Goal: Task Accomplishment & Management: Use online tool/utility

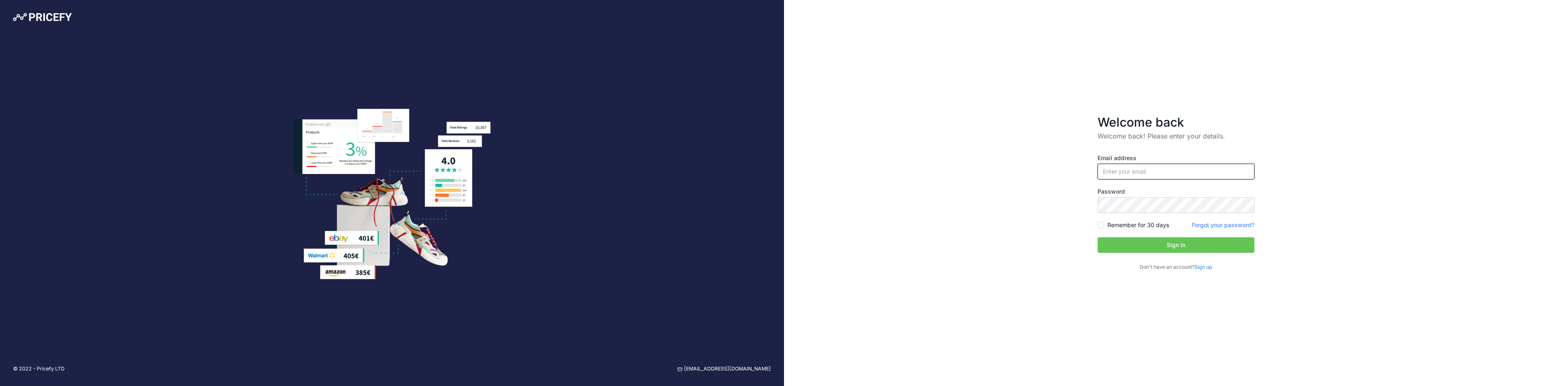
click at [1155, 177] on input "email" at bounding box center [1176, 171] width 157 height 15
type input "[EMAIL_ADDRESS][DOMAIN_NAME]"
click at [1252, 173] on span at bounding box center [1250, 171] width 7 height 7
click at [1295, 239] on div "Welcome back Welcome back! Please enter your details. Email address stu@ozbackc…" at bounding box center [1176, 193] width 784 height 386
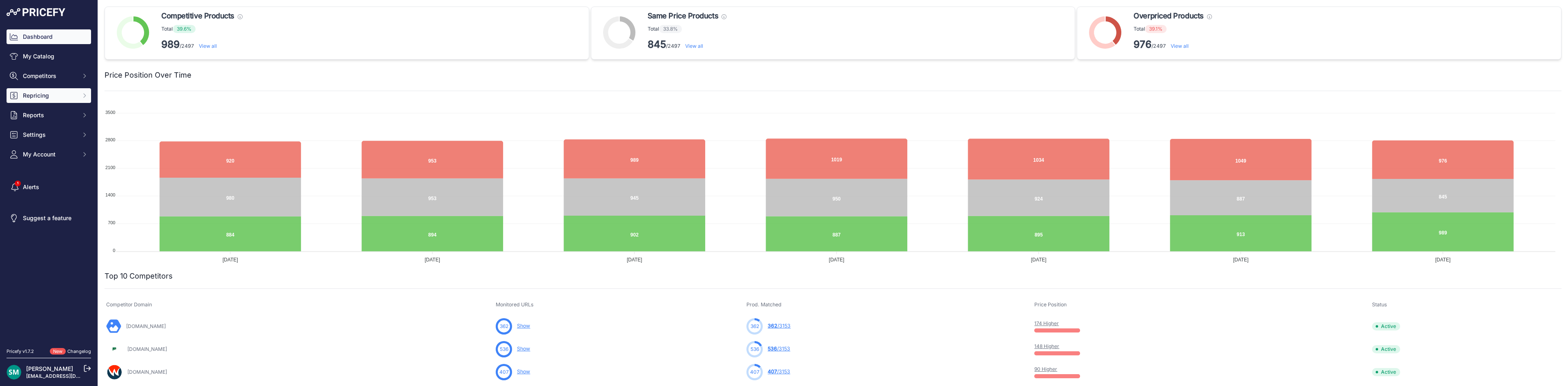
click at [30, 95] on span "Repricing" at bounding box center [50, 95] width 54 height 8
click at [39, 108] on link "My Repricing Rules" at bounding box center [49, 110] width 85 height 14
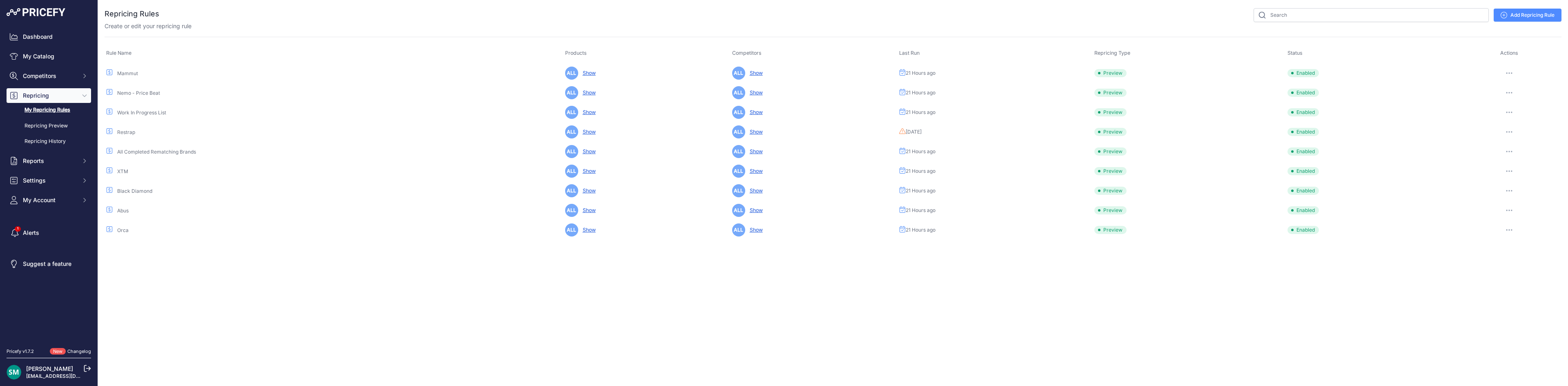
drag, startPoint x: 1511, startPoint y: 75, endPoint x: 1522, endPoint y: 88, distance: 17.0
click at [1511, 75] on button "button" at bounding box center [1509, 73] width 16 height 12
click at [1531, 100] on button "Run Preview" at bounding box center [1534, 103] width 52 height 13
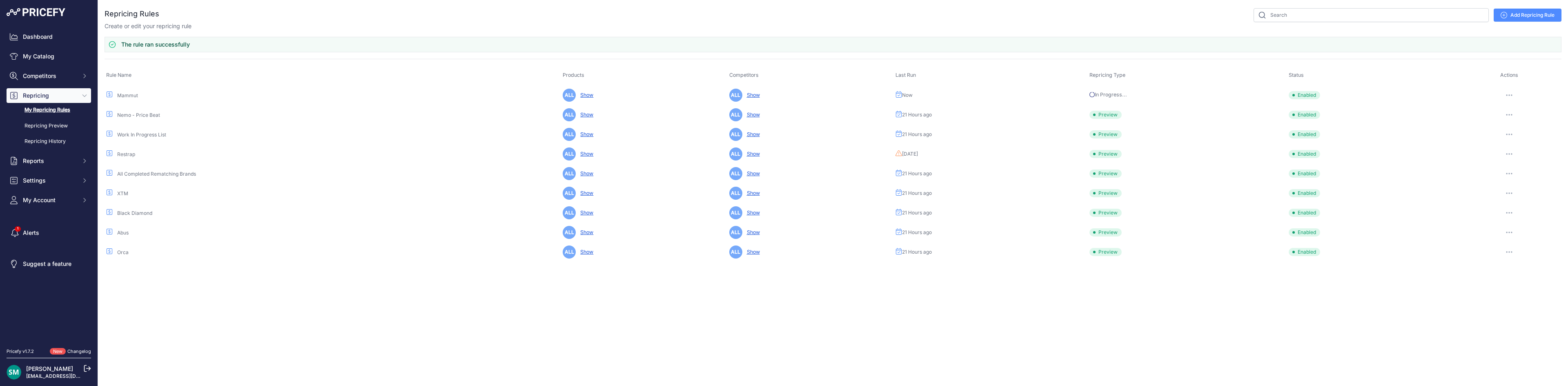
drag, startPoint x: 1511, startPoint y: 111, endPoint x: 1518, endPoint y: 124, distance: 14.8
click at [1511, 112] on button "button" at bounding box center [1509, 114] width 16 height 12
click at [1527, 141] on button "Run Preview" at bounding box center [1534, 144] width 52 height 13
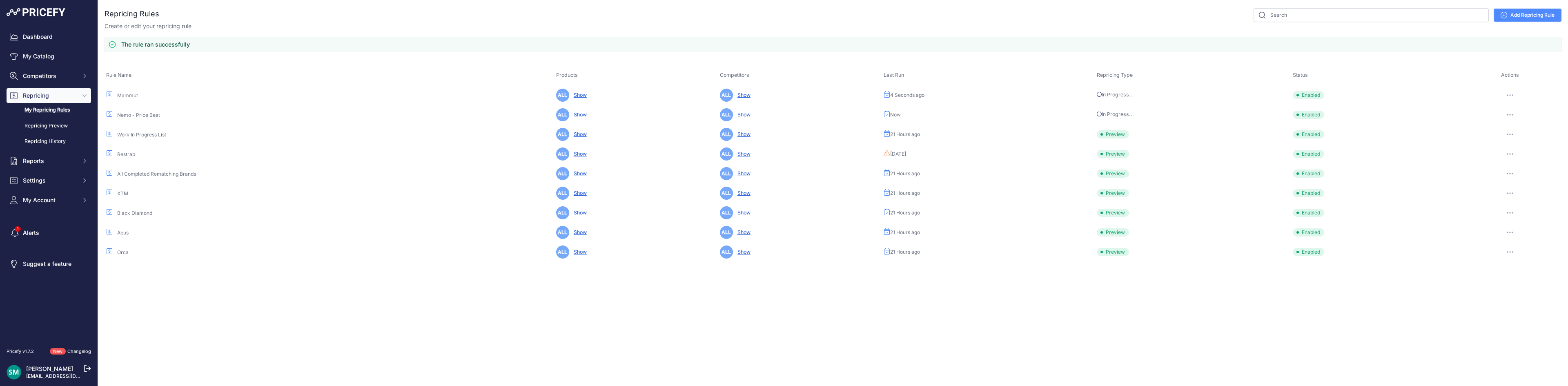
click at [1512, 135] on icon "button" at bounding box center [1510, 134] width 7 height 2
click at [0, 0] on button "Run Preview" at bounding box center [0, 0] width 0 height 0
click at [1514, 159] on button "button" at bounding box center [1510, 154] width 16 height 12
click at [0, 0] on button "Run Preview" at bounding box center [0, 0] width 0 height 0
click at [1511, 172] on button "button" at bounding box center [1510, 174] width 16 height 12
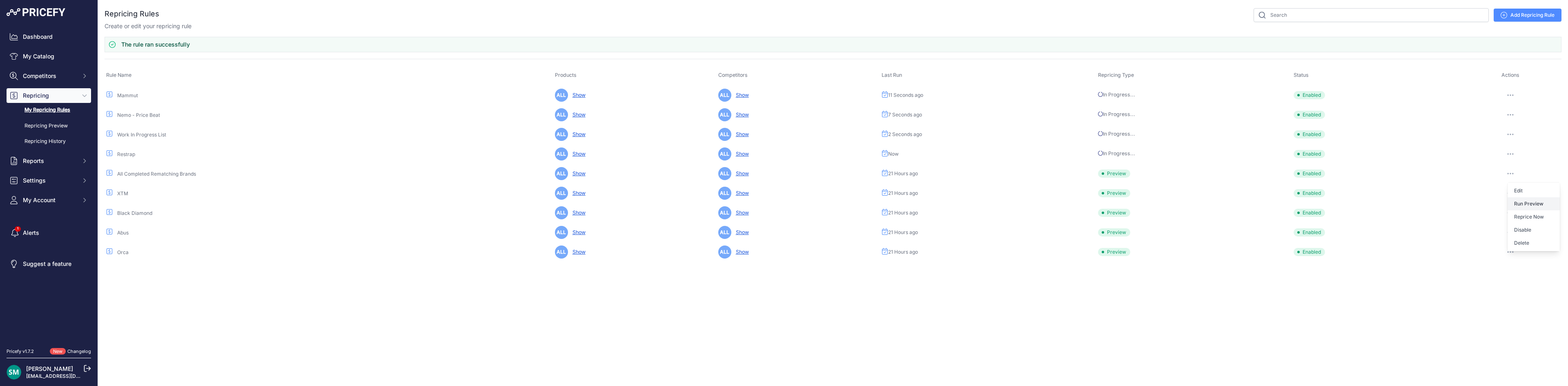
click at [0, 0] on button "Run Preview" at bounding box center [0, 0] width 0 height 0
click at [1511, 197] on button "button" at bounding box center [1510, 193] width 16 height 12
click at [0, 0] on button "Run Preview" at bounding box center [0, 0] width 0 height 0
click at [1512, 191] on icon "button" at bounding box center [1510, 191] width 7 height 2
click at [0, 0] on button "Run Preview" at bounding box center [0, 0] width 0 height 0
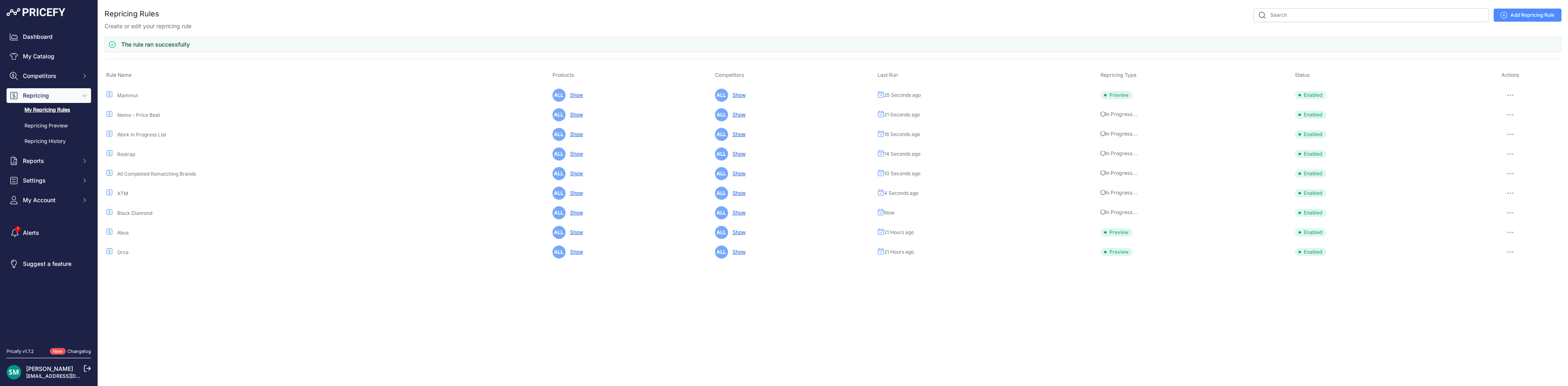
click at [1510, 231] on icon "button" at bounding box center [1510, 232] width 7 height 2
click at [0, 0] on button "Run Preview" at bounding box center [0, 0] width 0 height 0
click at [1511, 256] on button "button" at bounding box center [1511, 252] width 16 height 12
click at [0, 0] on button "Run Preview" at bounding box center [0, 0] width 0 height 0
click at [69, 128] on link "Repricing Preview" at bounding box center [49, 125] width 85 height 14
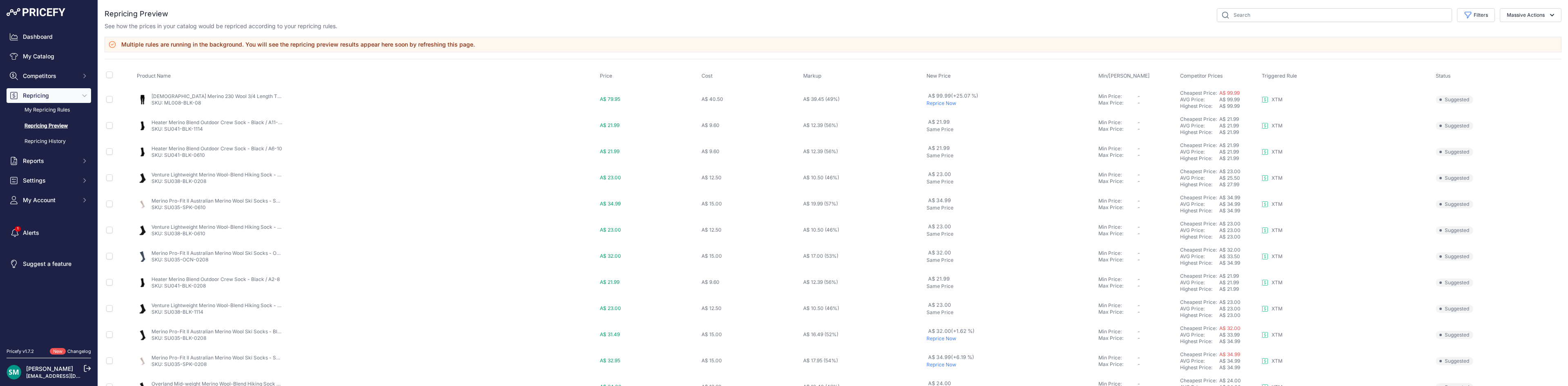
click at [1454, 22] on div "See how the prices in your catalog would be repriced according to your repricin…" at bounding box center [833, 26] width 1457 height 8
click at [1465, 15] on icon "button" at bounding box center [1468, 15] width 6 height 6
drag, startPoint x: 1427, startPoint y: 47, endPoint x: 1444, endPoint y: 53, distance: 18.0
click at [1427, 48] on select "Select an option Orca Abus Black Diamond XTM All Completed Rematching Brands Re…" at bounding box center [1449, 47] width 79 height 14
select select "9480"
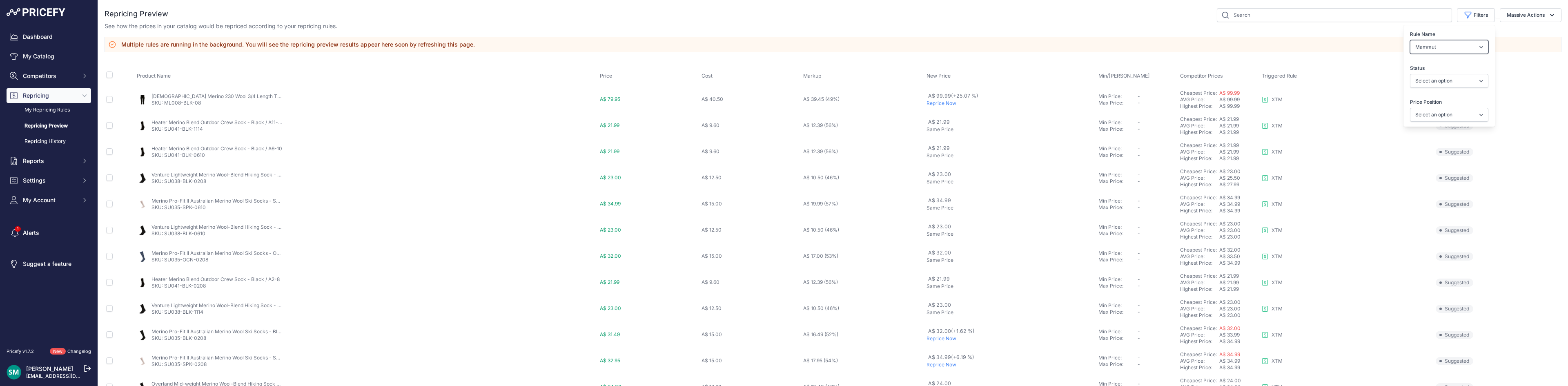
click at [1410, 40] on select "Select an option Orca Abus Black Diamond XTM All Completed Rematching Brands Re…" at bounding box center [1449, 47] width 79 height 14
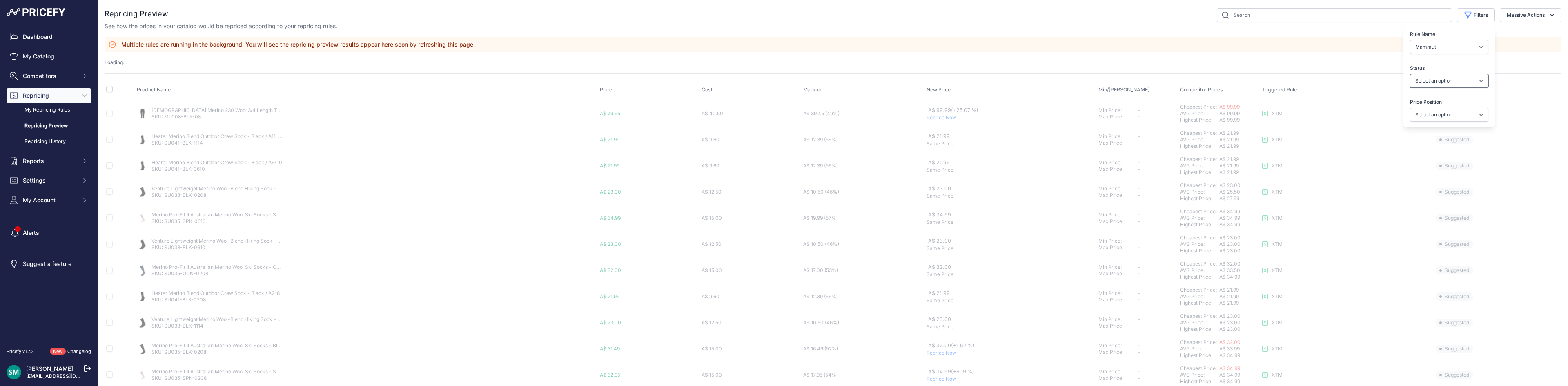
drag, startPoint x: 1454, startPoint y: 77, endPoint x: 1444, endPoint y: 79, distance: 10.2
click at [1454, 78] on select "Select an option Skipped Repriced Suggested In Error" at bounding box center [1449, 80] width 79 height 14
select select "suggested"
click at [1410, 74] on select "Select an option Skipped Repriced Suggested In Error" at bounding box center [1449, 80] width 79 height 14
select select
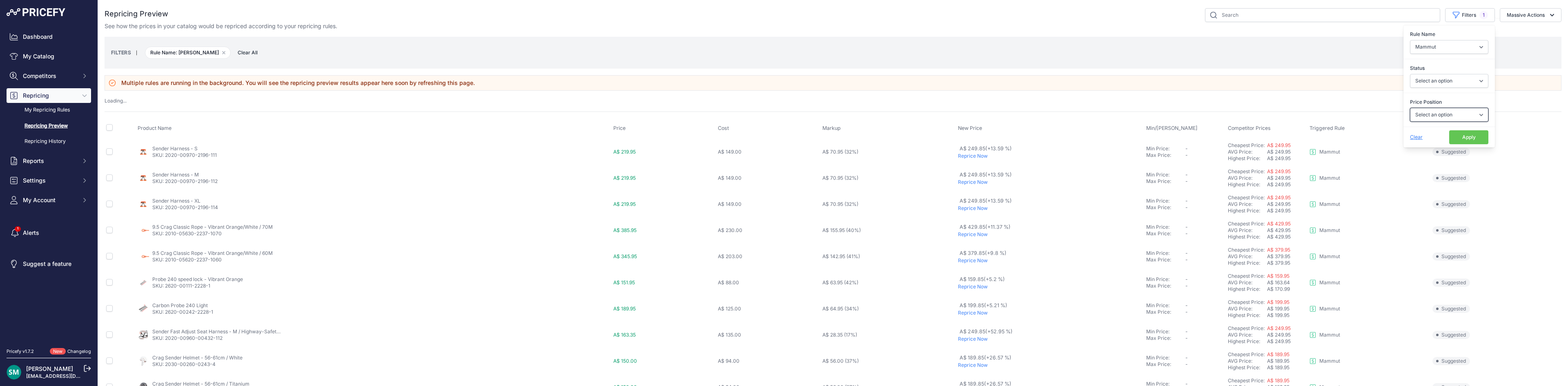
click at [1446, 118] on select "Select an option I am higher Same price I am lower" at bounding box center [1449, 114] width 79 height 14
select select "1"
click at [1410, 108] on select "Select an option I am higher Same price I am lower" at bounding box center [1449, 114] width 79 height 14
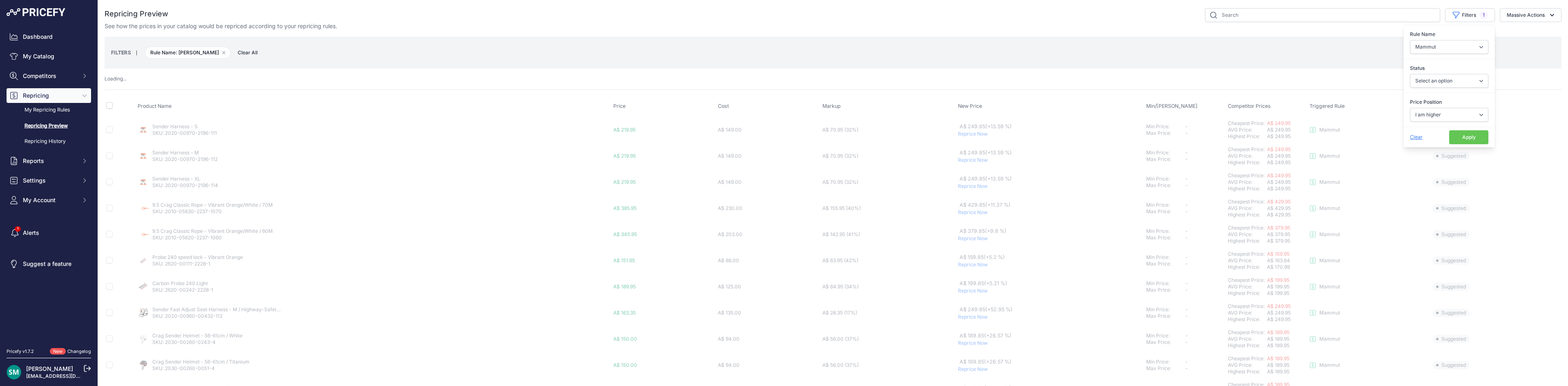
click at [1456, 137] on button "Apply" at bounding box center [1469, 137] width 39 height 14
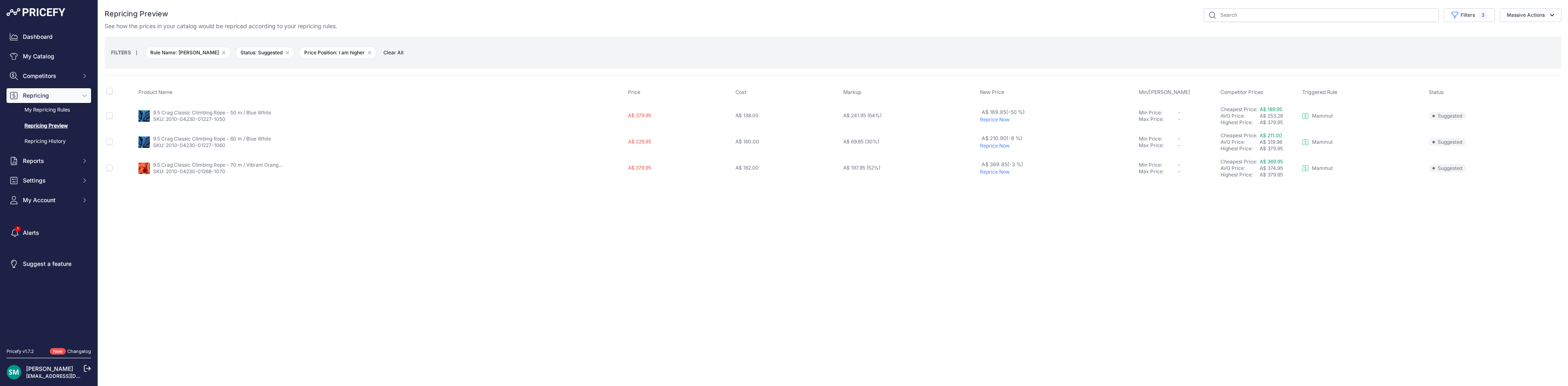
drag, startPoint x: 999, startPoint y: 120, endPoint x: 989, endPoint y: 119, distance: 10.0
drag, startPoint x: 989, startPoint y: 119, endPoint x: 1018, endPoint y: 104, distance: 32.6
click at [1021, 94] on th "New Price" at bounding box center [1057, 93] width 159 height 21
drag, startPoint x: 1005, startPoint y: 120, endPoint x: 1274, endPoint y: 174, distance: 274.4
click at [1274, 198] on div "Close You are not connected to the internet." at bounding box center [833, 193] width 1470 height 386
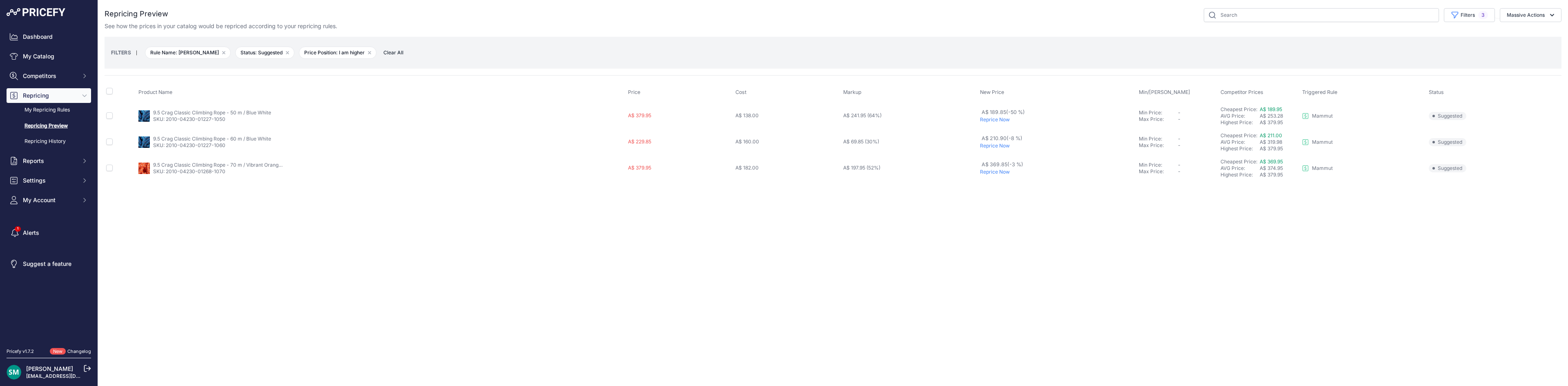
click at [990, 173] on p "Reprice Now" at bounding box center [1058, 172] width 156 height 7
click at [990, 120] on p "Reprice Now" at bounding box center [1046, 119] width 161 height 7
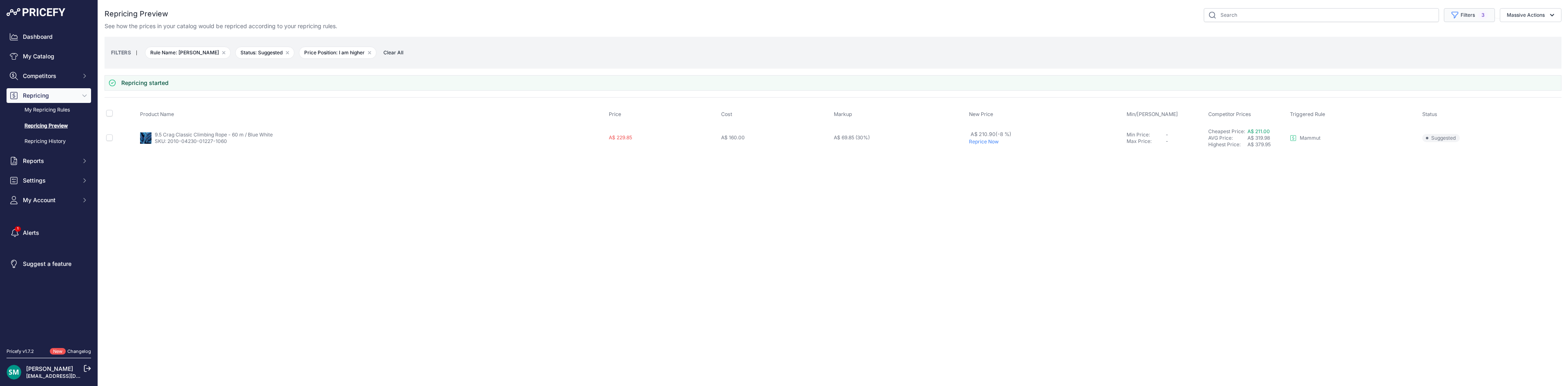
click at [1473, 19] on button "Filters 3" at bounding box center [1469, 15] width 51 height 14
click at [1473, 45] on select "Select an option Orca Abus Black Diamond XTM All Completed Rematching Brands Re…" at bounding box center [1449, 47] width 79 height 14
click at [1473, 46] on select "Select an option Orca Abus Black Diamond XTM All Completed Rematching Brands Re…" at bounding box center [1449, 47] width 79 height 14
click at [1460, 111] on select "Select an option I am higher Same price I am lower" at bounding box center [1449, 114] width 79 height 14
click at [1456, 56] on div "Rule Name Select an option Orca Abus Black Diamond XTM All Completed Rematching…" at bounding box center [1449, 42] width 91 height 30
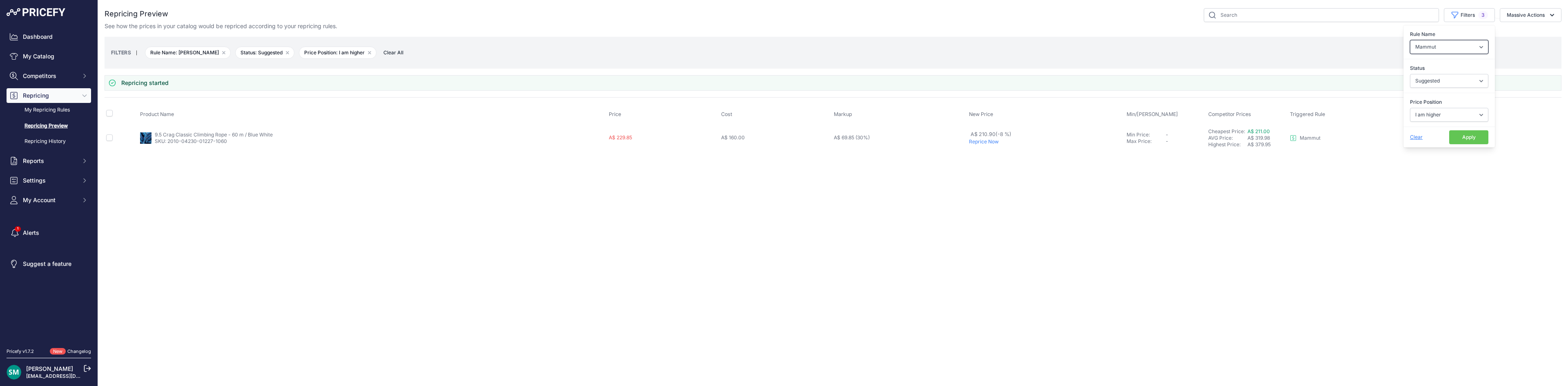
click at [1457, 50] on select "Select an option Orca Abus Black Diamond XTM All Completed Rematching Brands Re…" at bounding box center [1449, 47] width 79 height 14
select select "9279"
click at [1410, 40] on select "Select an option Orca Abus Black Diamond XTM All Completed Rematching Brands Re…" at bounding box center [1449, 47] width 79 height 14
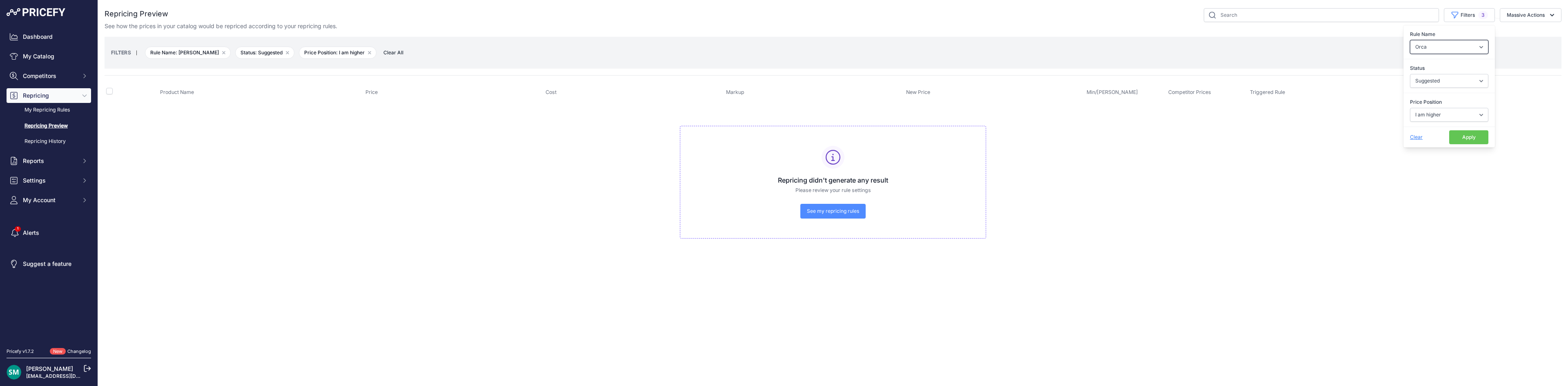
click at [1449, 47] on select "Select an option Orca Abus Black Diamond XTM All Completed Rematching Brands Re…" at bounding box center [1449, 47] width 79 height 14
select select "9286"
click at [1410, 40] on select "Select an option Orca Abus Black Diamond XTM All Completed Rematching Brands Re…" at bounding box center [1449, 47] width 79 height 14
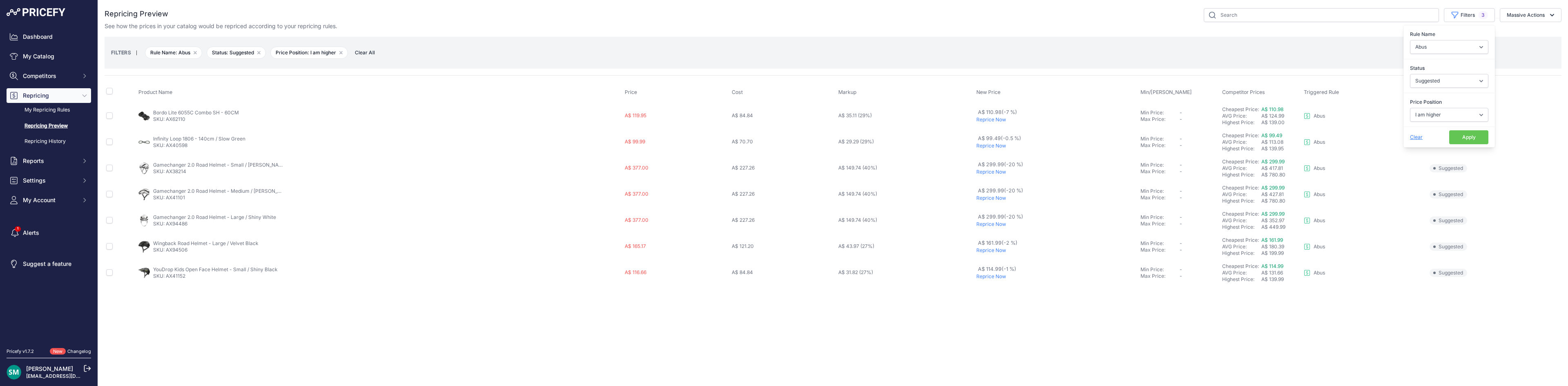
click at [1473, 132] on button "Apply" at bounding box center [1469, 137] width 39 height 14
click at [992, 119] on p "Reprice Now" at bounding box center [1057, 119] width 161 height 7
click at [991, 139] on p "Reprice Now" at bounding box center [1057, 141] width 161 height 7
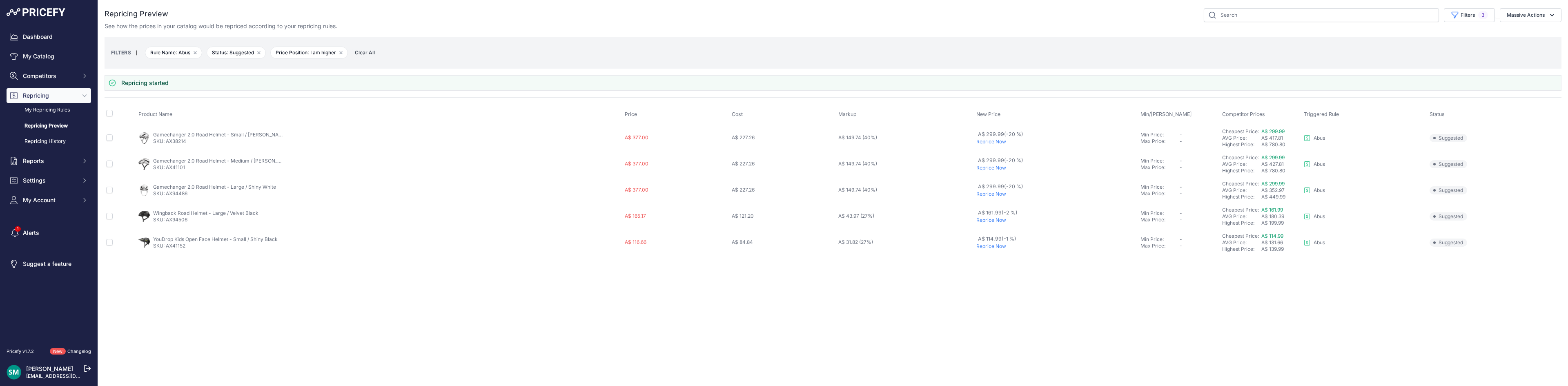
click at [993, 220] on p "Reprice Now" at bounding box center [1057, 220] width 161 height 7
click at [1480, 12] on span "3" at bounding box center [1483, 15] width 10 height 8
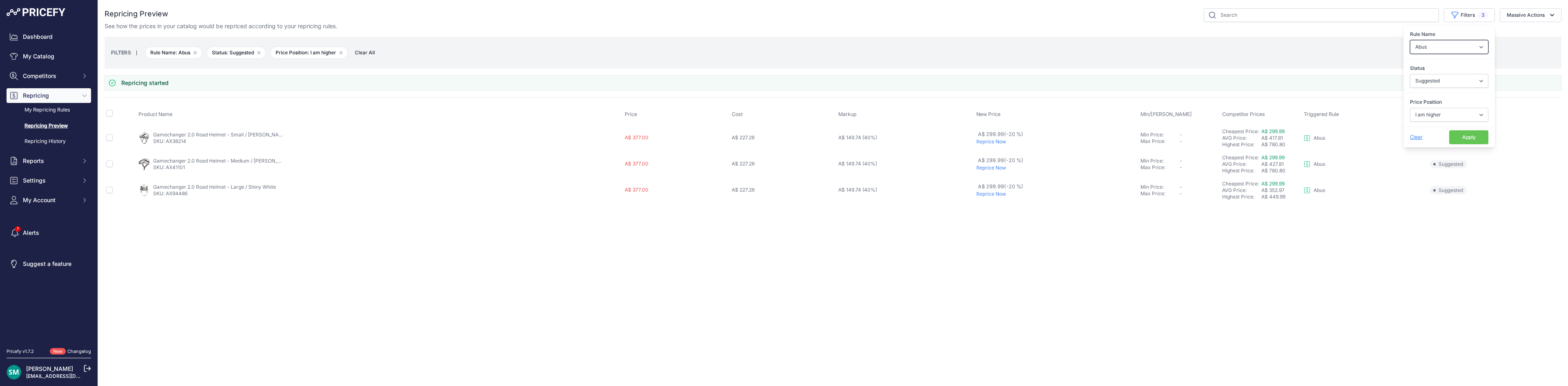
click at [1471, 47] on select "Select an option Orca Abus Black Diamond XTM All Completed Rematching Brands Re…" at bounding box center [1449, 47] width 79 height 14
select select "9302"
click at [1410, 40] on select "Select an option Orca Abus Black Diamond XTM All Completed Rematching Brands Re…" at bounding box center [1449, 47] width 79 height 14
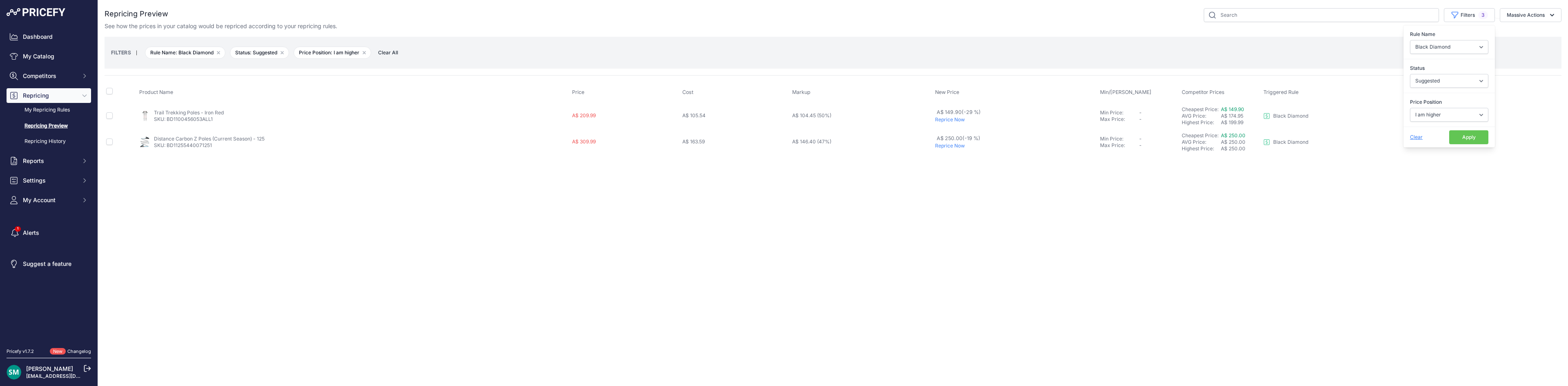
click at [1466, 139] on button "Apply" at bounding box center [1469, 137] width 39 height 14
click at [961, 118] on p "Reprice Now" at bounding box center [1016, 119] width 162 height 7
click at [1461, 19] on button "Filters 3" at bounding box center [1469, 15] width 51 height 14
click at [1429, 43] on select "Select an option Orca Abus Black Diamond XTM All Completed Rematching Brands Re…" at bounding box center [1449, 47] width 79 height 14
select select "9322"
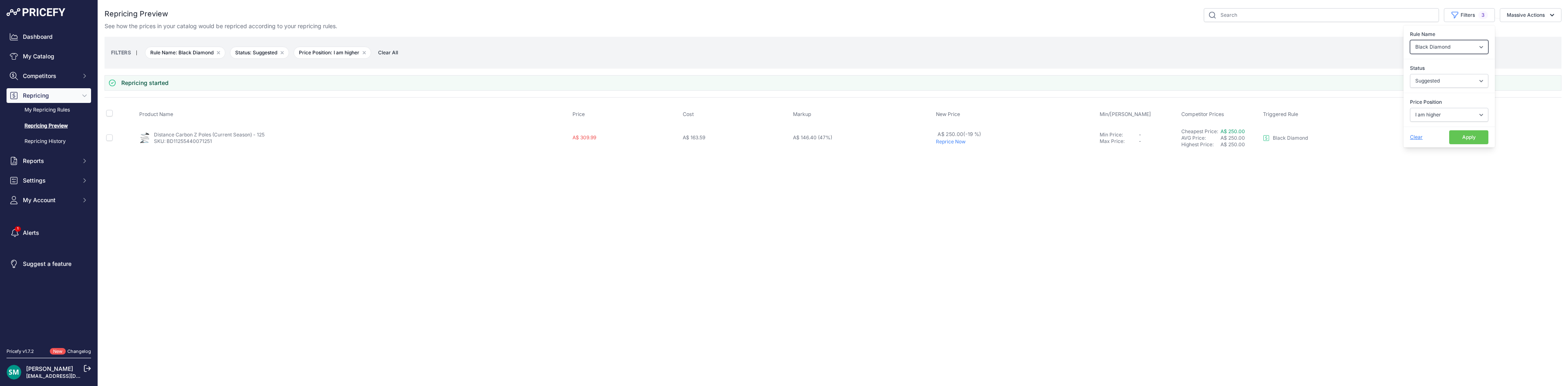
click at [1410, 40] on select "Select an option Orca Abus Black Diamond XTM All Completed Rematching Brands Re…" at bounding box center [1449, 47] width 79 height 14
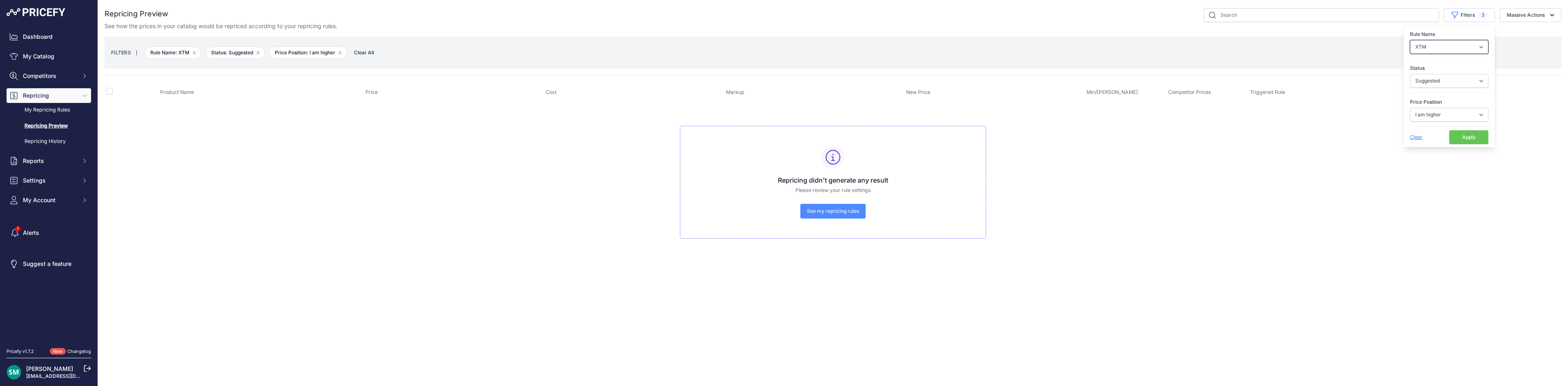
click at [1467, 50] on select "Select an option Orca Abus Black Diamond XTM All Completed Rematching Brands Re…" at bounding box center [1449, 47] width 79 height 14
select select "9355"
click at [1410, 40] on select "Select an option Orca Abus Black Diamond XTM All Completed Rematching Brands Re…" at bounding box center [1449, 47] width 79 height 14
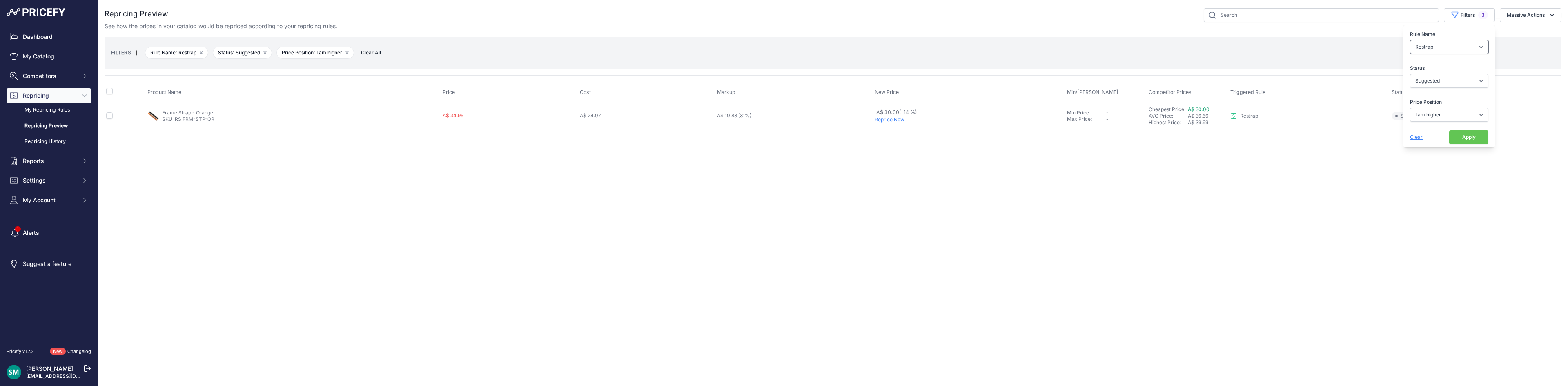
click at [1461, 51] on select "Select an option Orca Abus Black Diamond XTM All Completed Rematching Brands Re…" at bounding box center [1449, 47] width 79 height 14
select select "9390"
click at [1410, 40] on select "Select an option Orca Abus Black Diamond XTM All Completed Rematching Brands Re…" at bounding box center [1449, 47] width 79 height 14
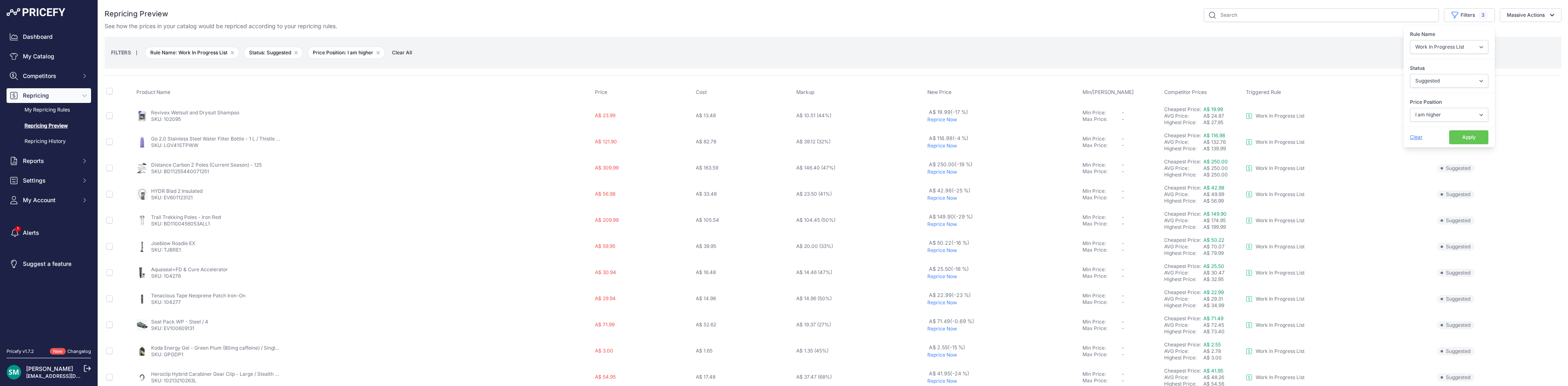
click at [1457, 139] on button "Apply" at bounding box center [1469, 137] width 39 height 14
click at [937, 147] on p "Reprice Now" at bounding box center [1003, 146] width 152 height 7
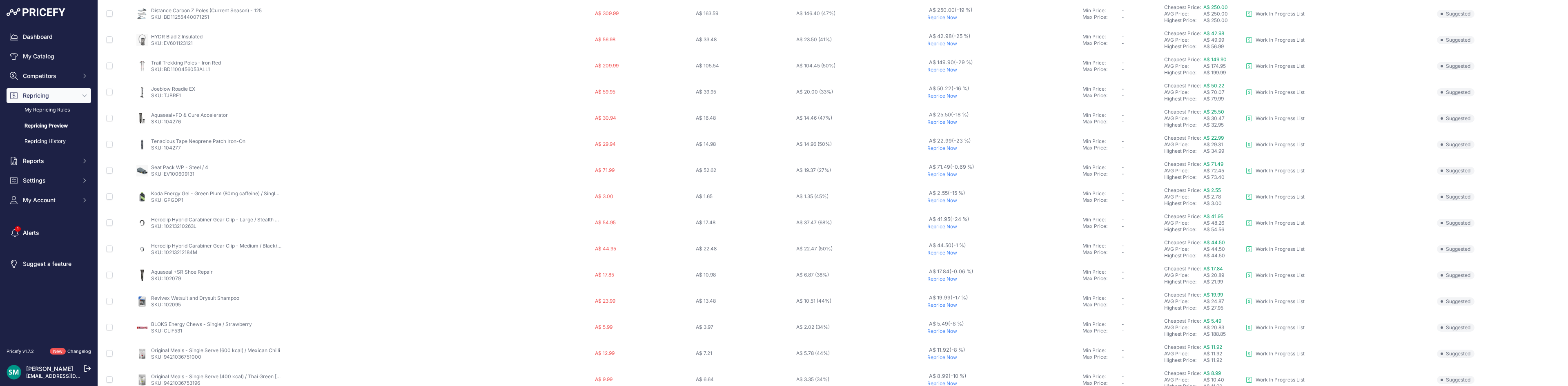
scroll to position [141, 0]
click at [943, 163] on p "Reprice Now" at bounding box center [1003, 161] width 152 height 7
click at [942, 148] on p "Reprice Now" at bounding box center [1004, 146] width 150 height 7
click at [942, 149] on p "Reprice Now" at bounding box center [1004, 146] width 150 height 7
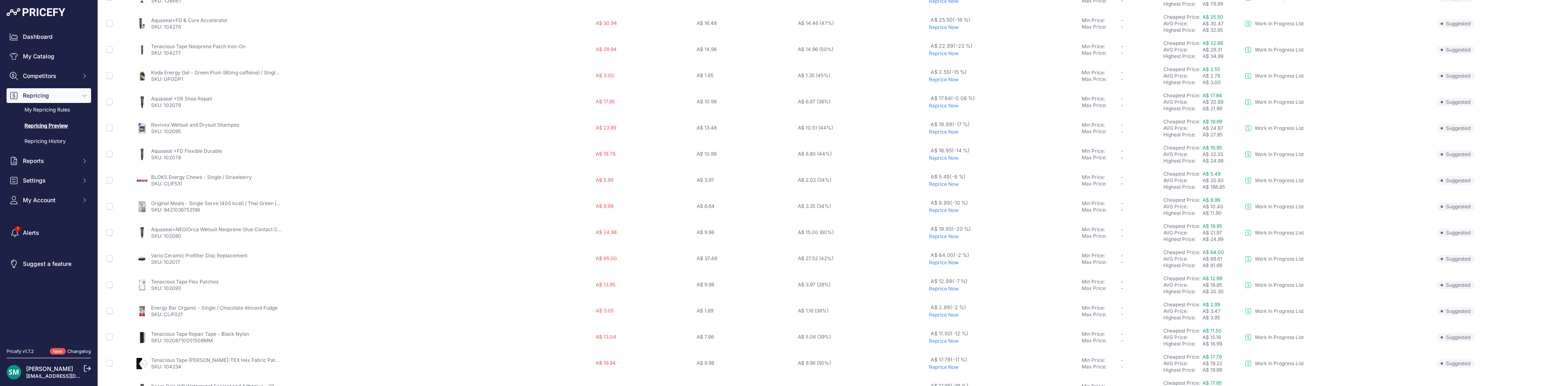
scroll to position [286, 0]
click at [945, 146] on p "Reprice Now" at bounding box center [1004, 143] width 150 height 7
click at [943, 169] on p "Reprice Now" at bounding box center [1004, 169] width 150 height 7
click at [944, 212] on p "Reprice Now" at bounding box center [1004, 211] width 150 height 7
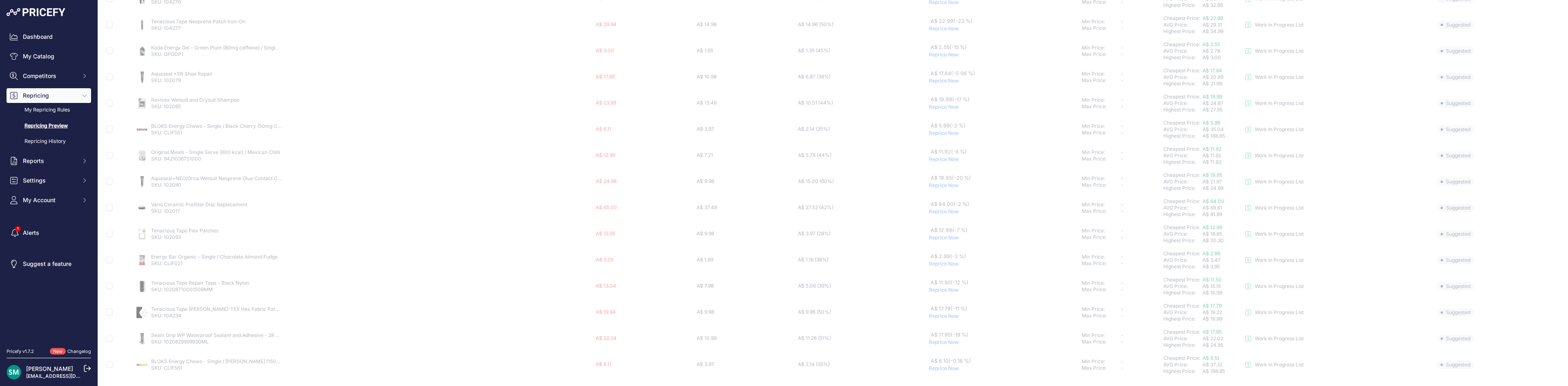
scroll to position [244, 0]
click at [944, 265] on p "Reprice Now" at bounding box center [1004, 264] width 150 height 7
click at [945, 315] on p "Reprice Now" at bounding box center [1004, 316] width 150 height 7
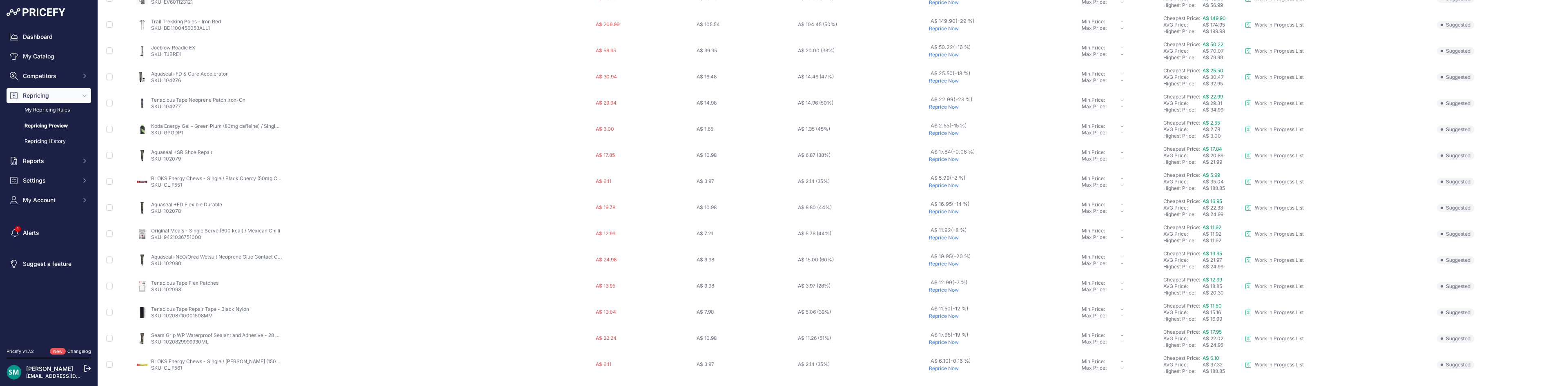
click at [936, 367] on p "Reprice Now" at bounding box center [1004, 368] width 150 height 7
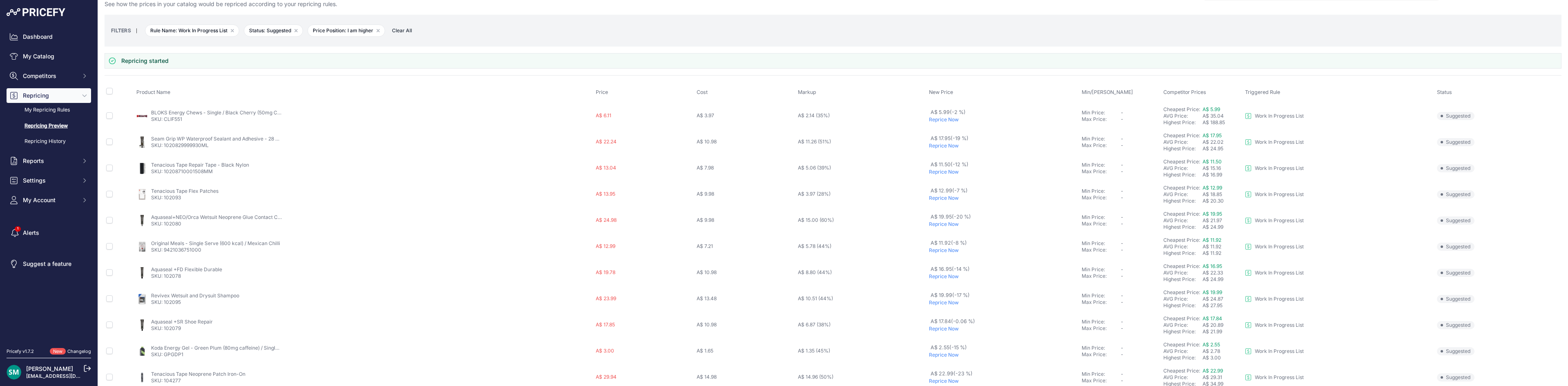
scroll to position [0, 0]
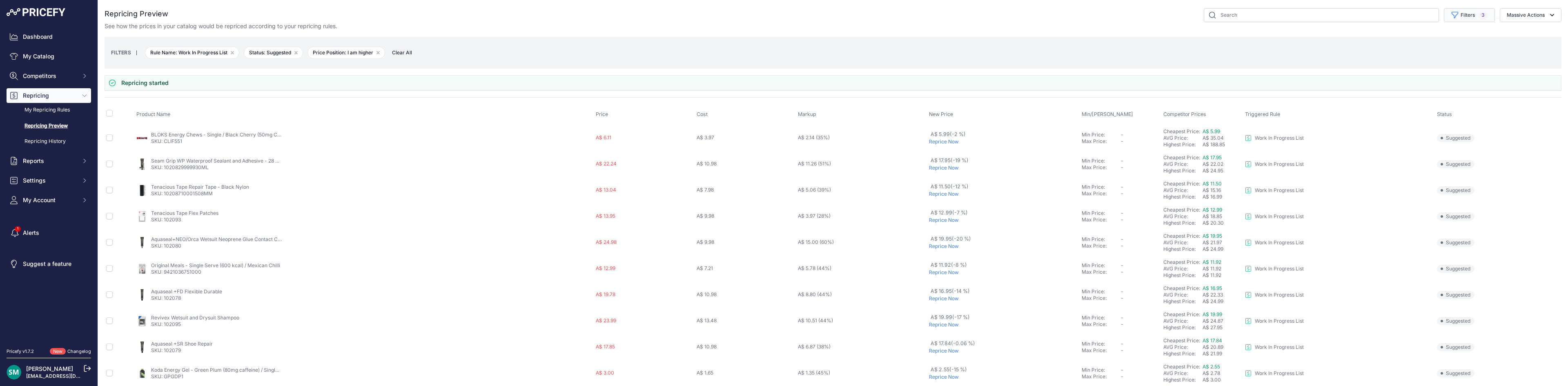
click at [1453, 14] on button "Filters 3" at bounding box center [1469, 15] width 51 height 14
click at [1452, 51] on select "Select an option Orca Abus Black Diamond XTM All Completed Rematching Brands Re…" at bounding box center [1449, 47] width 79 height 14
select select "9476"
click at [1410, 40] on select "Select an option Orca Abus Black Diamond XTM All Completed Rematching Brands Re…" at bounding box center [1449, 47] width 79 height 14
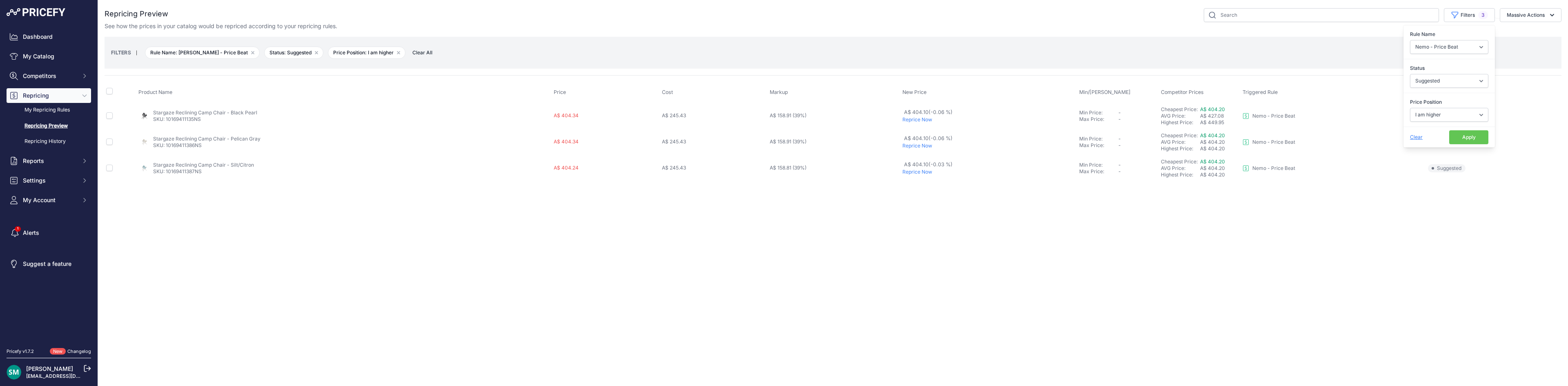
click at [1465, 139] on button "Apply" at bounding box center [1469, 137] width 39 height 14
click at [108, 93] on input "checkbox" at bounding box center [109, 91] width 7 height 7
checkbox input "true"
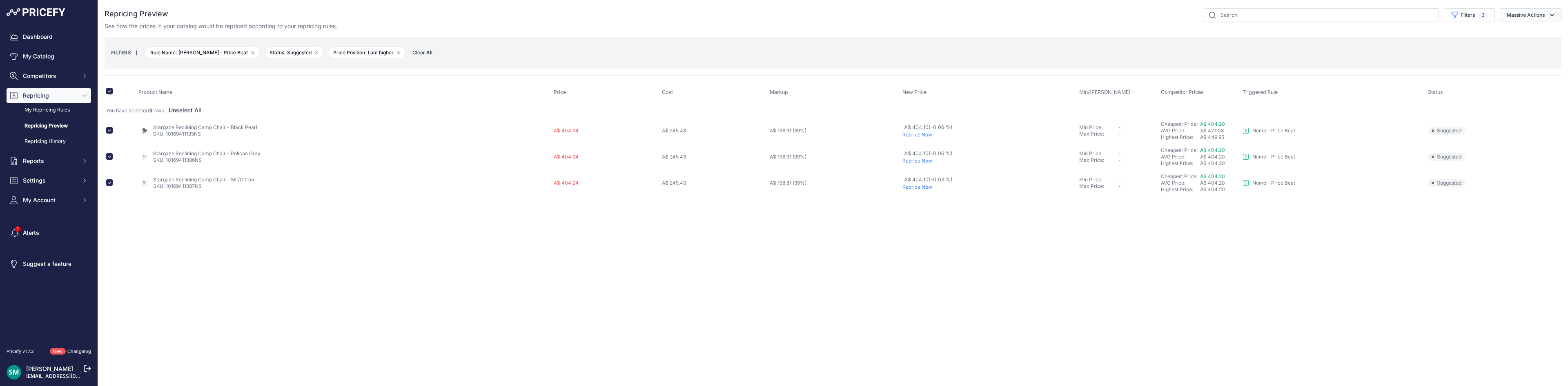
click at [1553, 16] on icon "button" at bounding box center [1552, 15] width 8 height 8
click at [1543, 35] on button "Reprice Now" at bounding box center [1528, 34] width 65 height 15
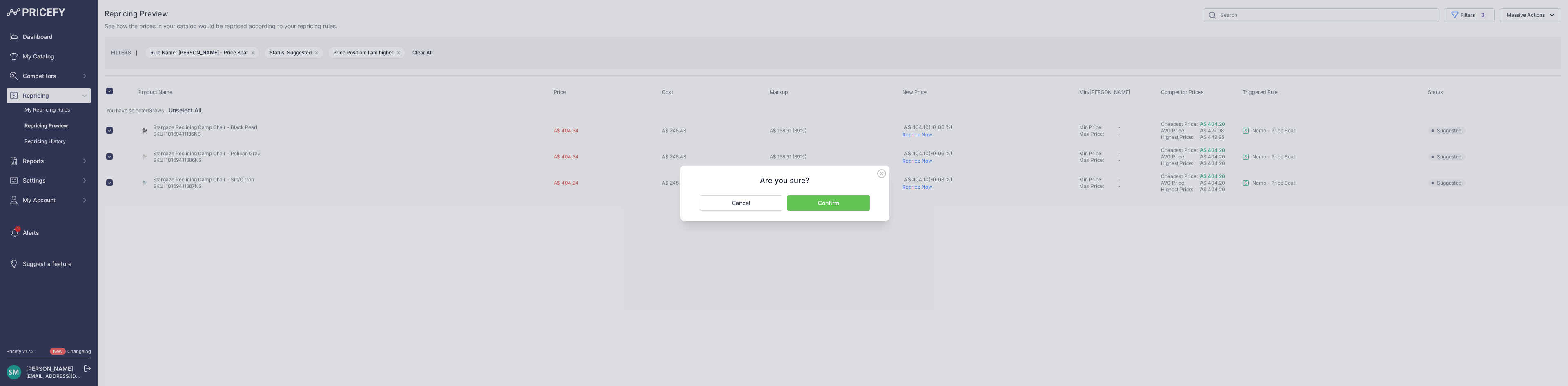
drag, startPoint x: 832, startPoint y: 198, endPoint x: 1293, endPoint y: 108, distance: 469.7
click at [834, 198] on button "Confirm" at bounding box center [828, 203] width 83 height 15
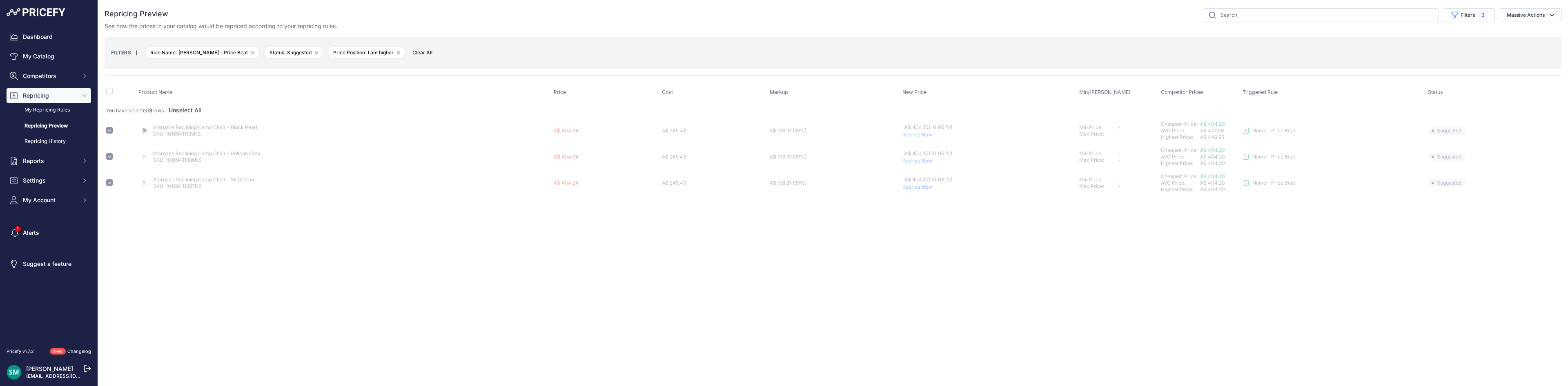
checkbox input "false"
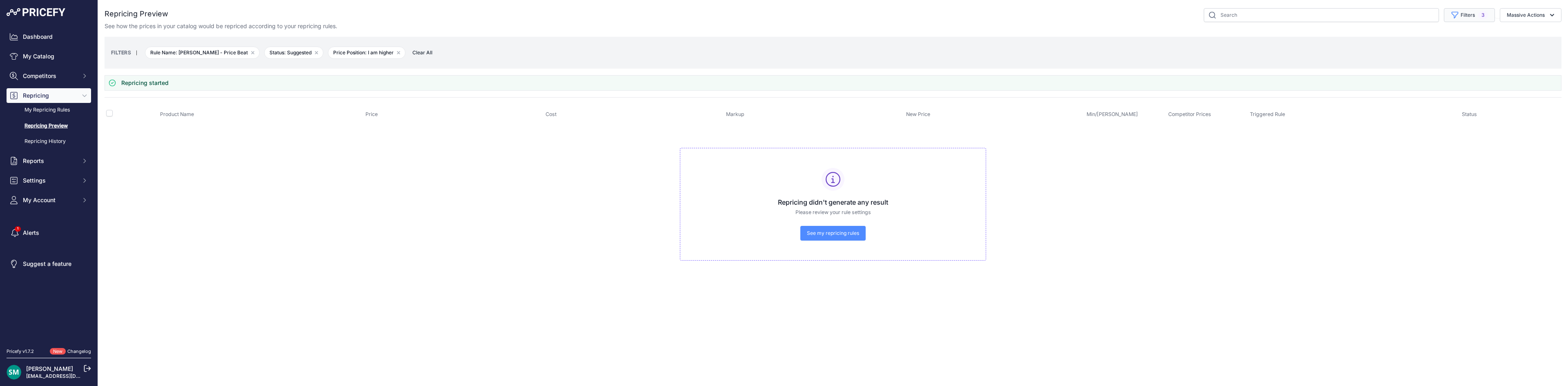
click at [1482, 19] on span "3" at bounding box center [1483, 15] width 10 height 8
click at [1458, 51] on select "Select an option Orca Abus Black Diamond XTM All Completed Rematching Brands Re…" at bounding box center [1449, 47] width 79 height 14
select select "9480"
click at [1410, 40] on select "Select an option Orca Abus Black Diamond XTM All Completed Rematching Brands Re…" at bounding box center [1449, 47] width 79 height 14
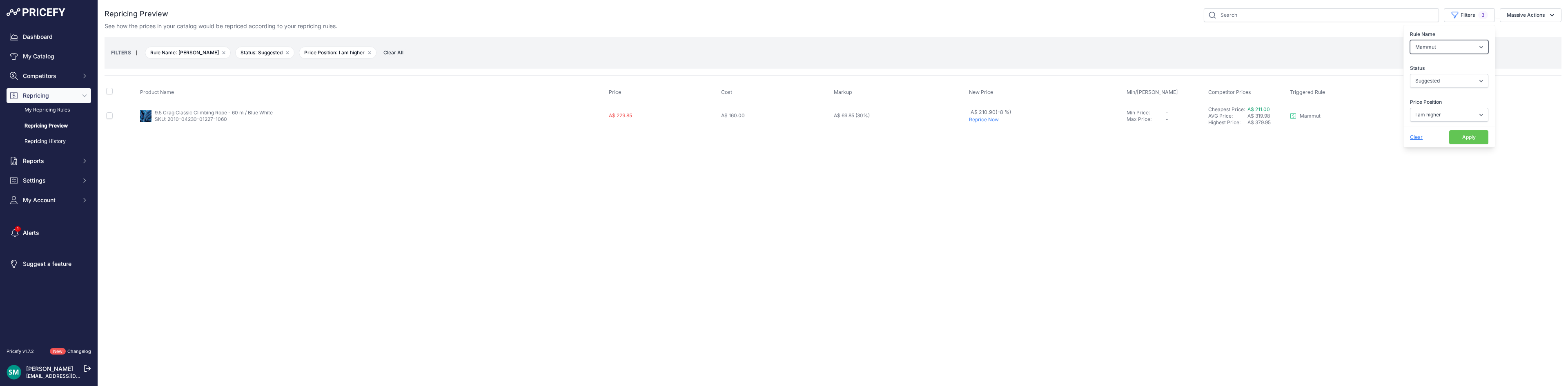
click at [1455, 47] on select "Select an option Orca Abus Black Diamond XTM All Completed Rematching Brands Re…" at bounding box center [1449, 47] width 79 height 14
select select "9333"
click at [1410, 40] on select "Select an option Orca Abus Black Diamond XTM All Completed Rematching Brands Re…" at bounding box center [1449, 47] width 79 height 14
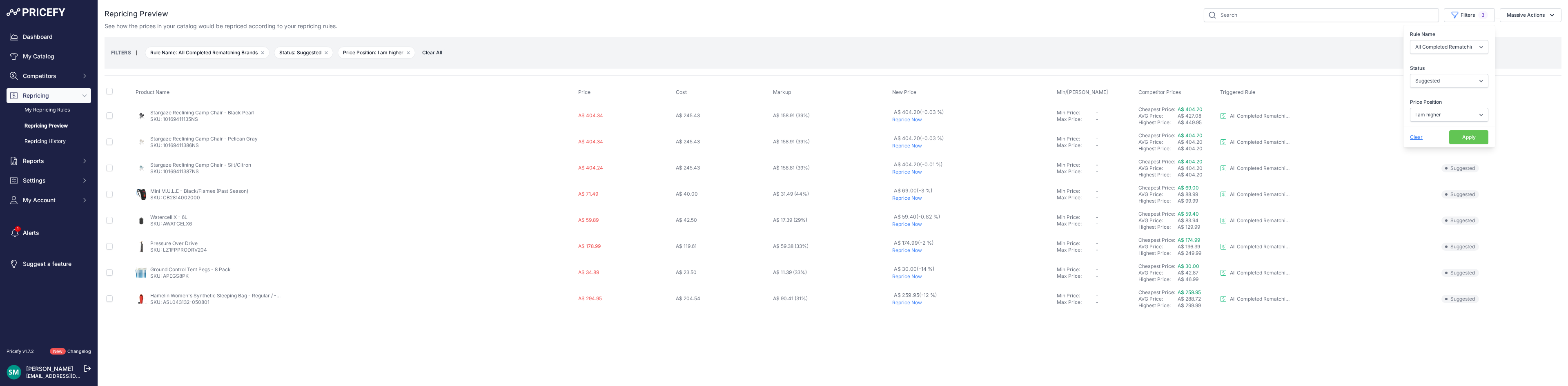
click at [1472, 138] on button "Apply" at bounding box center [1469, 137] width 39 height 14
click at [906, 197] on p "Reprice Now" at bounding box center [973, 198] width 161 height 7
click at [911, 219] on p "Reprice Now" at bounding box center [973, 220] width 161 height 7
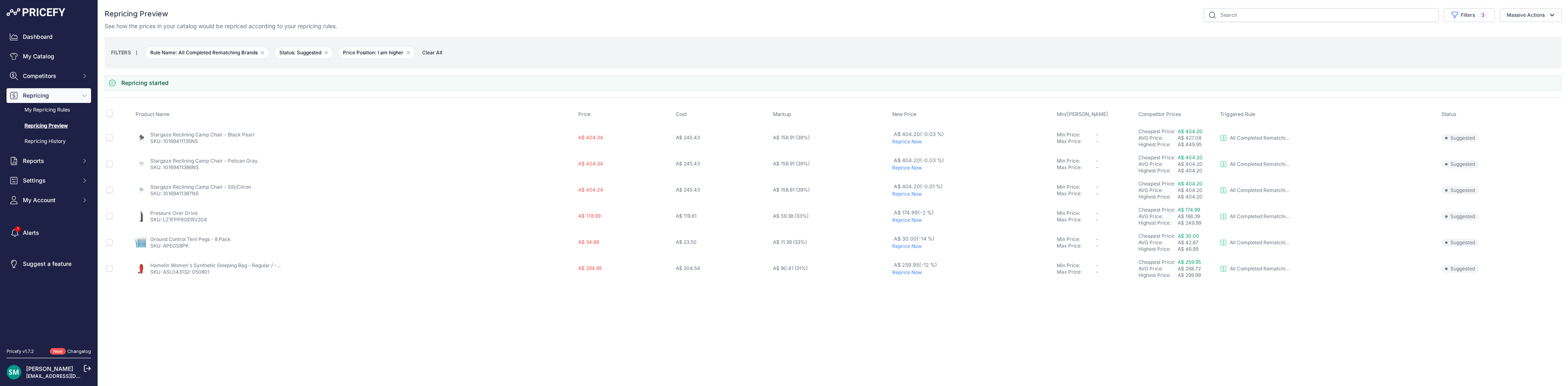
click at [911, 219] on p "Reprice Now" at bounding box center [973, 220] width 161 height 7
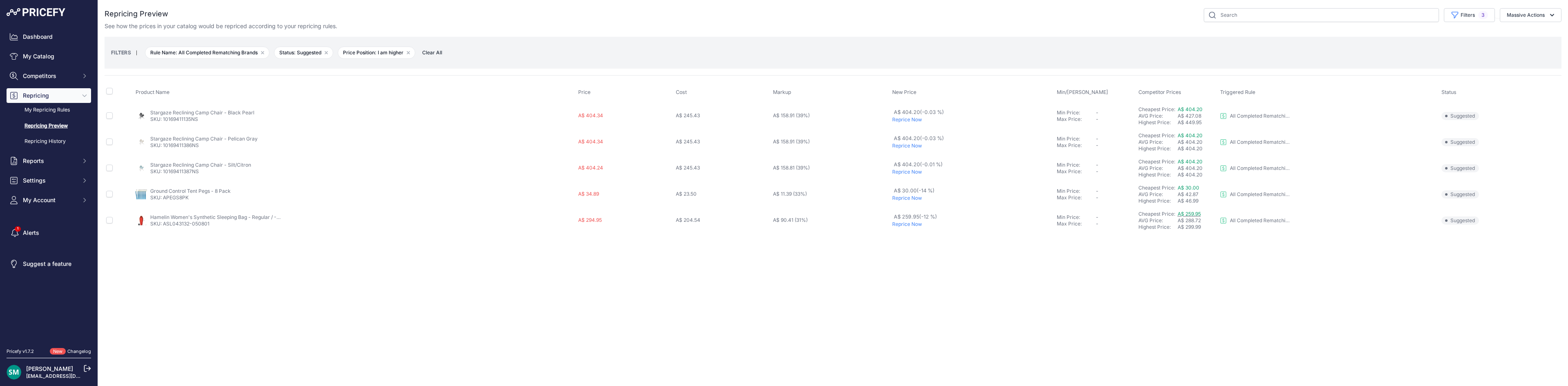
drag, startPoint x: 1189, startPoint y: 208, endPoint x: 1189, endPoint y: 214, distance: 6.0
drag, startPoint x: 1474, startPoint y: 14, endPoint x: 1480, endPoint y: 18, distance: 7.2
click at [1474, 15] on button "Filters 3" at bounding box center [1469, 15] width 51 height 14
click at [1440, 110] on select "Select an option I am higher Same price I am lower" at bounding box center [1449, 114] width 79 height 14
select select "0"
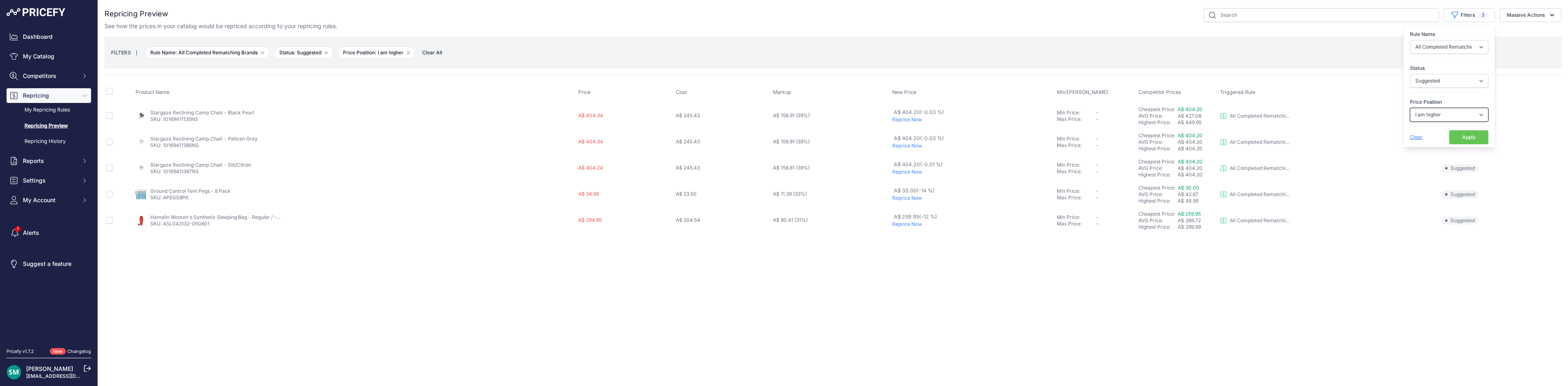
click at [1410, 108] on select "Select an option I am higher Same price I am lower" at bounding box center [1449, 114] width 79 height 14
click at [1466, 142] on button "Apply" at bounding box center [1469, 137] width 39 height 14
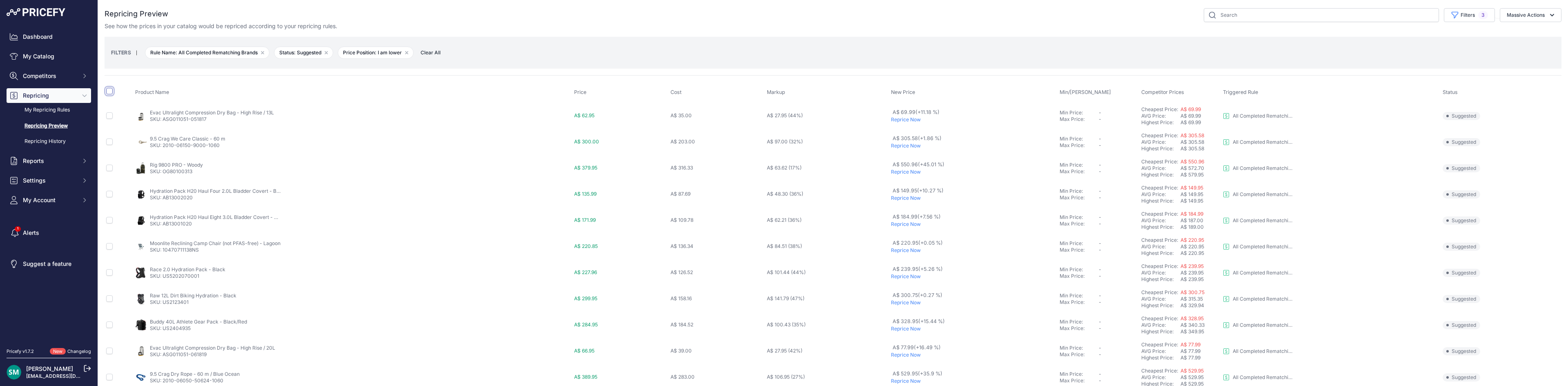
click at [108, 93] on input "checkbox" at bounding box center [109, 91] width 7 height 7
checkbox input "true"
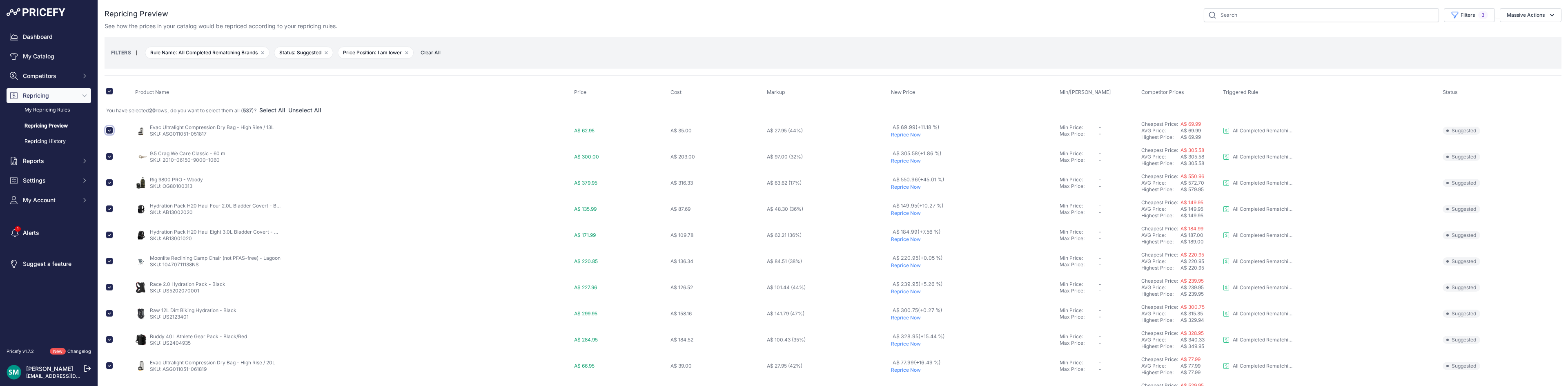
click at [109, 131] on input "checkbox" at bounding box center [109, 130] width 7 height 7
checkbox input "false"
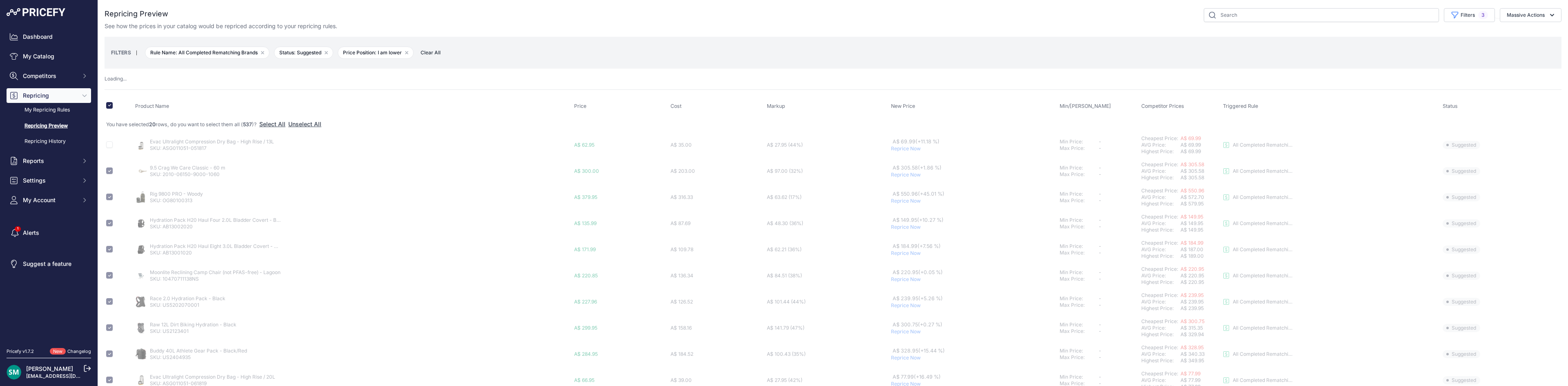
scroll to position [41, 0]
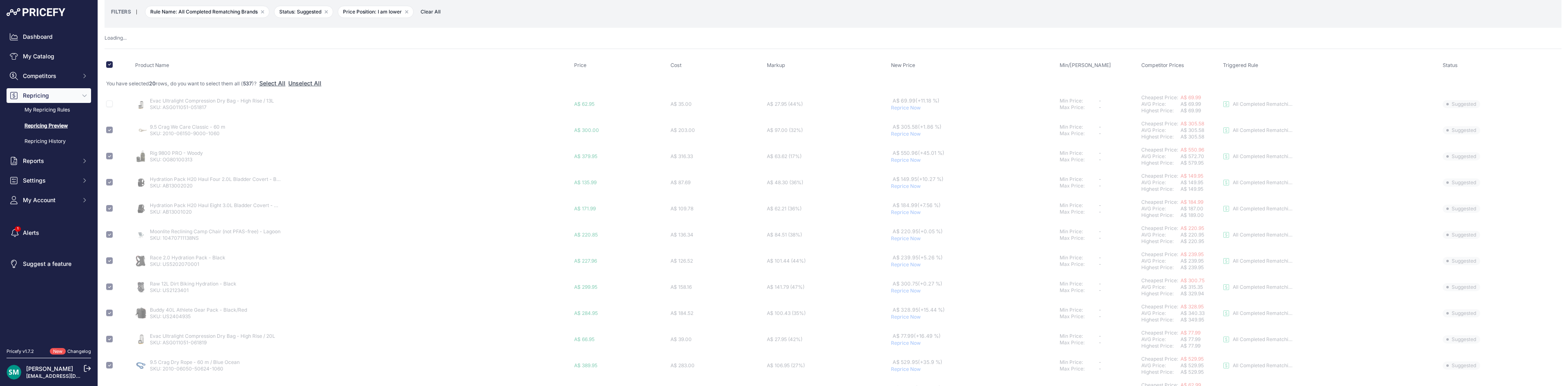
checkbox input "false"
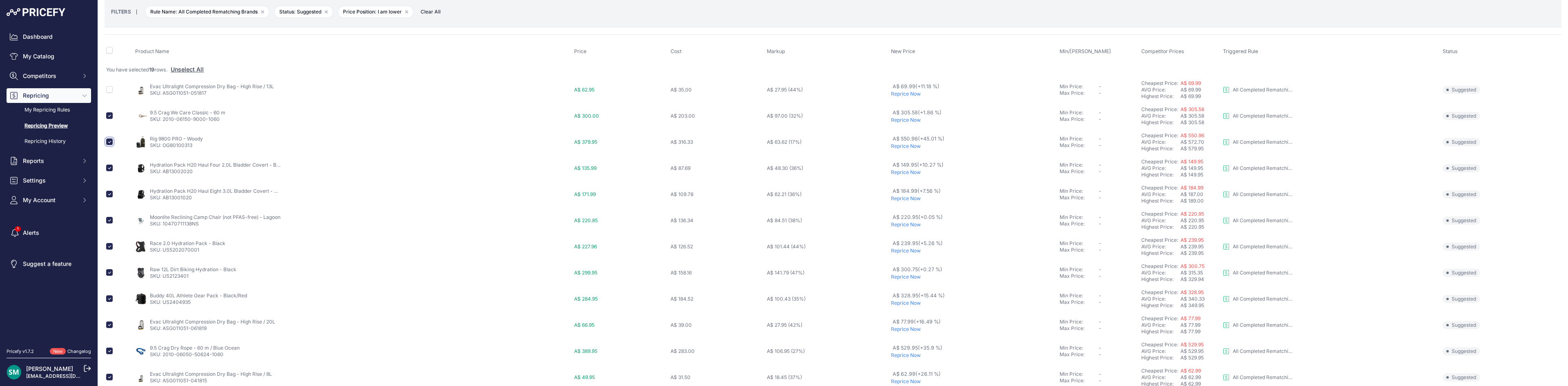
click at [109, 143] on input "checkbox" at bounding box center [109, 141] width 7 height 7
checkbox input "false"
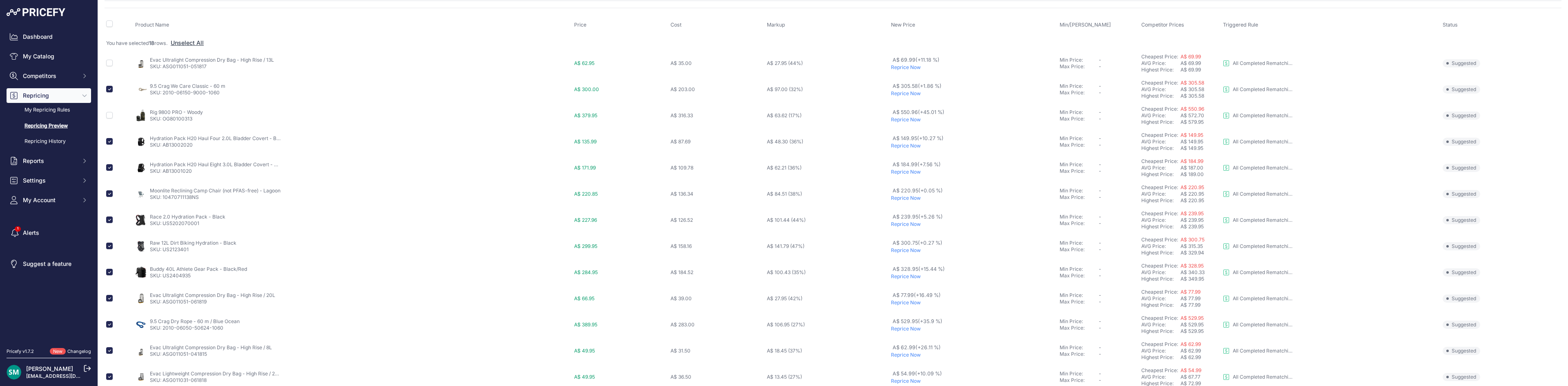
scroll to position [108, 0]
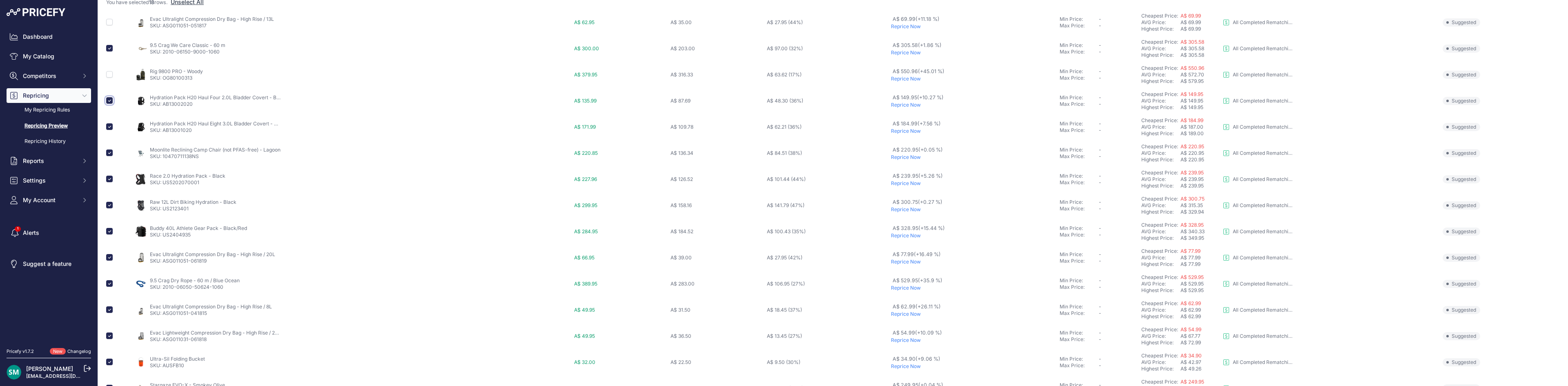
click at [108, 101] on input "checkbox" at bounding box center [109, 100] width 7 height 7
checkbox input "false"
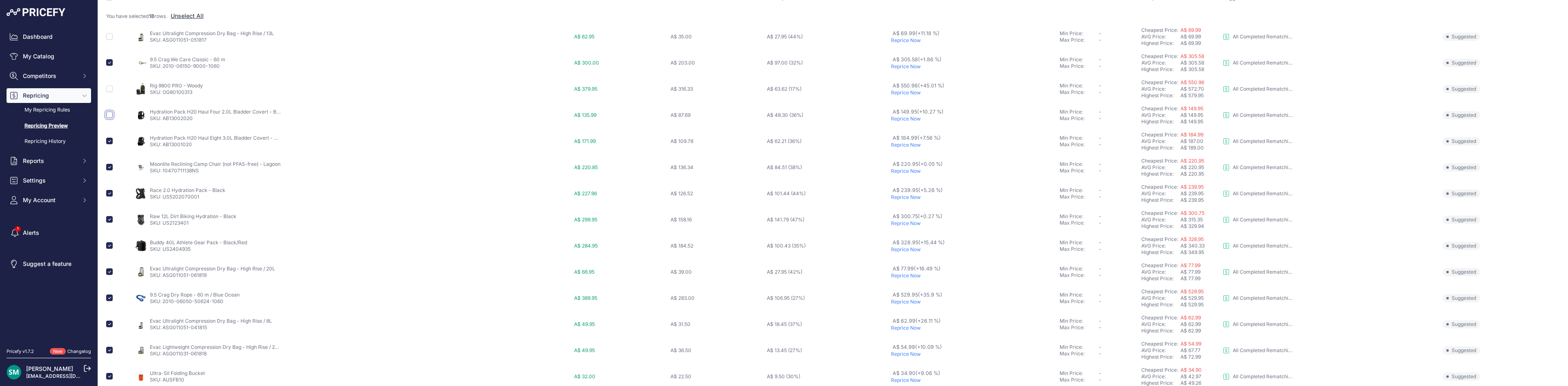
scroll to position [122, 0]
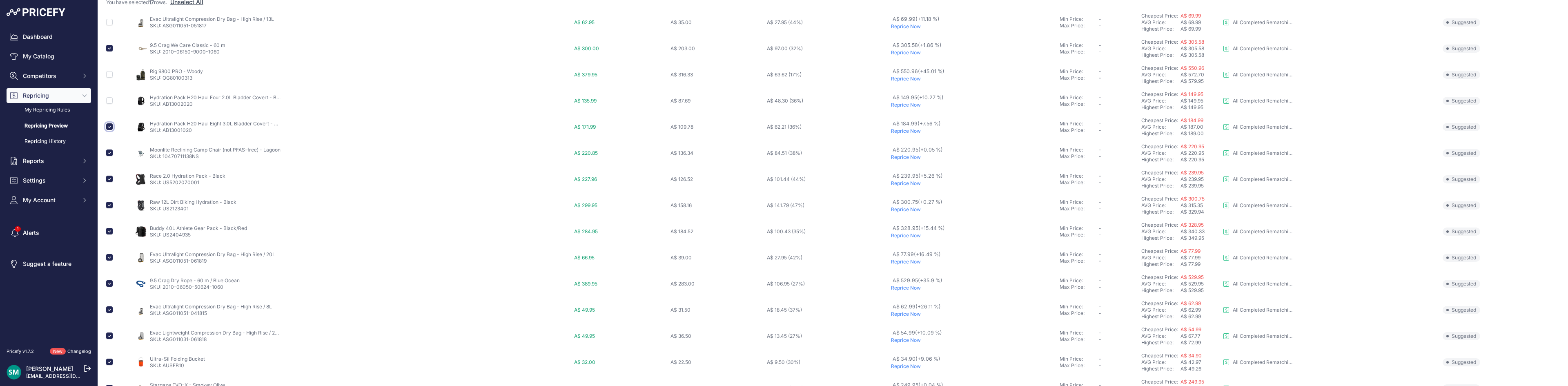
click at [108, 128] on input "checkbox" at bounding box center [109, 127] width 7 height 7
checkbox input "false"
click at [108, 153] on input "checkbox" at bounding box center [109, 153] width 7 height 7
checkbox input "false"
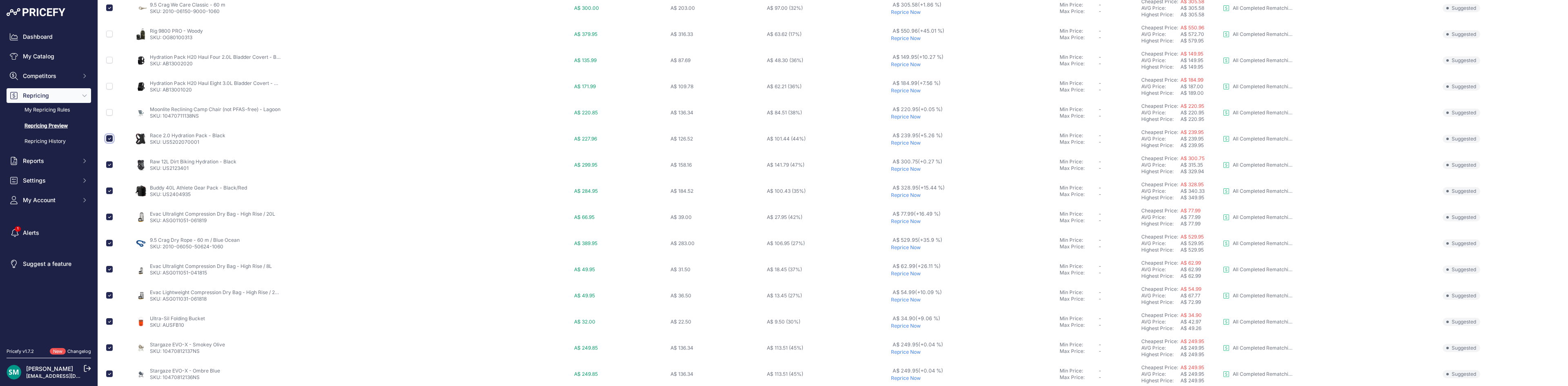
click at [106, 139] on input "checkbox" at bounding box center [109, 138] width 7 height 7
checkbox input "false"
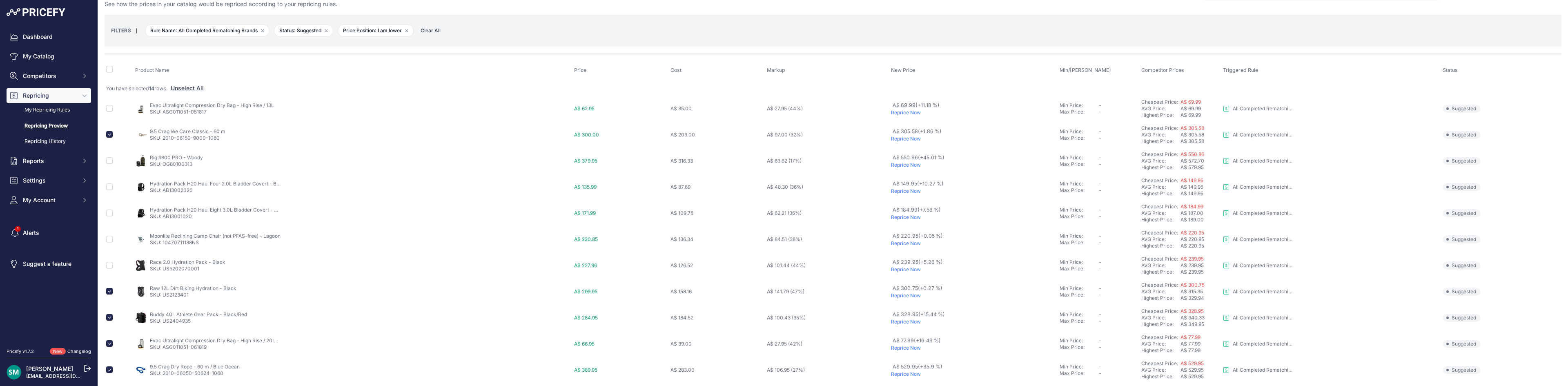
scroll to position [0, 0]
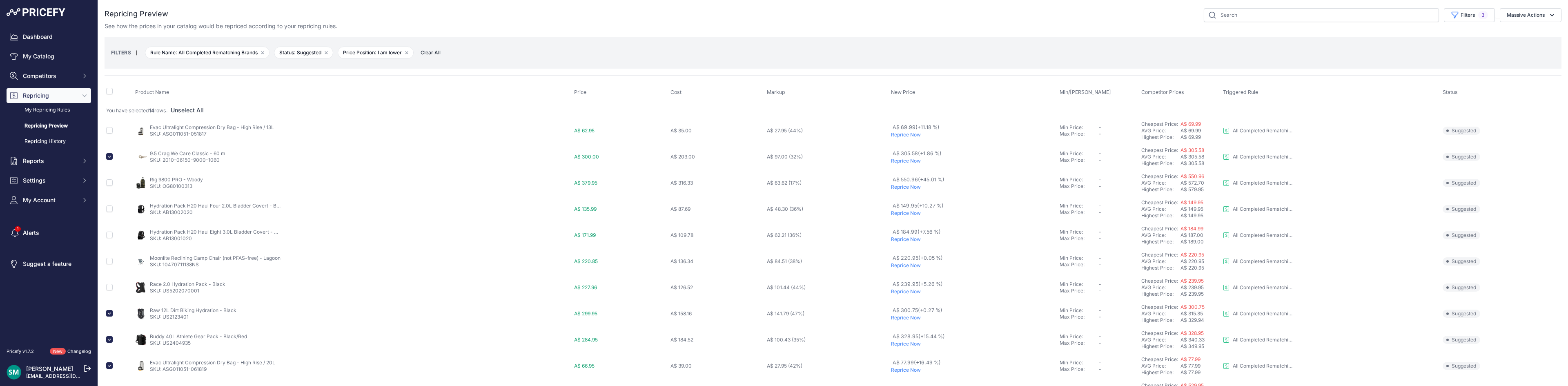
click at [110, 96] on th at bounding box center [119, 93] width 29 height 21
click at [110, 93] on input "checkbox" at bounding box center [109, 91] width 7 height 7
checkbox input "true"
click at [109, 91] on input "checkbox" at bounding box center [109, 91] width 7 height 7
checkbox input "false"
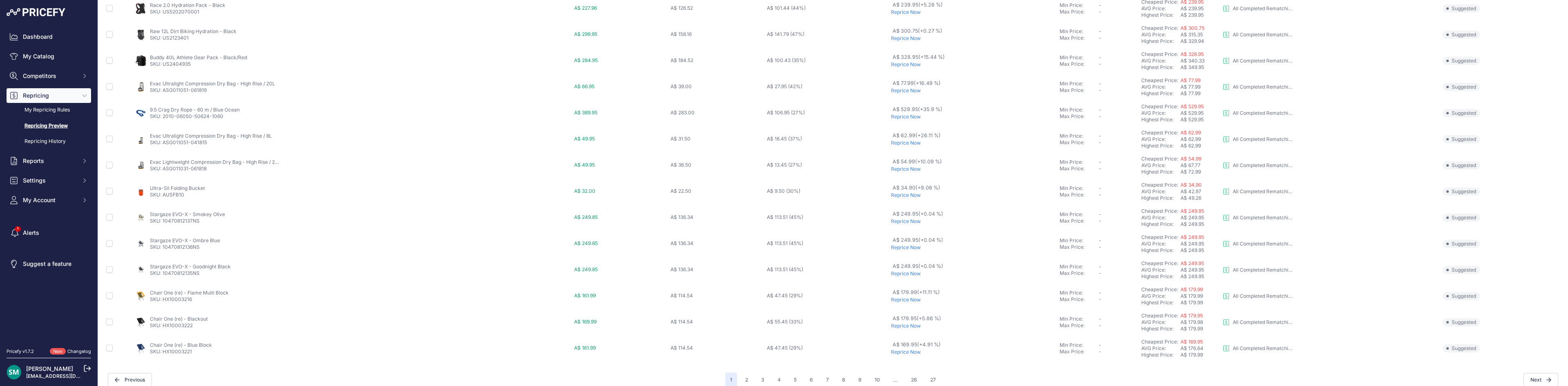
scroll to position [273, 0]
click at [908, 160] on p "Reprice Now" at bounding box center [974, 160] width 166 height 7
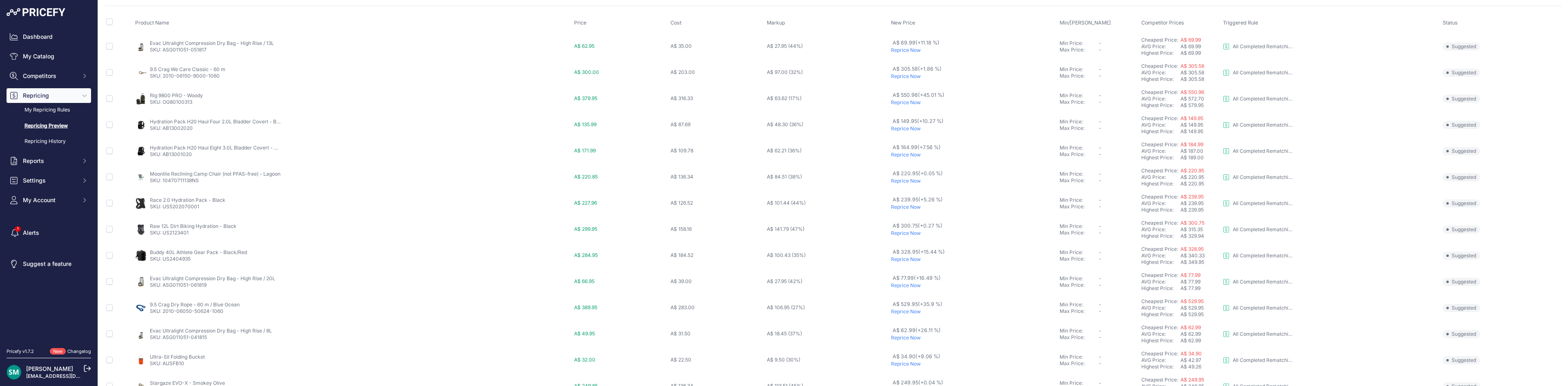
click at [906, 51] on p "Reprice Now" at bounding box center [974, 50] width 166 height 7
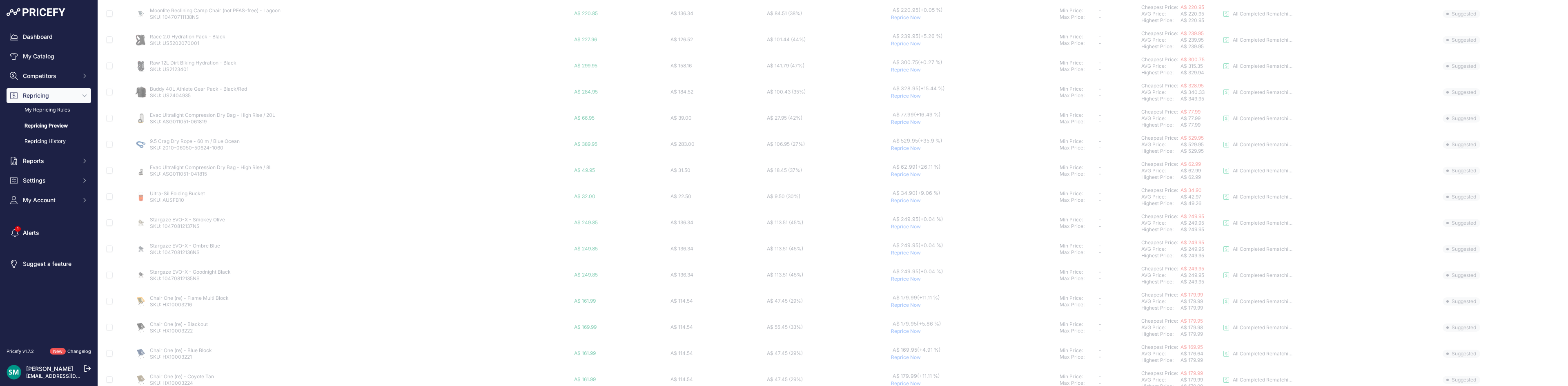
scroll to position [296, 0]
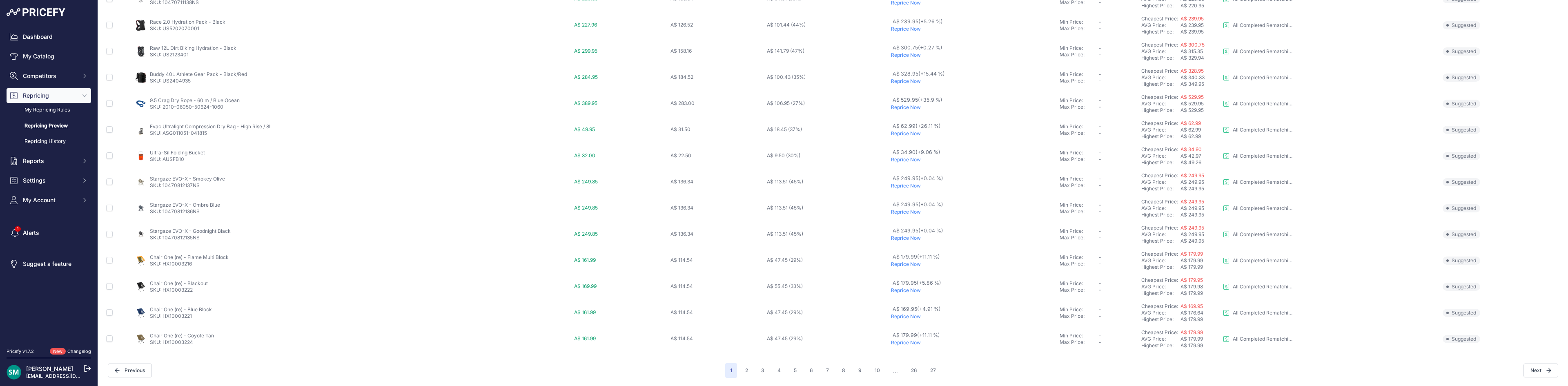
click at [900, 161] on p "Reprice Now" at bounding box center [974, 160] width 166 height 7
click at [902, 240] on p "Reprice Now" at bounding box center [974, 238] width 166 height 7
click at [901, 262] on p "Reprice Now" at bounding box center [973, 264] width 167 height 7
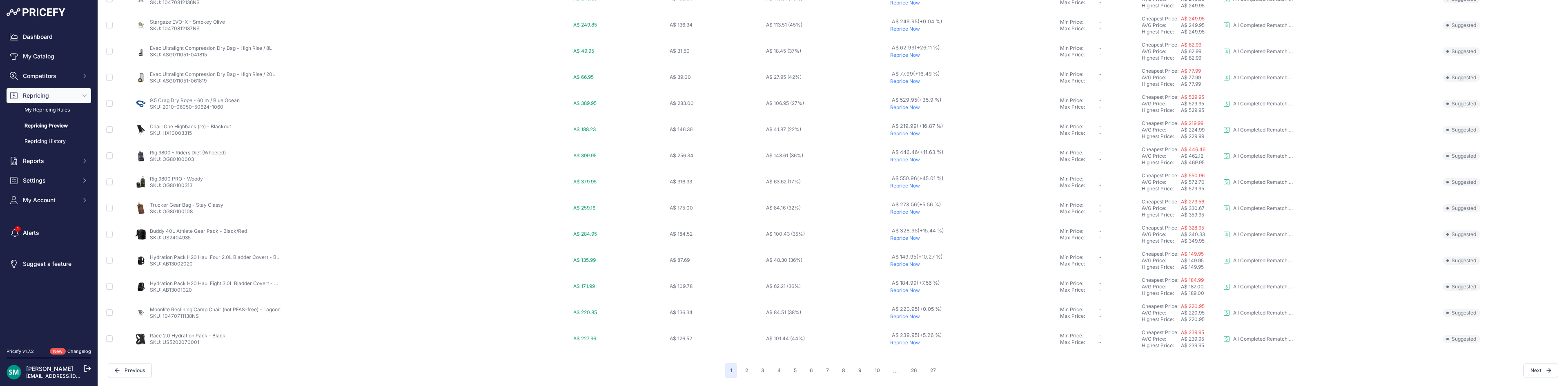
scroll to position [273, 0]
click at [746, 375] on button "2" at bounding box center [746, 370] width 13 height 15
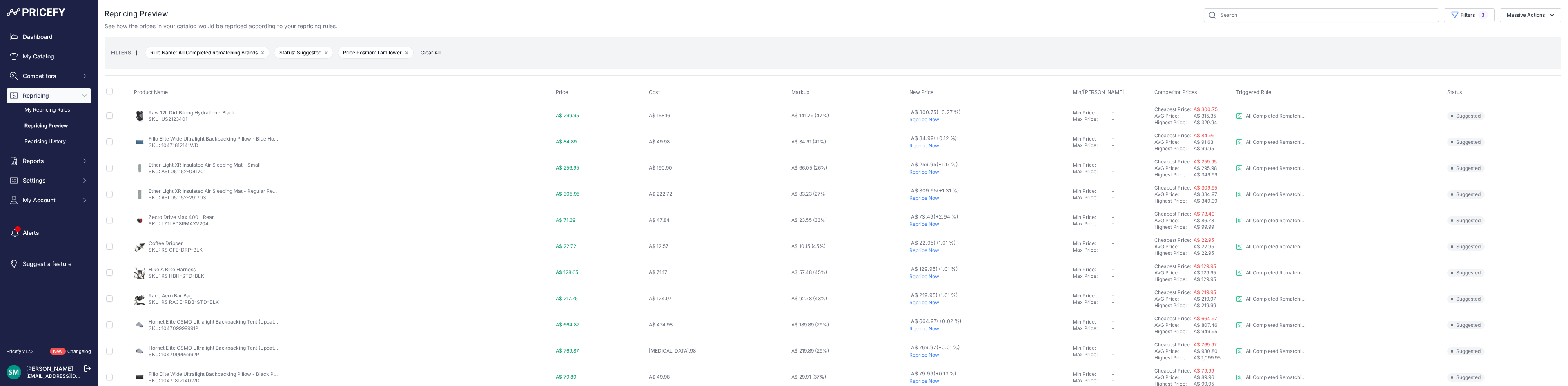
click at [909, 172] on p "Reprice Now" at bounding box center [989, 172] width 160 height 7
click at [909, 194] on p "Reprice Now" at bounding box center [989, 194] width 160 height 7
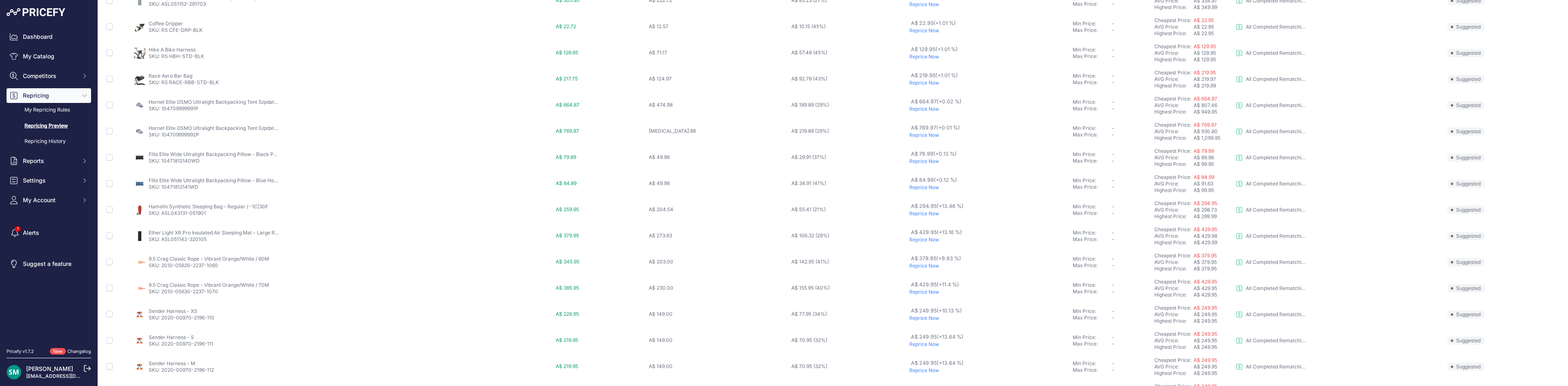
scroll to position [141, 0]
click at [909, 213] on p "Reprice Now" at bounding box center [989, 213] width 160 height 7
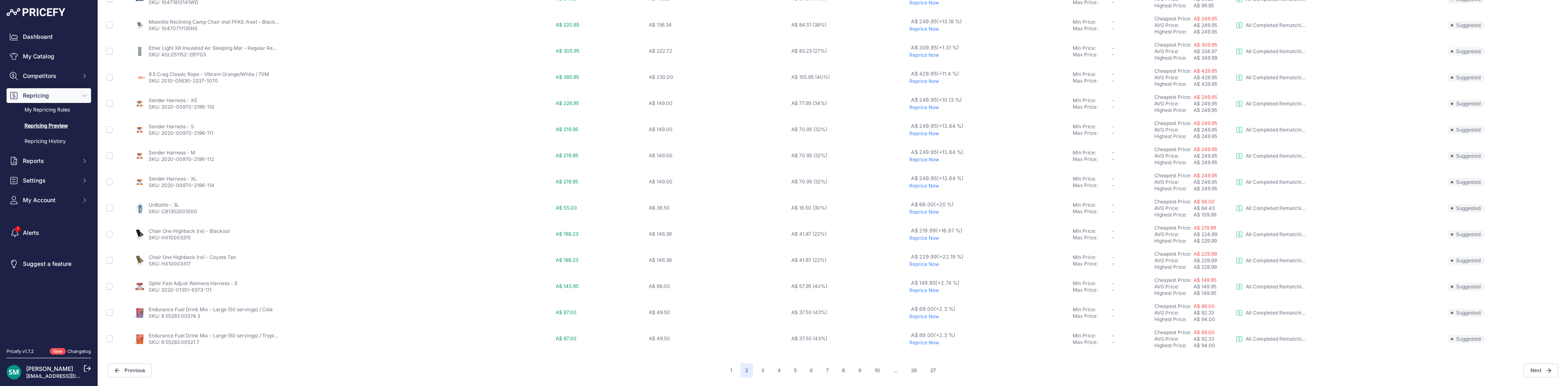
click at [909, 262] on p "Reprice Now" at bounding box center [989, 264] width 160 height 7
click at [760, 368] on button "3" at bounding box center [762, 370] width 13 height 15
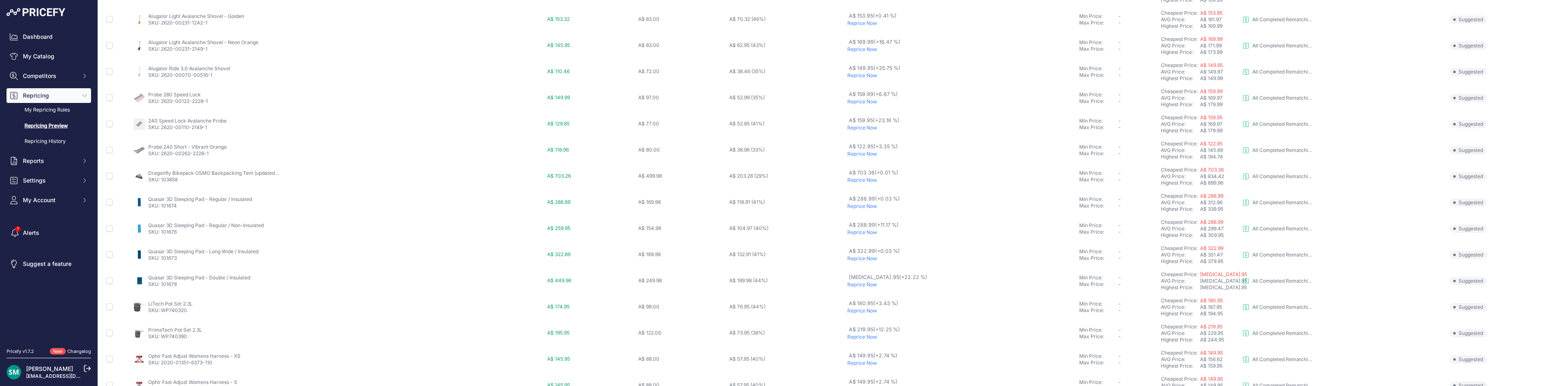
scroll to position [163, 0]
click at [911, 166] on p "Reprice Now" at bounding box center [962, 165] width 229 height 7
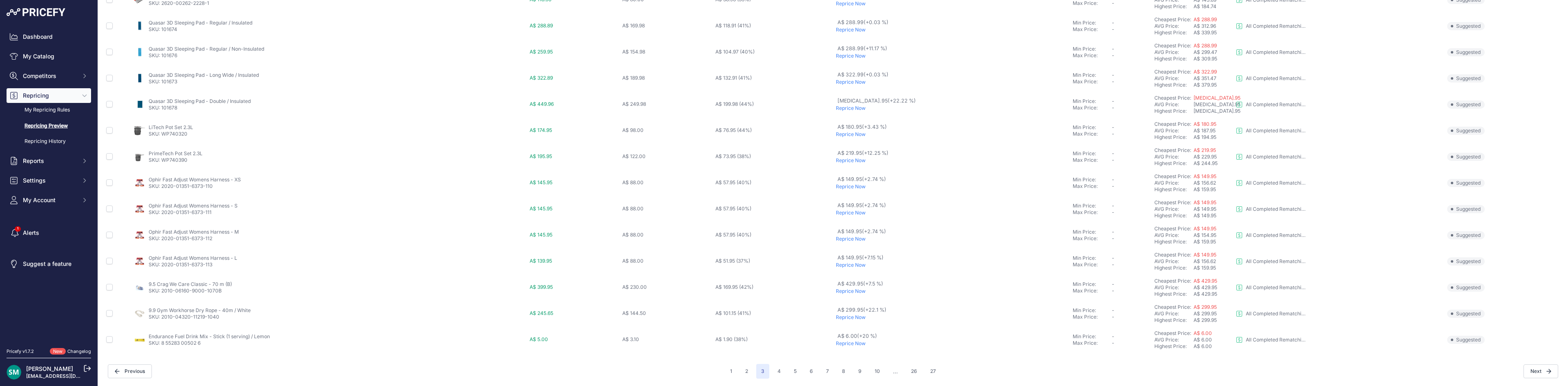
scroll to position [296, 0]
click at [782, 370] on button "4" at bounding box center [779, 370] width 13 height 15
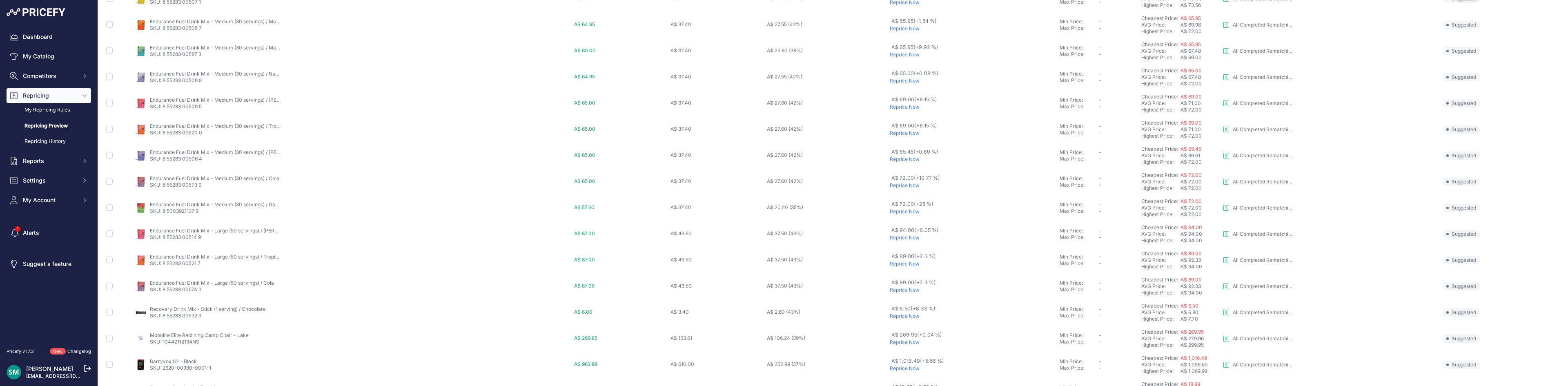
scroll to position [204, 0]
click at [903, 204] on p "Reprice Now" at bounding box center [973, 203] width 167 height 7
click at [794, 370] on button "5" at bounding box center [795, 370] width 13 height 15
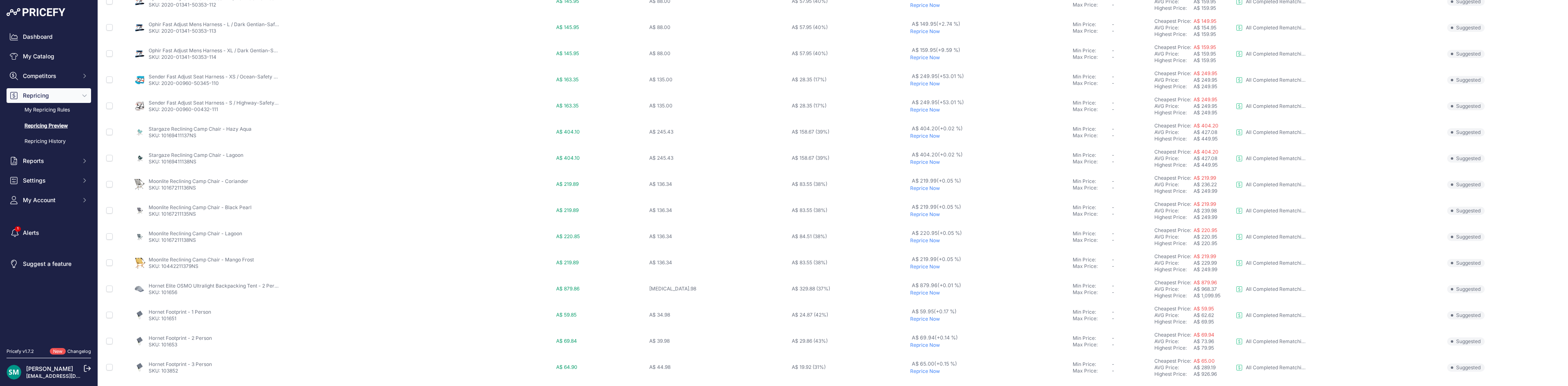
scroll to position [273, 0]
click at [806, 369] on button "6" at bounding box center [811, 370] width 13 height 15
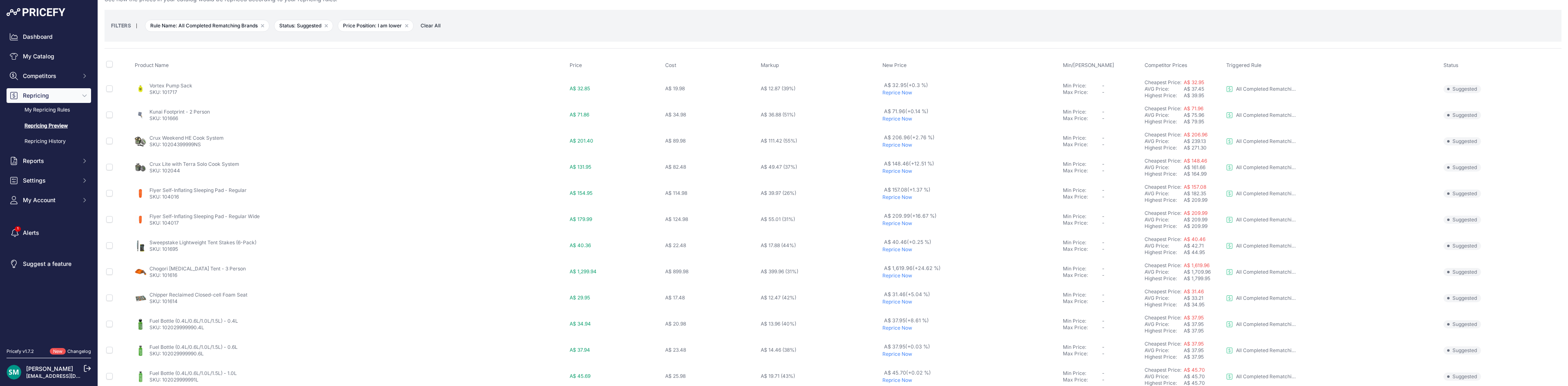
scroll to position [41, 0]
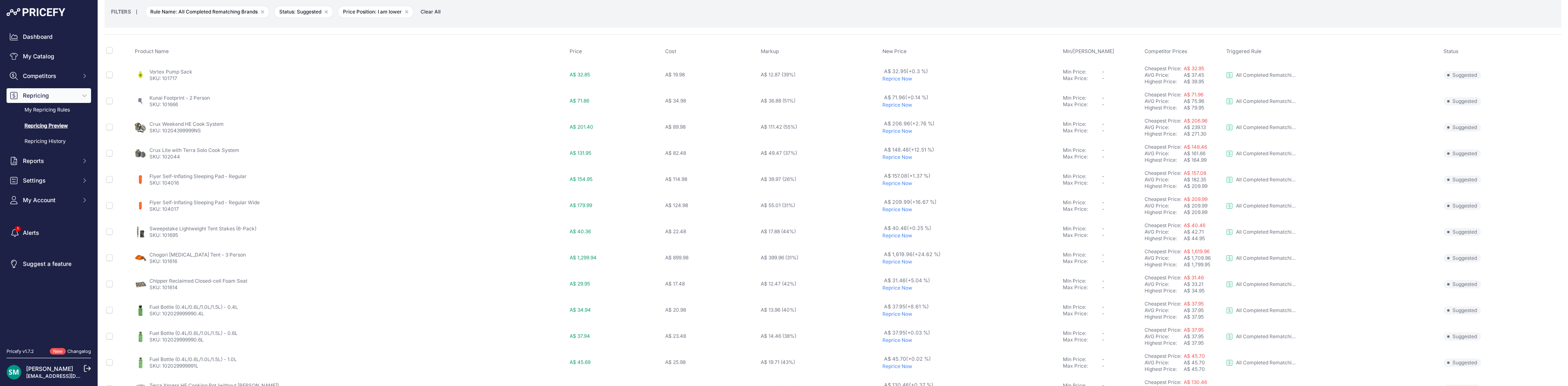
click at [889, 184] on p "Reprice Now" at bounding box center [971, 183] width 177 height 7
click at [891, 210] on p "Reprice Now" at bounding box center [971, 209] width 177 height 7
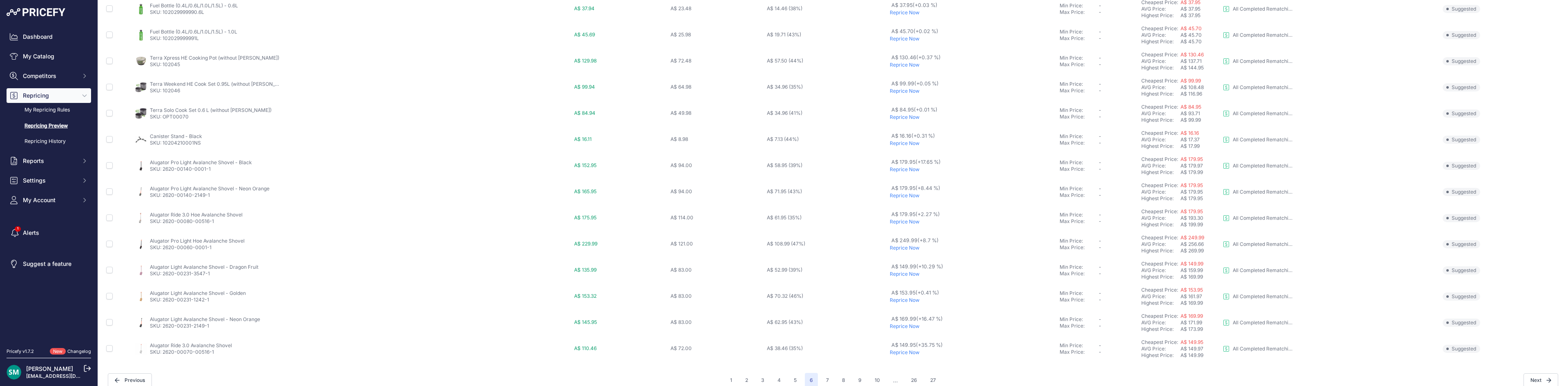
scroll to position [296, 0]
click at [827, 373] on button "7" at bounding box center [827, 370] width 13 height 15
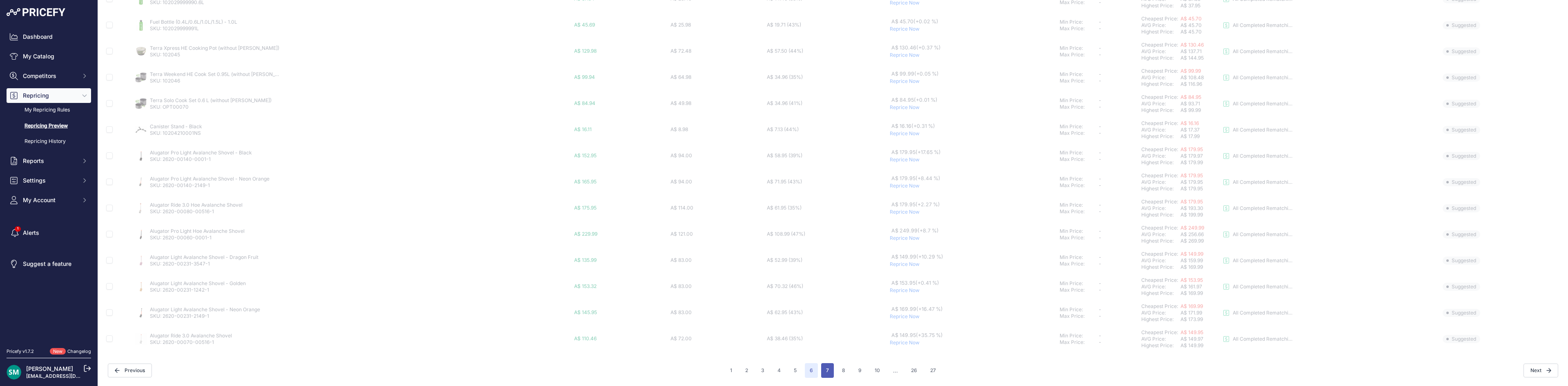
scroll to position [273, 0]
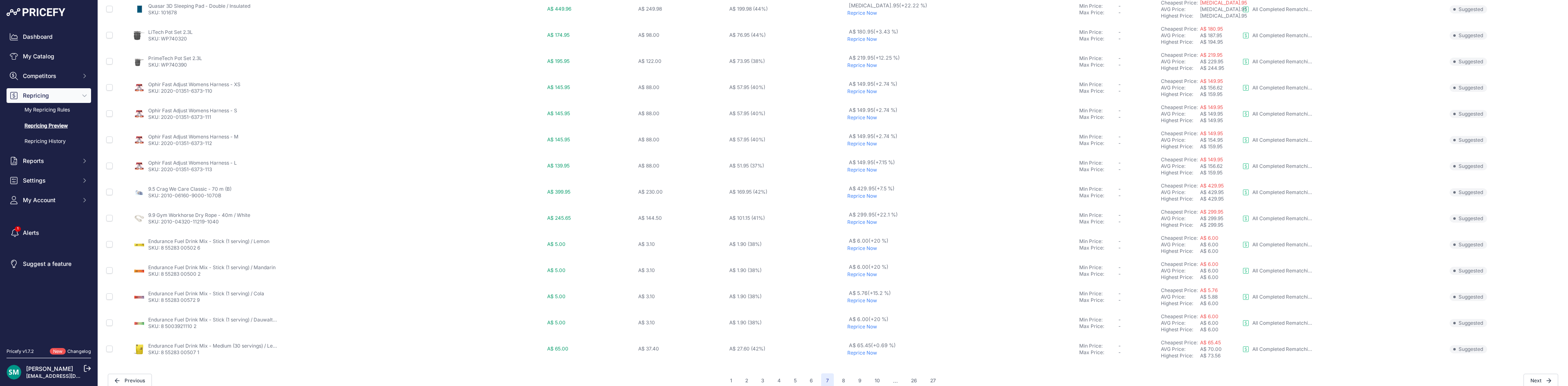
scroll to position [273, 0]
click at [837, 371] on button "8" at bounding box center [843, 370] width 13 height 15
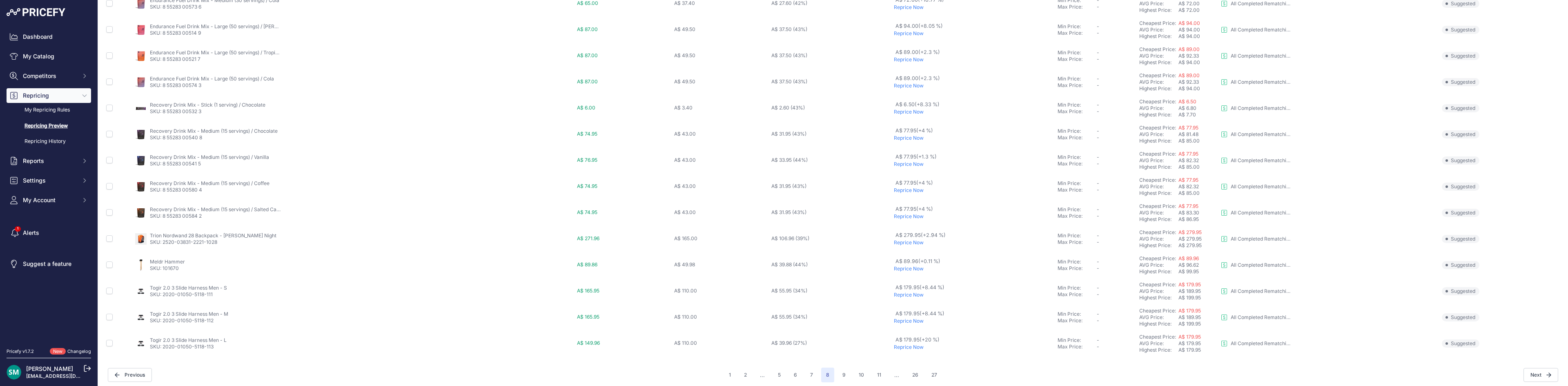
scroll to position [273, 0]
click at [907, 342] on p "Reprice Now" at bounding box center [974, 342] width 161 height 7
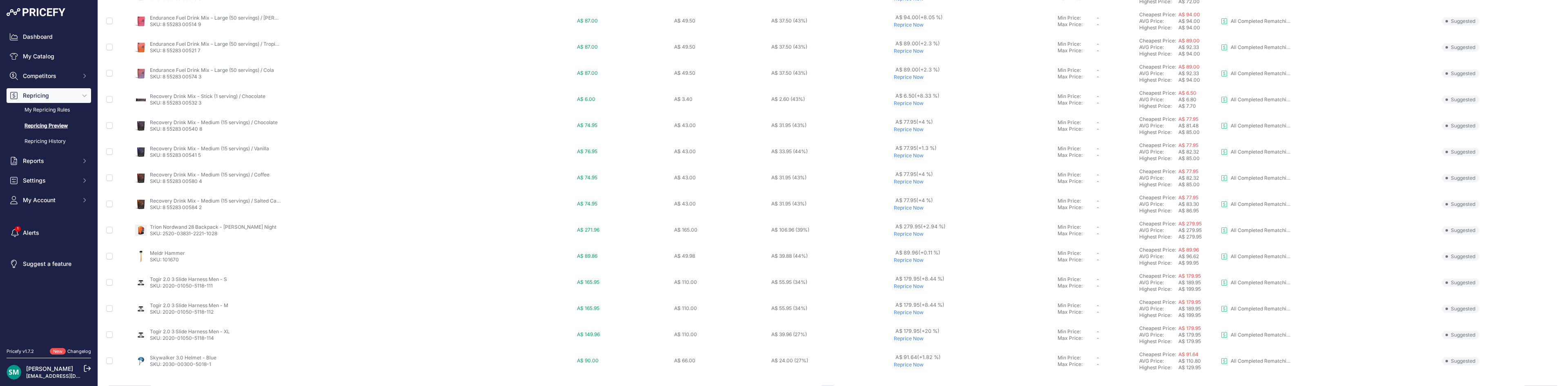
scroll to position [296, 0]
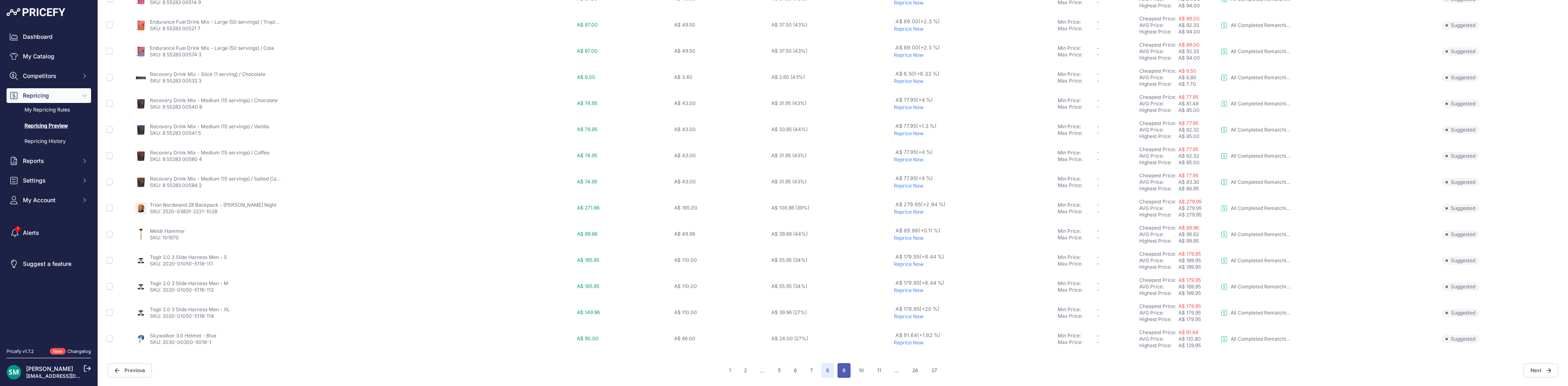
click at [838, 369] on button "9" at bounding box center [844, 370] width 13 height 15
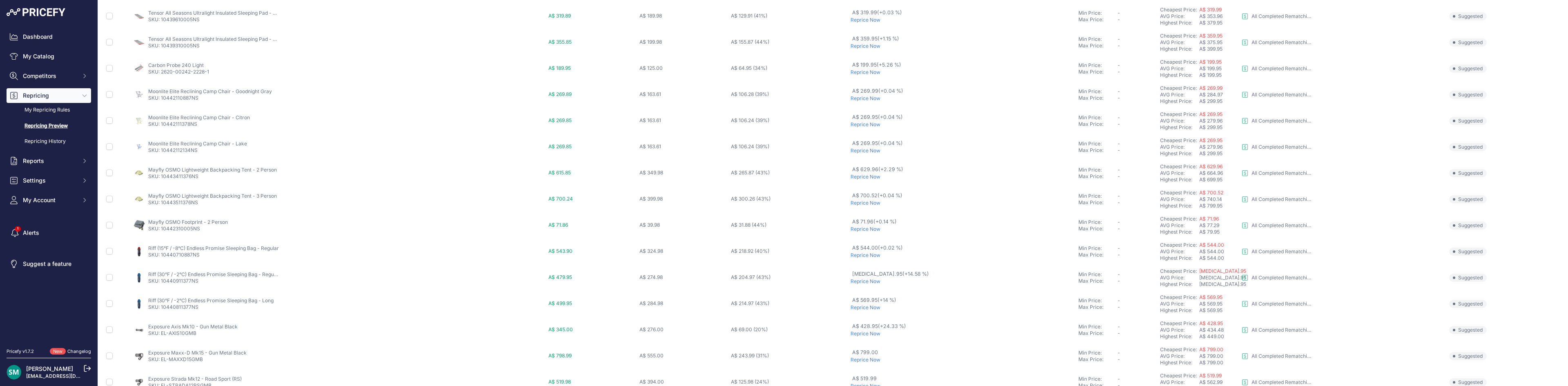
scroll to position [245, 0]
click at [904, 292] on p "Reprice Now" at bounding box center [962, 293] width 225 height 7
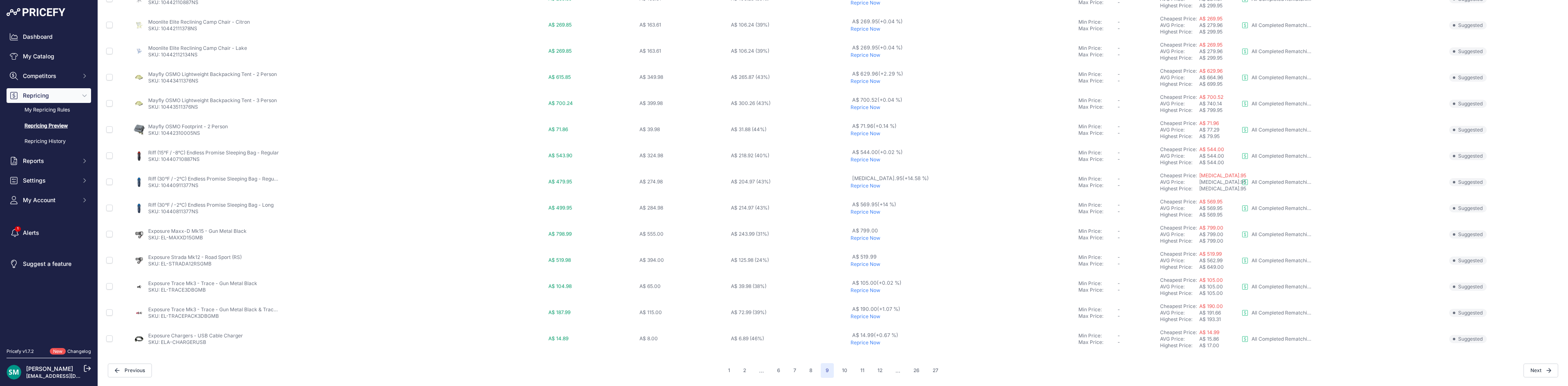
scroll to position [273, 0]
click at [839, 367] on button "10" at bounding box center [844, 370] width 15 height 15
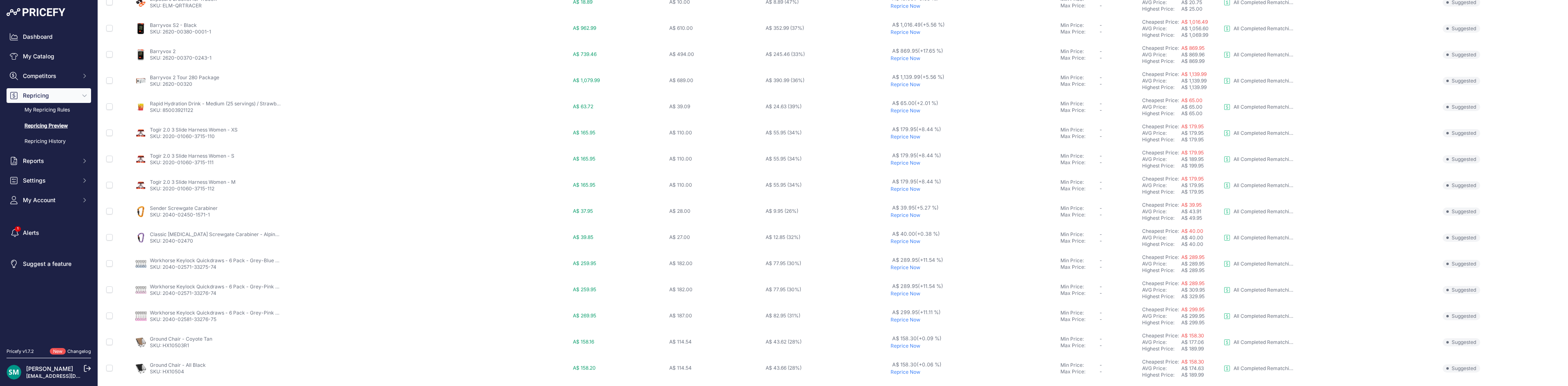
scroll to position [245, 0]
click at [914, 214] on p "Reprice Now" at bounding box center [974, 214] width 167 height 7
click at [906, 160] on p "Reprice Now" at bounding box center [974, 162] width 167 height 7
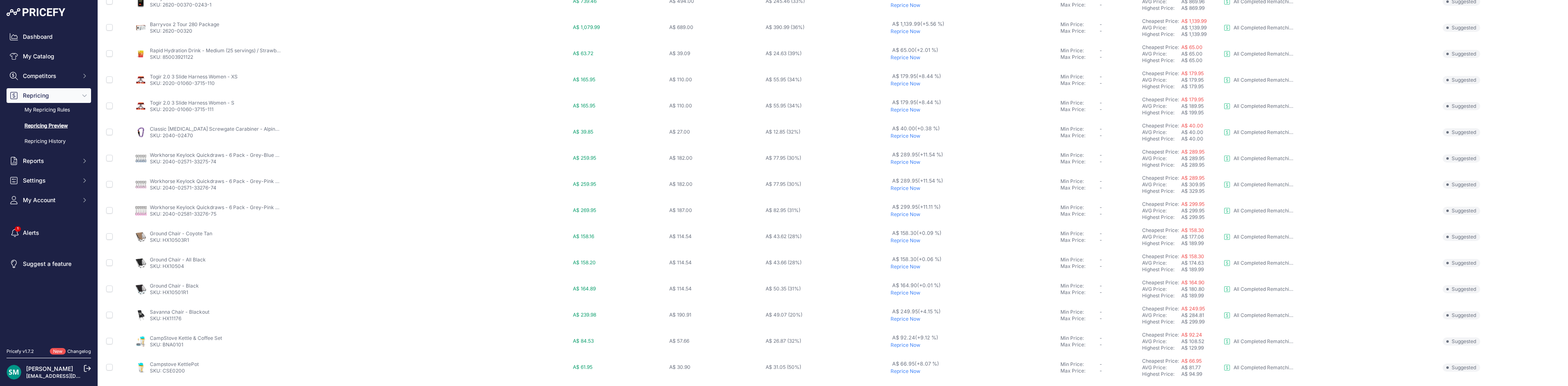
click at [901, 108] on p "Reprice Now" at bounding box center [974, 110] width 167 height 7
click at [903, 60] on p "Reprice Now" at bounding box center [974, 57] width 167 height 7
click at [905, 59] on p "Reprice Now" at bounding box center [974, 57] width 167 height 7
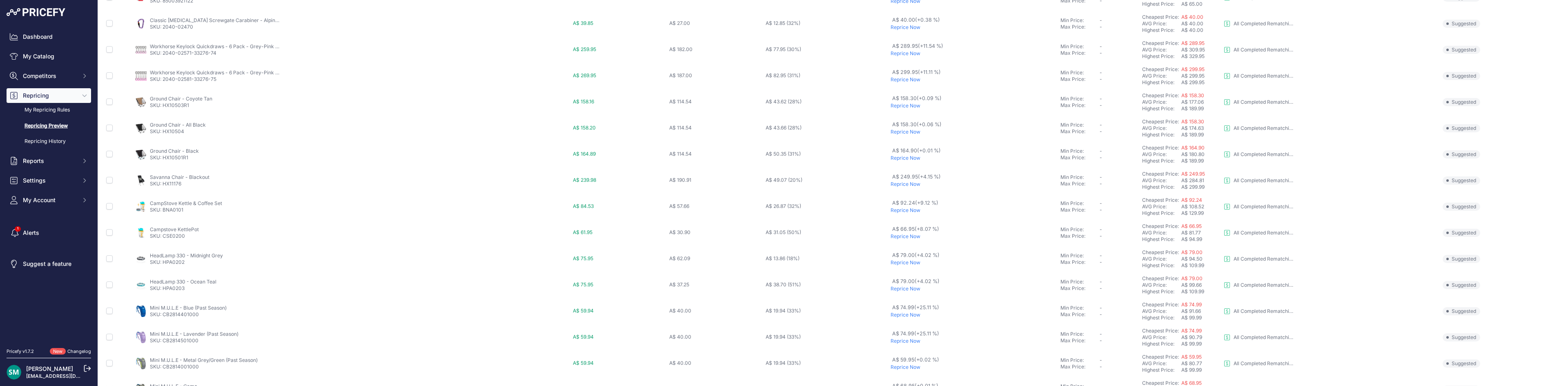
scroll to position [267, 0]
click at [909, 30] on p "Reprice Now" at bounding box center [974, 31] width 167 height 7
click at [911, 47] on p "Reprice Now" at bounding box center [974, 46] width 167 height 7
click at [908, 100] on p "Reprice Now" at bounding box center [974, 98] width 166 height 7
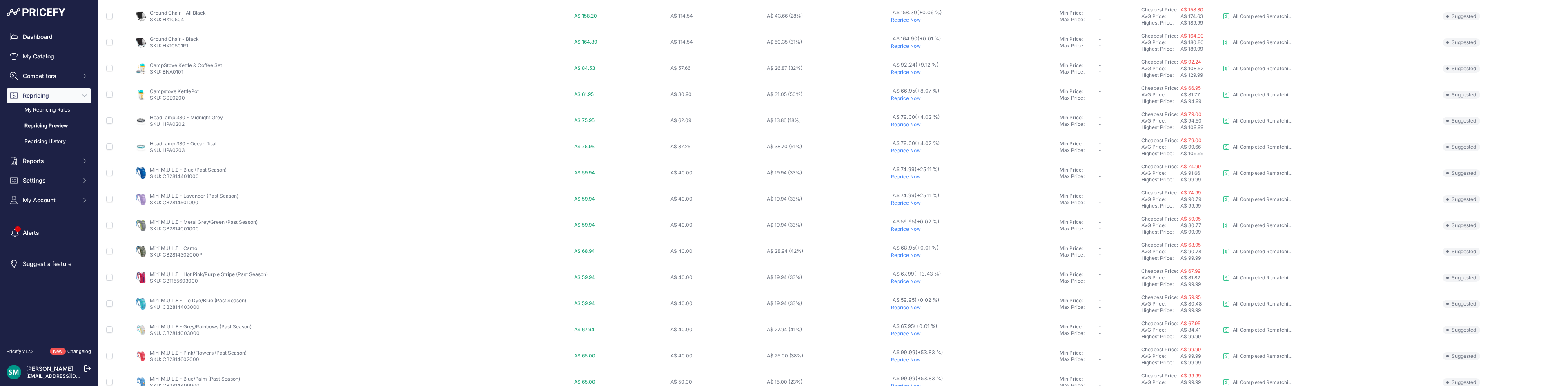
click at [906, 46] on p "Reprice Now" at bounding box center [974, 46] width 166 height 7
click at [906, 52] on p "Reprice Now" at bounding box center [972, 49] width 162 height 7
click at [899, 65] on p "Reprice Now" at bounding box center [972, 64] width 162 height 7
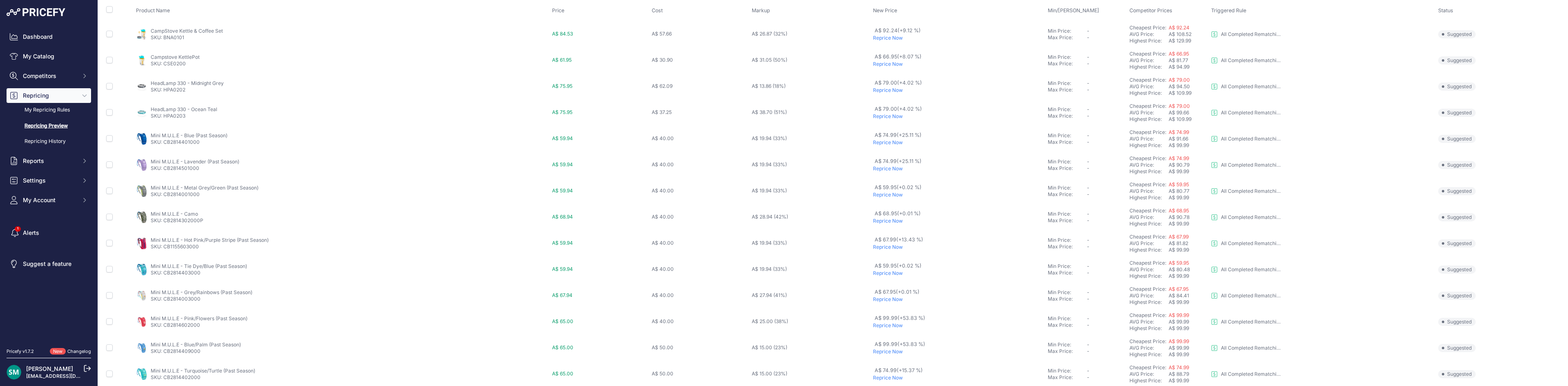
click at [891, 40] on p "Reprice Now" at bounding box center [959, 38] width 172 height 7
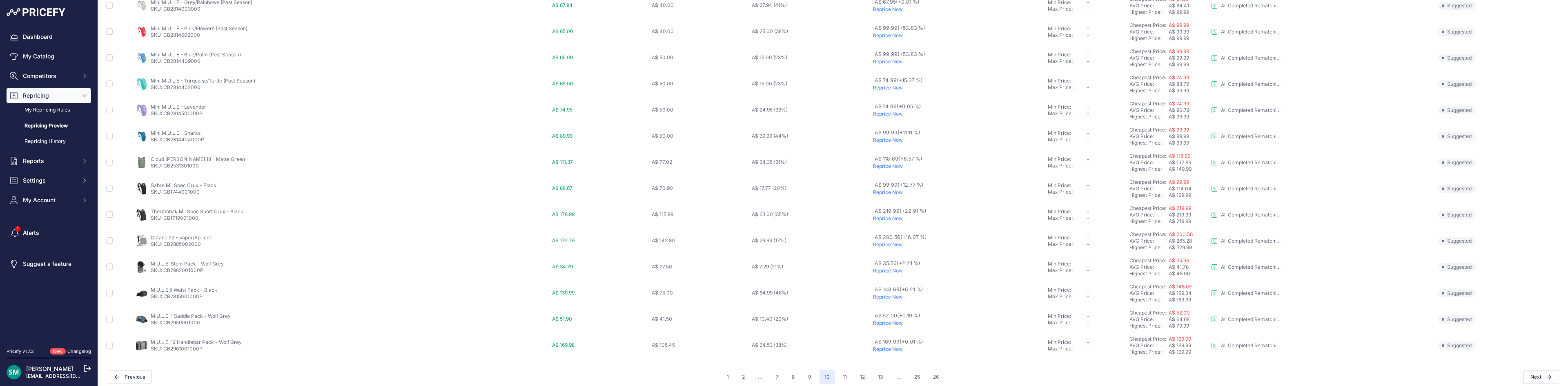
click at [892, 192] on p "Reprice Now" at bounding box center [959, 192] width 172 height 7
click at [884, 192] on p "Reprice Now" at bounding box center [958, 192] width 173 height 7
click at [891, 166] on p "Reprice Now" at bounding box center [964, 166] width 173 height 7
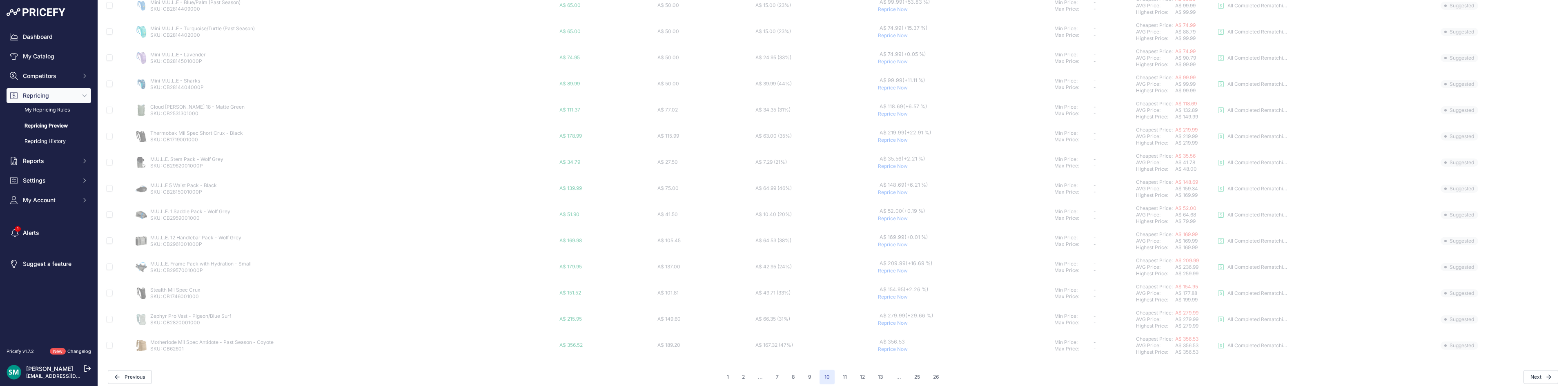
scroll to position [289, 0]
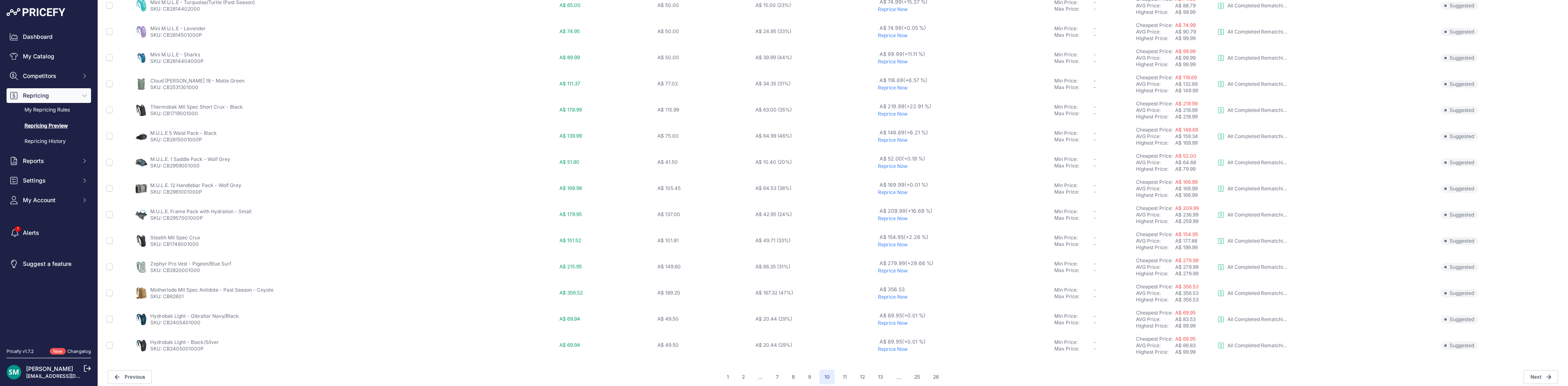
click at [893, 166] on p "Reprice Now" at bounding box center [964, 166] width 173 height 7
click at [891, 191] on p "Reprice Now" at bounding box center [964, 192] width 173 height 7
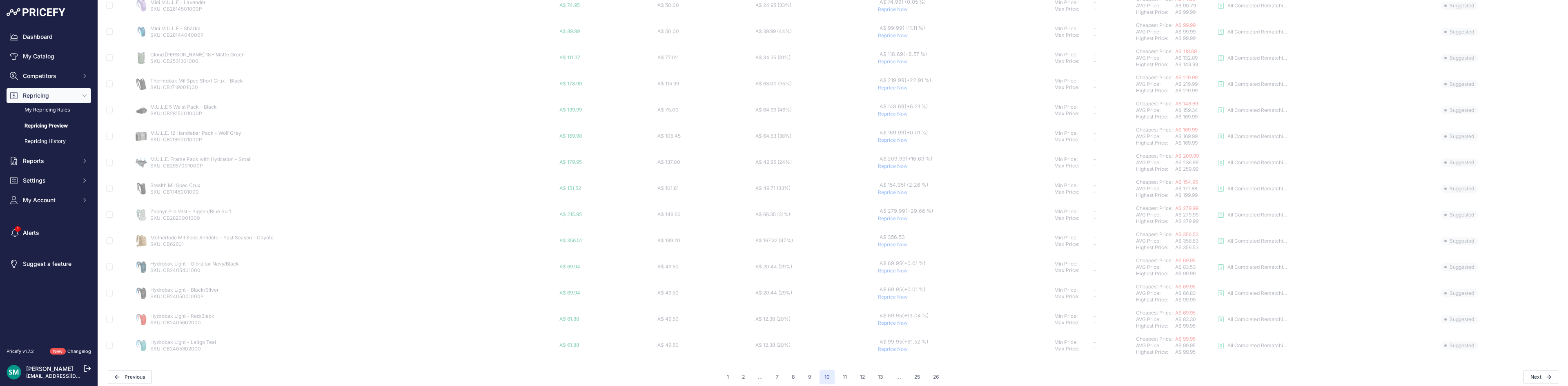
scroll to position [289, 0]
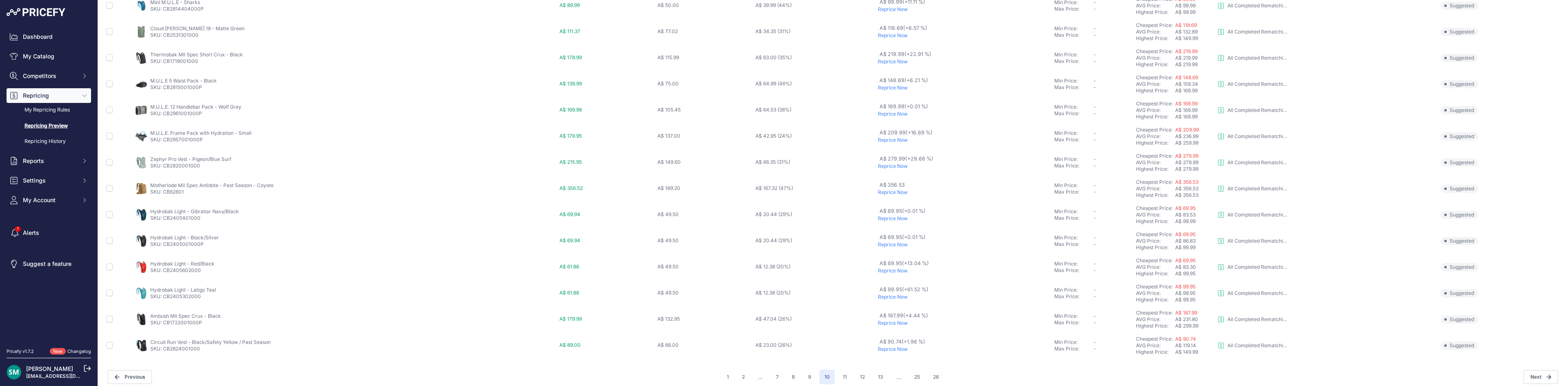
click at [895, 273] on p "Reprice Now" at bounding box center [964, 270] width 173 height 7
click at [898, 245] on p "Reprice Now" at bounding box center [964, 244] width 173 height 7
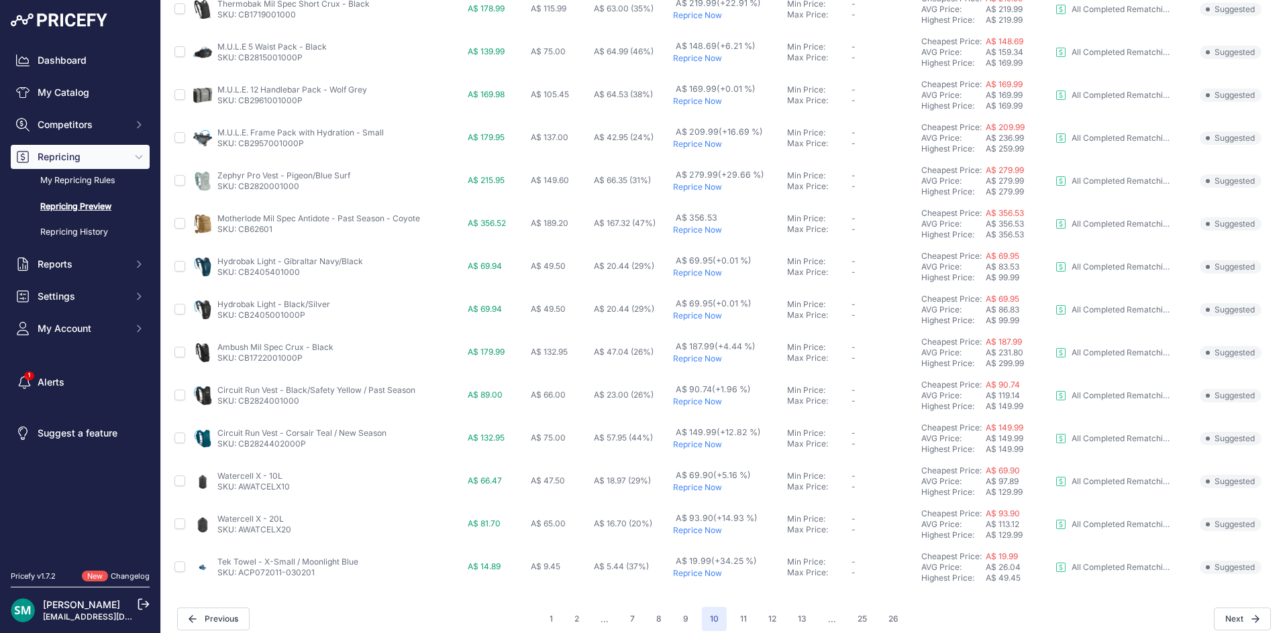
scroll to position [450, 0]
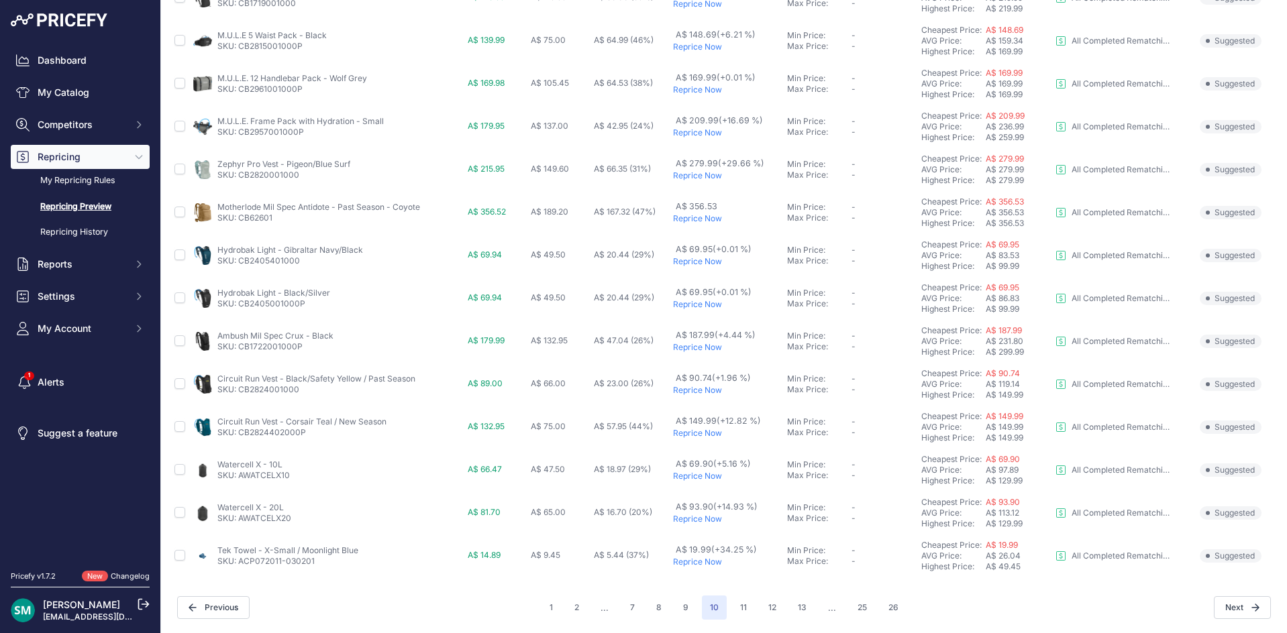
click at [696, 346] on p "Reprice Now" at bounding box center [727, 347] width 109 height 11
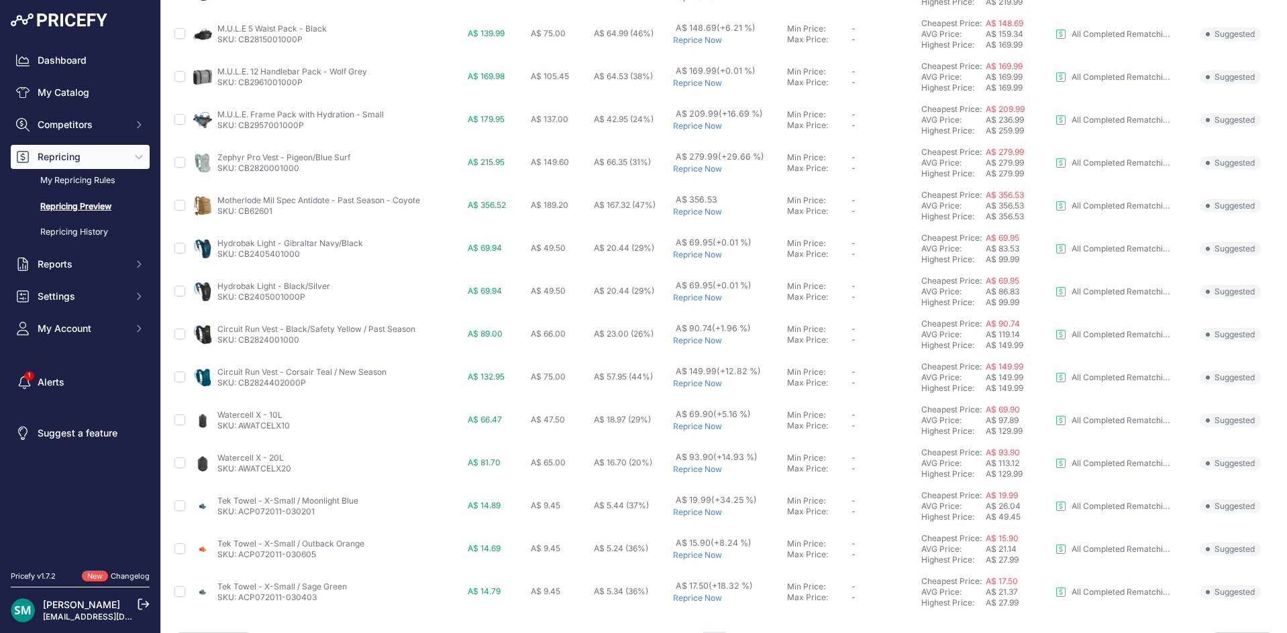
scroll to position [486, 0]
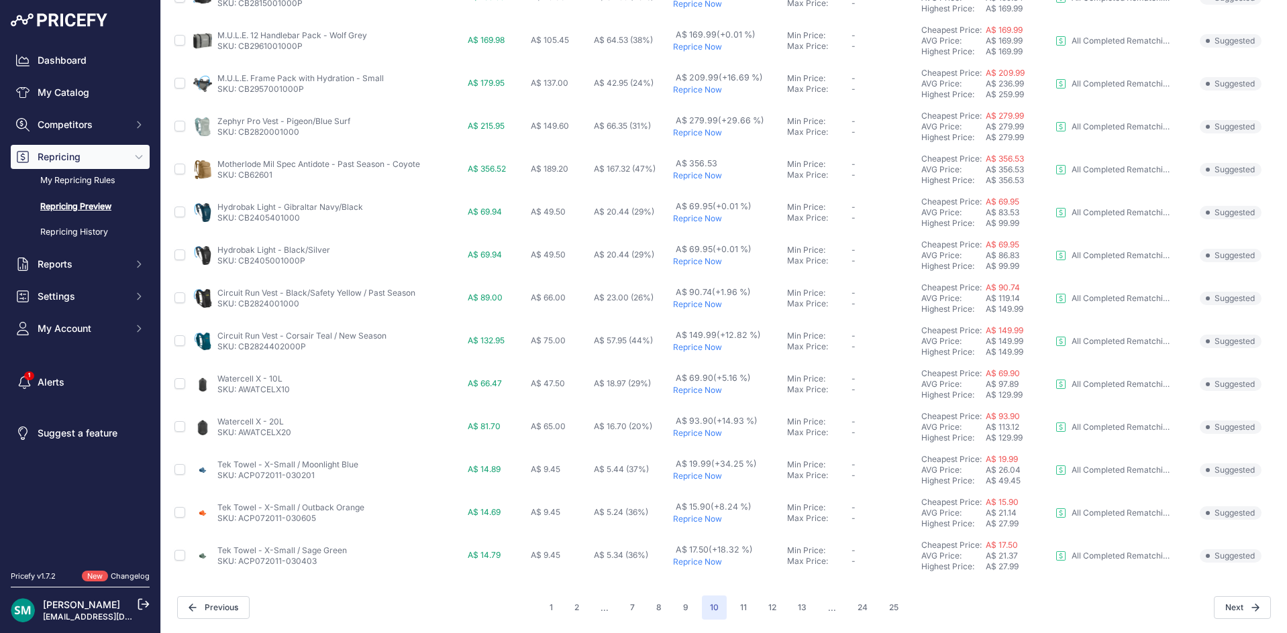
click at [698, 305] on p "Reprice Now" at bounding box center [727, 304] width 109 height 11
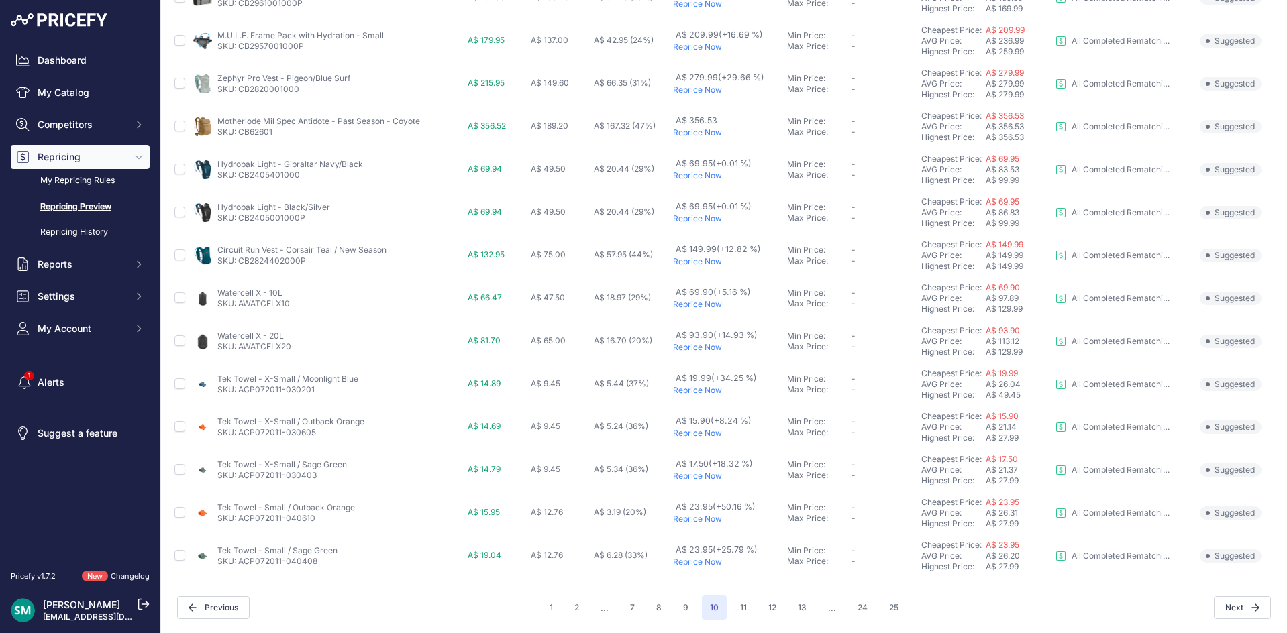
click at [702, 220] on p "Reprice Now" at bounding box center [727, 218] width 109 height 11
click at [688, 177] on p "Reprice Now" at bounding box center [727, 175] width 109 height 11
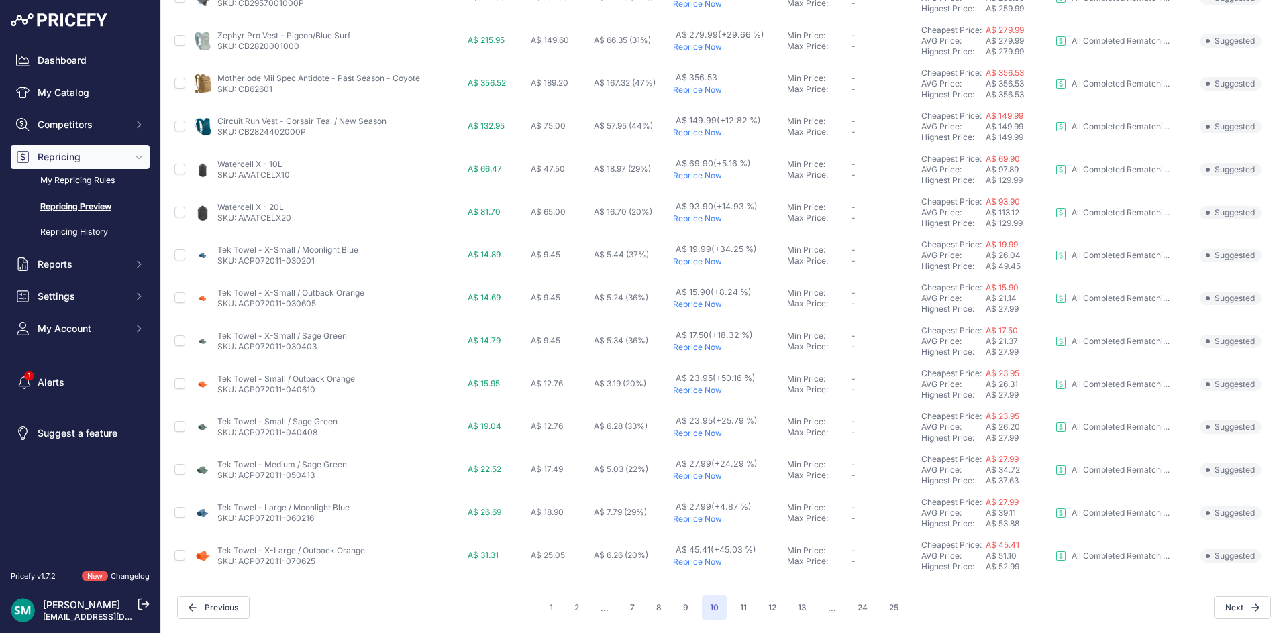
click at [695, 176] on p "Reprice Now" at bounding box center [727, 175] width 109 height 11
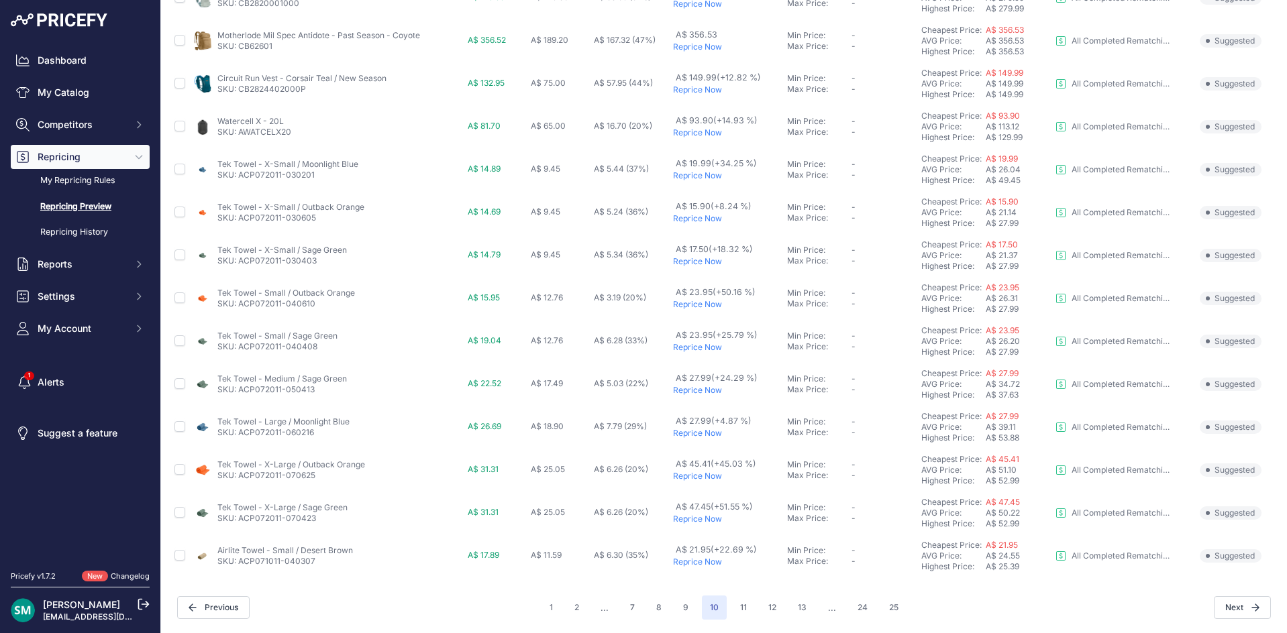
scroll to position [450, 0]
click at [694, 135] on p "Reprice Now" at bounding box center [727, 132] width 109 height 11
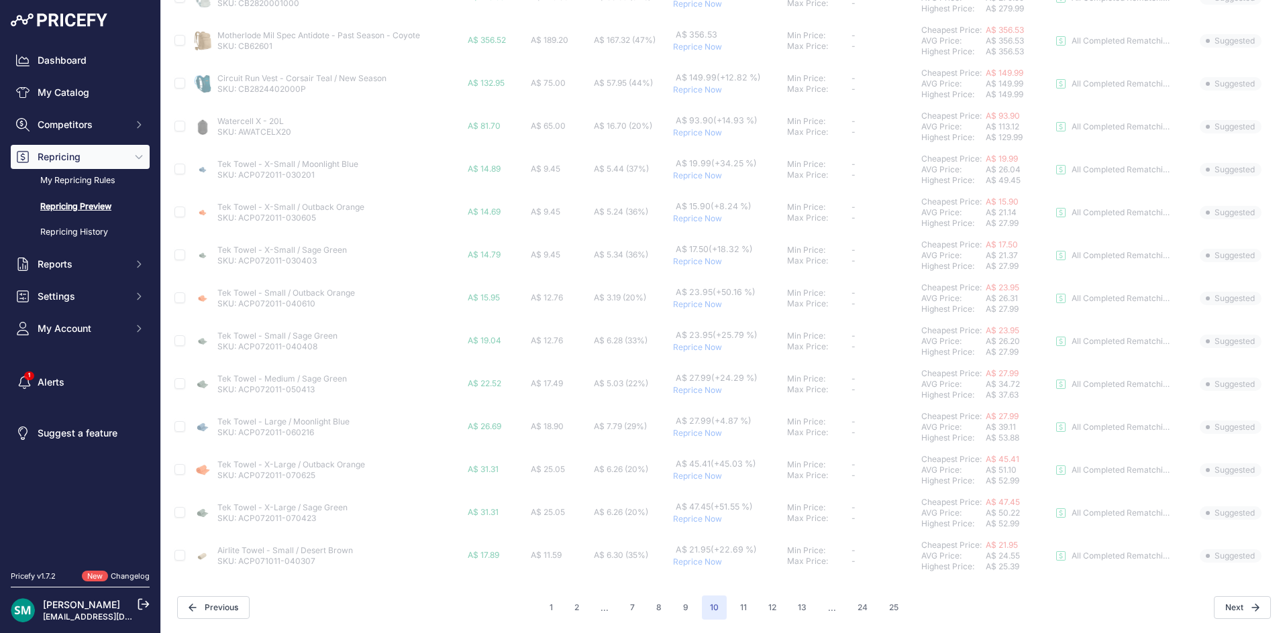
scroll to position [486, 0]
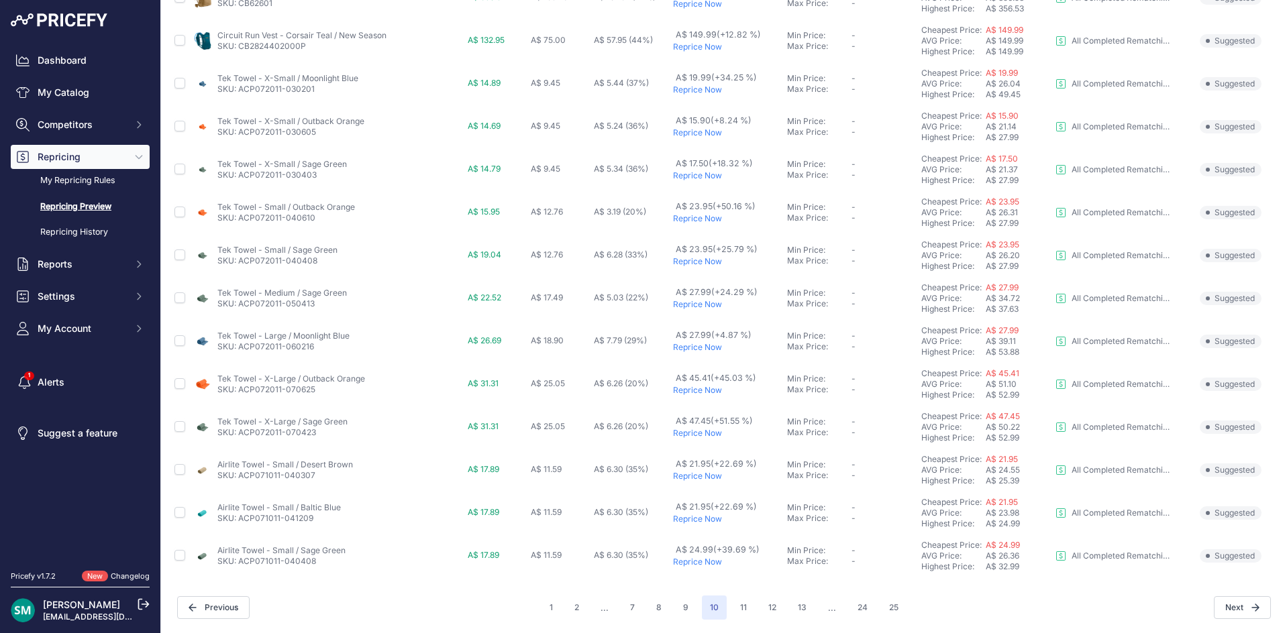
click at [696, 346] on p "Reprice Now" at bounding box center [727, 347] width 109 height 11
click at [708, 307] on p "Reprice Now" at bounding box center [727, 304] width 109 height 11
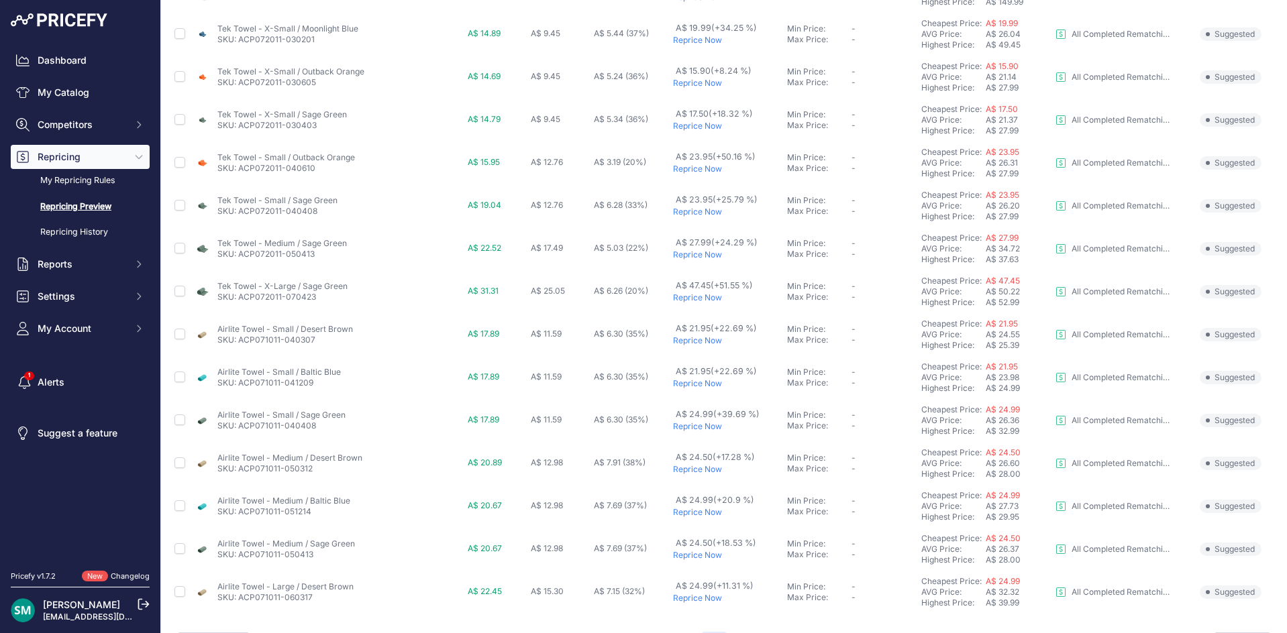
scroll to position [486, 0]
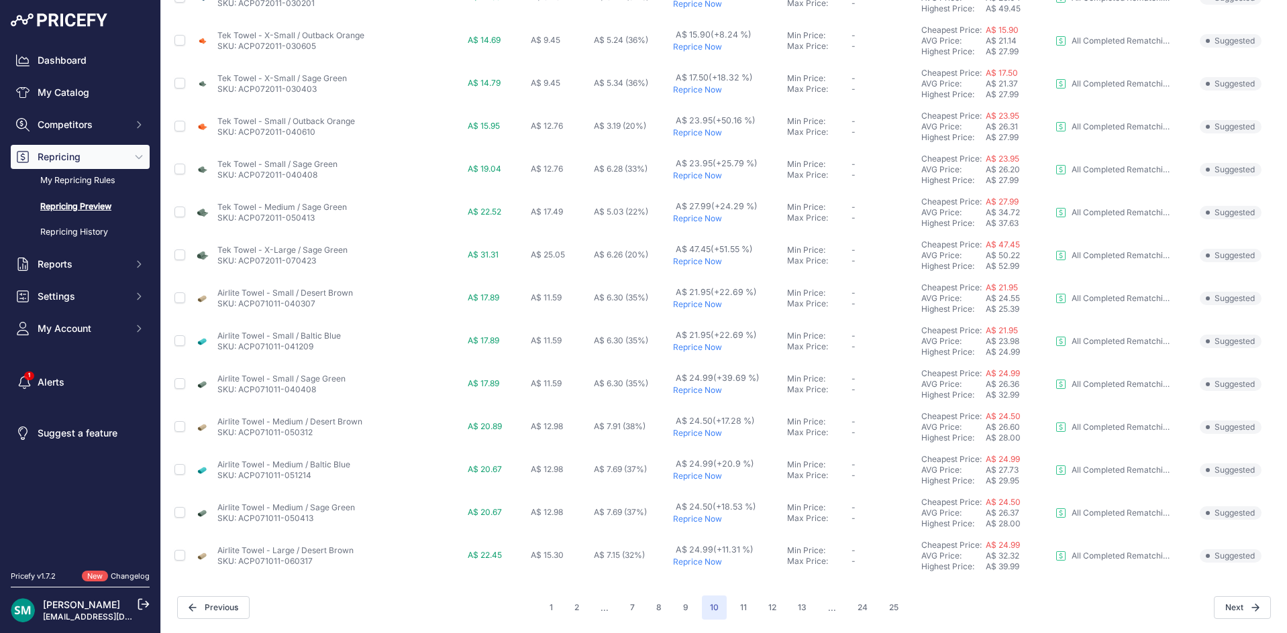
click at [707, 264] on p "Reprice Now" at bounding box center [727, 261] width 109 height 11
click at [710, 177] on p "Reprice Now" at bounding box center [727, 175] width 109 height 11
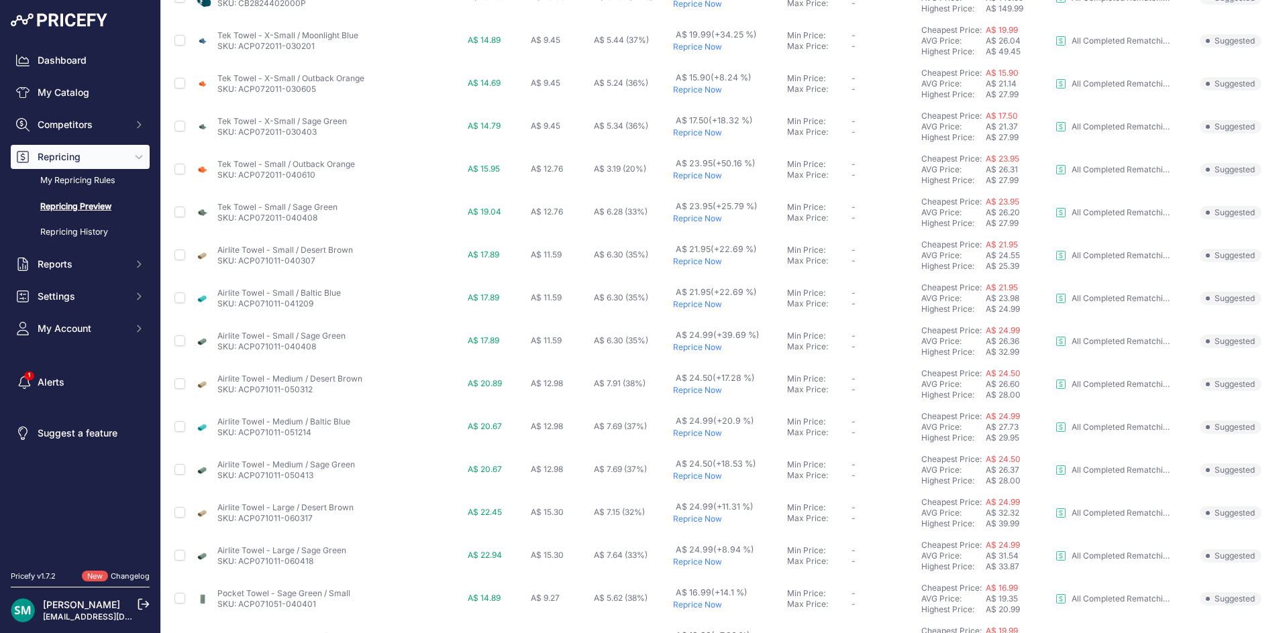
scroll to position [316, 0]
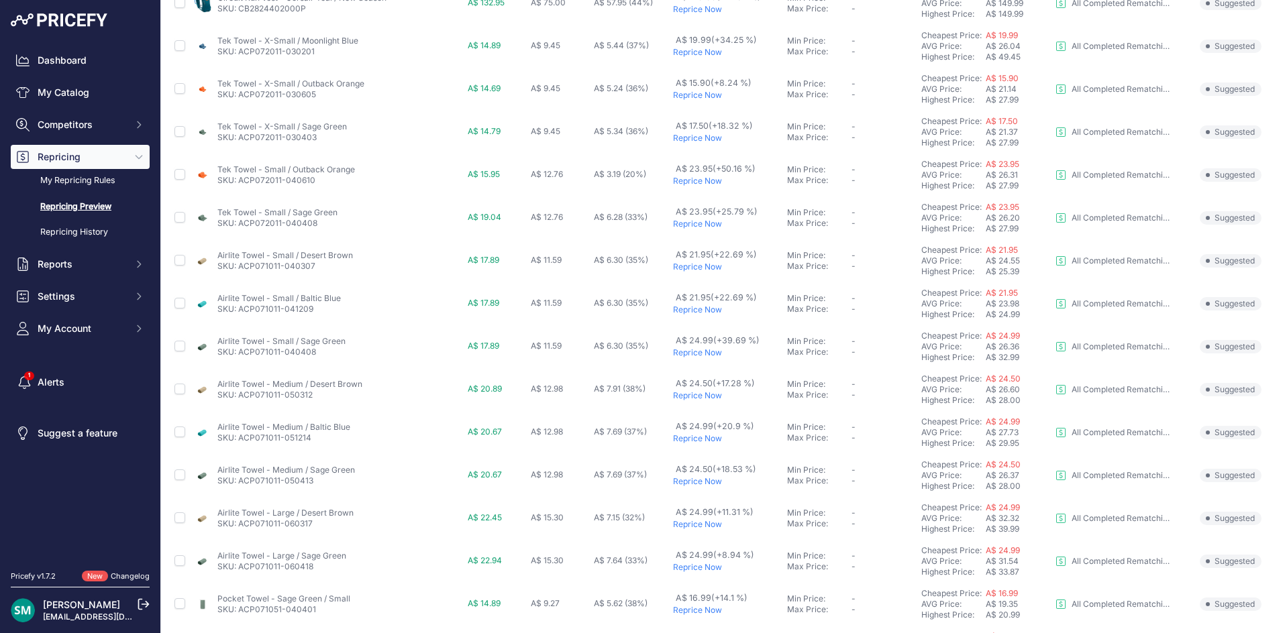
click at [696, 178] on p "Reprice Now" at bounding box center [727, 181] width 109 height 11
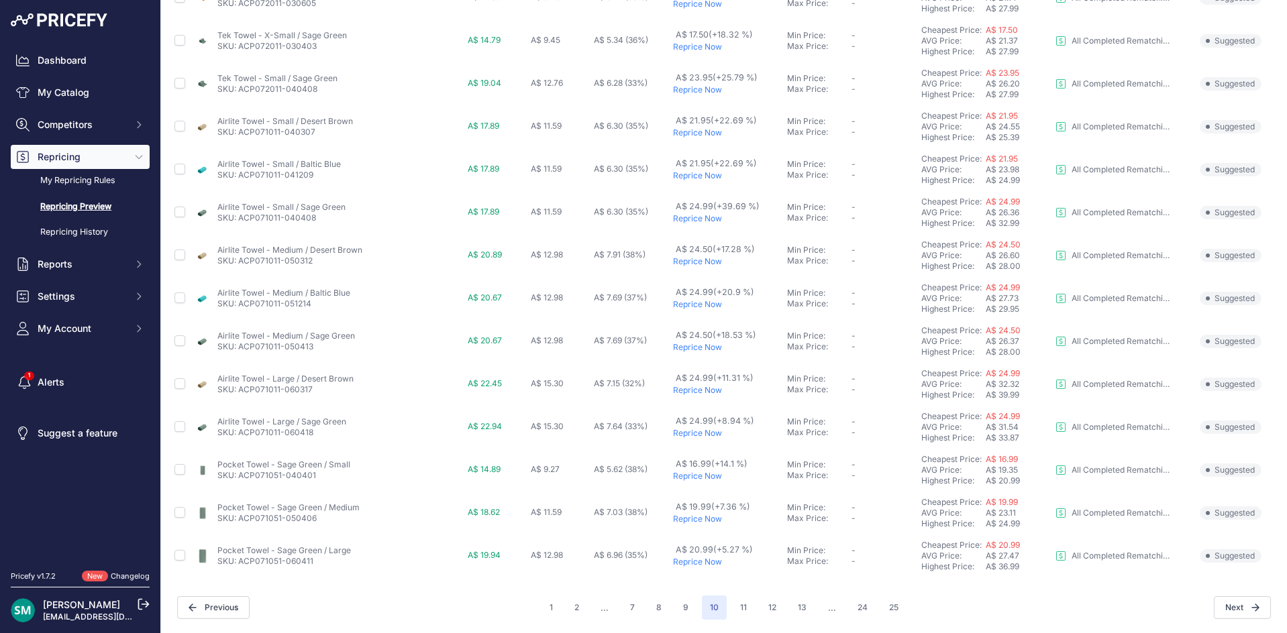
scroll to position [450, 0]
click at [706, 523] on p "Reprice Now" at bounding box center [727, 519] width 109 height 11
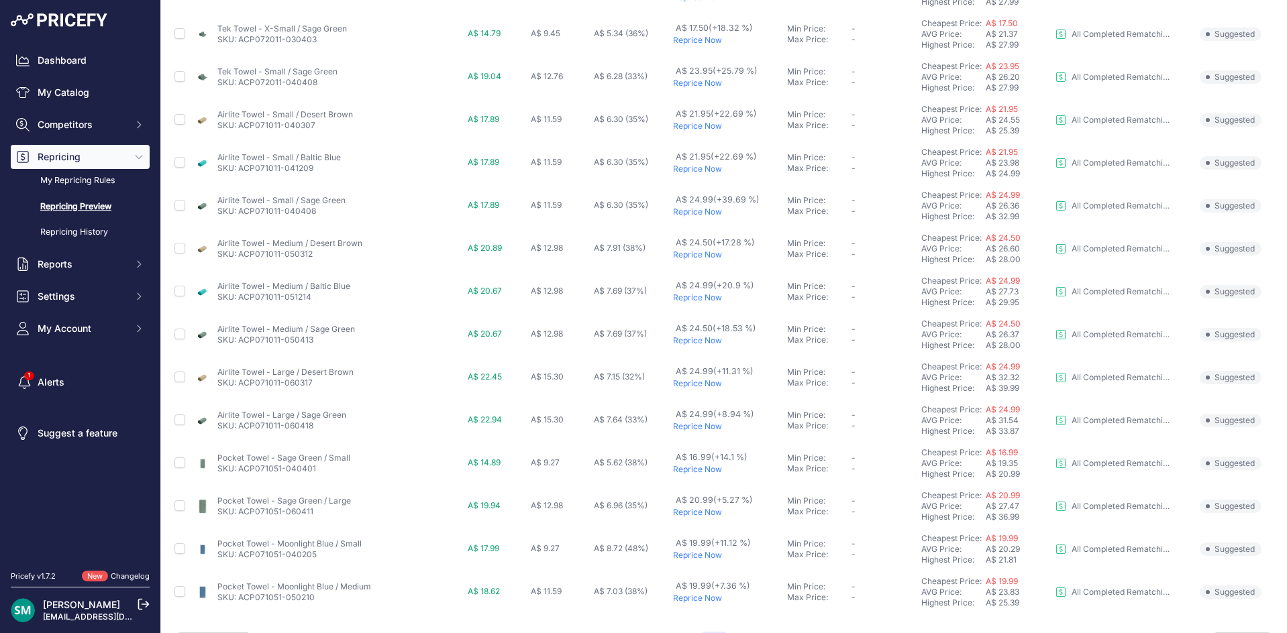
scroll to position [486, 0]
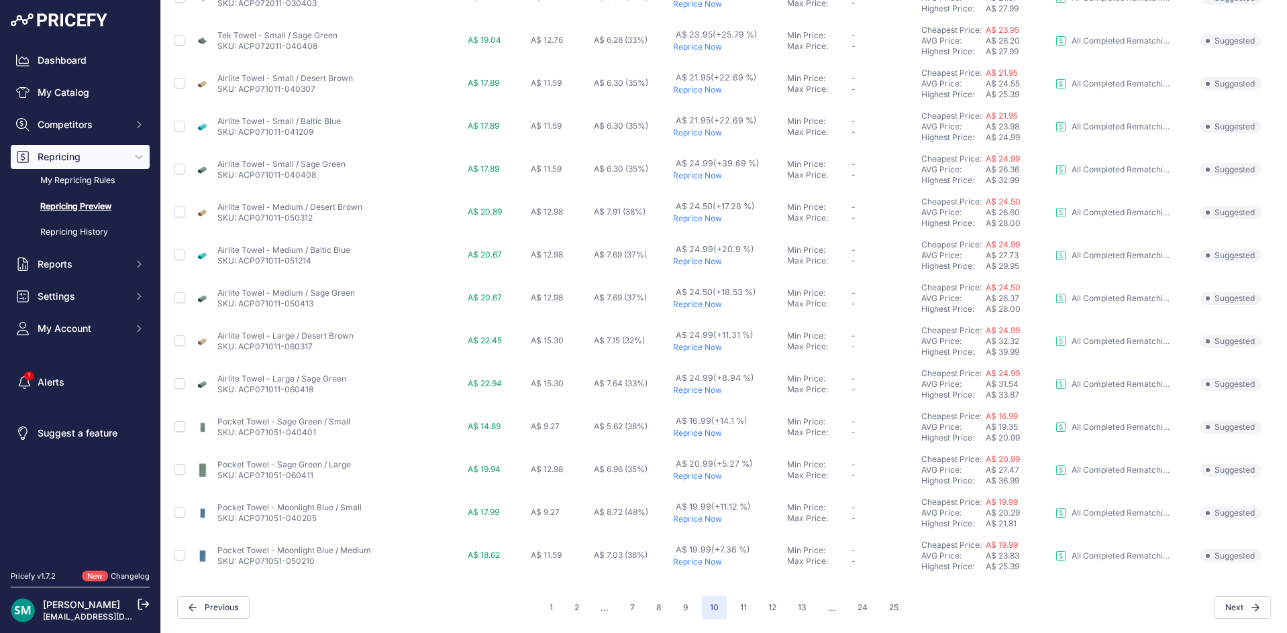
click at [708, 480] on p "Reprice Now" at bounding box center [727, 476] width 109 height 11
click at [708, 480] on p "Reprice Now" at bounding box center [728, 476] width 105 height 11
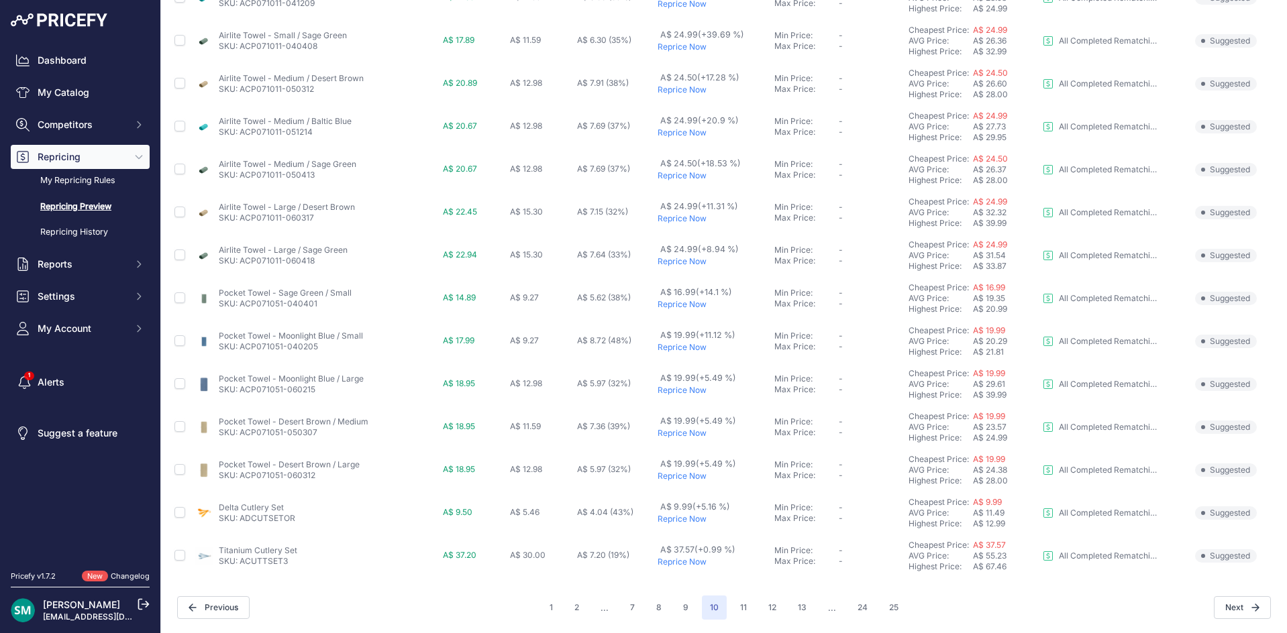
click at [683, 478] on p "Reprice Now" at bounding box center [712, 476] width 111 height 11
click at [684, 433] on p "Reprice Now" at bounding box center [710, 433] width 111 height 11
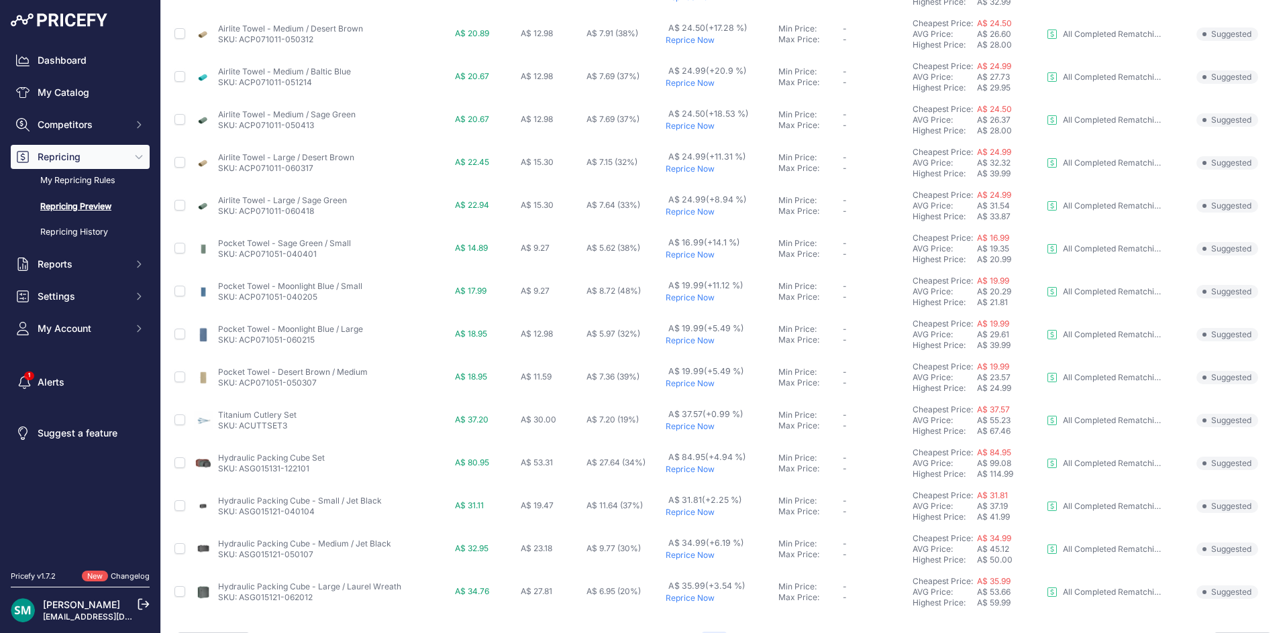
scroll to position [486, 0]
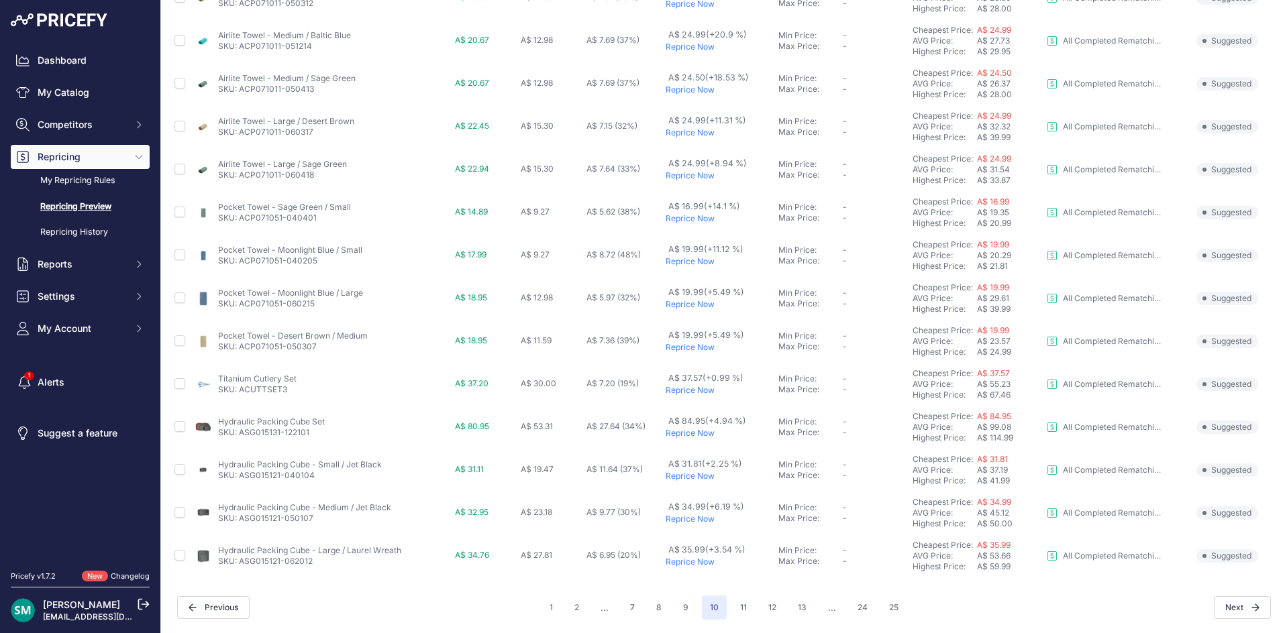
click at [696, 345] on p "Reprice Now" at bounding box center [718, 347] width 107 height 11
click at [694, 262] on p "Reprice Now" at bounding box center [719, 261] width 107 height 11
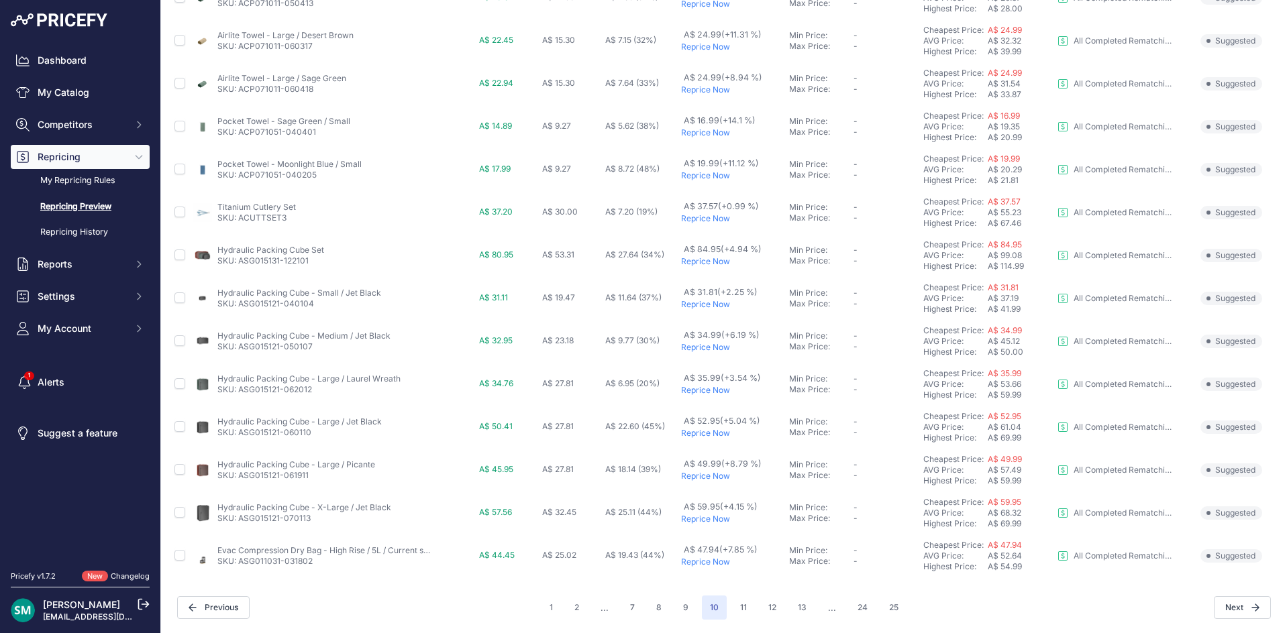
scroll to position [450, 0]
click at [688, 178] on p "Reprice Now" at bounding box center [732, 175] width 102 height 11
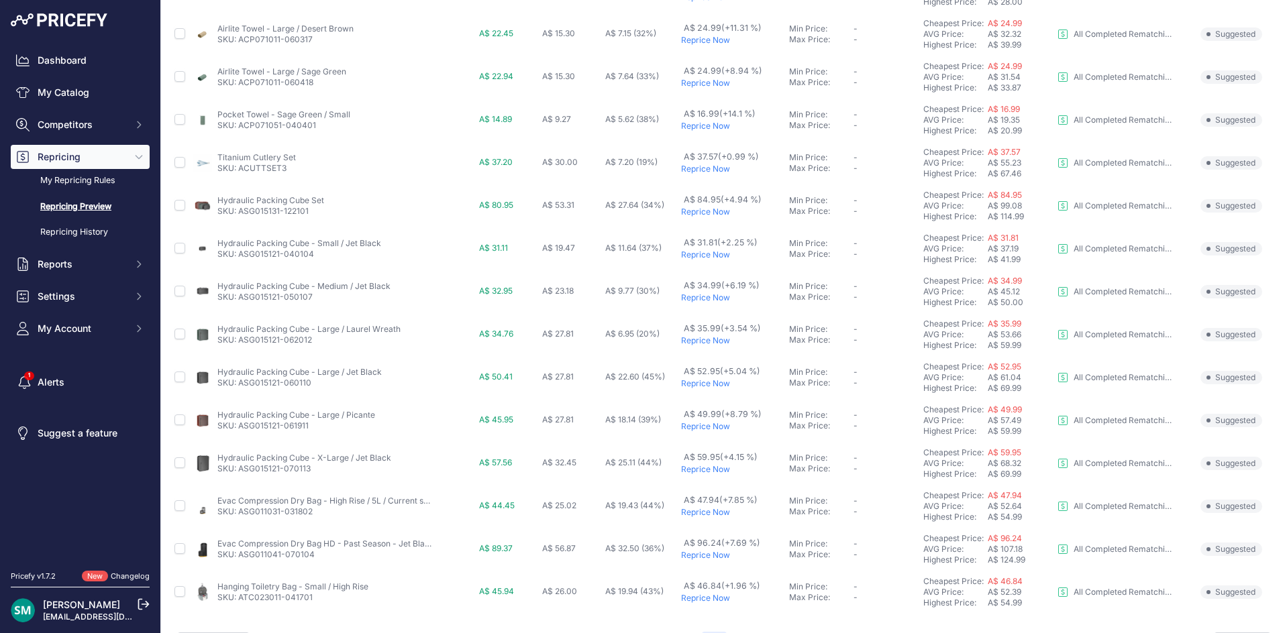
scroll to position [486, 0]
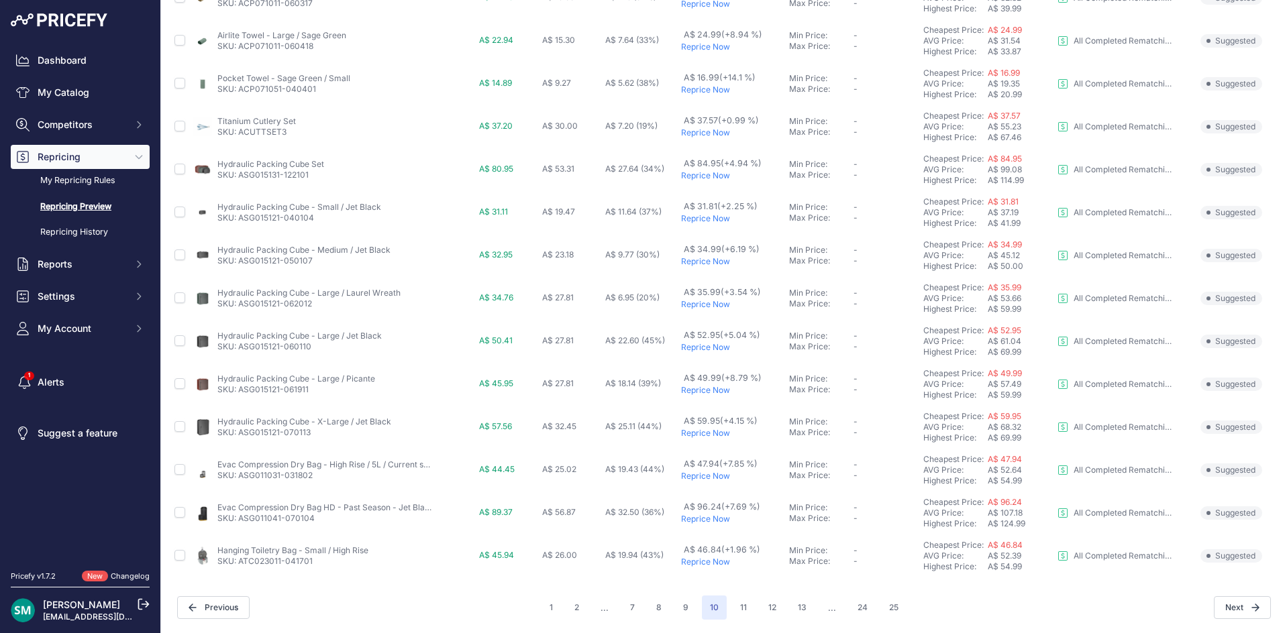
click at [709, 91] on p "Reprice Now" at bounding box center [732, 90] width 102 height 11
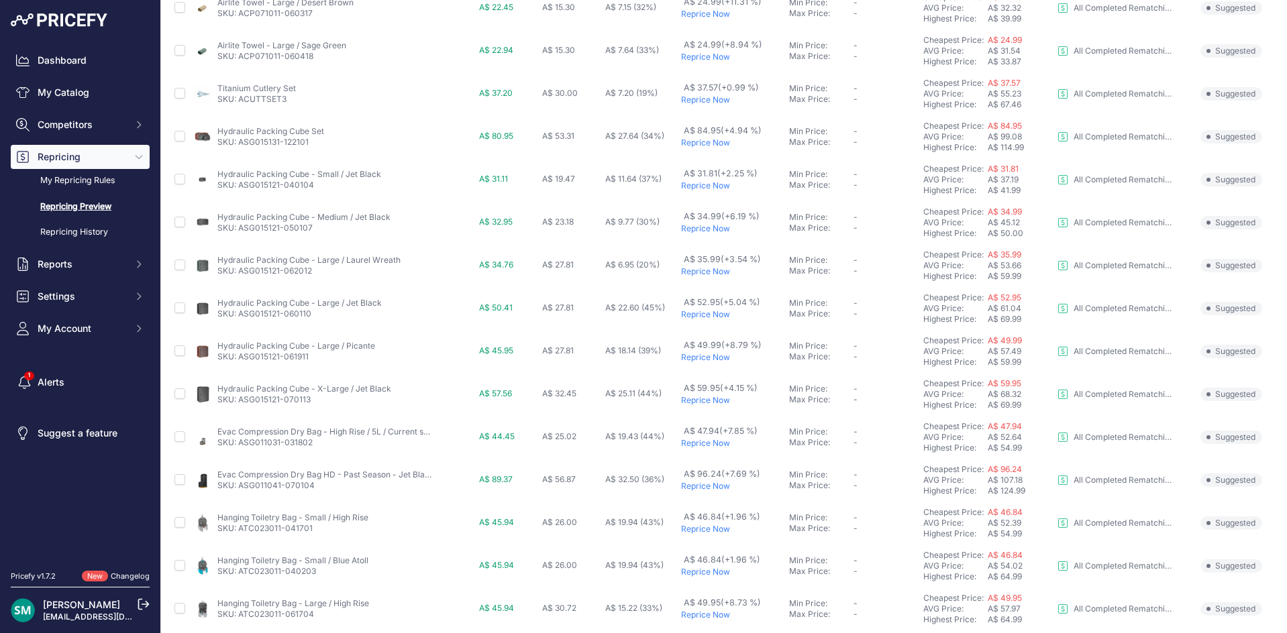
scroll to position [352, 0]
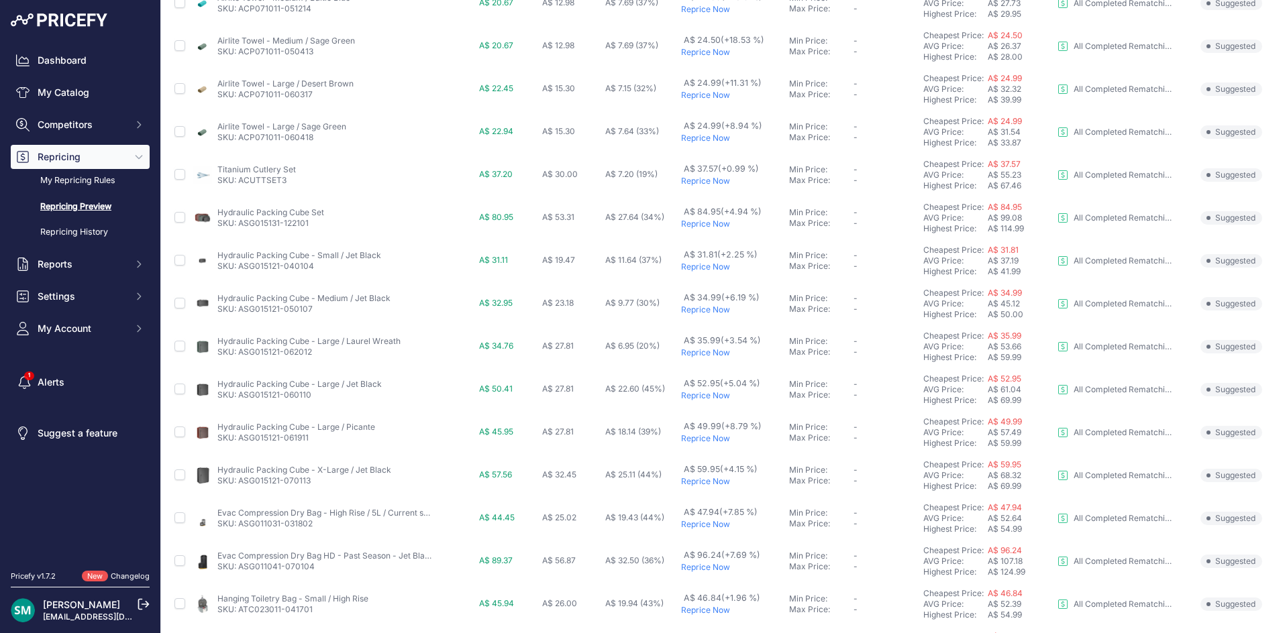
click at [709, 180] on p "Reprice Now" at bounding box center [732, 181] width 102 height 11
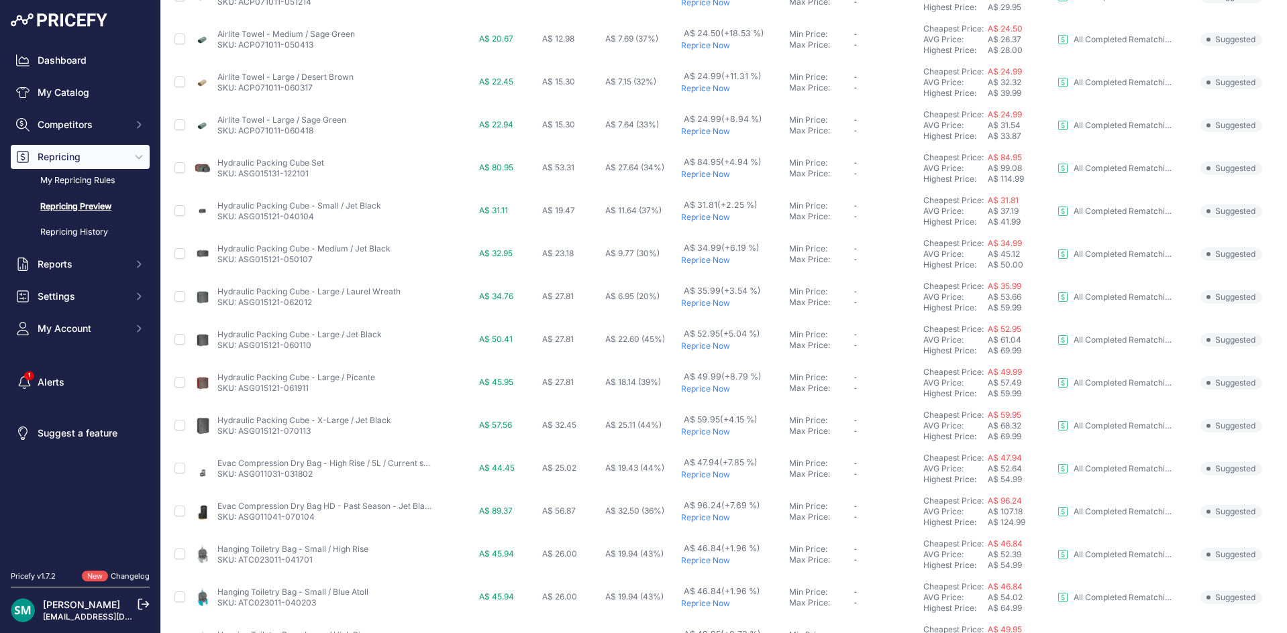
scroll to position [285, 0]
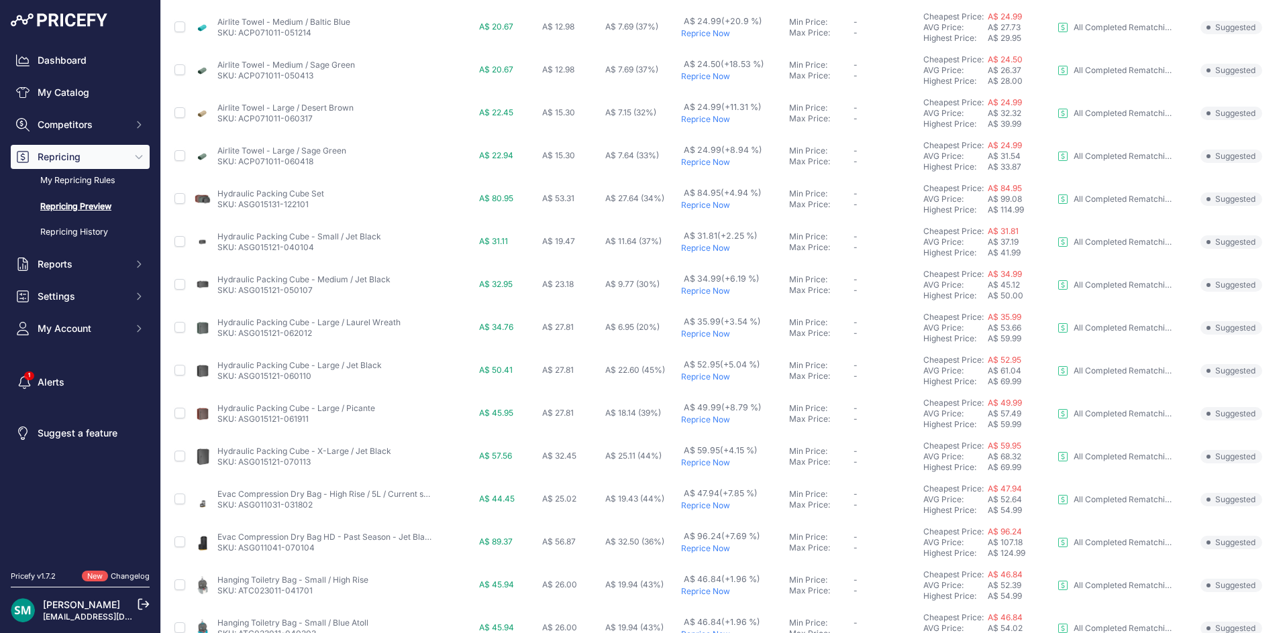
click at [704, 75] on p "Reprice Now" at bounding box center [732, 76] width 102 height 11
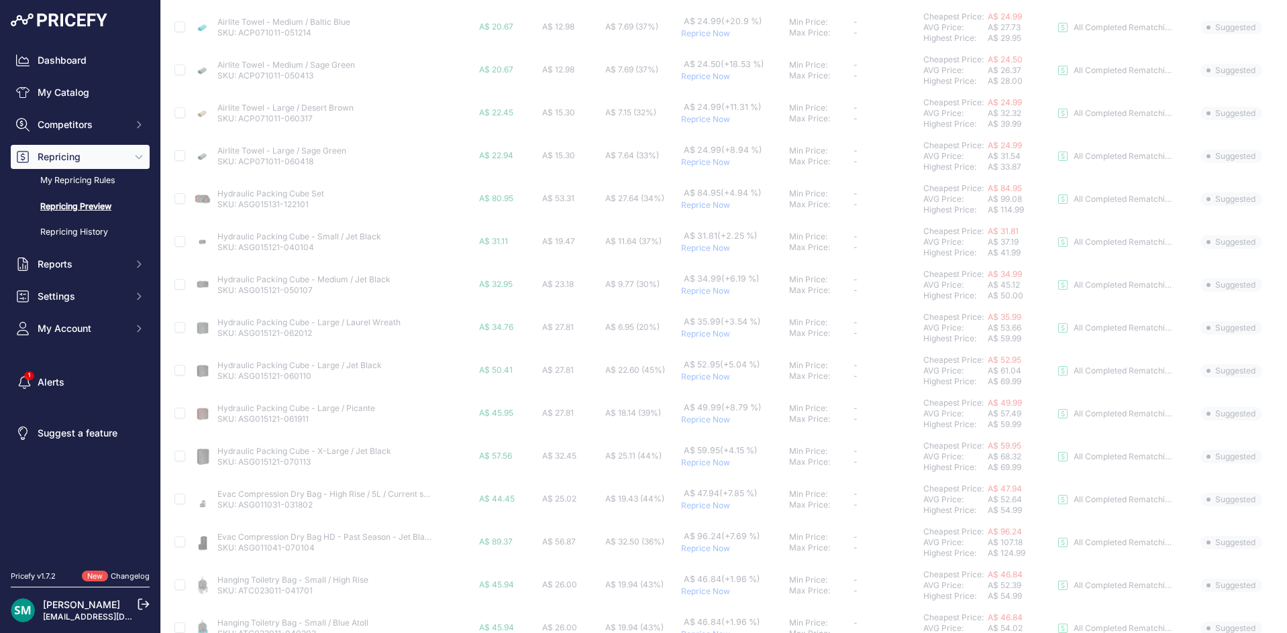
scroll to position [218, 0]
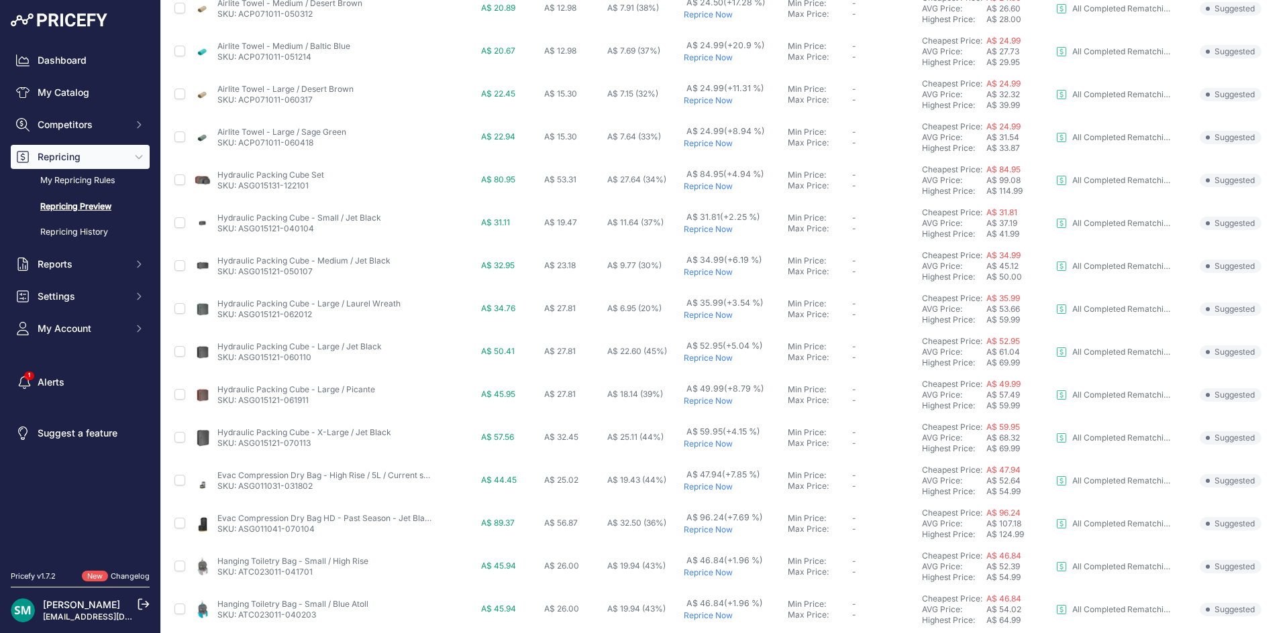
click at [704, 102] on p "Reprice Now" at bounding box center [733, 100] width 99 height 11
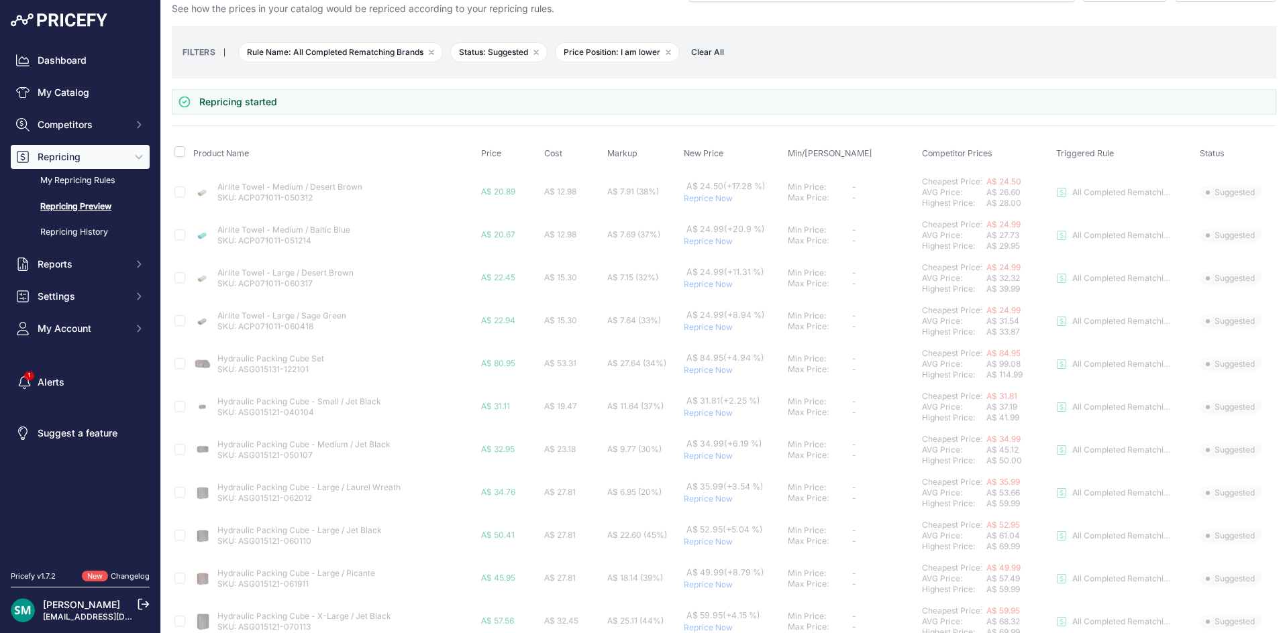
scroll to position [17, 0]
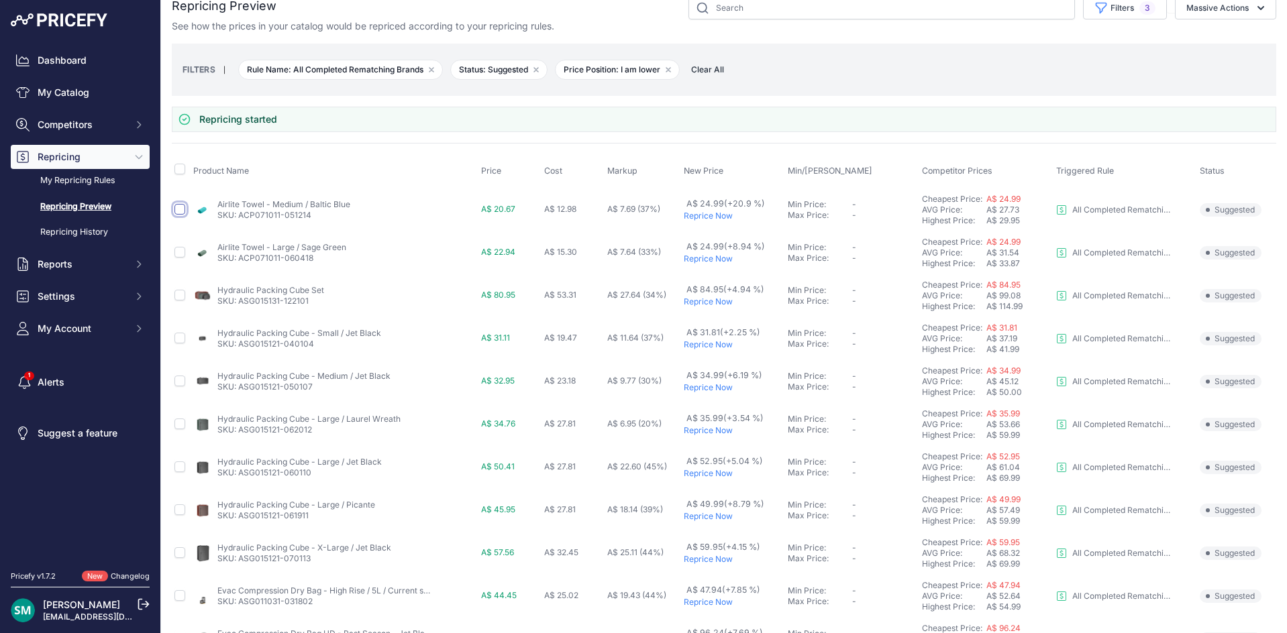
click at [182, 211] on input "checkbox" at bounding box center [179, 209] width 11 height 11
checkbox input "true"
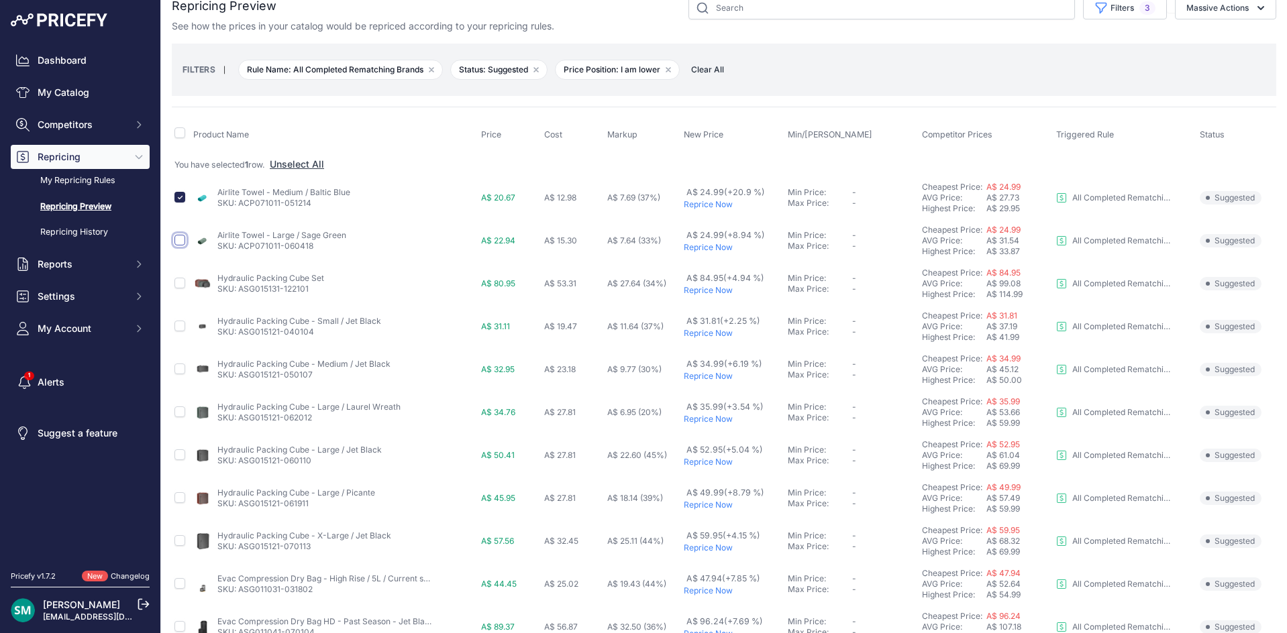
click at [179, 243] on input "checkbox" at bounding box center [179, 240] width 11 height 11
checkbox input "true"
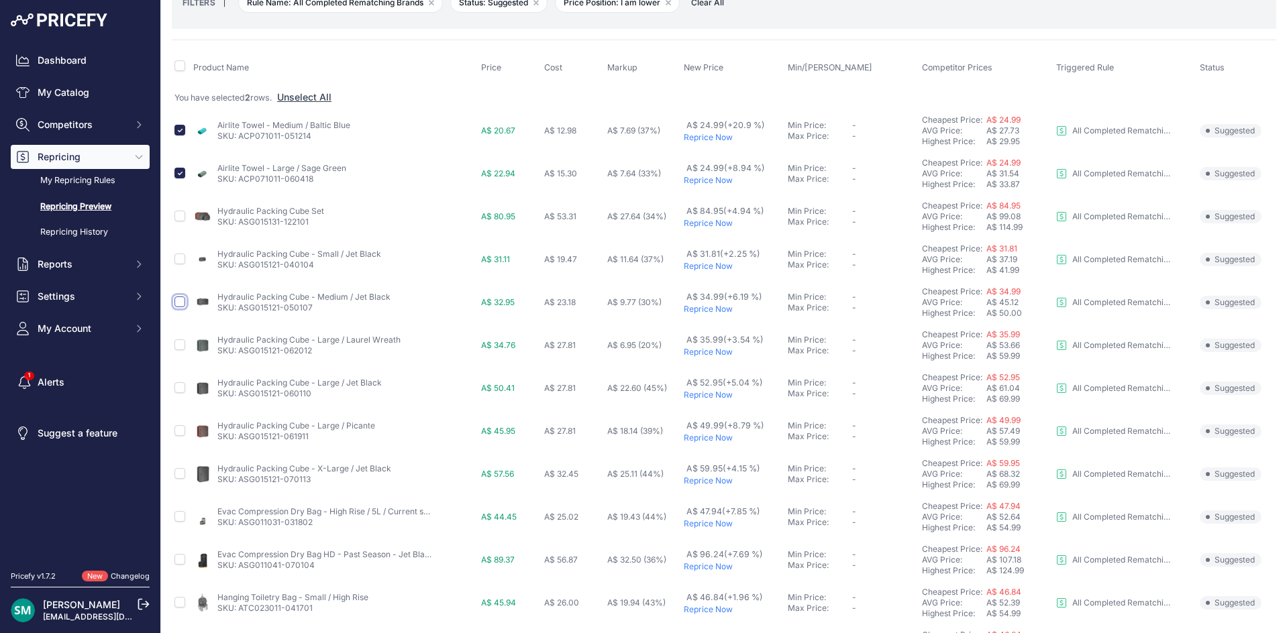
click at [175, 304] on input "checkbox" at bounding box center [179, 302] width 11 height 11
checkbox input "true"
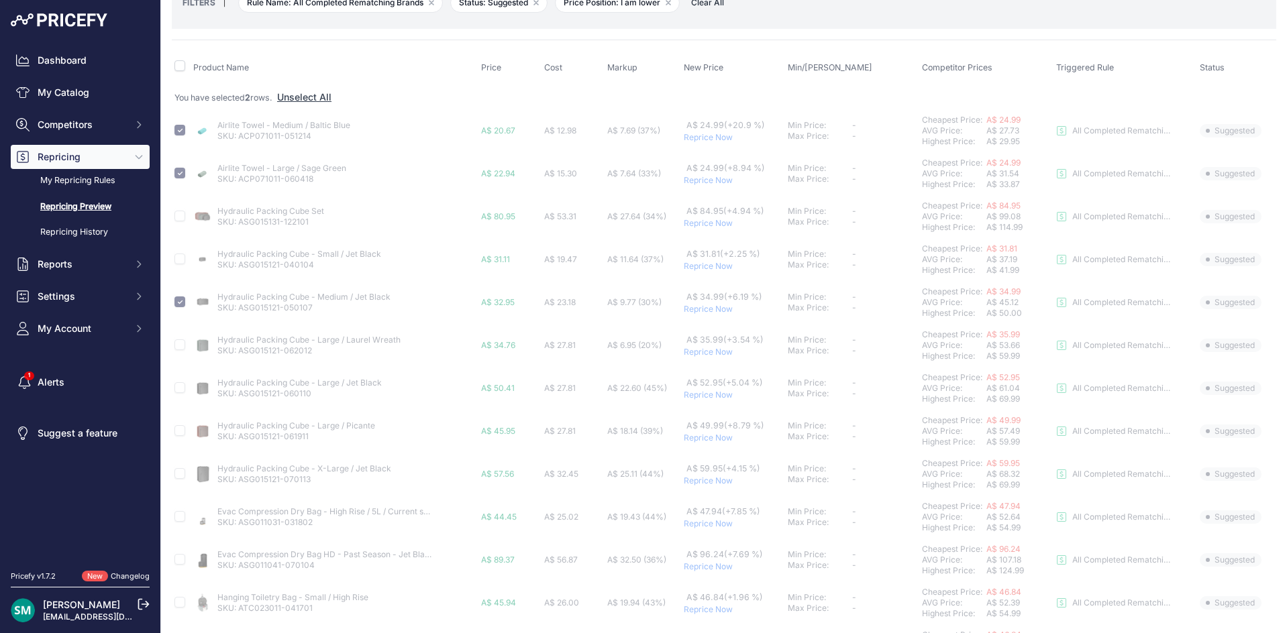
scroll to position [151, 0]
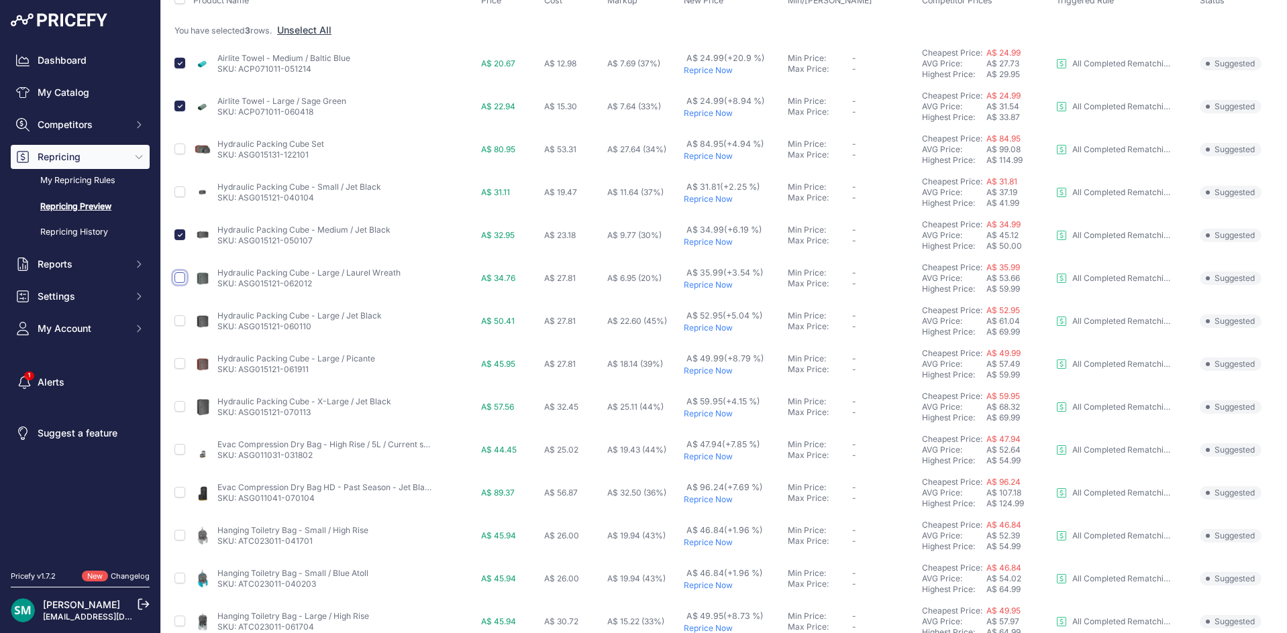
click at [182, 277] on input "checkbox" at bounding box center [179, 277] width 11 height 11
checkbox input "true"
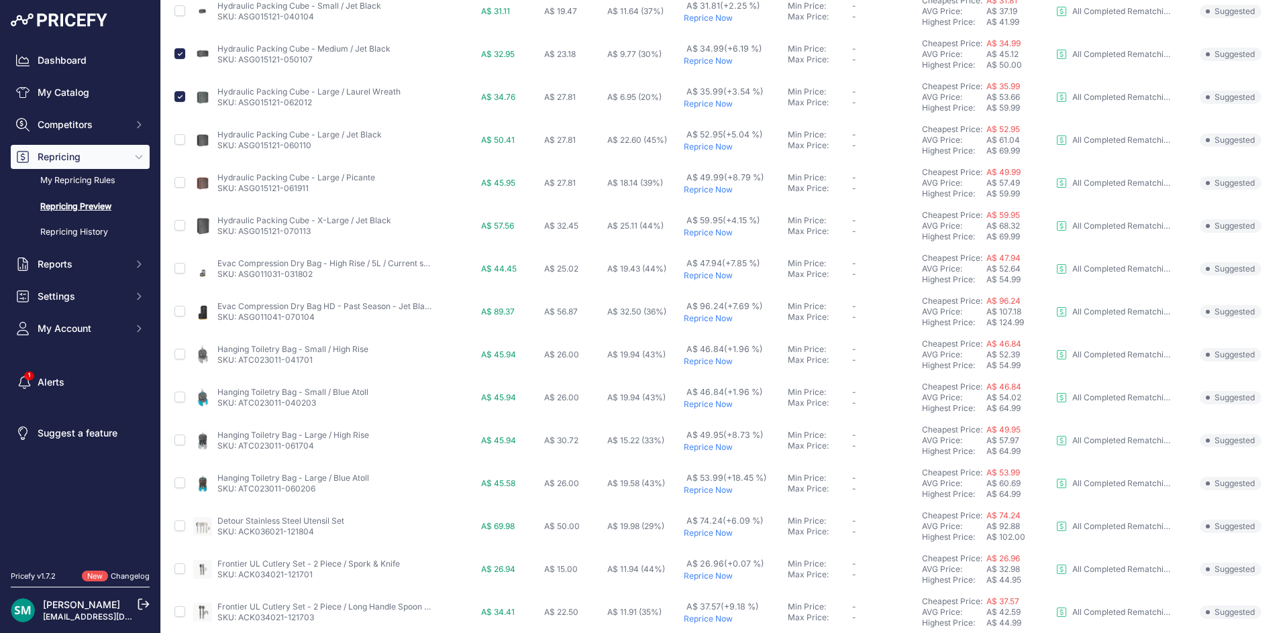
scroll to position [352, 0]
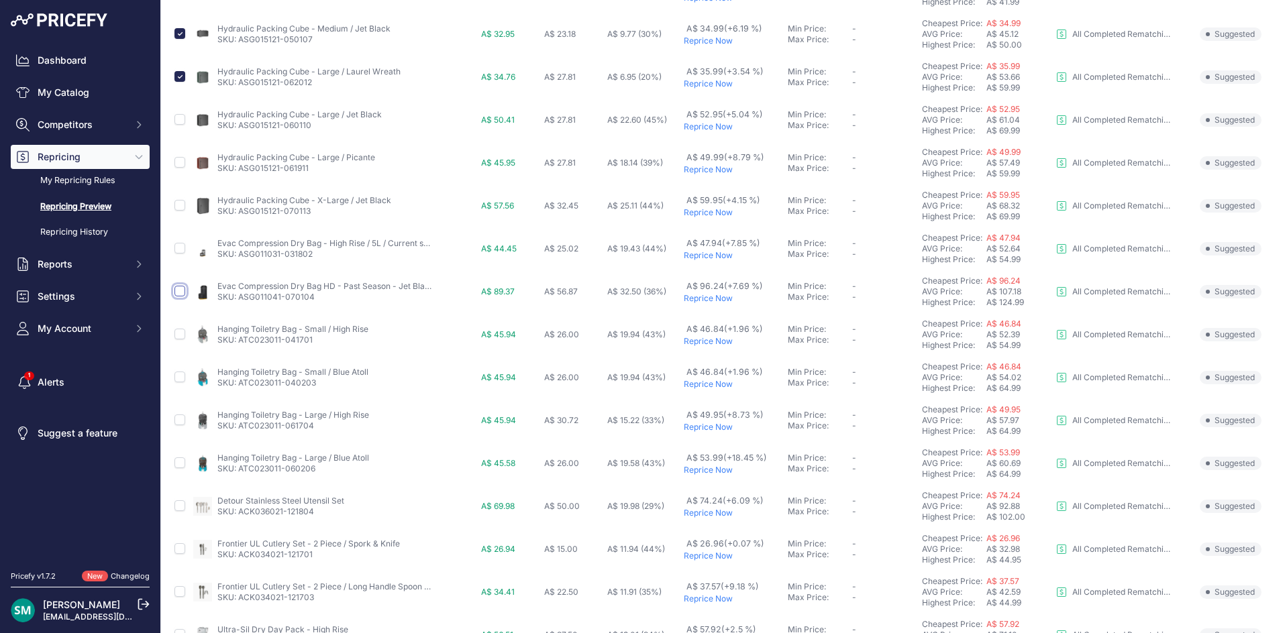
click at [183, 291] on input "checkbox" at bounding box center [179, 291] width 11 height 11
checkbox input "true"
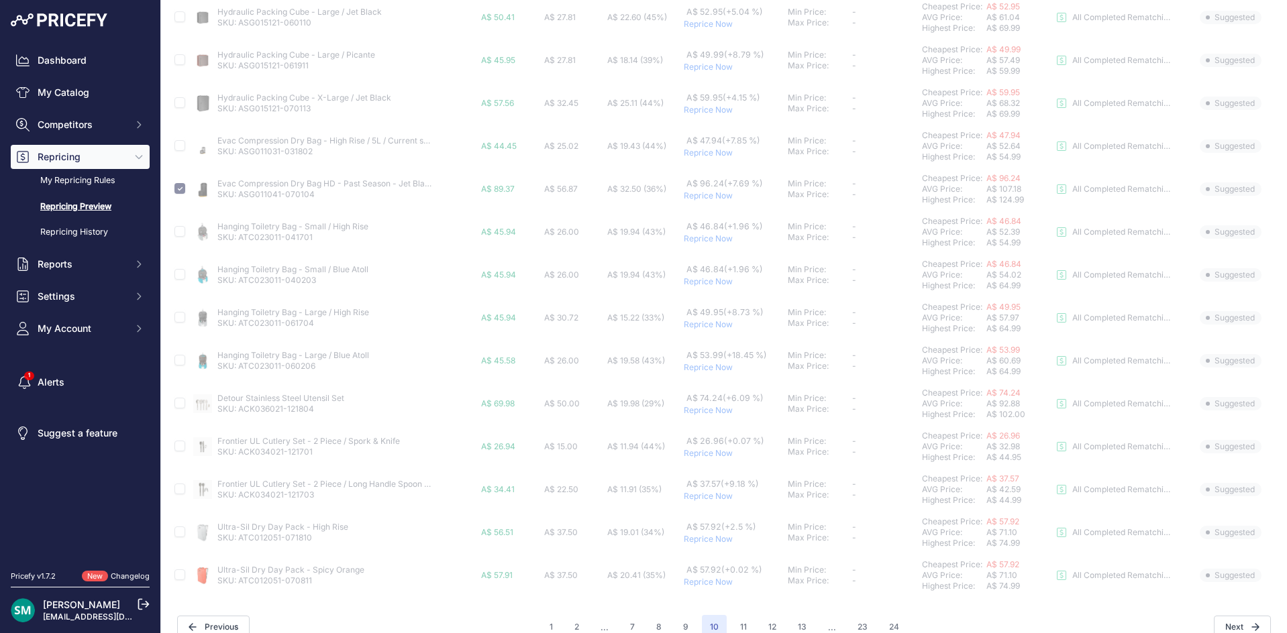
scroll to position [474, 0]
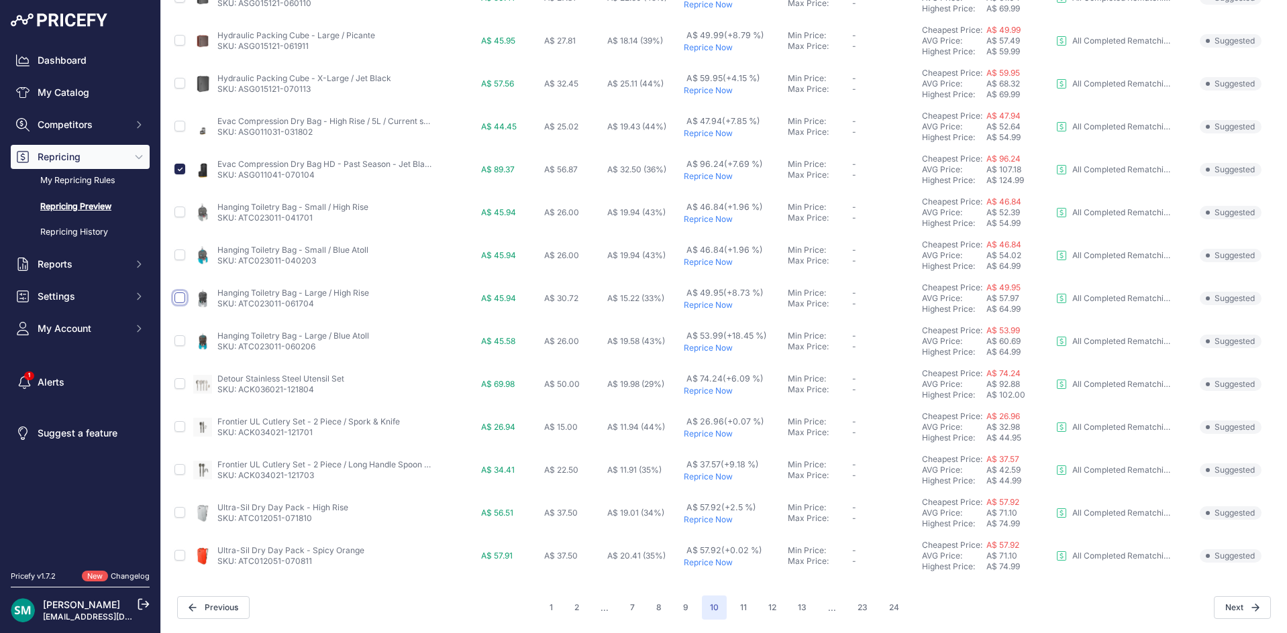
click at [180, 301] on input "checkbox" at bounding box center [179, 297] width 11 height 11
checkbox input "true"
click at [181, 471] on input "checkbox" at bounding box center [179, 469] width 11 height 11
checkbox input "true"
click at [179, 513] on input "checkbox" at bounding box center [179, 512] width 11 height 11
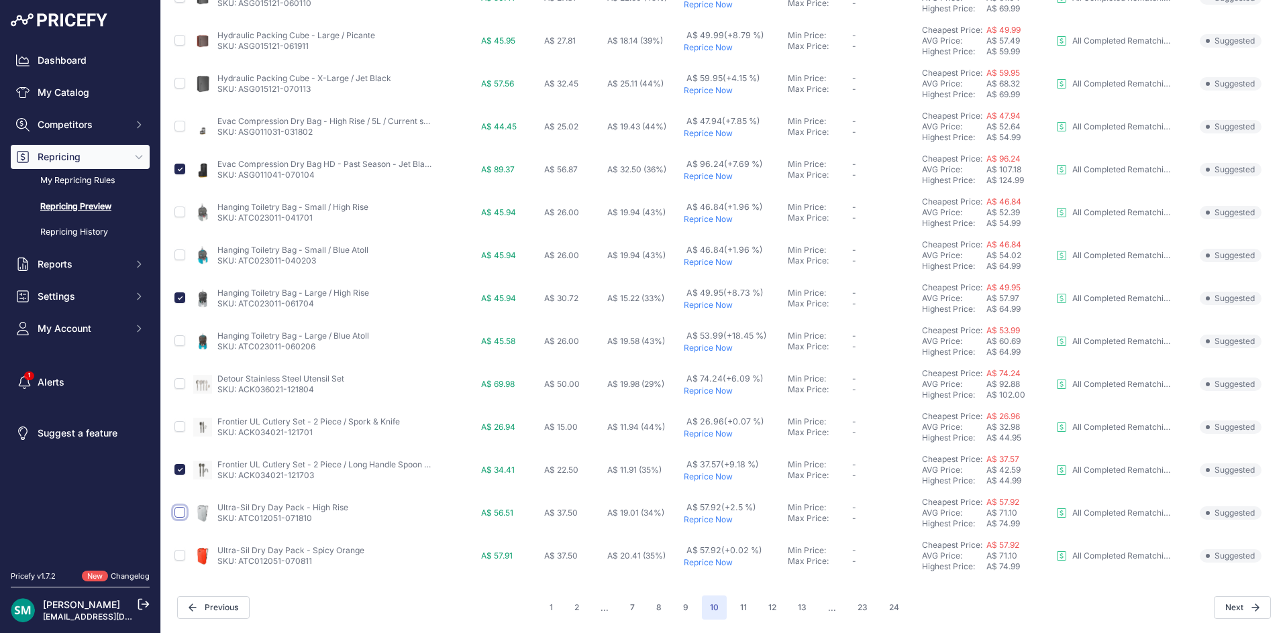
checkbox input "true"
click at [182, 556] on input "checkbox" at bounding box center [179, 555] width 11 height 11
checkbox input "true"
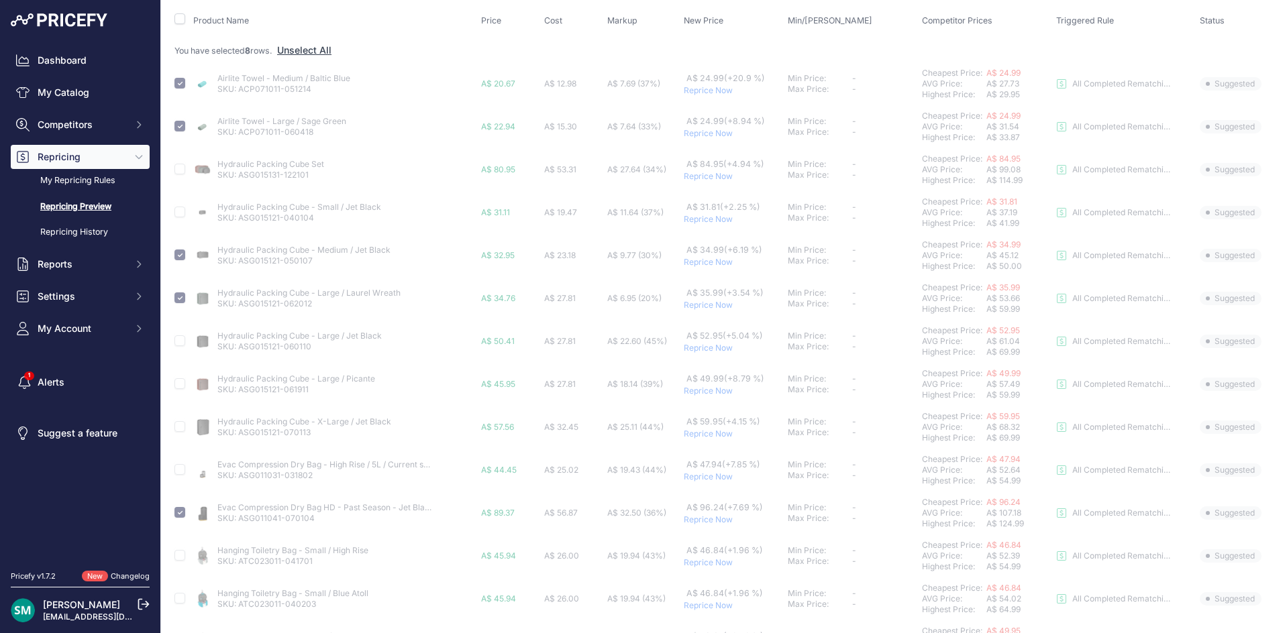
scroll to position [0, 0]
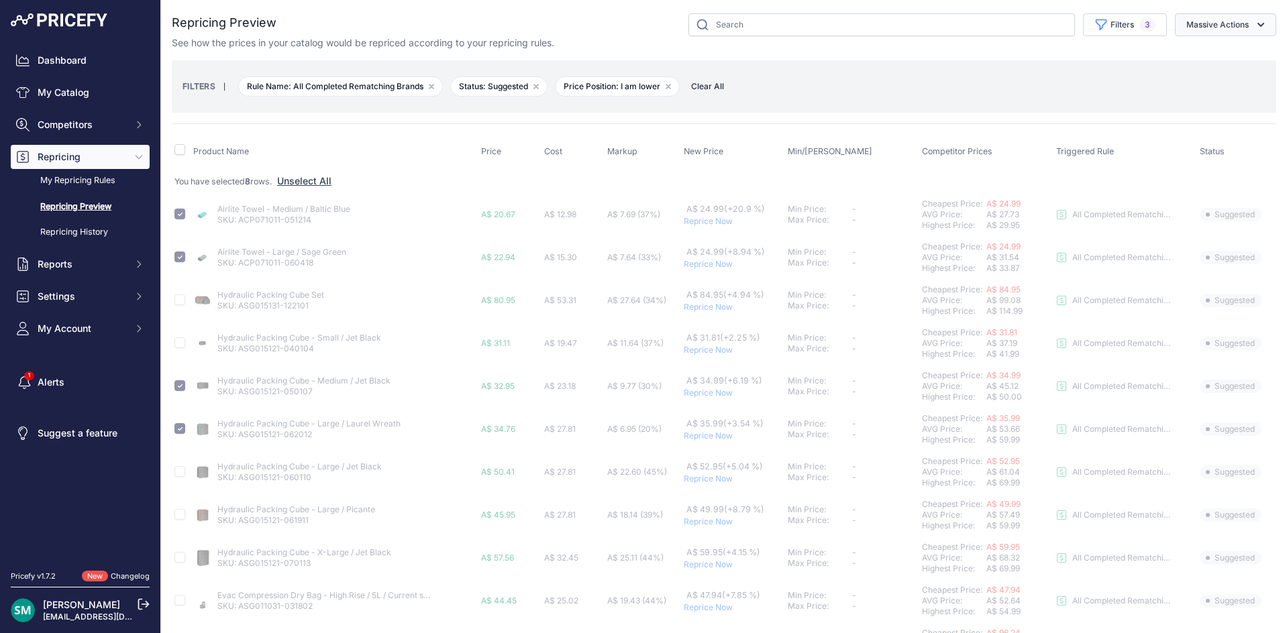
click at [1214, 32] on button "Massive Actions" at bounding box center [1225, 24] width 101 height 23
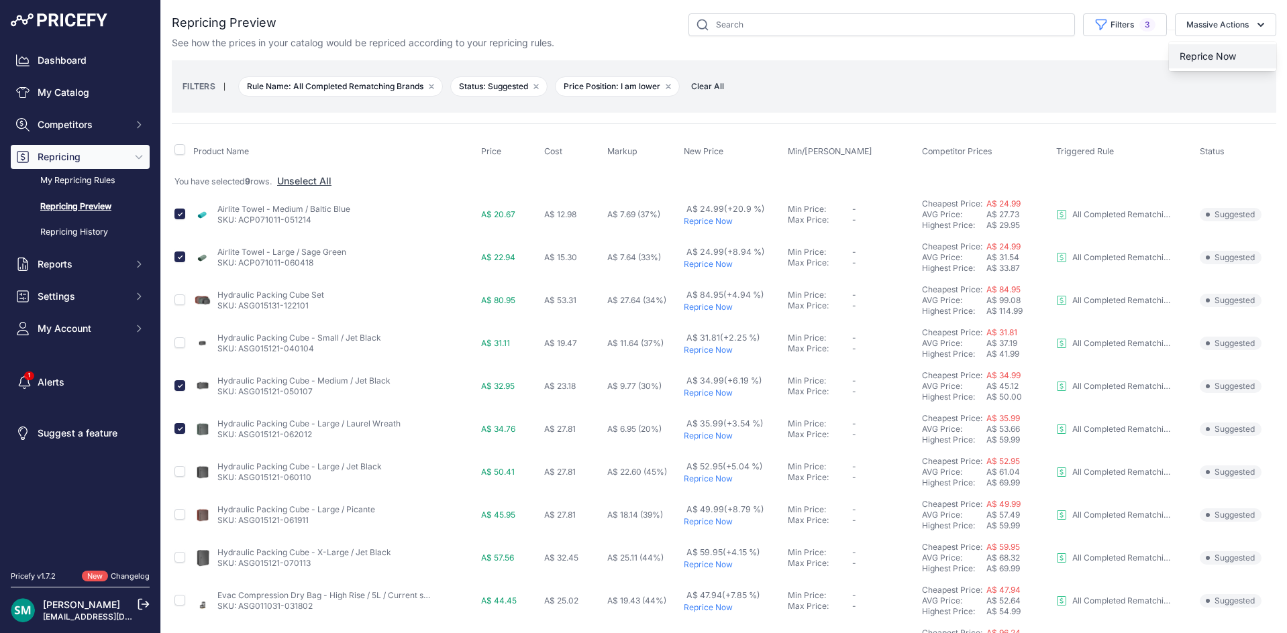
click at [1230, 57] on button "Reprice Now" at bounding box center [1222, 56] width 107 height 24
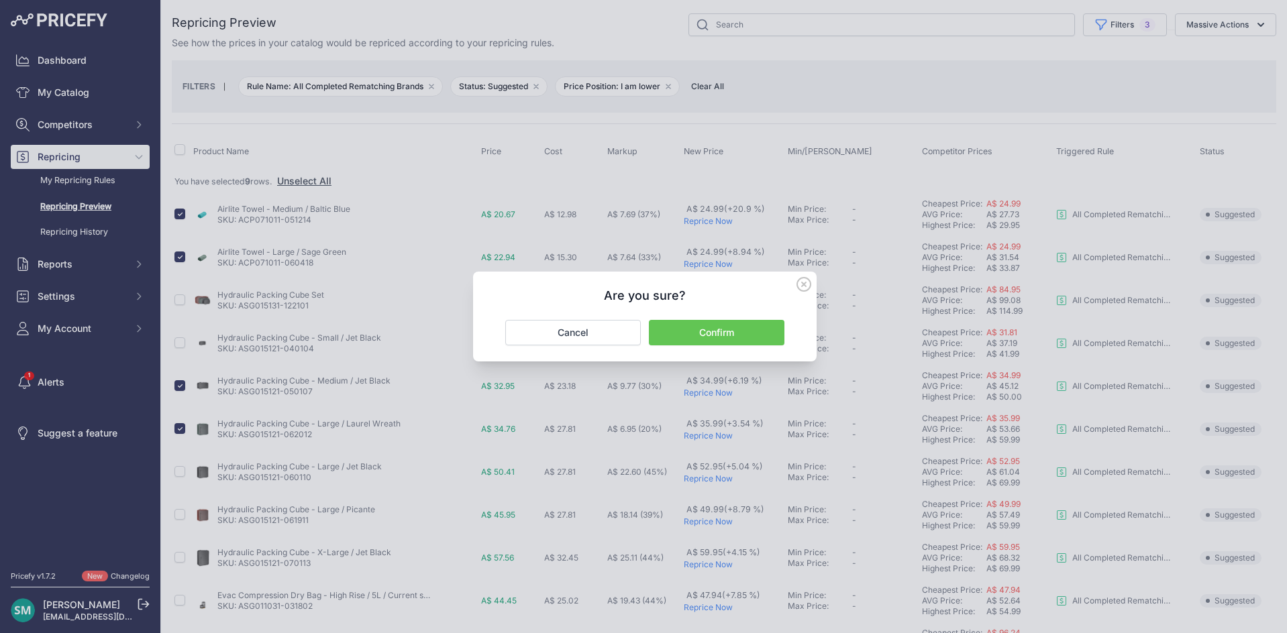
click at [715, 333] on button "Confirm" at bounding box center [717, 332] width 136 height 25
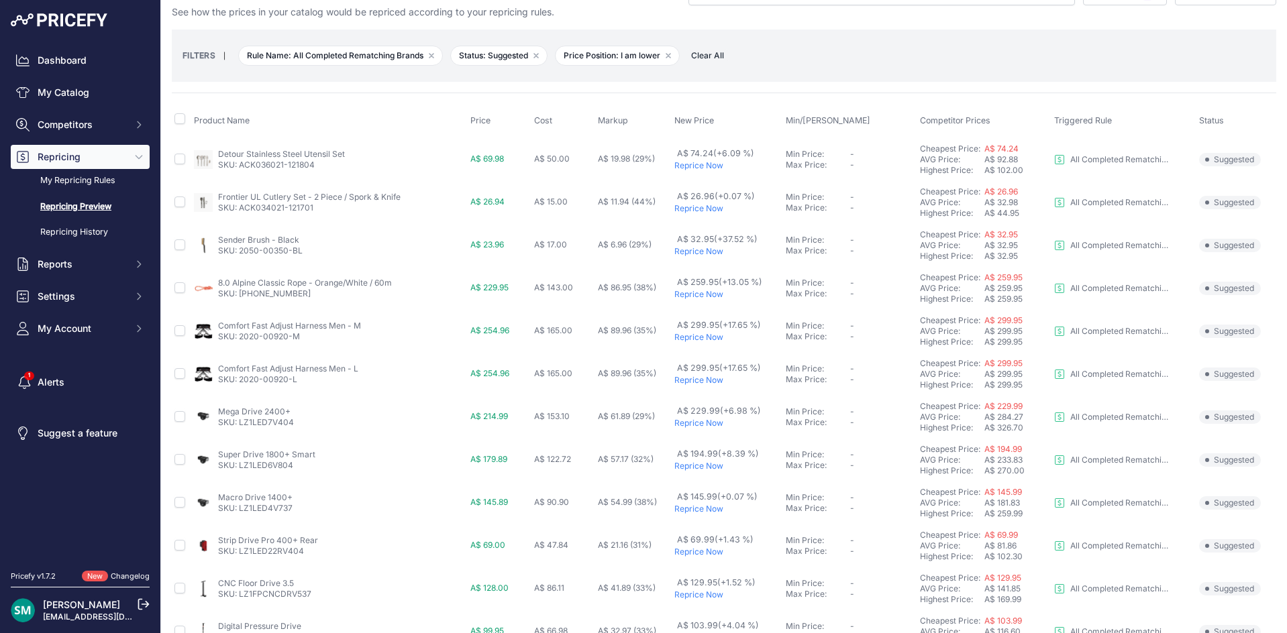
scroll to position [98, 0]
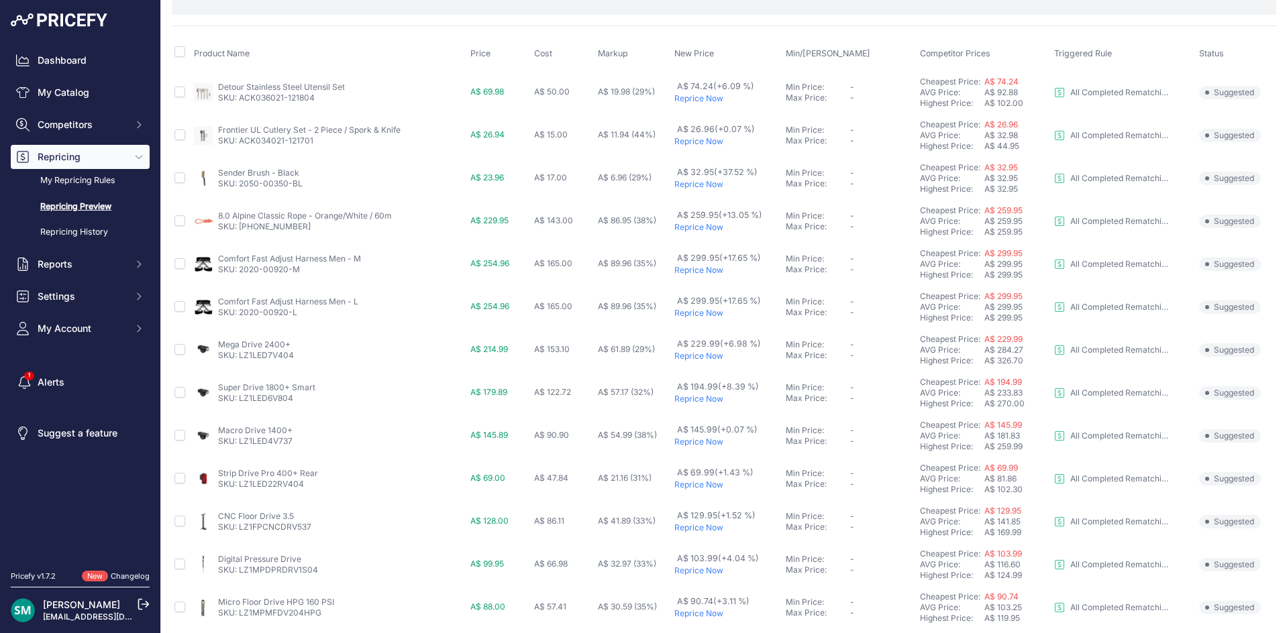
click at [688, 100] on p "Reprice Now" at bounding box center [726, 98] width 105 height 11
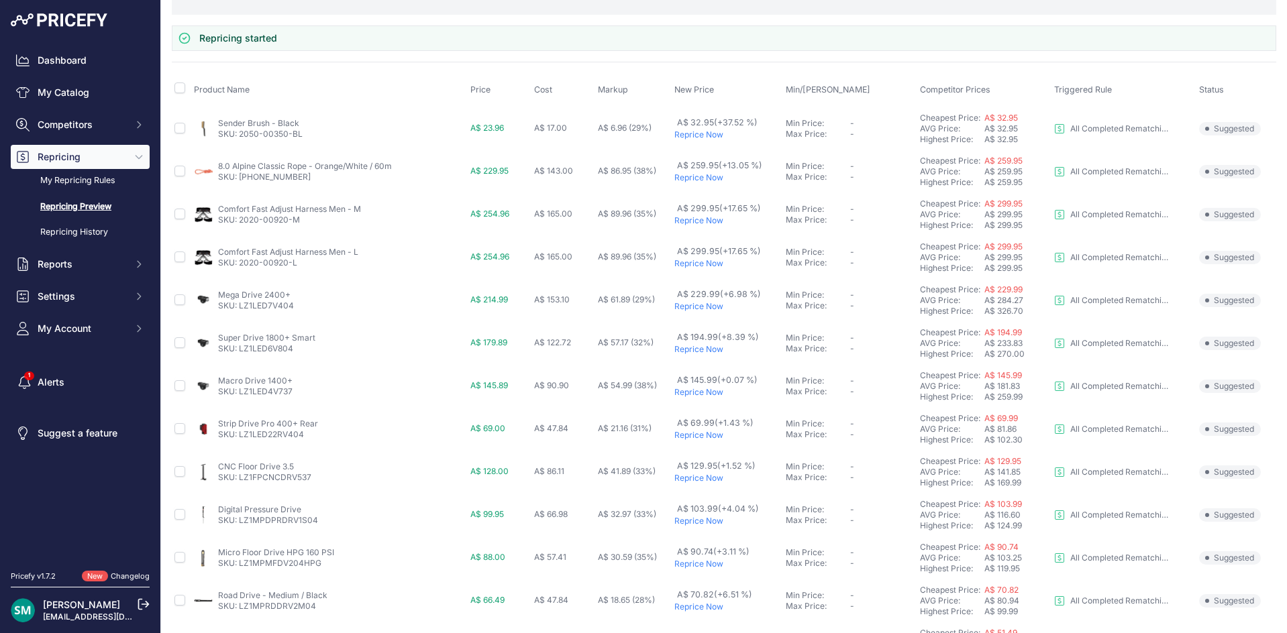
click at [698, 135] on p "Reprice Now" at bounding box center [726, 134] width 105 height 11
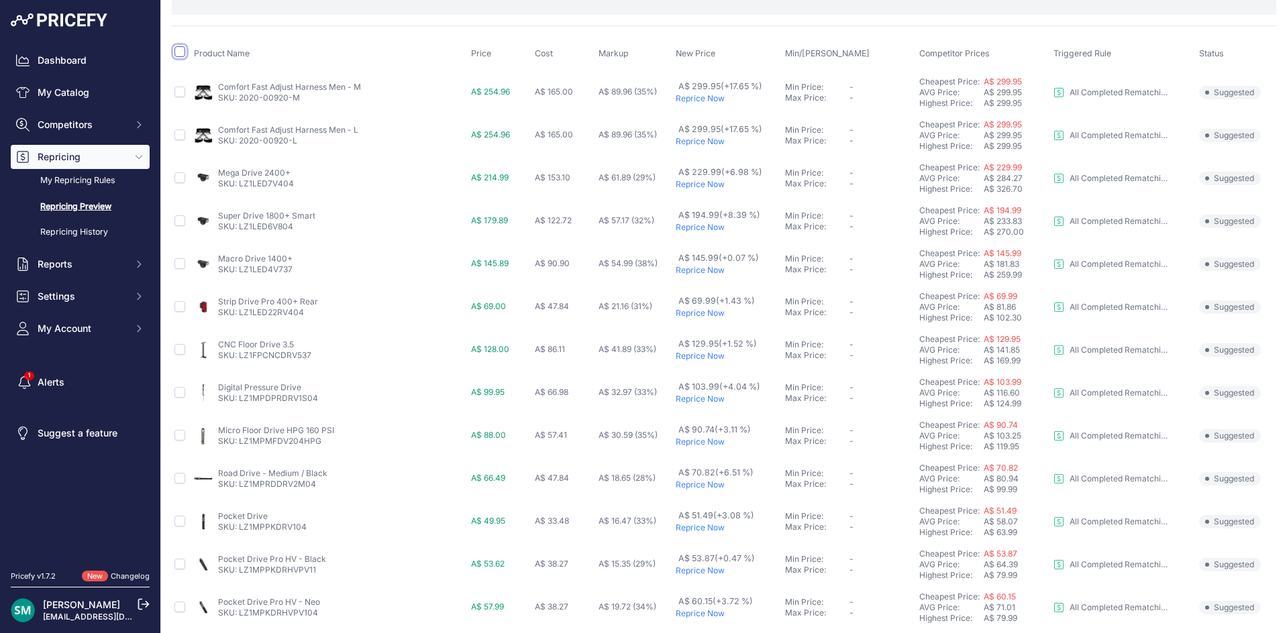
click at [184, 50] on input "checkbox" at bounding box center [179, 51] width 11 height 11
checkbox input "true"
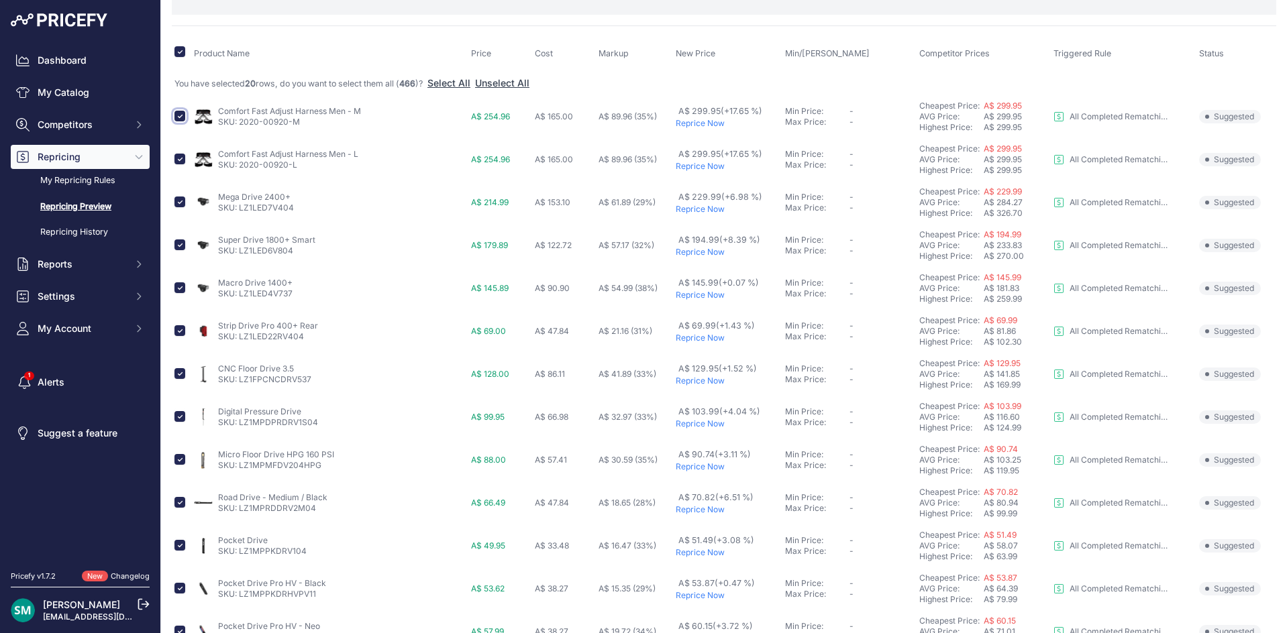
click at [180, 113] on input "checkbox" at bounding box center [179, 116] width 11 height 11
checkbox input "false"
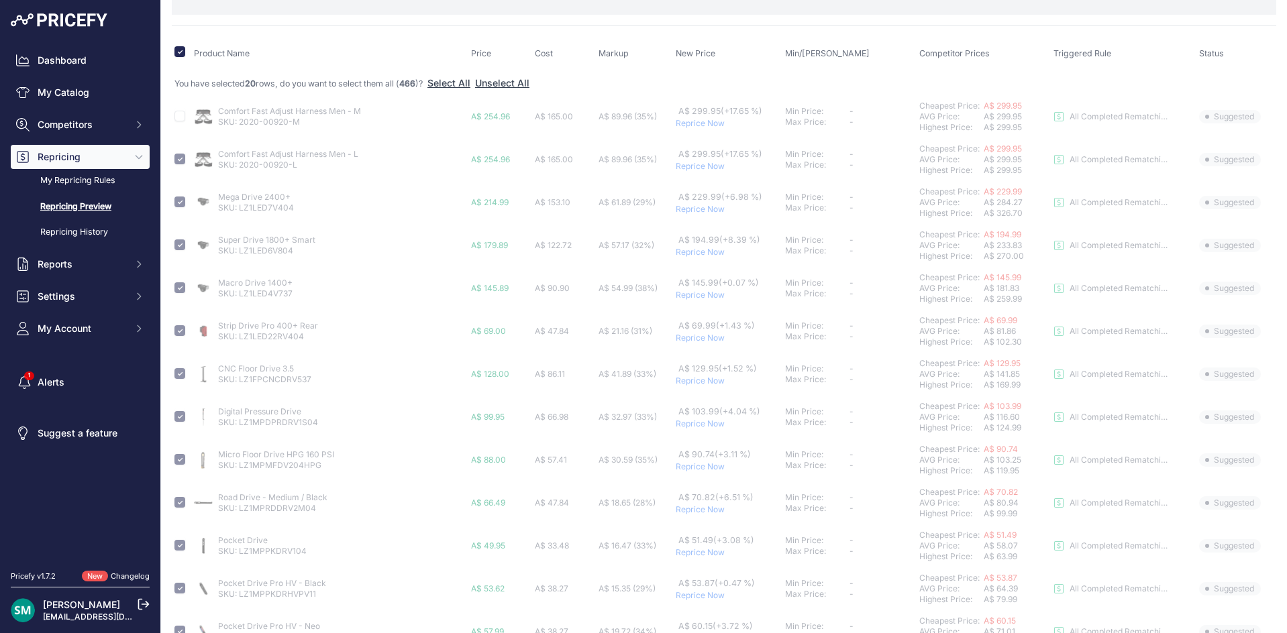
checkbox input "false"
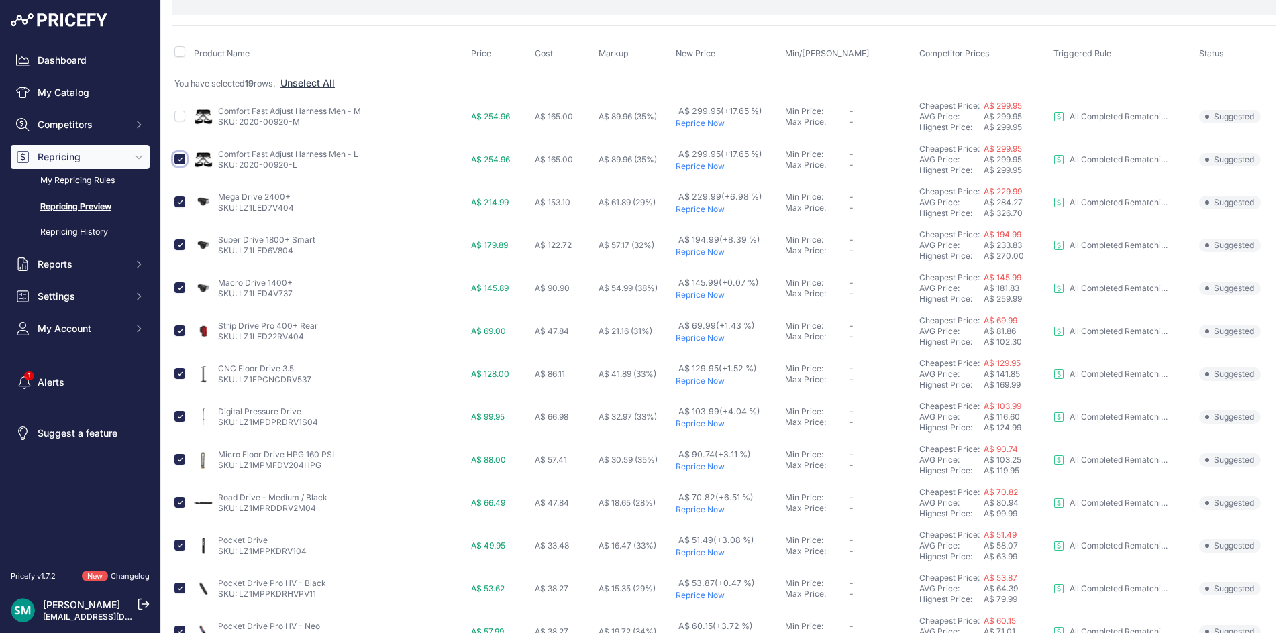
click at [180, 157] on input "checkbox" at bounding box center [179, 159] width 11 height 11
checkbox input "false"
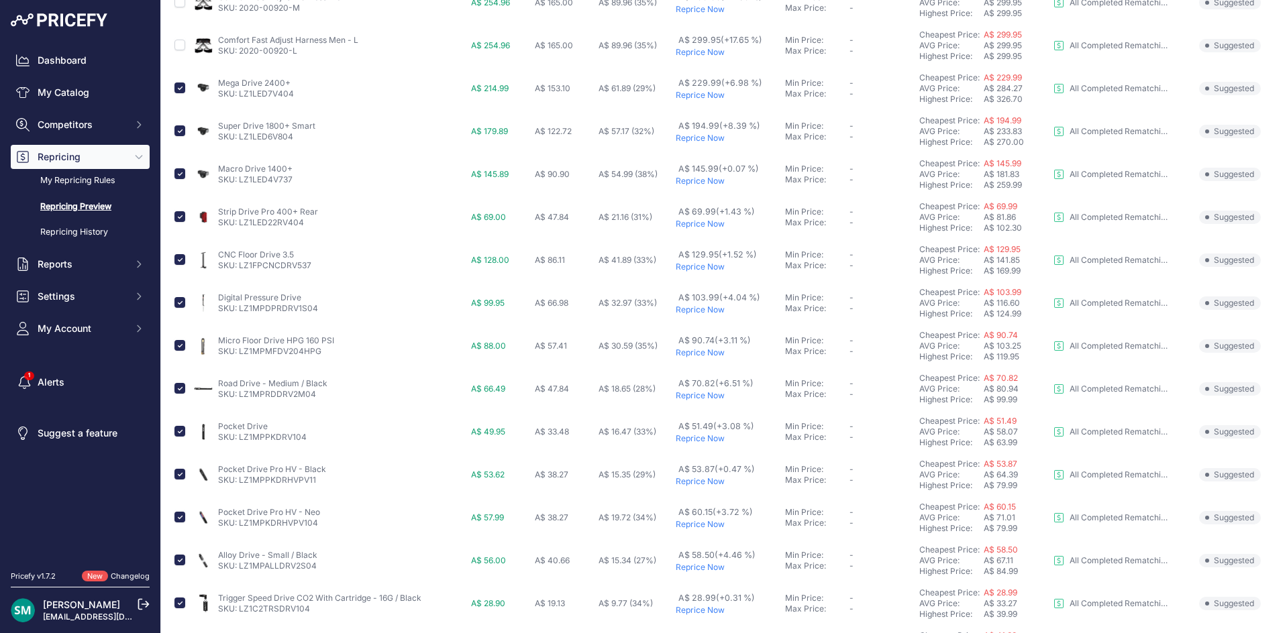
scroll to position [232, 0]
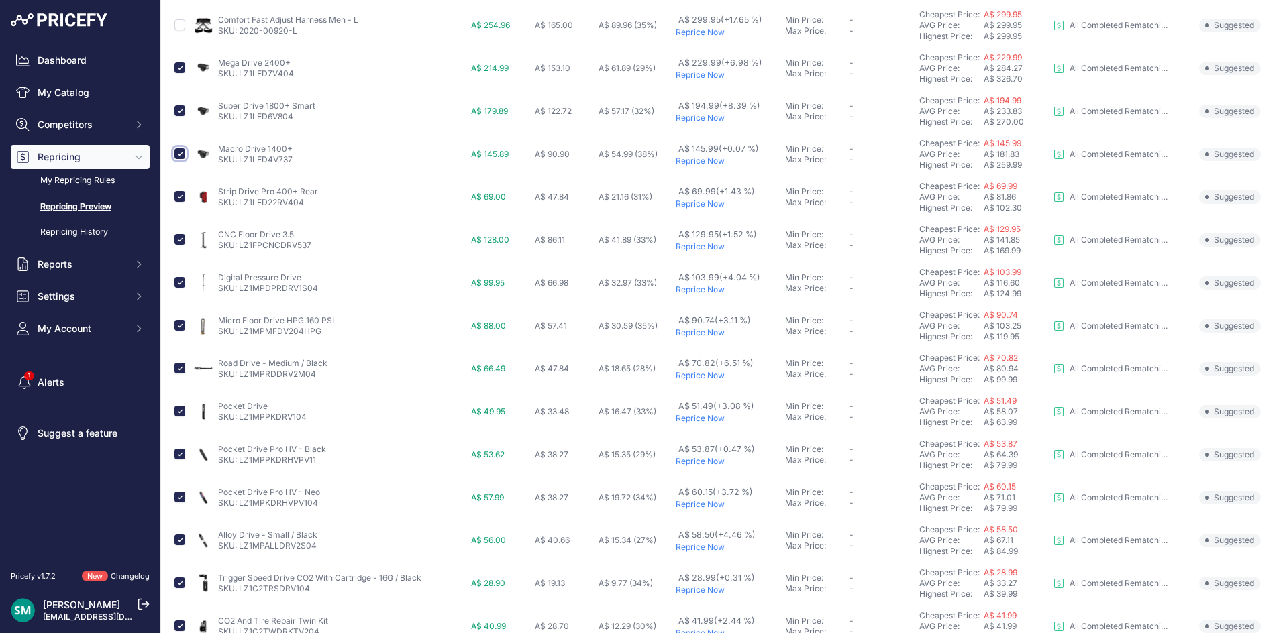
drag, startPoint x: 176, startPoint y: 153, endPoint x: 199, endPoint y: 166, distance: 26.1
click at [176, 154] on input "checkbox" at bounding box center [179, 153] width 11 height 11
checkbox input "false"
click at [177, 240] on input "checkbox" at bounding box center [179, 239] width 11 height 11
checkbox input "false"
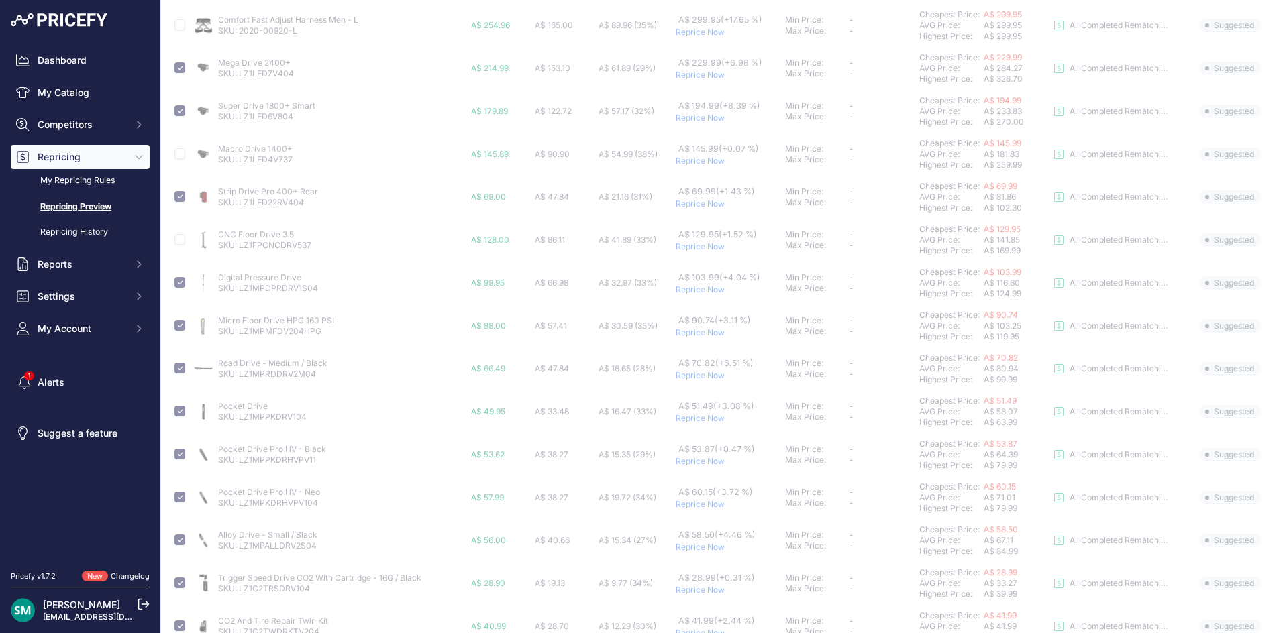
scroll to position [299, 0]
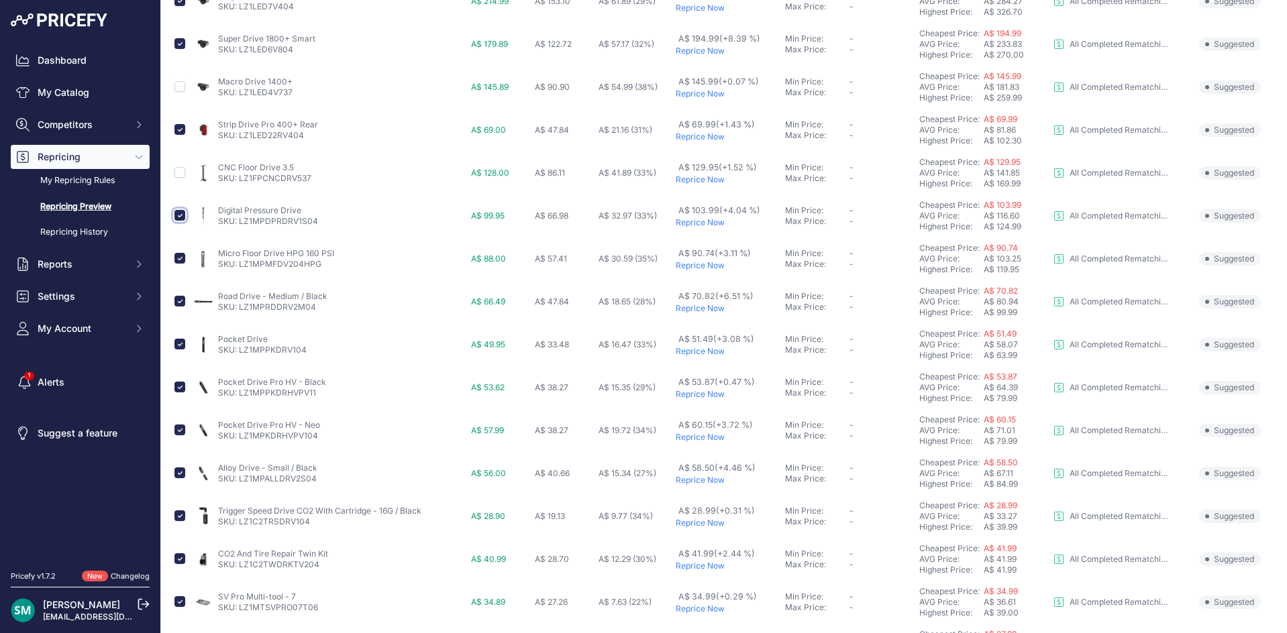
click at [180, 215] on input "checkbox" at bounding box center [179, 215] width 11 height 11
checkbox input "false"
click at [178, 257] on input "checkbox" at bounding box center [179, 258] width 11 height 11
checkbox input "false"
click at [181, 304] on input "checkbox" at bounding box center [179, 301] width 11 height 11
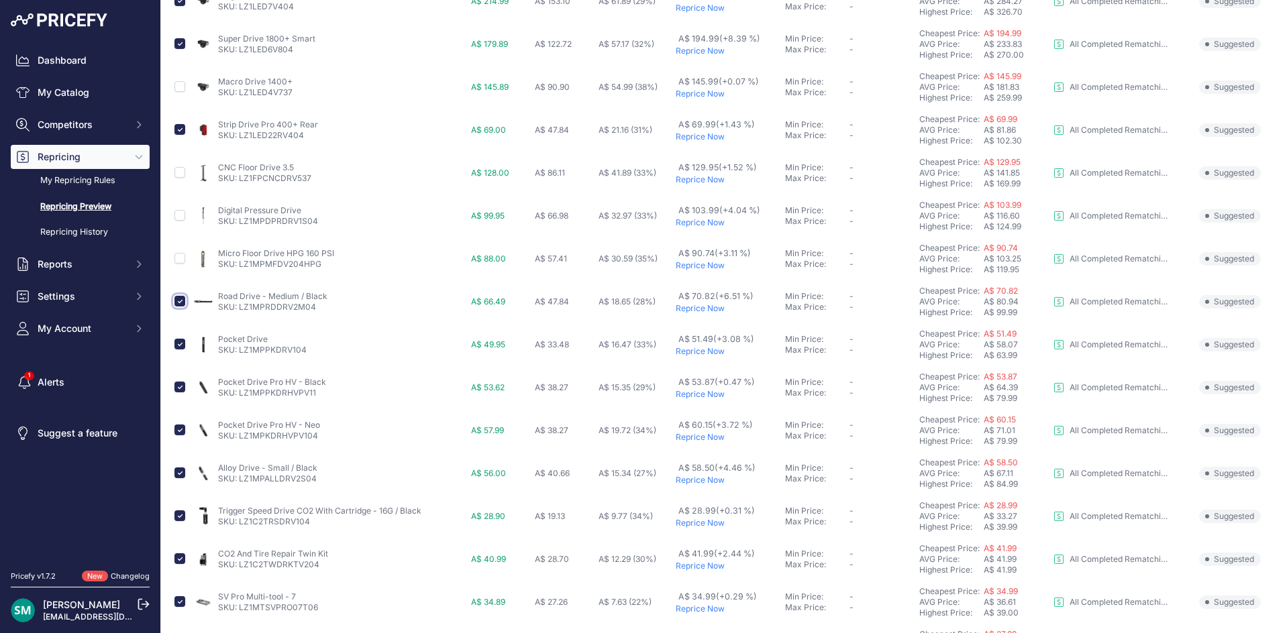
checkbox input "false"
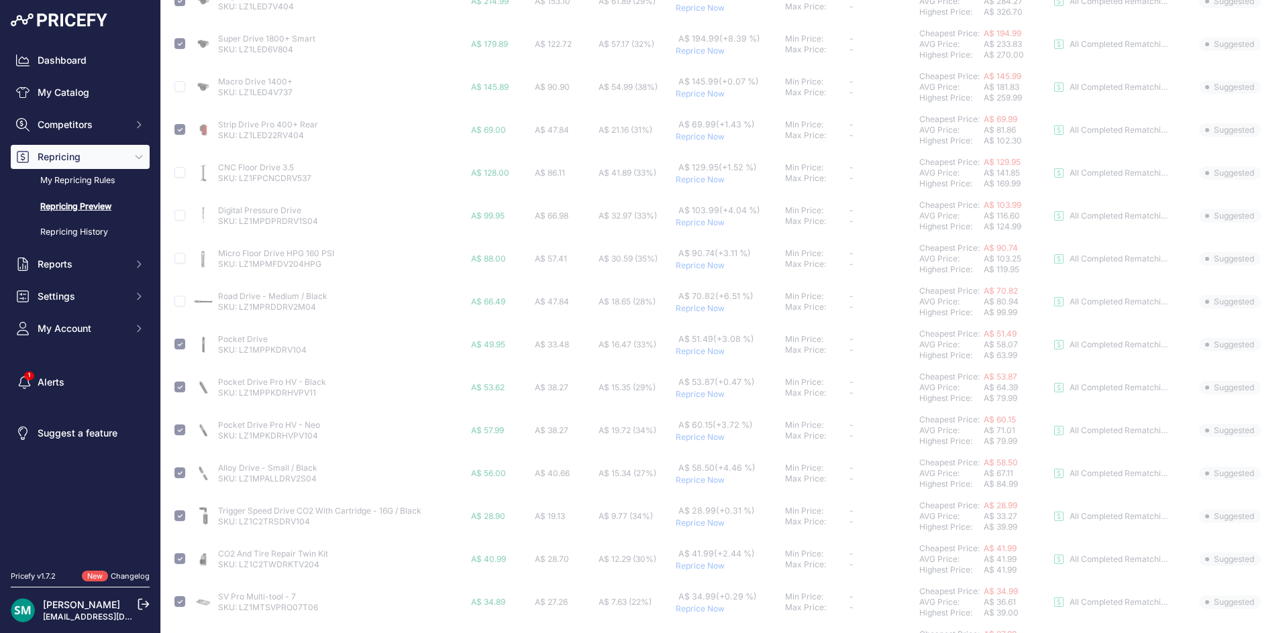
scroll to position [366, 0]
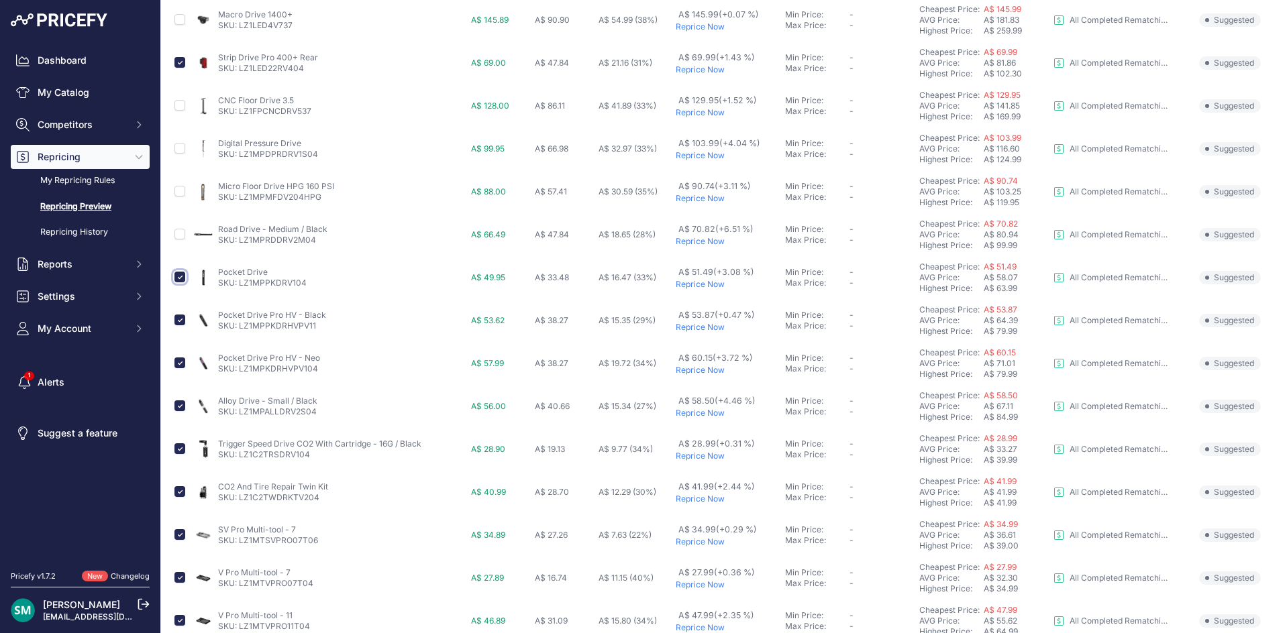
click at [180, 278] on input "checkbox" at bounding box center [179, 277] width 11 height 11
checkbox input "false"
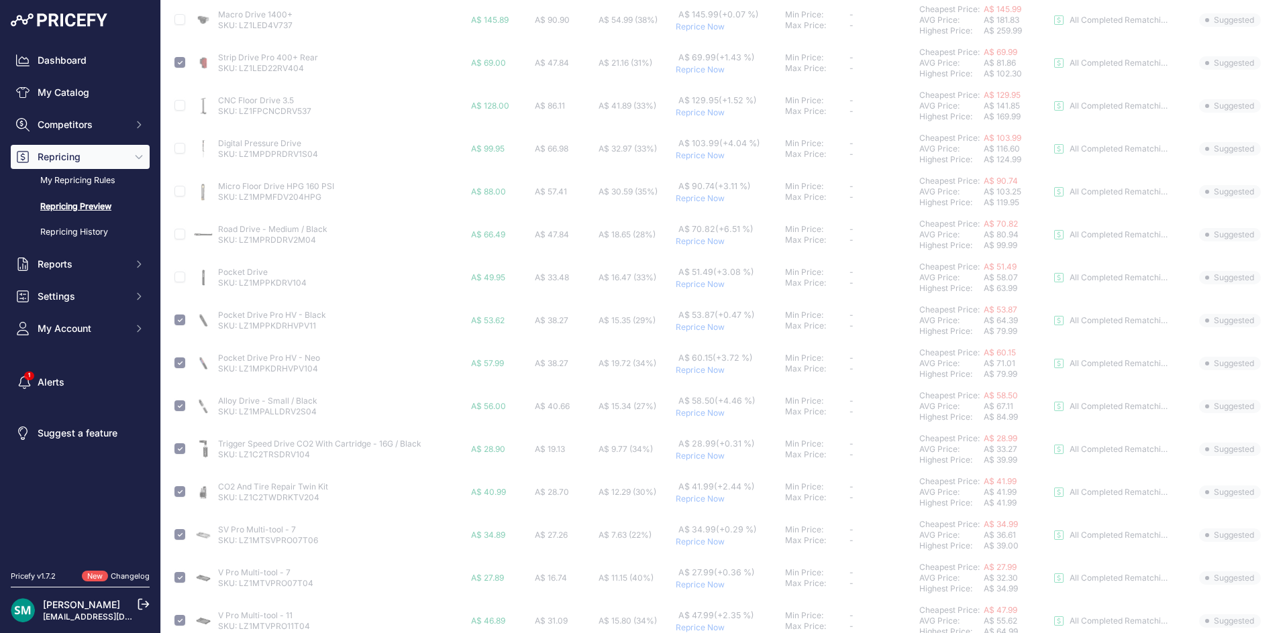
scroll to position [433, 0]
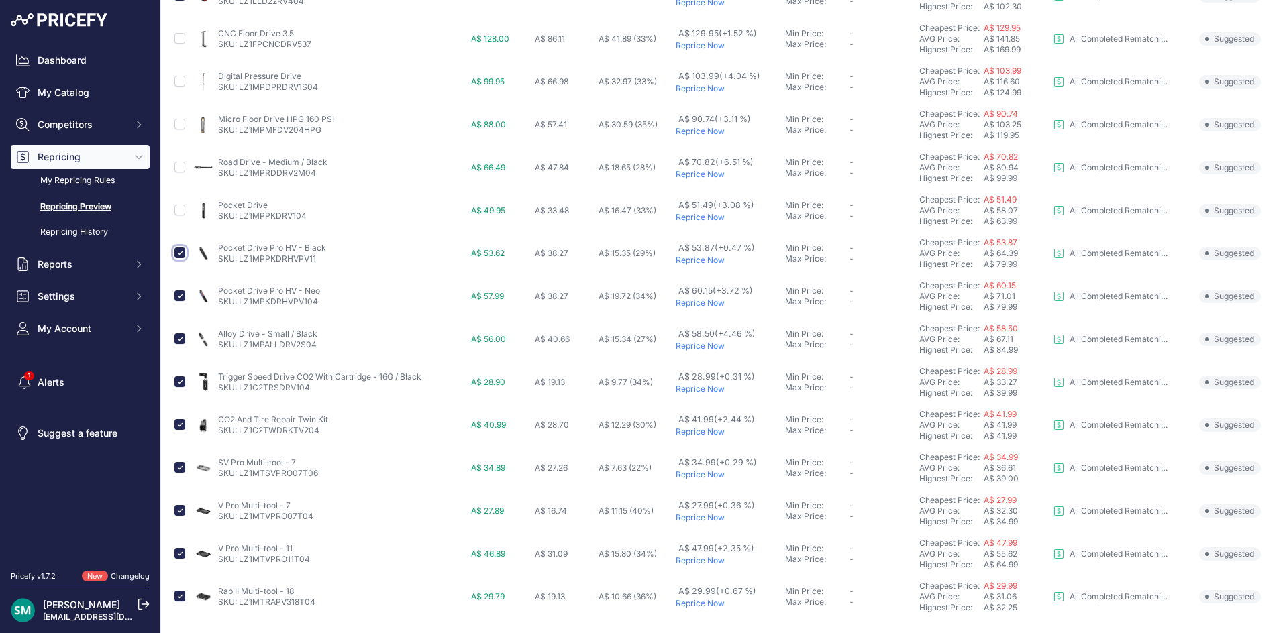
click at [183, 254] on input "checkbox" at bounding box center [179, 253] width 11 height 11
checkbox input "false"
click at [180, 298] on input "checkbox" at bounding box center [179, 295] width 11 height 11
checkbox input "false"
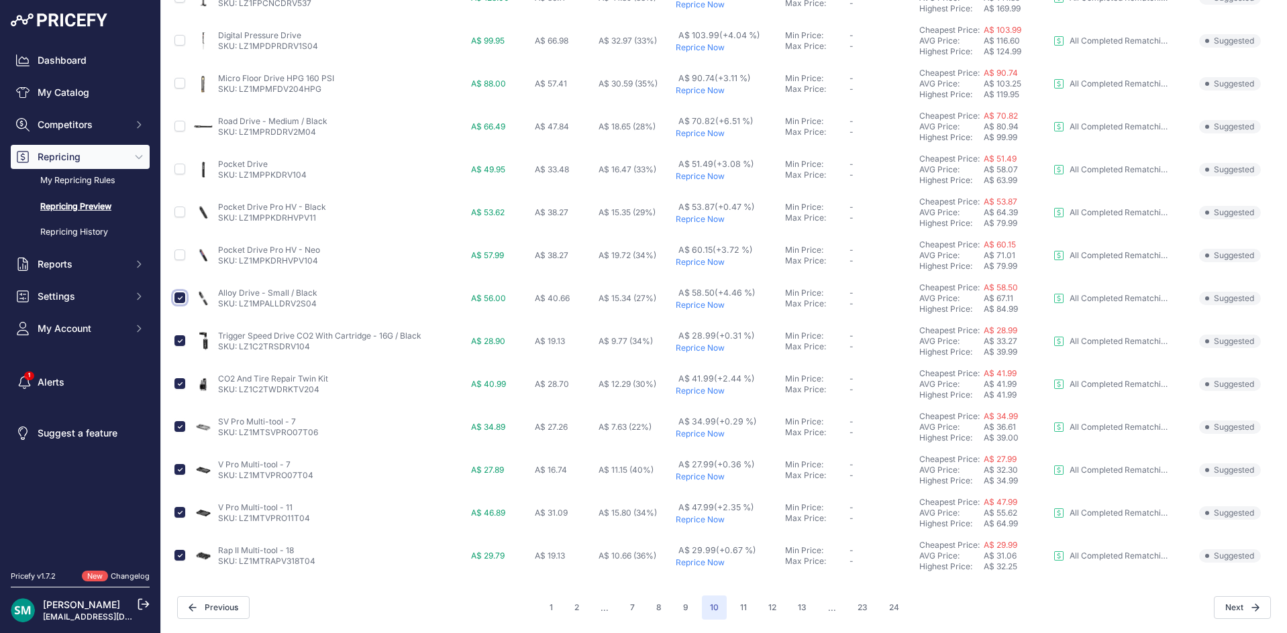
click at [179, 296] on input "checkbox" at bounding box center [179, 297] width 11 height 11
checkbox input "false"
click at [183, 341] on input "checkbox" at bounding box center [179, 340] width 11 height 11
checkbox input "false"
click at [178, 382] on input "checkbox" at bounding box center [179, 383] width 11 height 11
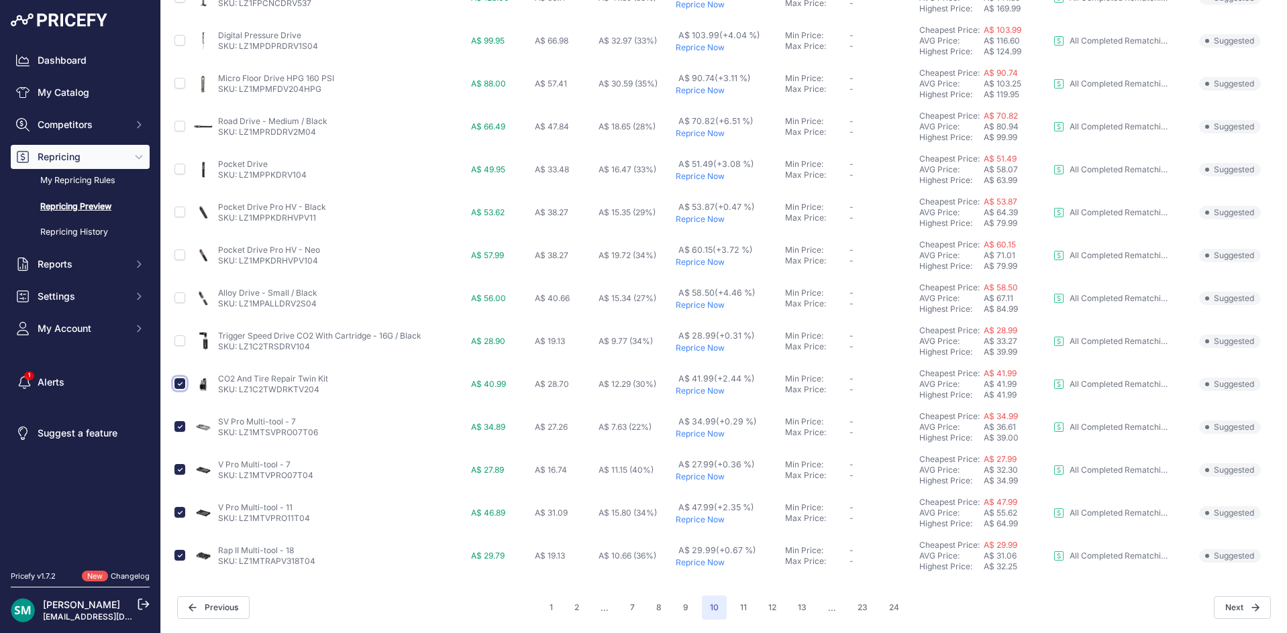
checkbox input "false"
click at [182, 471] on input "checkbox" at bounding box center [179, 469] width 11 height 11
checkbox input "false"
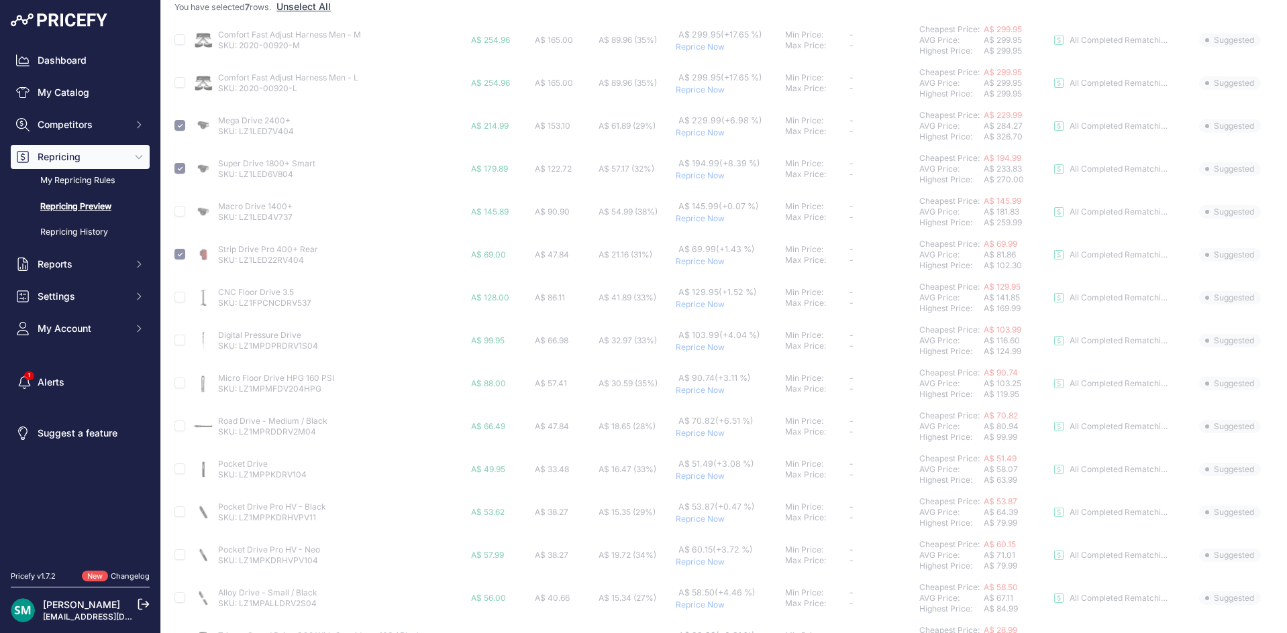
scroll to position [0, 0]
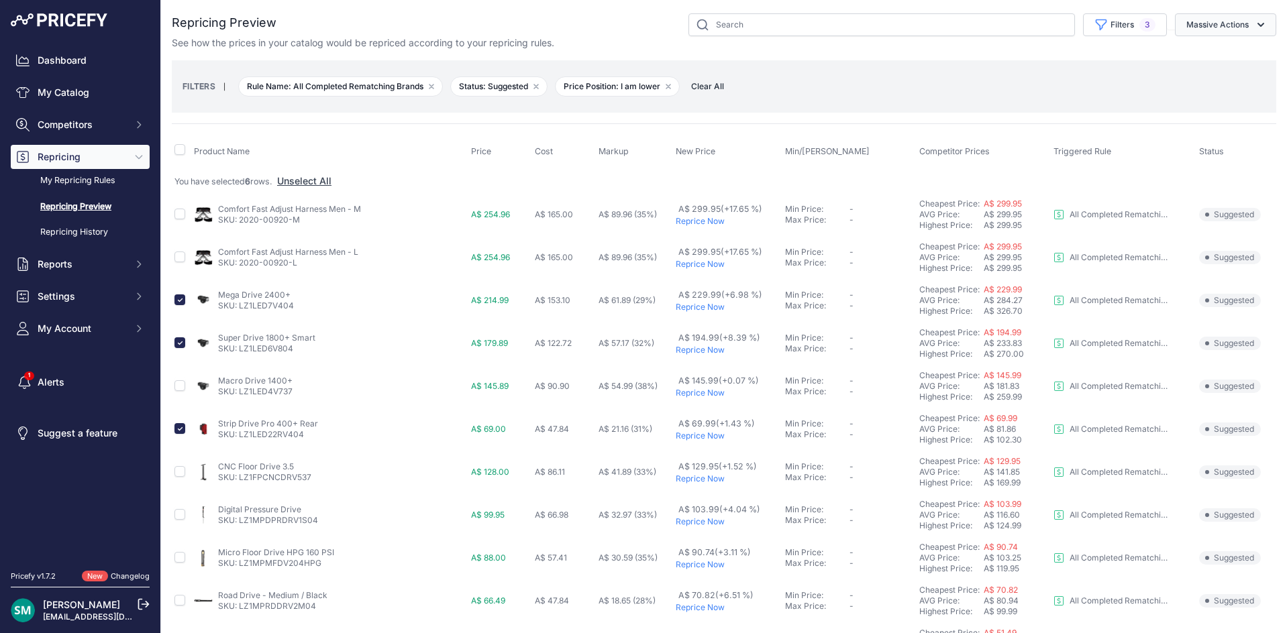
click at [1209, 30] on button "Massive Actions" at bounding box center [1225, 24] width 101 height 23
click at [1222, 58] on span "Reprice Now" at bounding box center [1207, 55] width 56 height 11
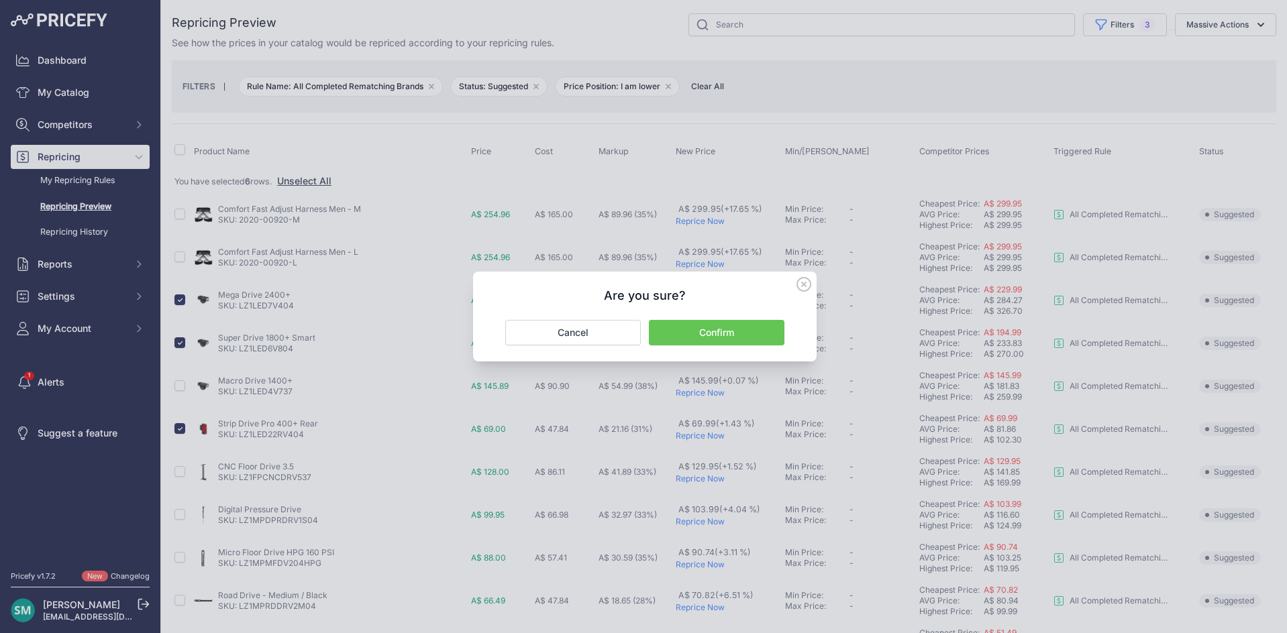
click at [763, 325] on button "Confirm" at bounding box center [717, 332] width 136 height 25
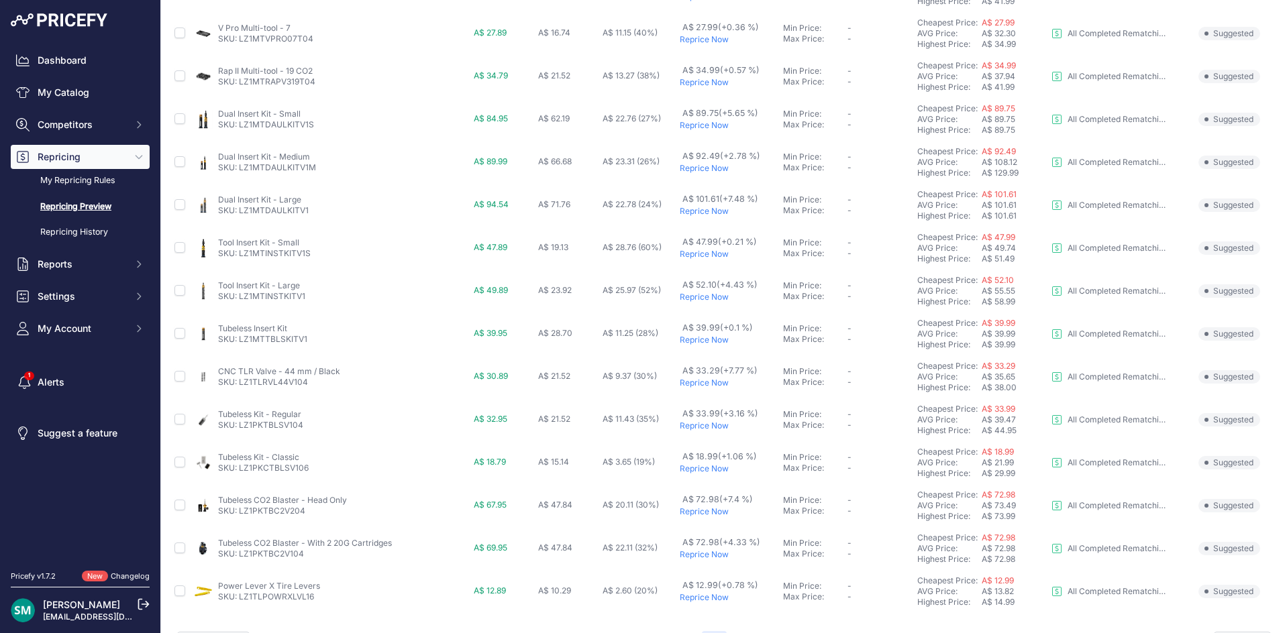
scroll to position [419, 0]
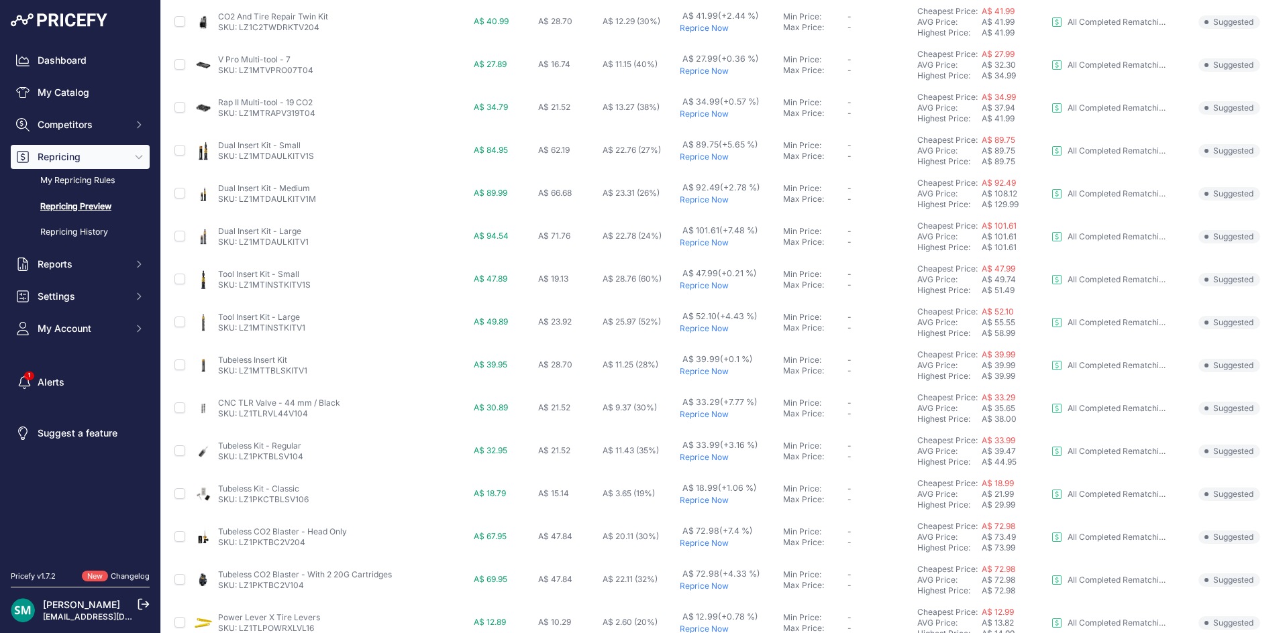
click at [716, 158] on p "Reprice Now" at bounding box center [729, 157] width 98 height 11
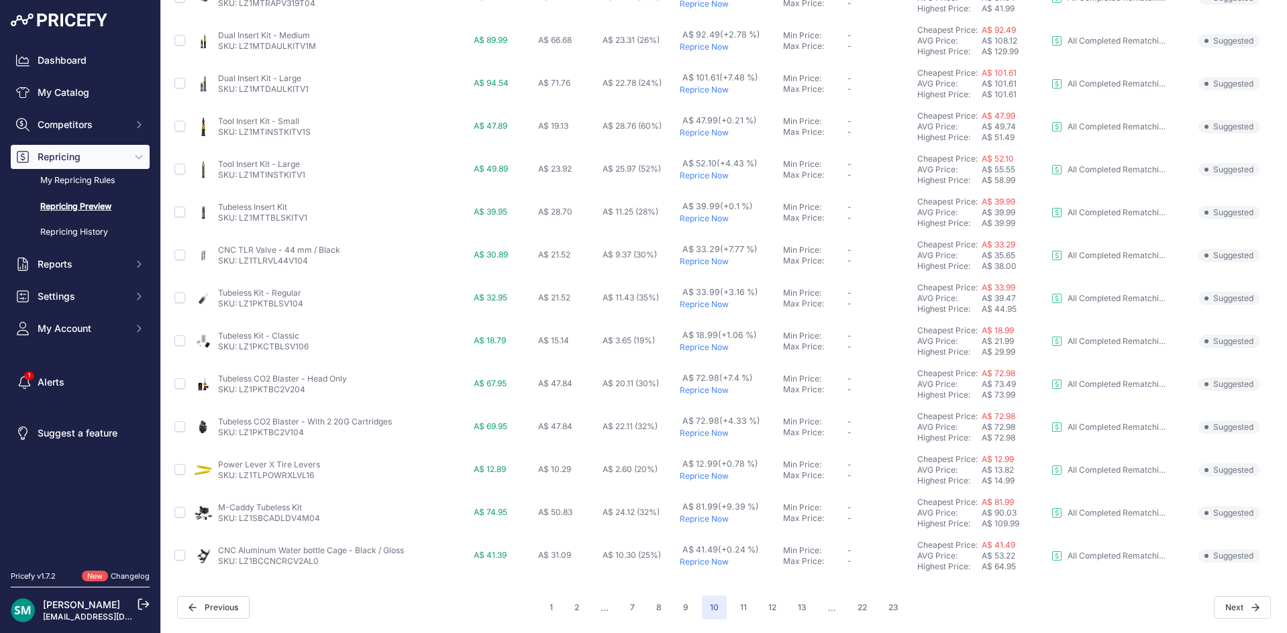
click at [702, 350] on p "Reprice Now" at bounding box center [729, 347] width 98 height 11
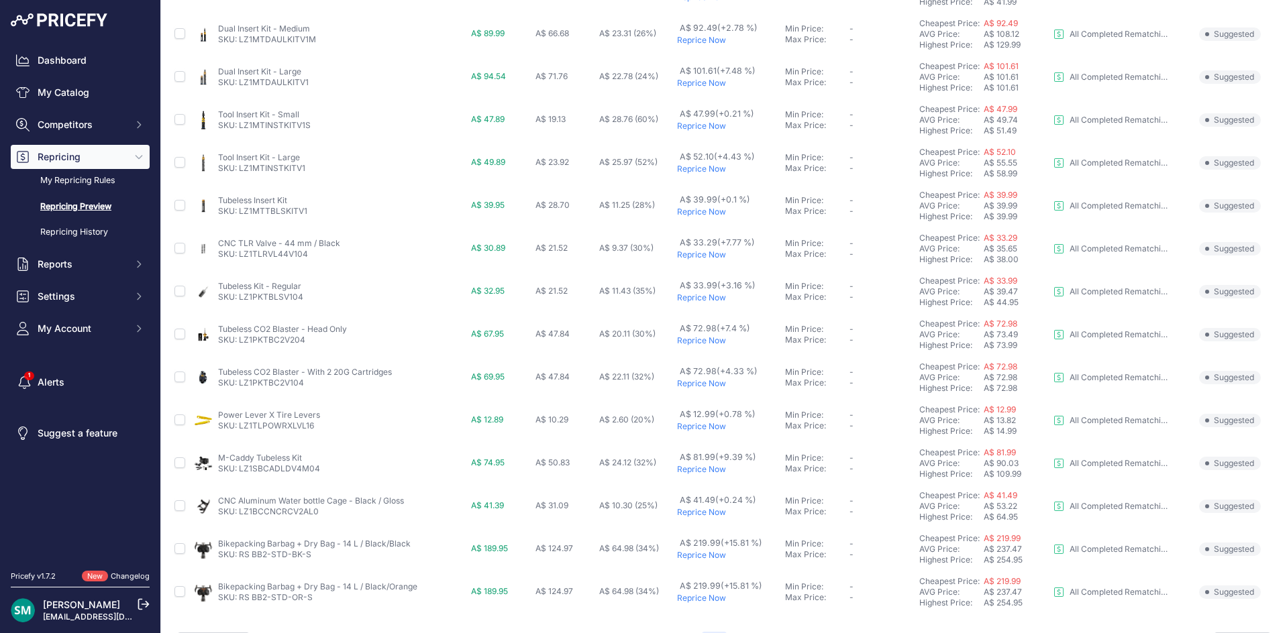
scroll to position [486, 0]
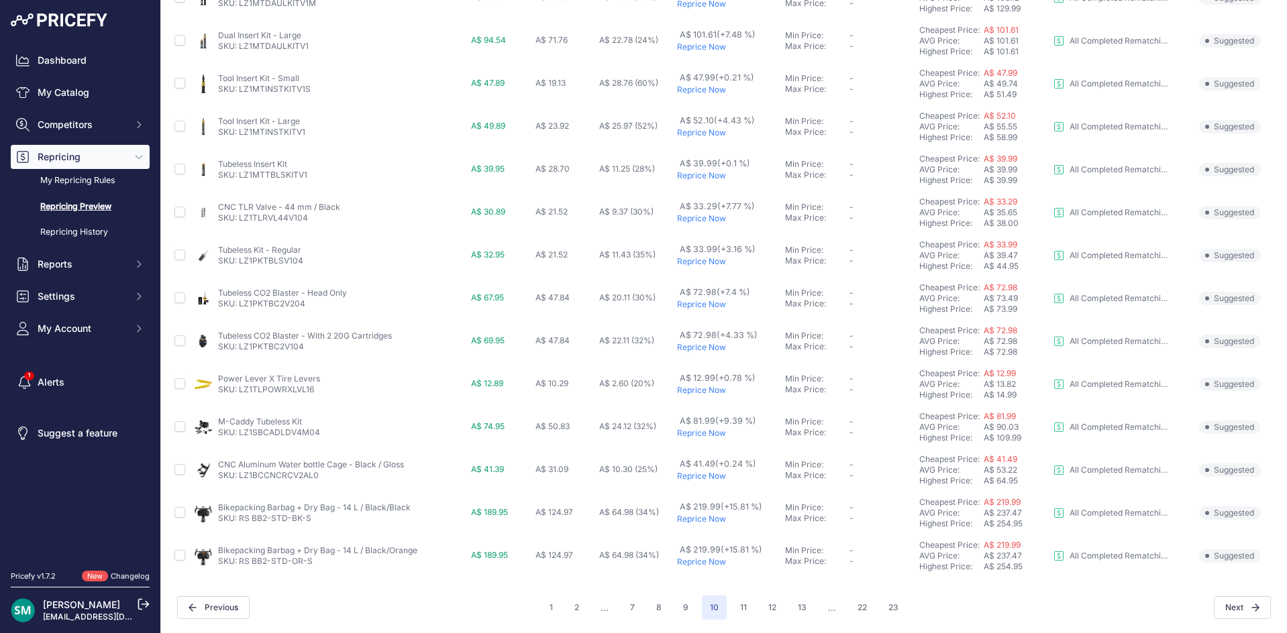
click at [703, 392] on p "Reprice Now" at bounding box center [728, 390] width 103 height 11
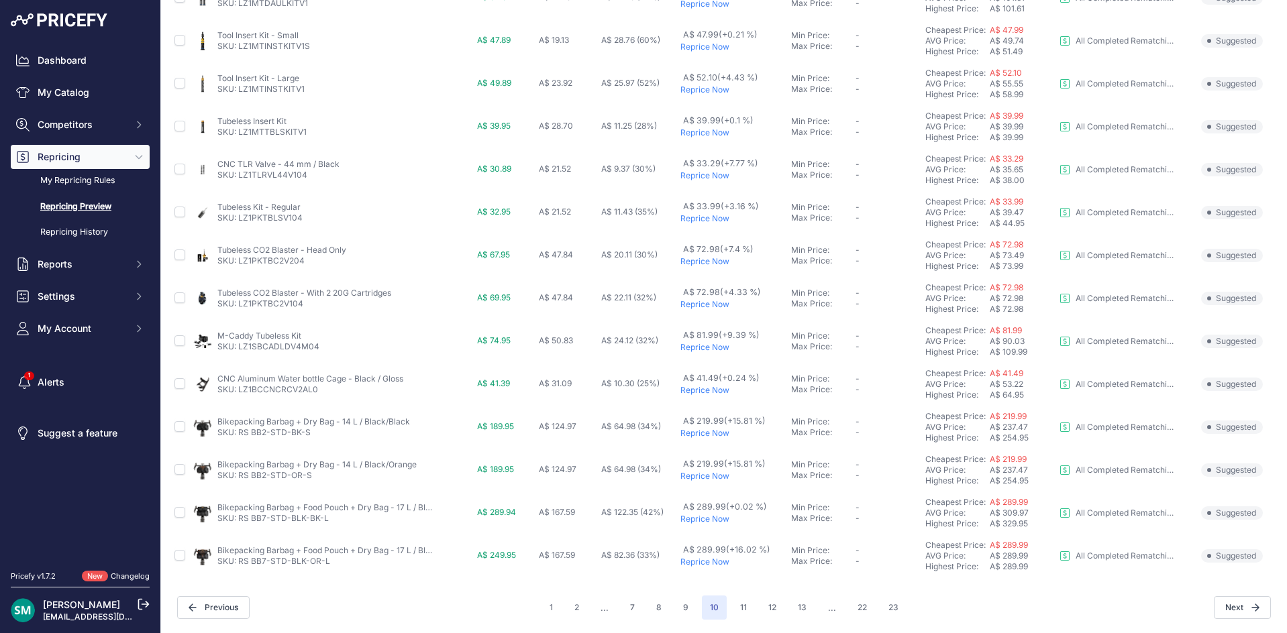
scroll to position [450, 0]
click at [707, 391] on p "Reprice Now" at bounding box center [732, 390] width 105 height 11
click at [732, 609] on button "11" at bounding box center [743, 608] width 23 height 24
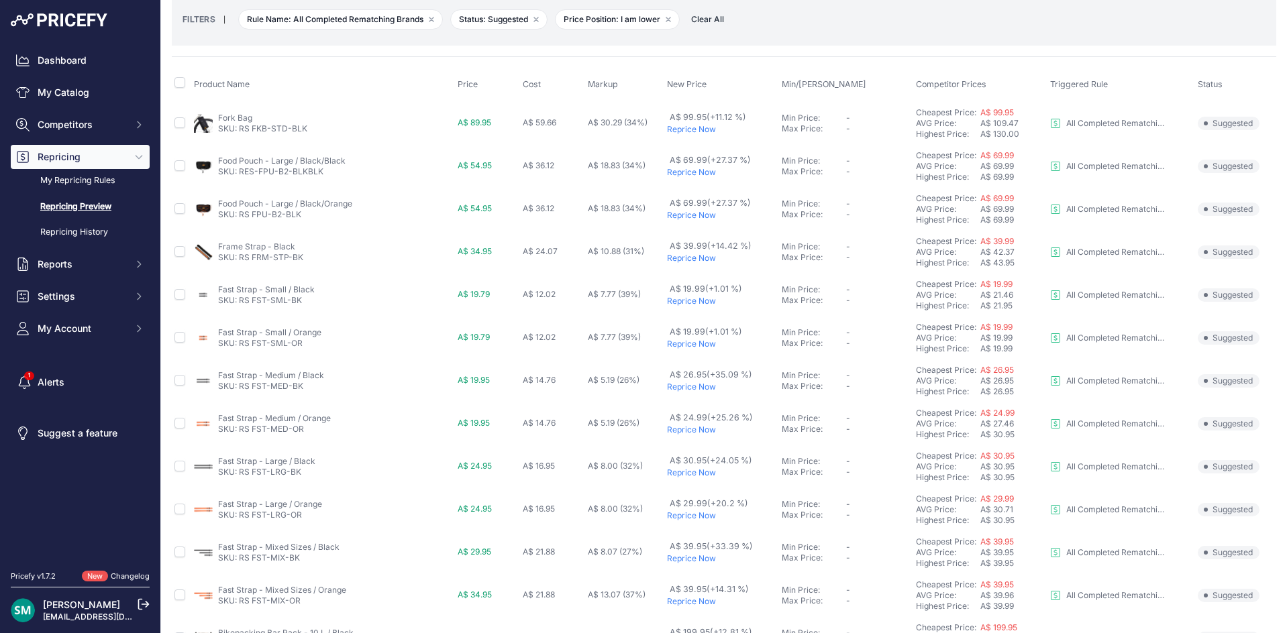
scroll to position [134, 0]
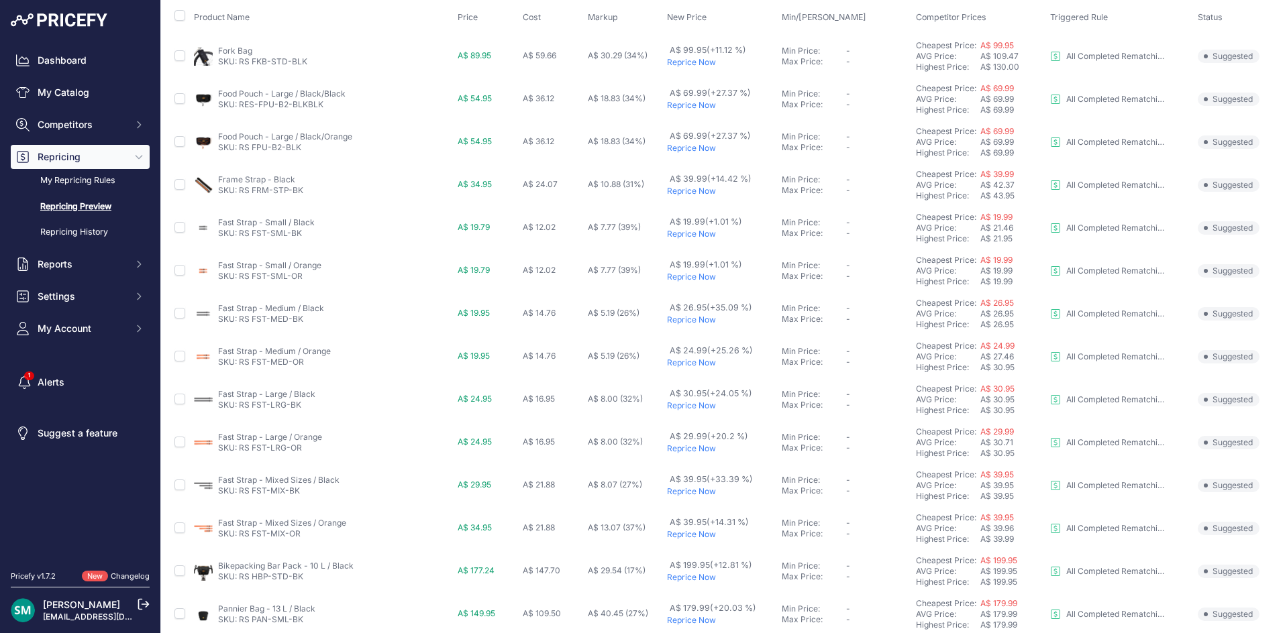
click at [688, 193] on p "Reprice Now" at bounding box center [721, 191] width 109 height 11
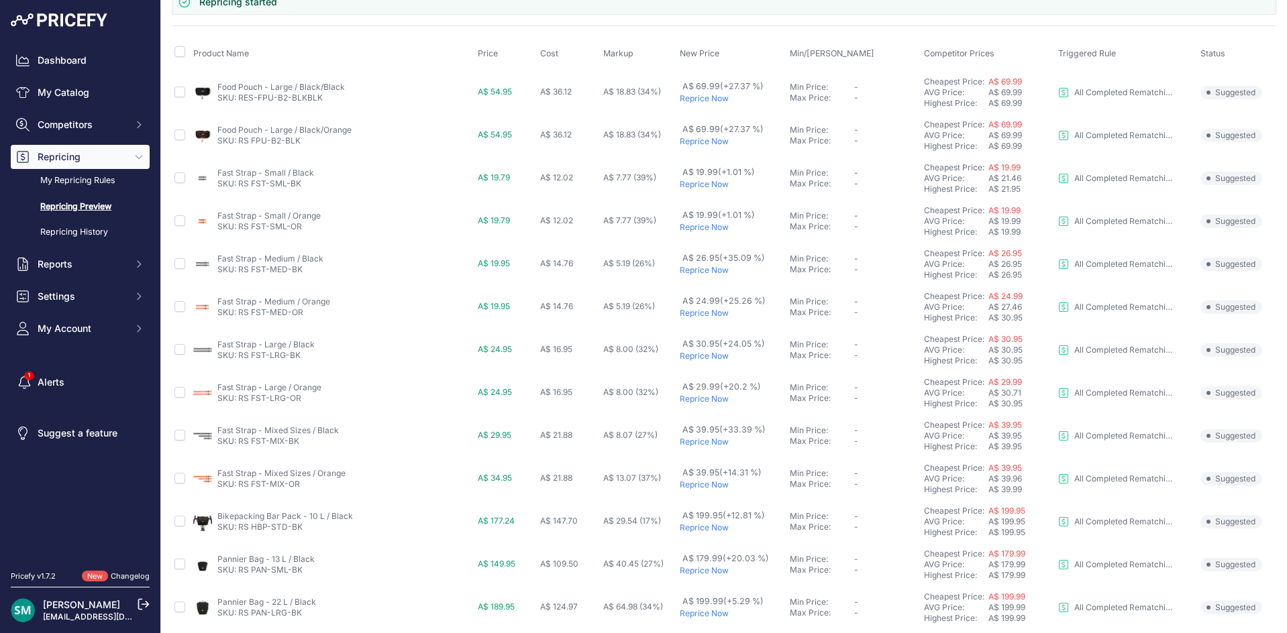
scroll to position [170, 0]
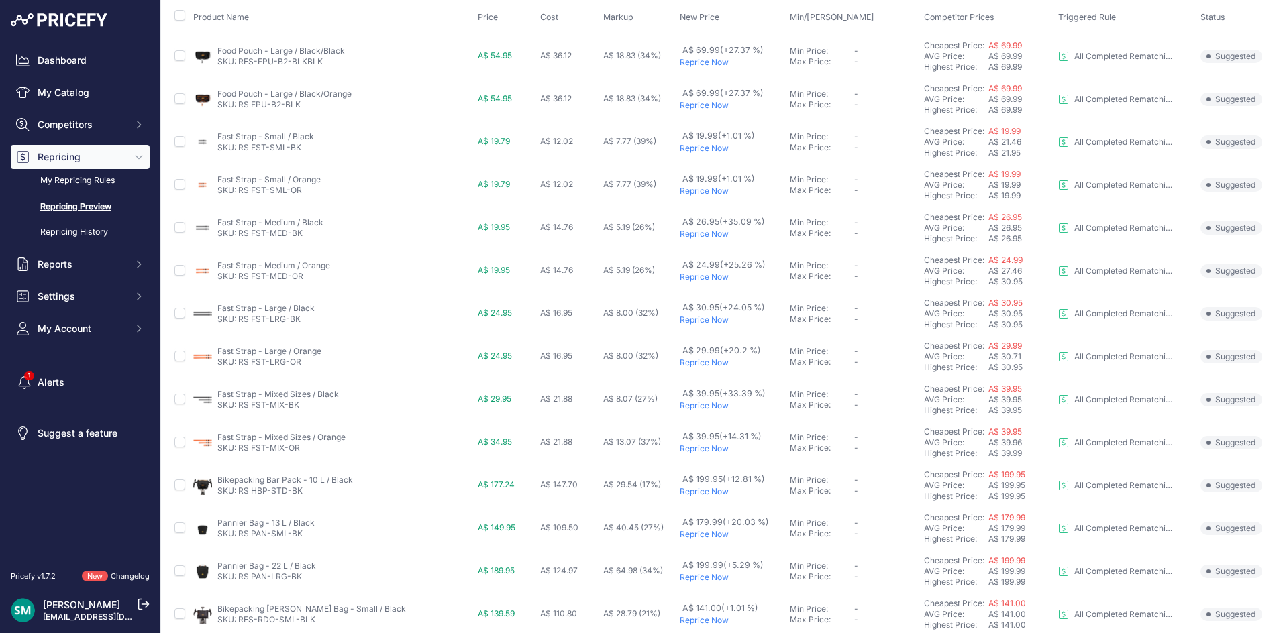
click at [696, 151] on p "Reprice Now" at bounding box center [732, 148] width 105 height 11
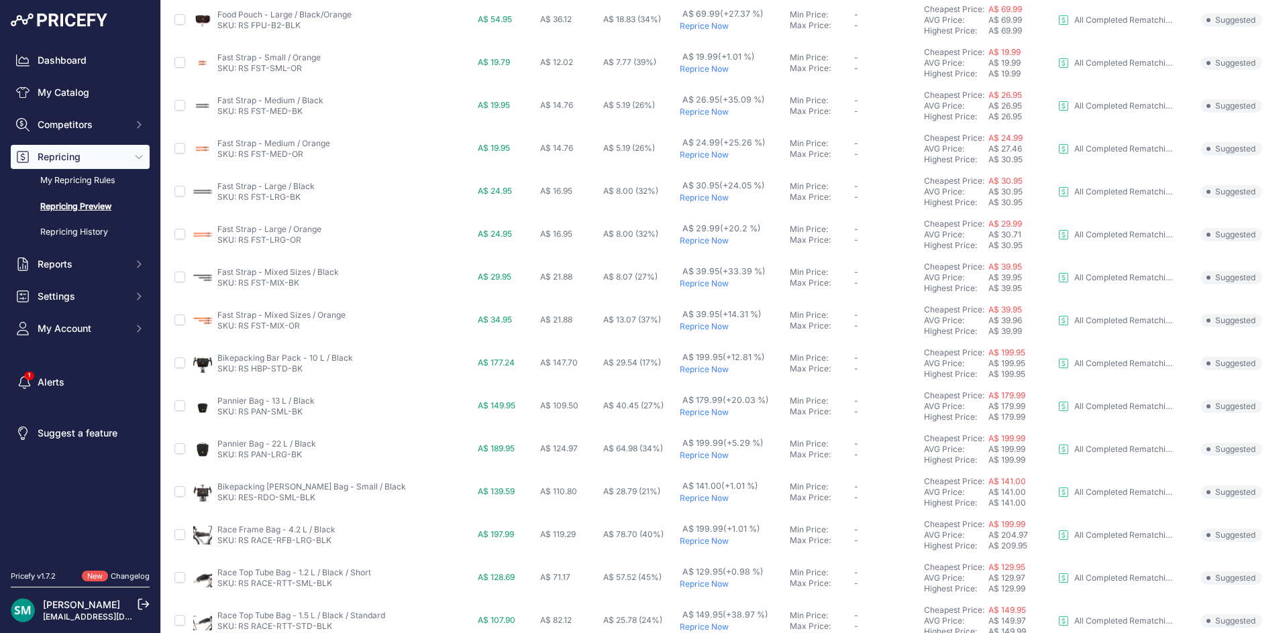
scroll to position [134, 0]
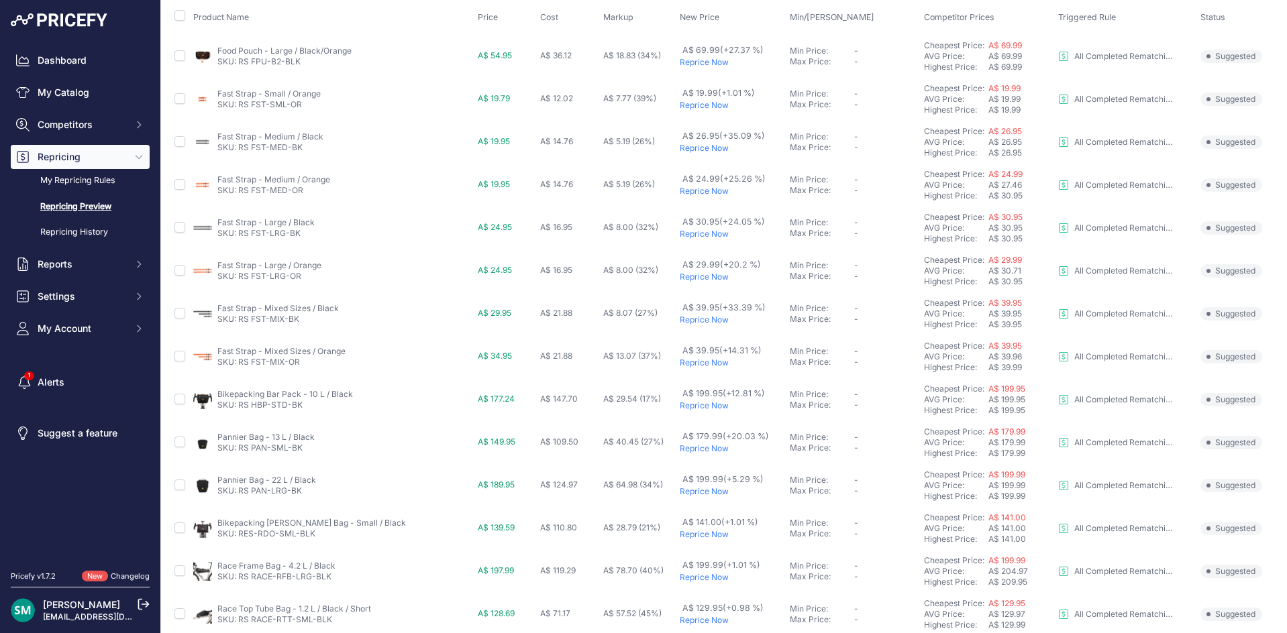
click at [700, 152] on p "Reprice Now" at bounding box center [732, 148] width 105 height 11
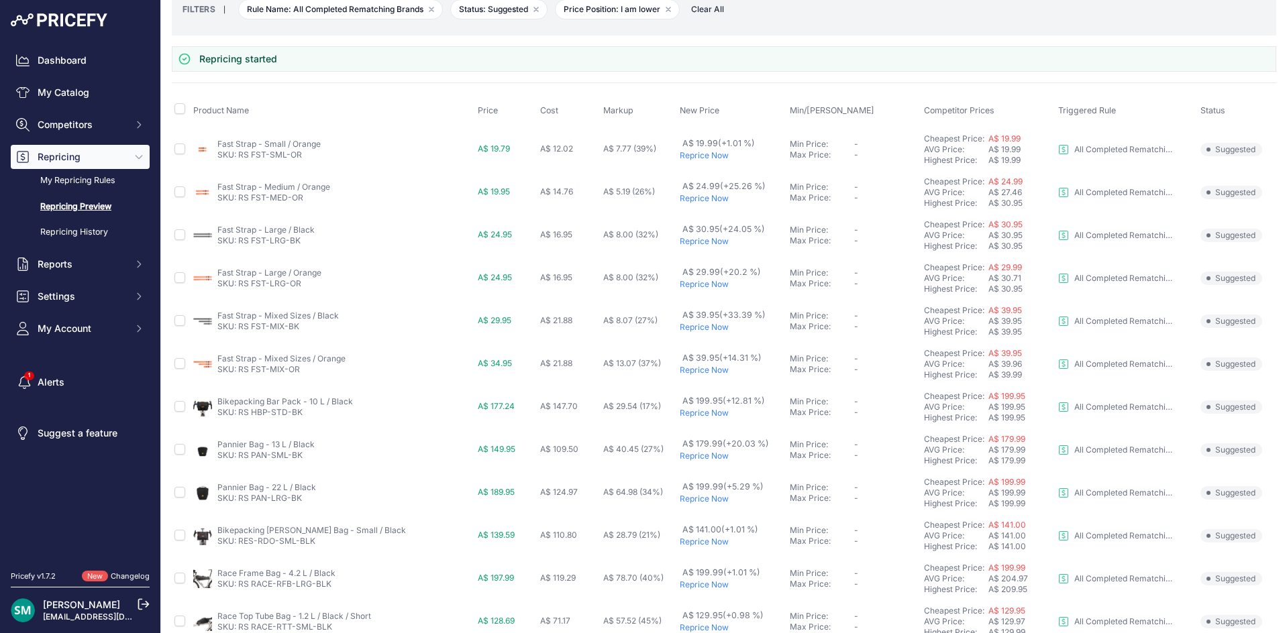
scroll to position [36, 0]
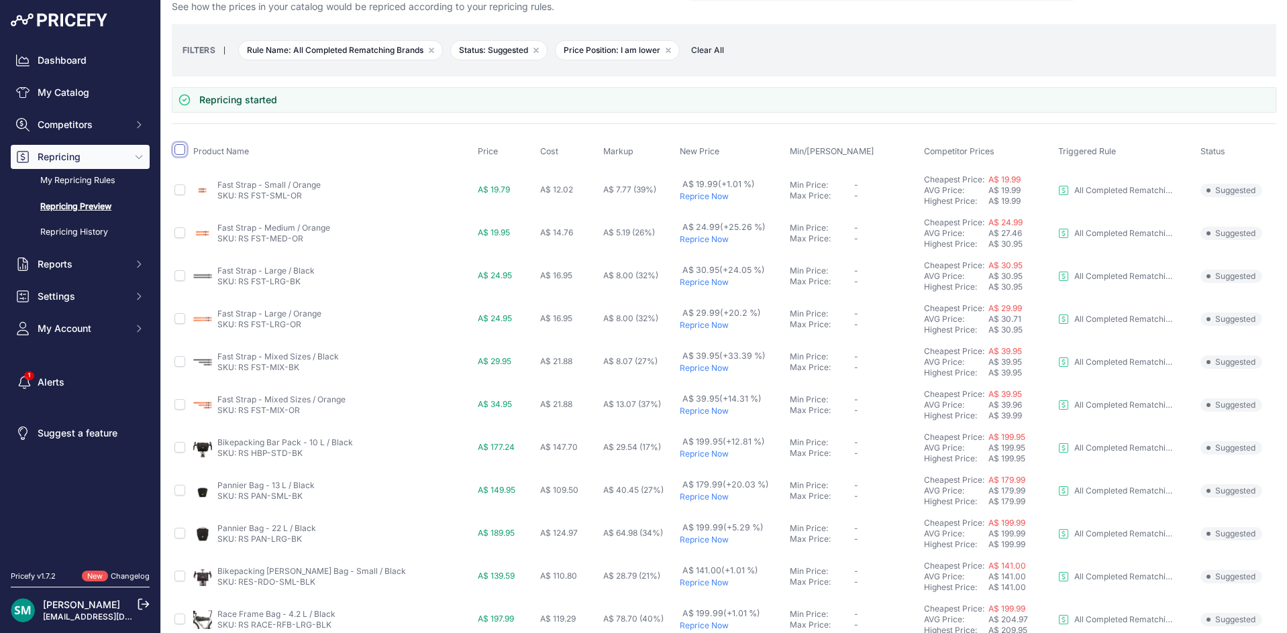
click at [178, 148] on input "checkbox" at bounding box center [179, 149] width 11 height 11
checkbox input "true"
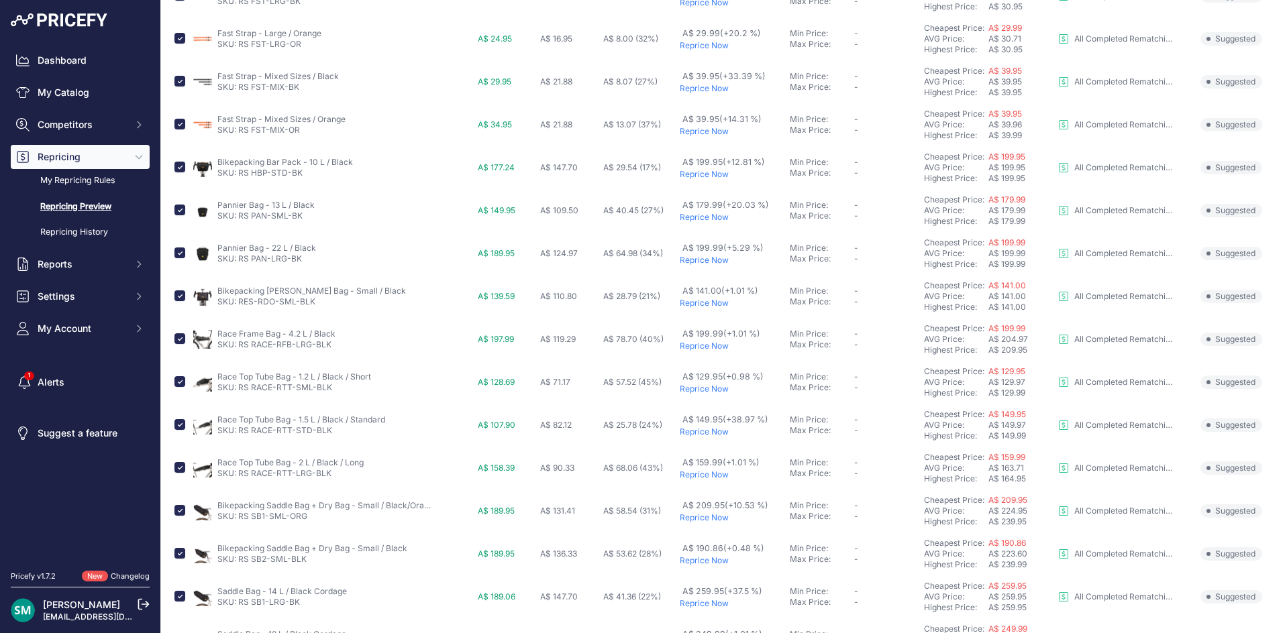
scroll to position [372, 0]
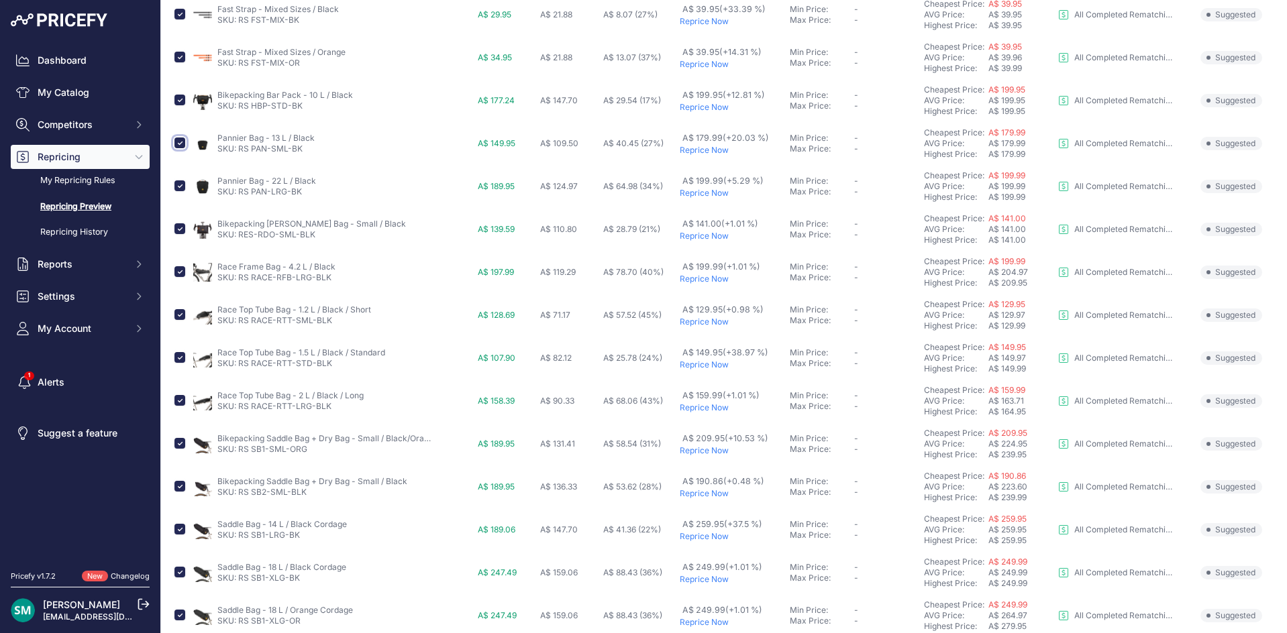
click at [177, 141] on input "checkbox" at bounding box center [179, 143] width 11 height 11
checkbox input "false"
click at [180, 189] on input "checkbox" at bounding box center [179, 185] width 11 height 11
checkbox input "false"
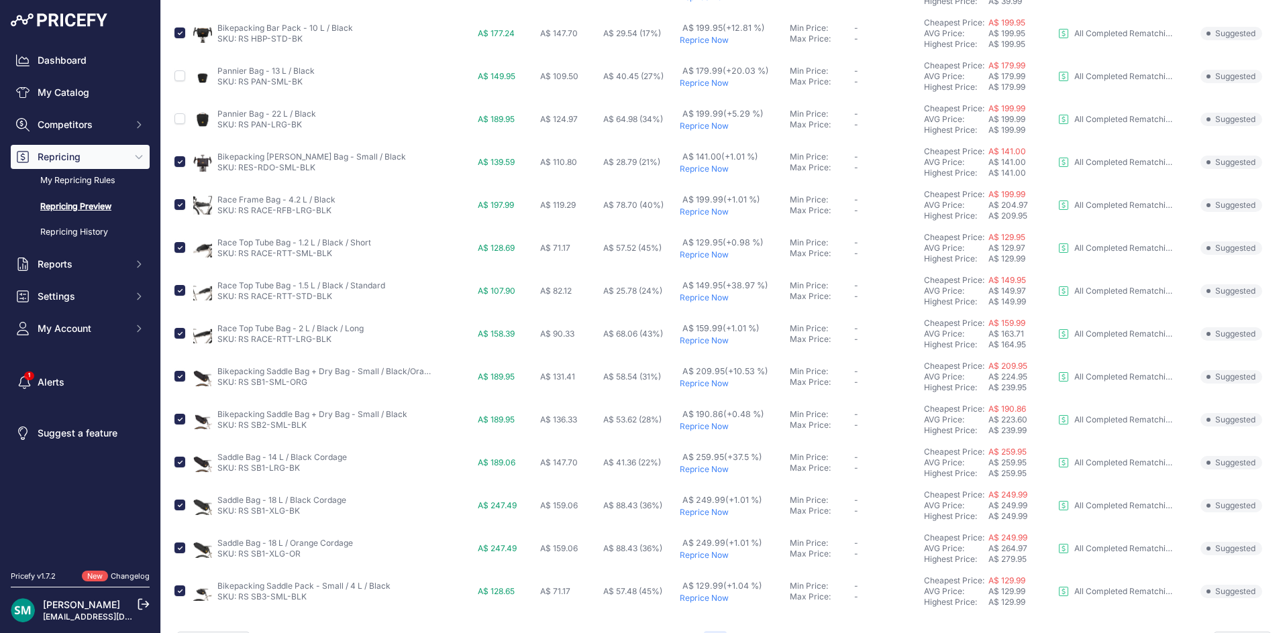
scroll to position [474, 0]
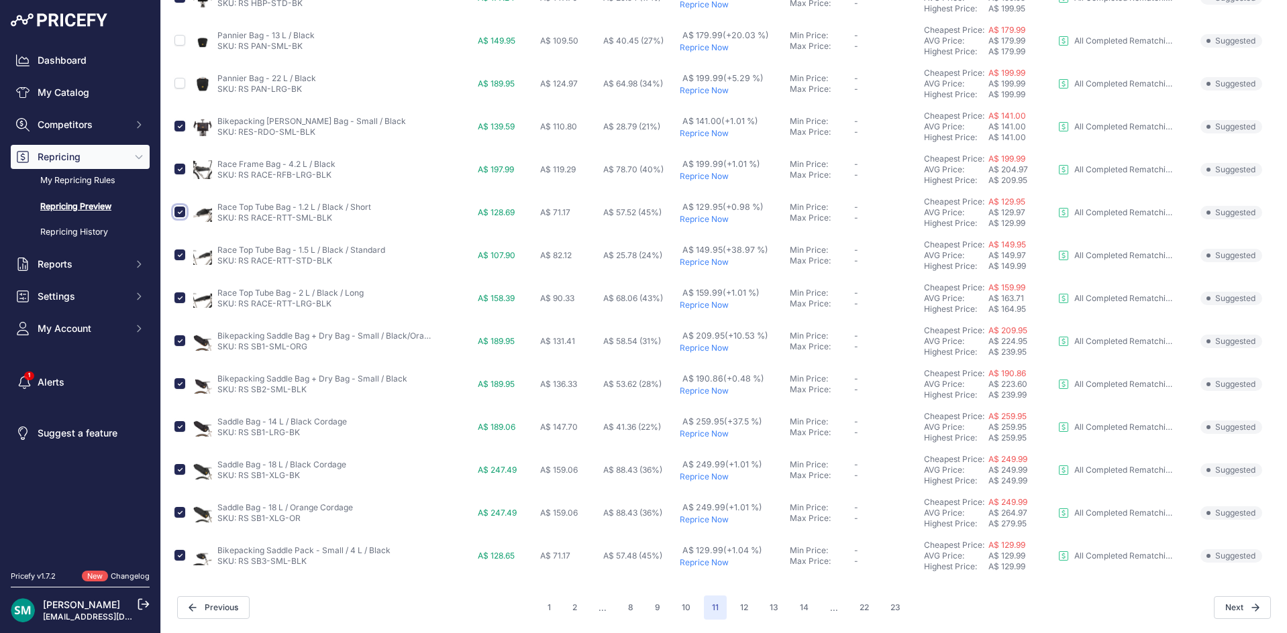
click at [176, 216] on input "checkbox" at bounding box center [179, 212] width 11 height 11
checkbox input "false"
click at [179, 172] on input "checkbox" at bounding box center [179, 169] width 11 height 11
checkbox input "false"
click at [179, 293] on input "checkbox" at bounding box center [179, 297] width 11 height 11
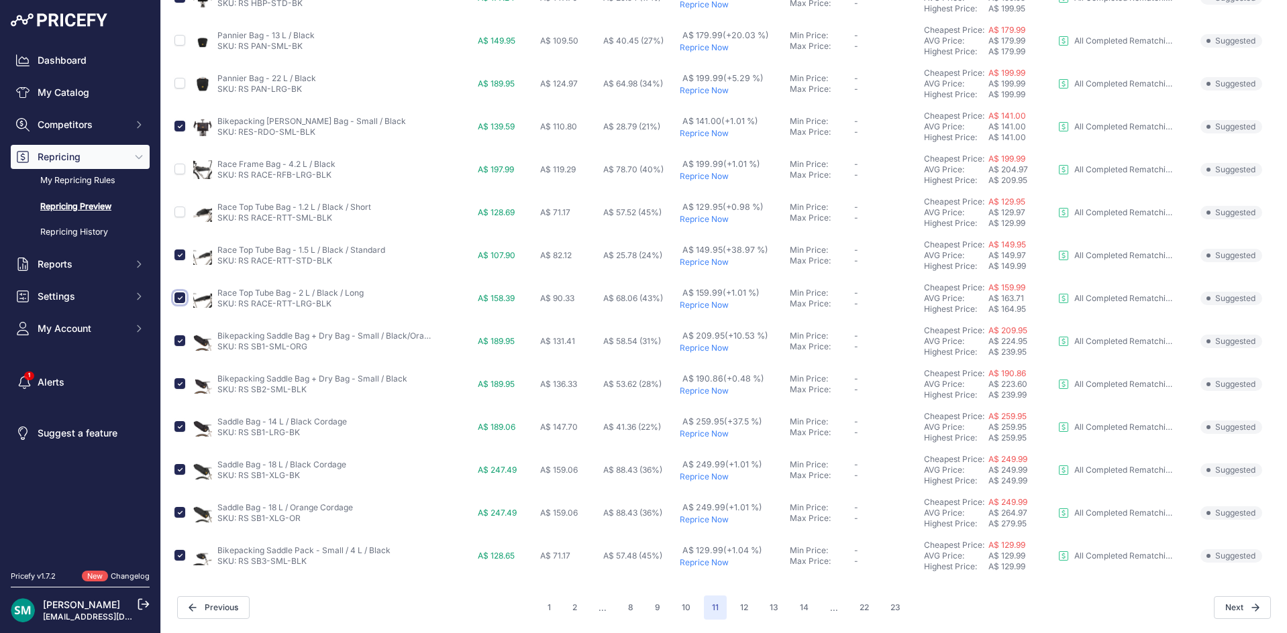
checkbox input "false"
click at [180, 471] on input "checkbox" at bounding box center [179, 469] width 11 height 11
checkbox input "false"
click at [176, 512] on input "checkbox" at bounding box center [179, 512] width 11 height 11
checkbox input "false"
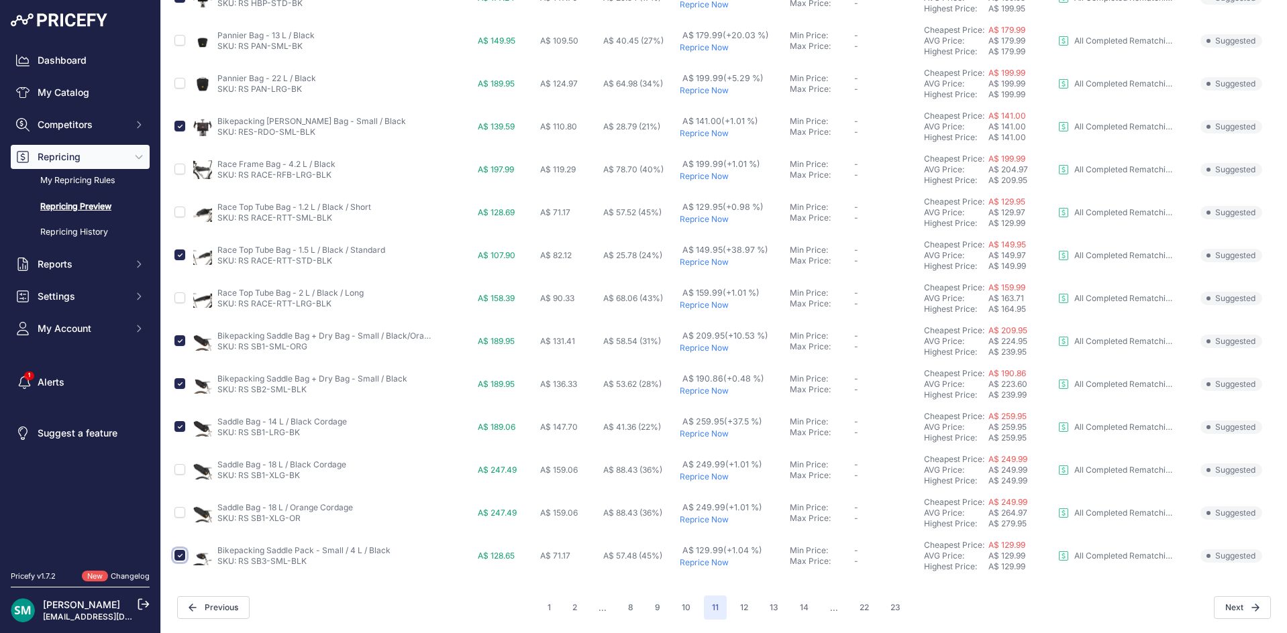
click at [178, 557] on input "checkbox" at bounding box center [179, 555] width 11 height 11
checkbox input "false"
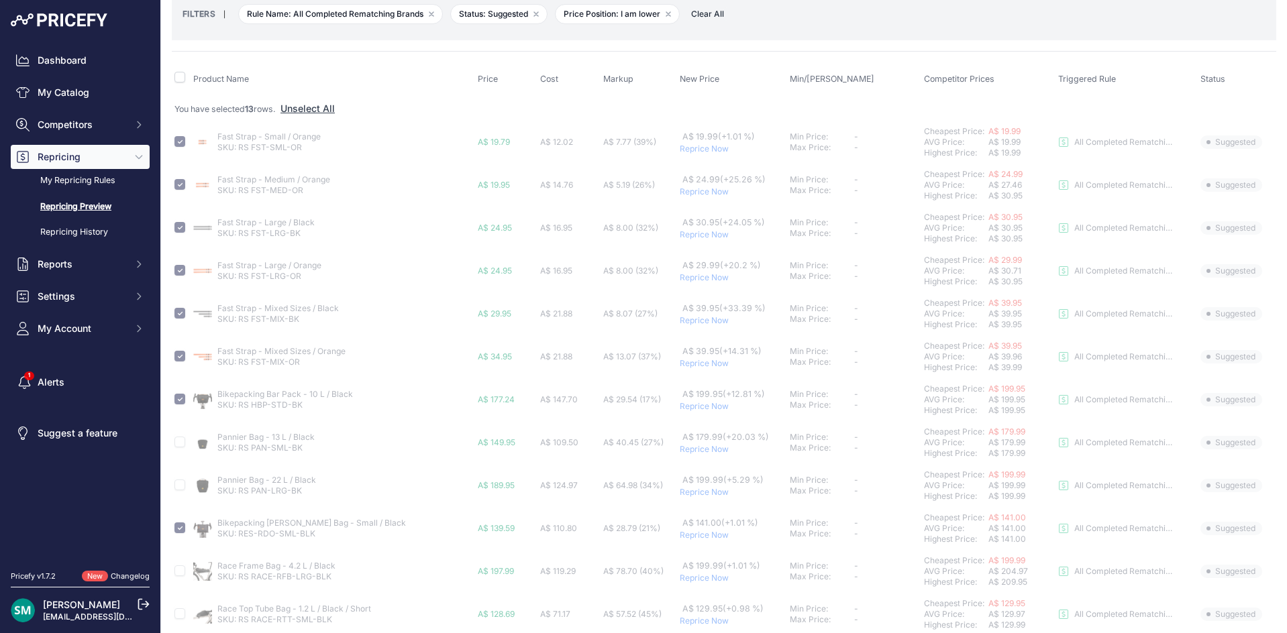
scroll to position [0, 0]
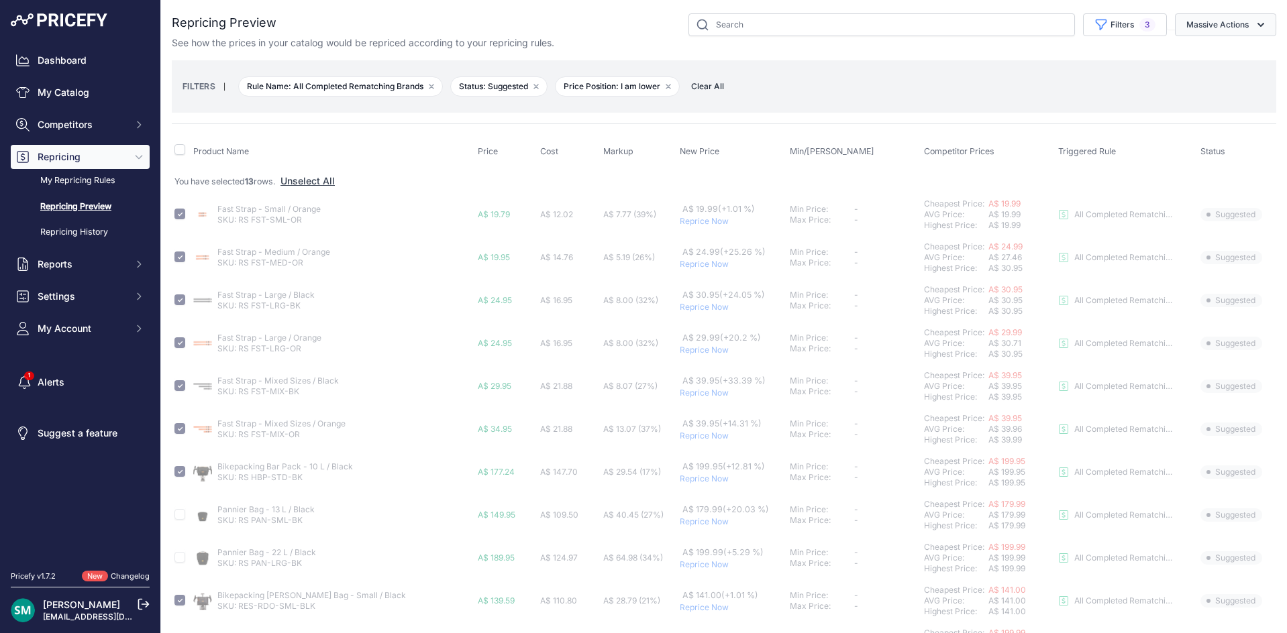
click at [1211, 18] on button "Massive Actions" at bounding box center [1225, 24] width 101 height 23
click at [1226, 61] on span "Reprice Now" at bounding box center [1207, 55] width 56 height 11
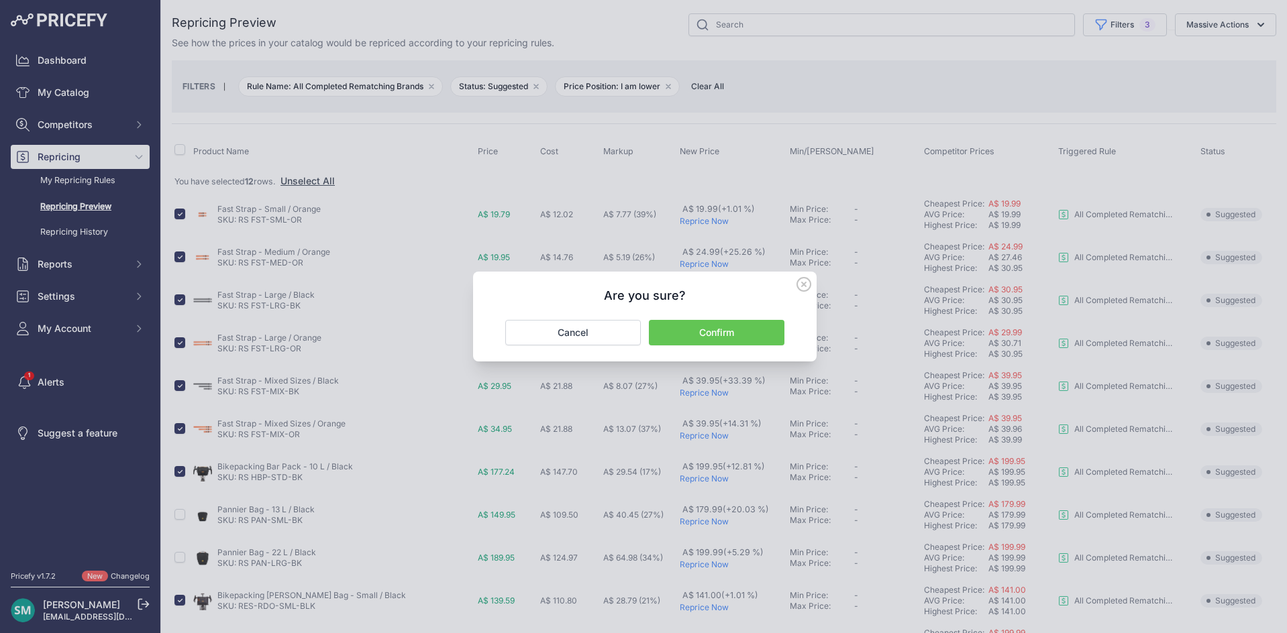
click at [737, 339] on button "Confirm" at bounding box center [717, 332] width 136 height 25
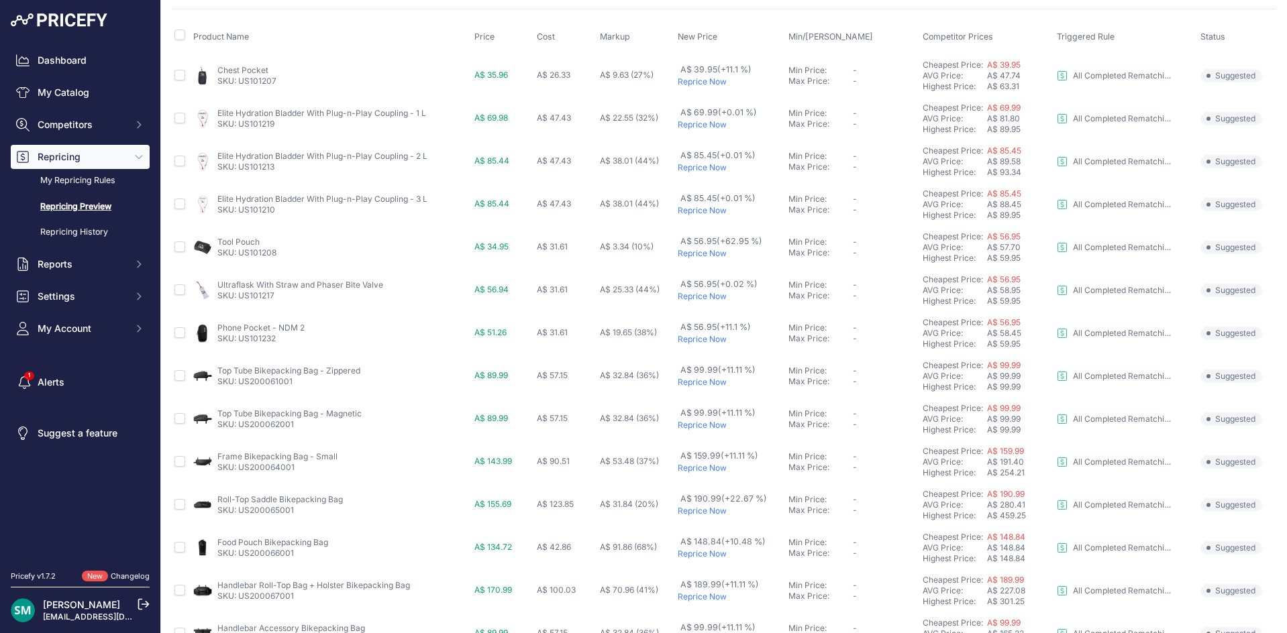
scroll to position [115, 0]
click at [680, 254] on p "Reprice Now" at bounding box center [730, 253] width 105 height 11
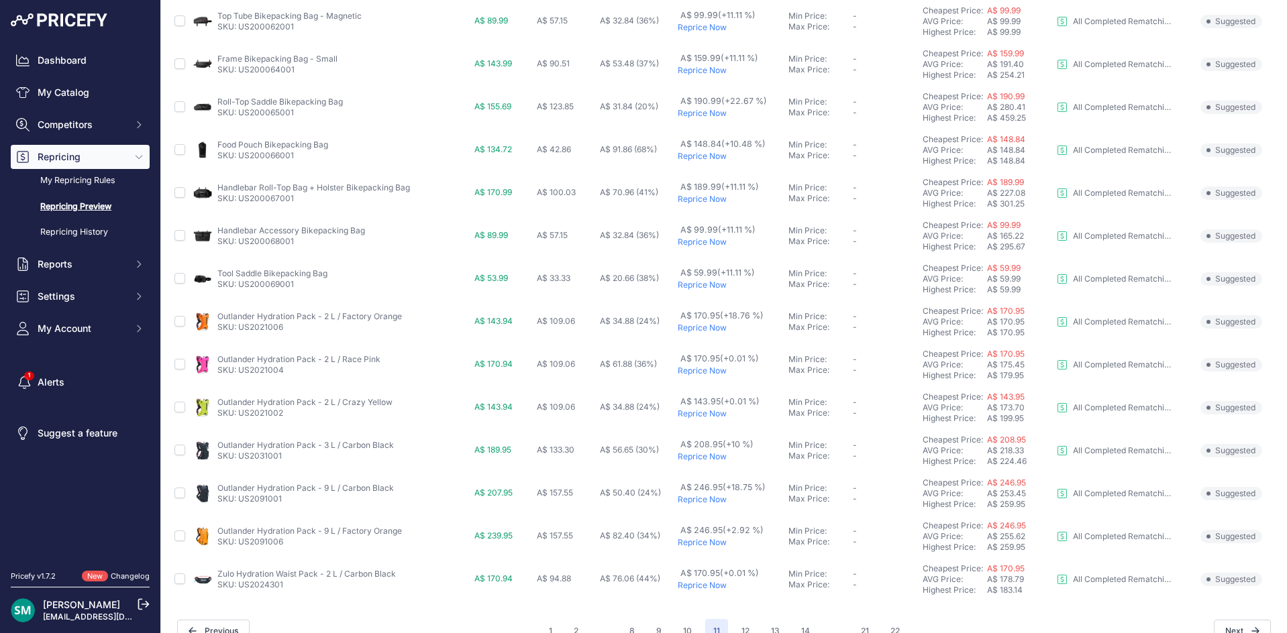
scroll to position [450, 0]
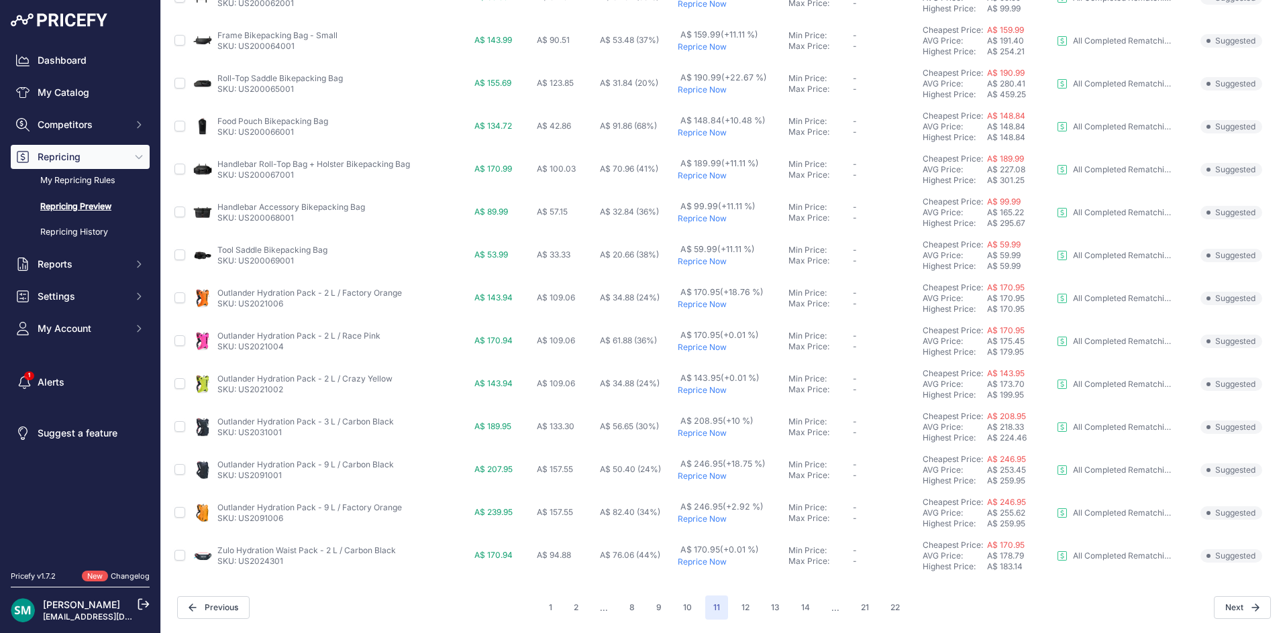
click at [686, 307] on p "Reprice Now" at bounding box center [730, 304] width 105 height 11
click at [692, 394] on p "Reprice Now" at bounding box center [731, 390] width 105 height 11
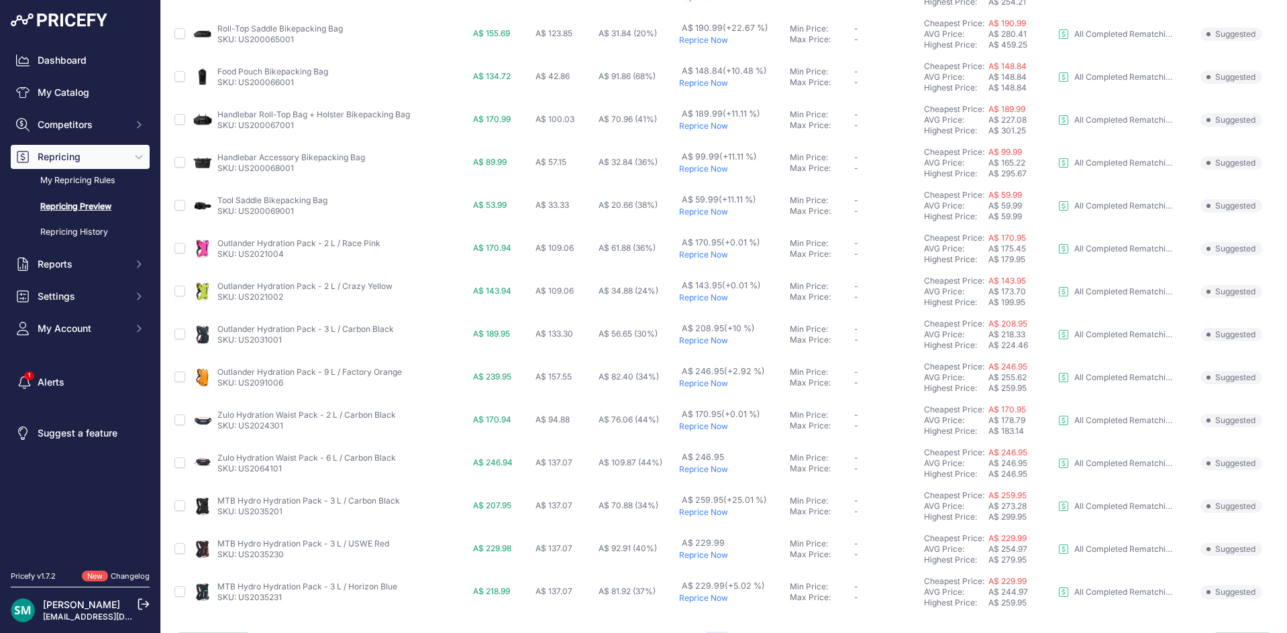
scroll to position [486, 0]
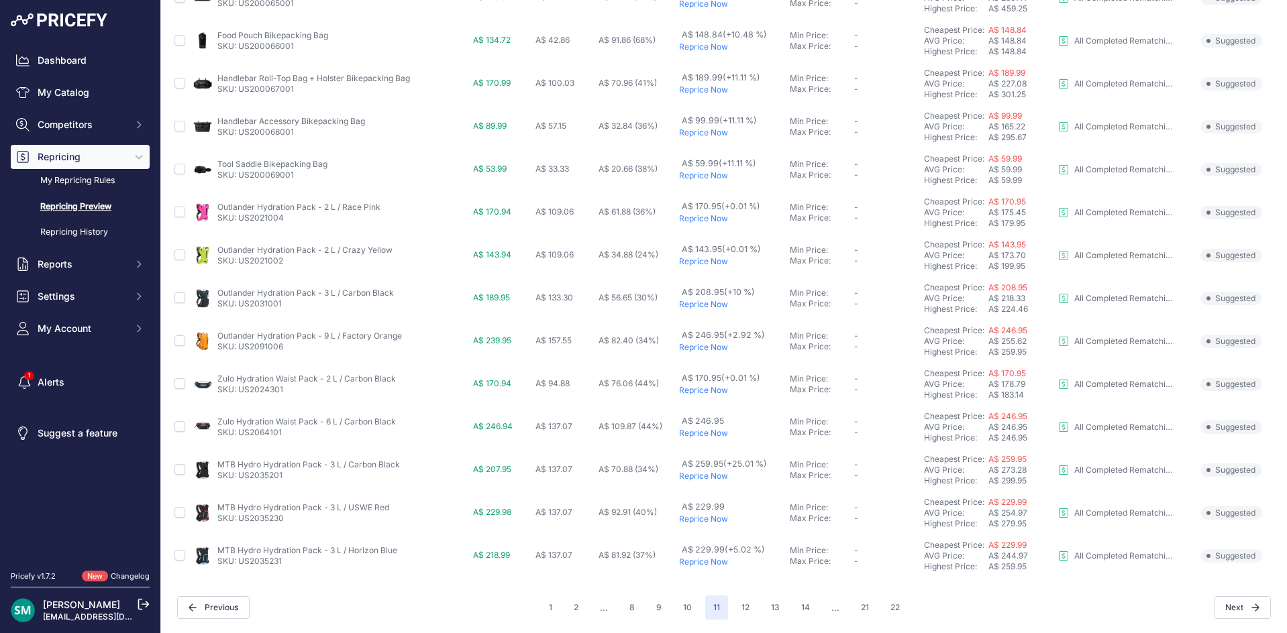
click at [690, 264] on p "Reprice Now" at bounding box center [731, 261] width 105 height 11
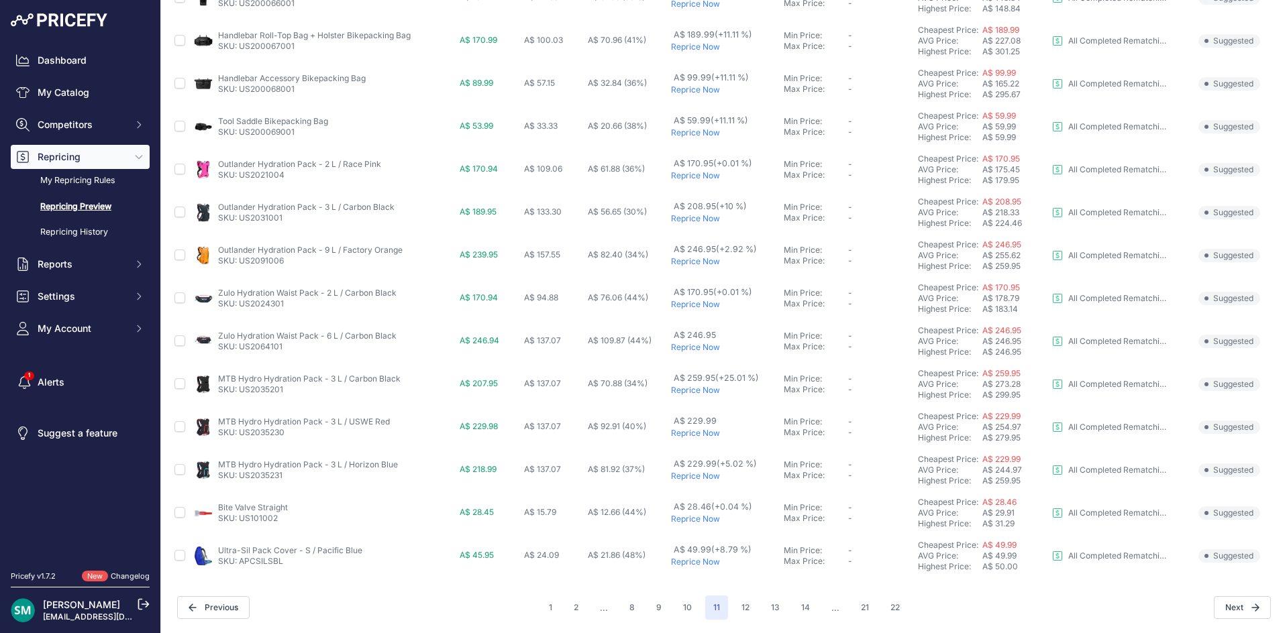
scroll to position [450, 0]
click at [733, 603] on button "12" at bounding box center [745, 608] width 24 height 24
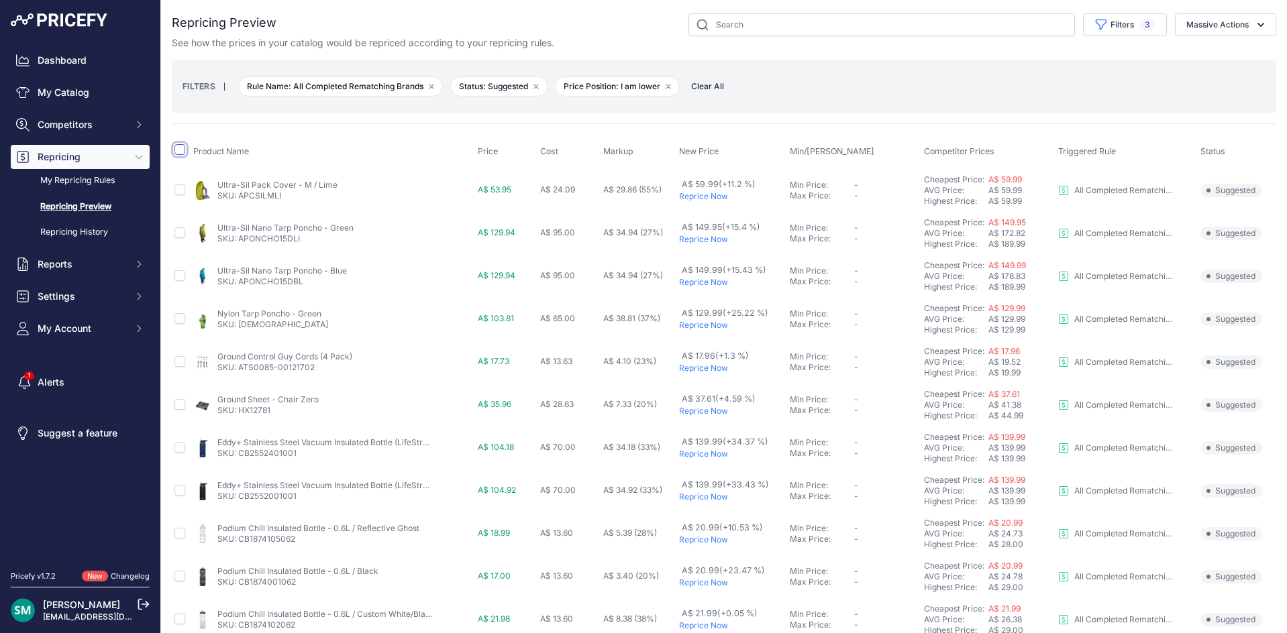
click at [174, 146] on input "checkbox" at bounding box center [179, 149] width 11 height 11
checkbox input "true"
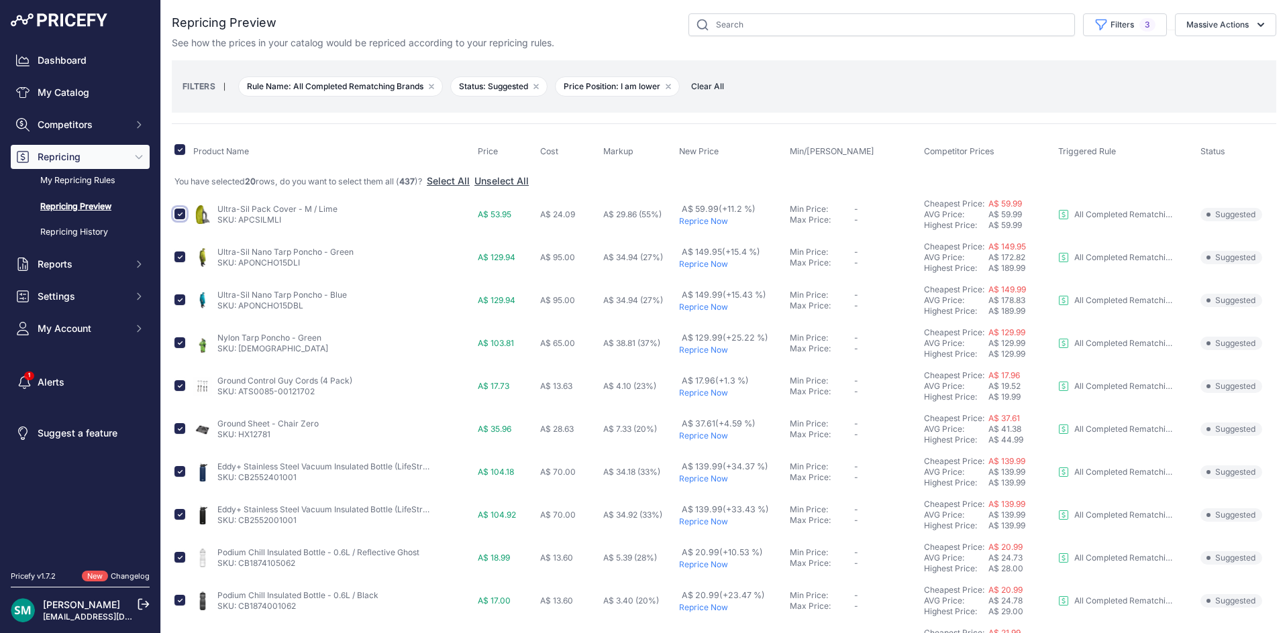
click at [180, 213] on input "checkbox" at bounding box center [179, 214] width 11 height 11
checkbox input "false"
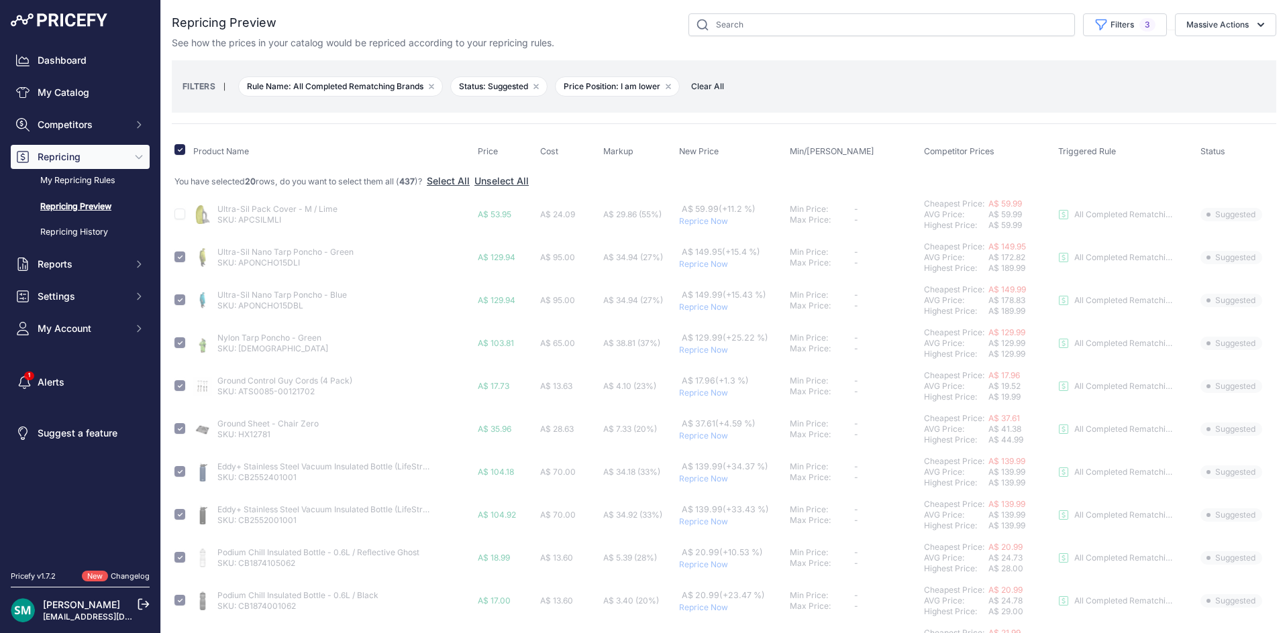
checkbox input "false"
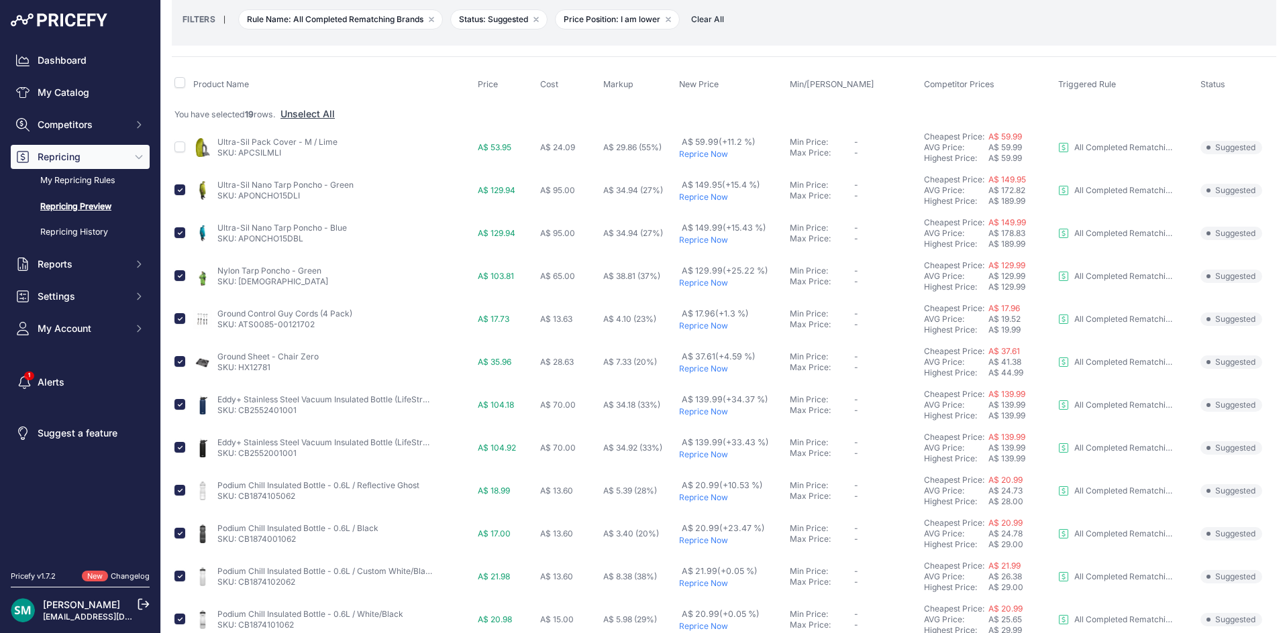
scroll to position [134, 0]
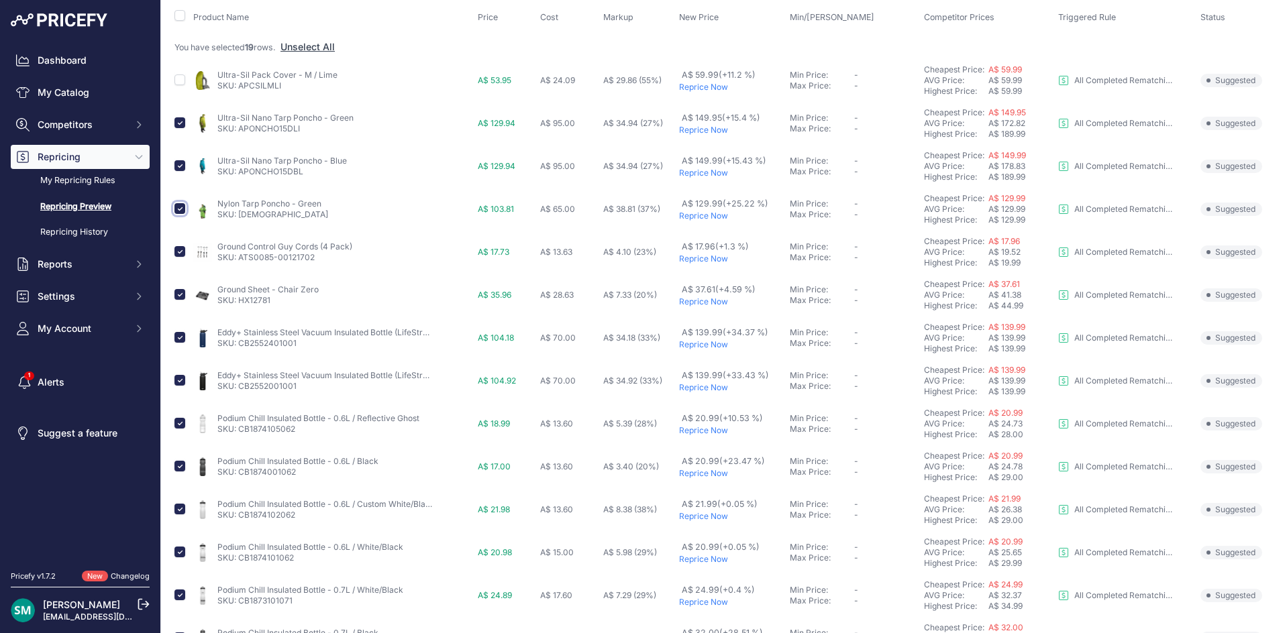
click at [178, 209] on input "checkbox" at bounding box center [179, 208] width 11 height 11
checkbox input "false"
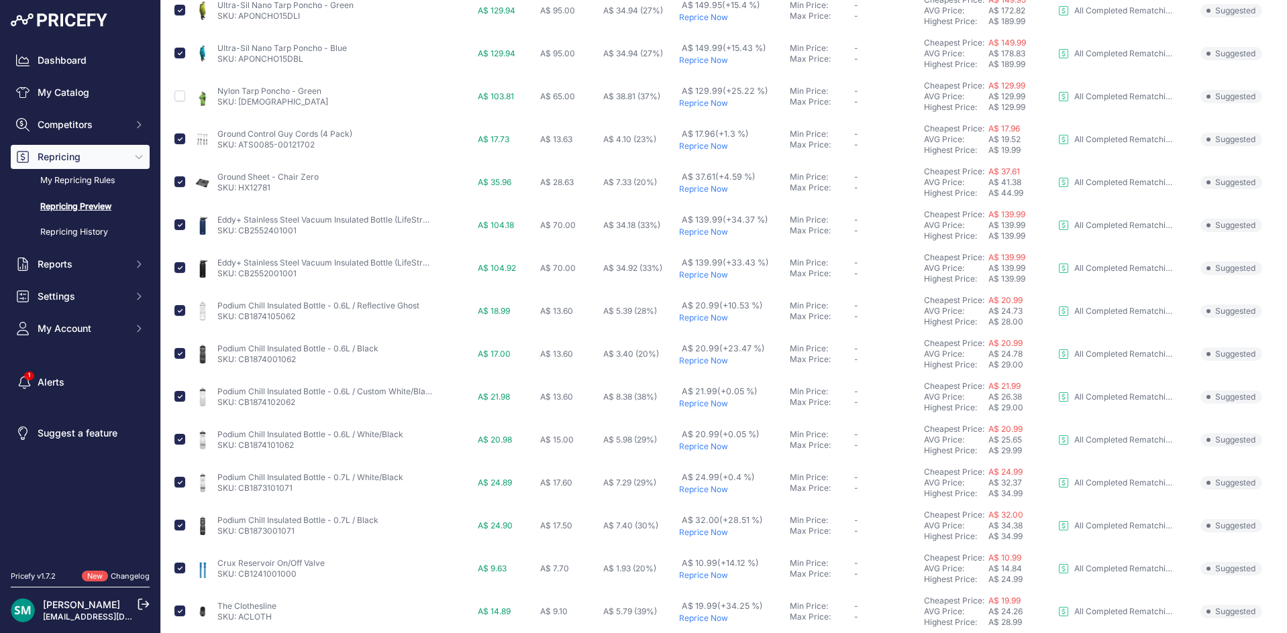
scroll to position [268, 0]
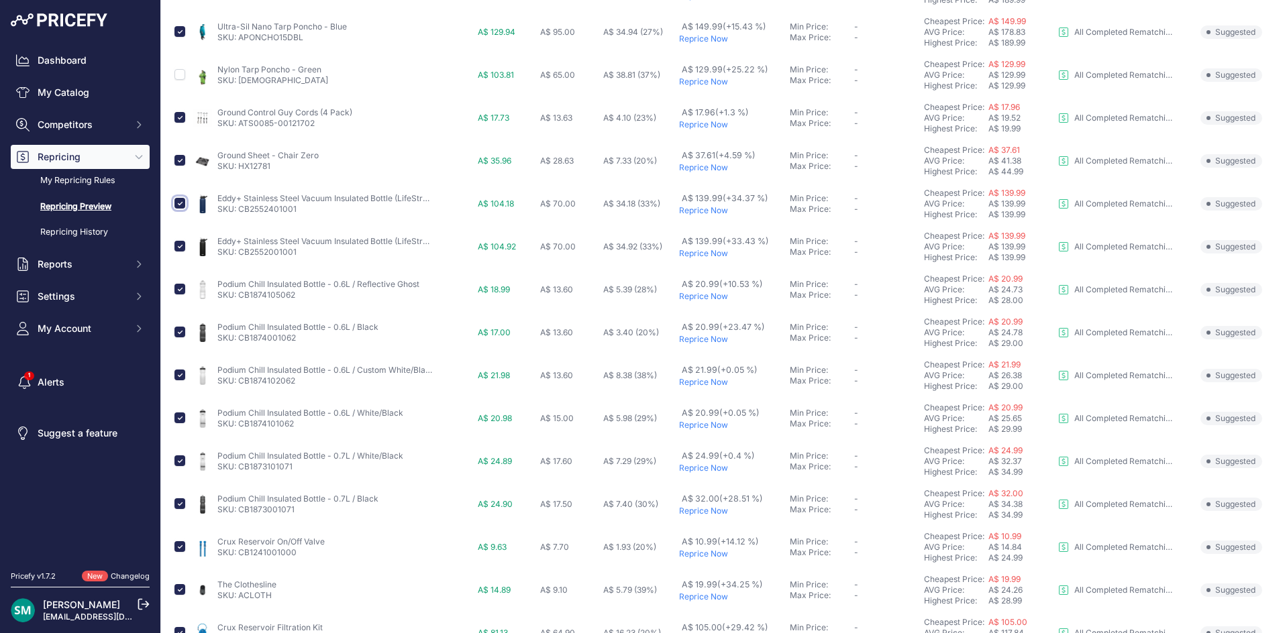
click at [180, 204] on input "checkbox" at bounding box center [179, 203] width 11 height 11
checkbox input "false"
click at [182, 199] on input "checkbox" at bounding box center [179, 203] width 11 height 11
checkbox input "true"
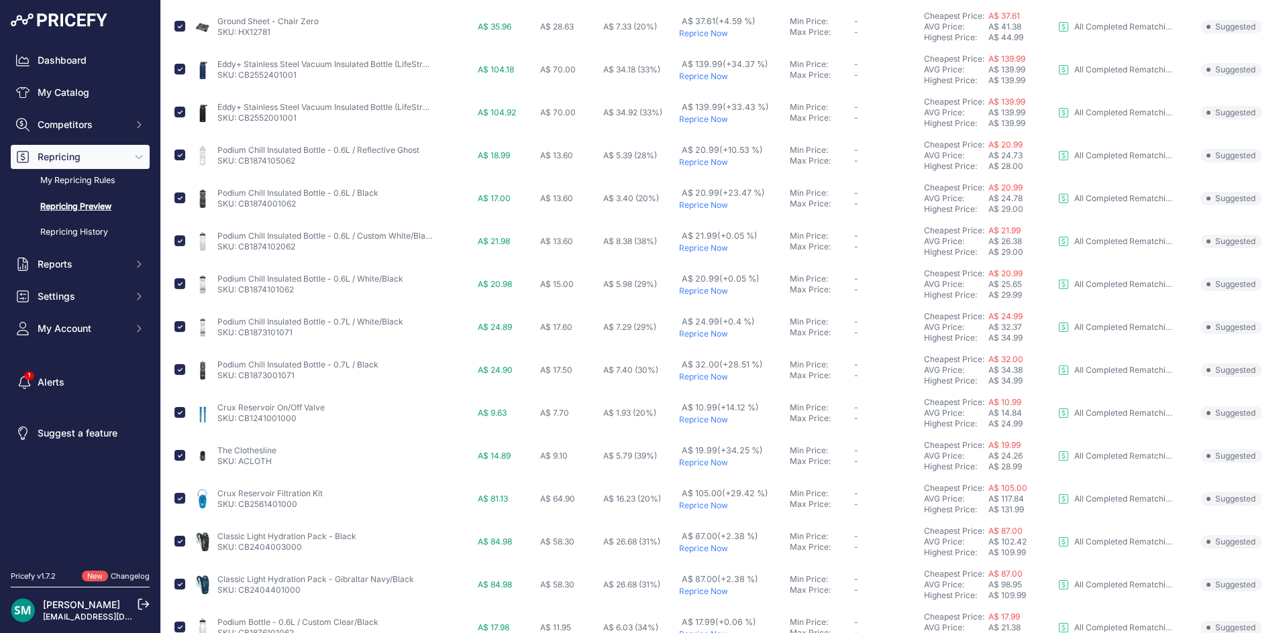
scroll to position [470, 0]
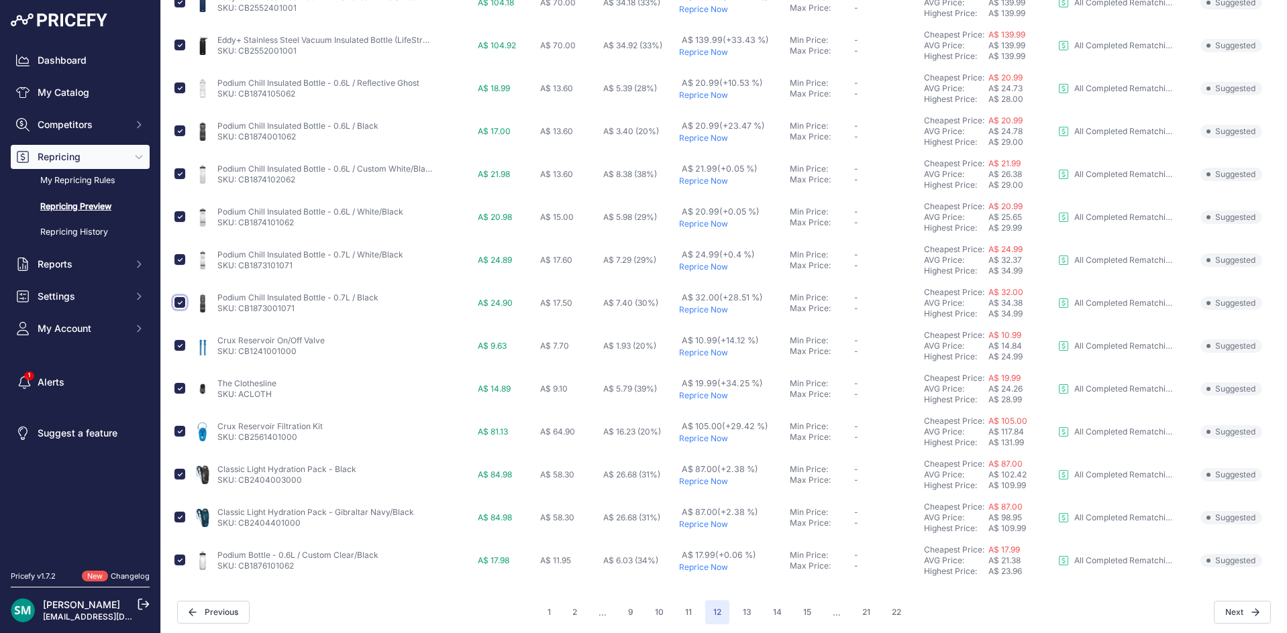
click at [178, 305] on input "checkbox" at bounding box center [179, 302] width 11 height 11
checkbox input "false"
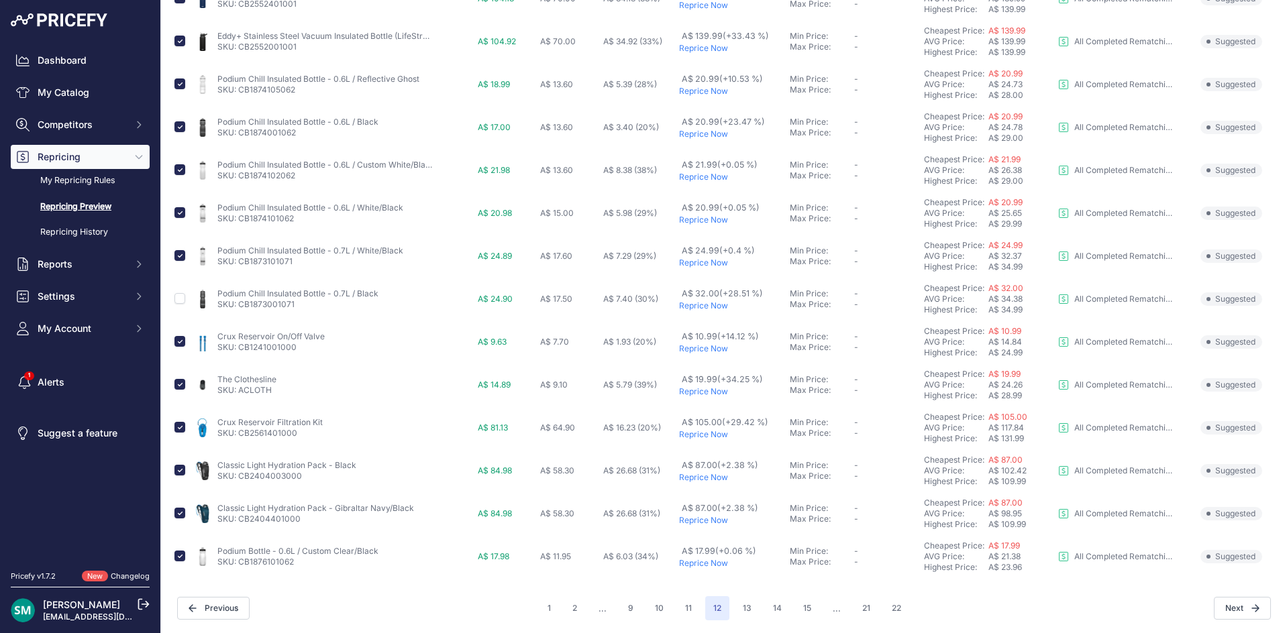
scroll to position [474, 0]
click at [178, 384] on input "checkbox" at bounding box center [179, 383] width 11 height 11
checkbox input "false"
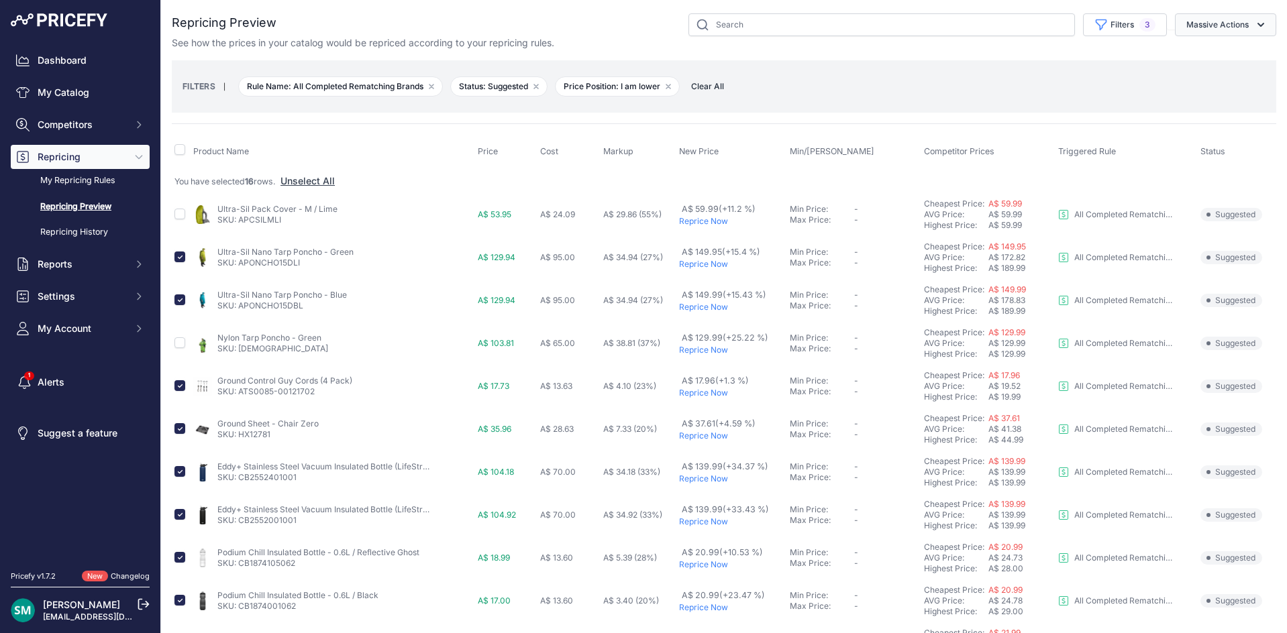
click at [1212, 21] on button "Massive Actions" at bounding box center [1225, 24] width 101 height 23
click at [1231, 52] on button "Reprice Now" at bounding box center [1222, 56] width 107 height 24
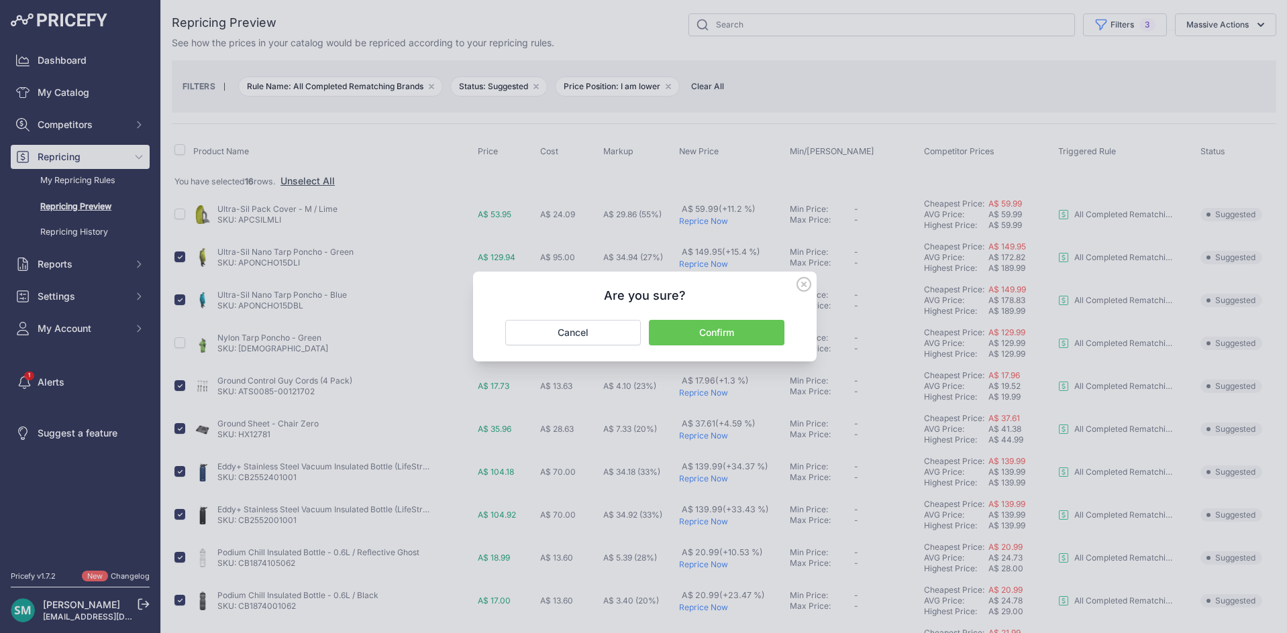
click at [777, 332] on button "Confirm" at bounding box center [717, 332] width 136 height 25
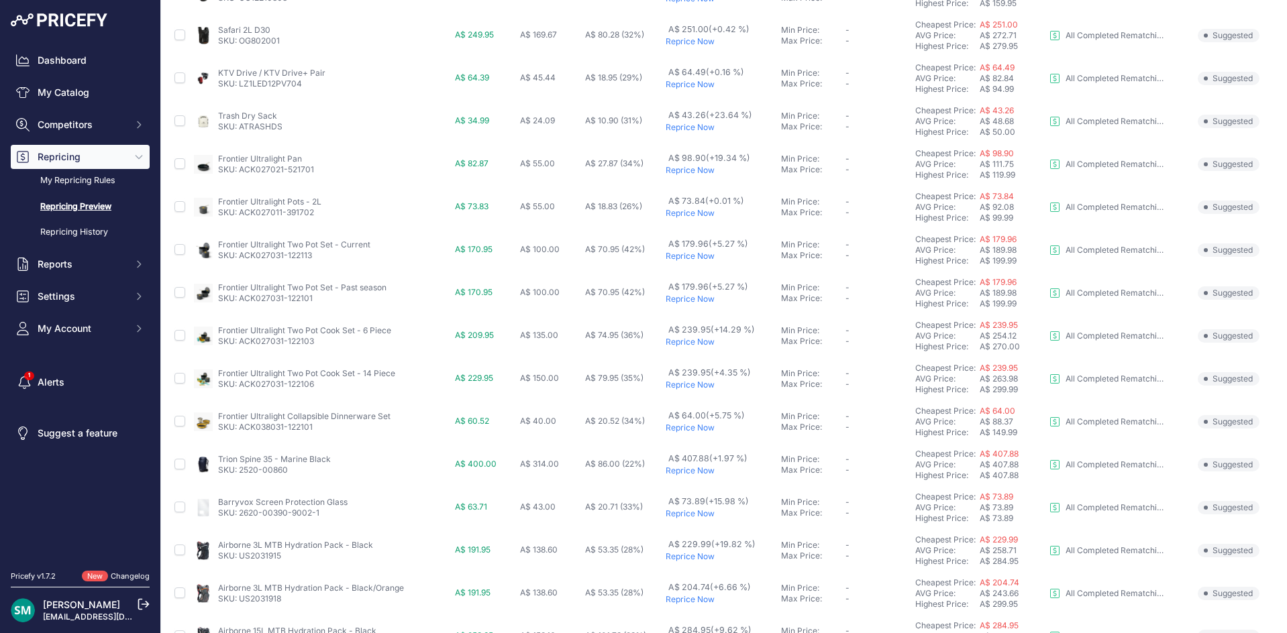
scroll to position [67, 0]
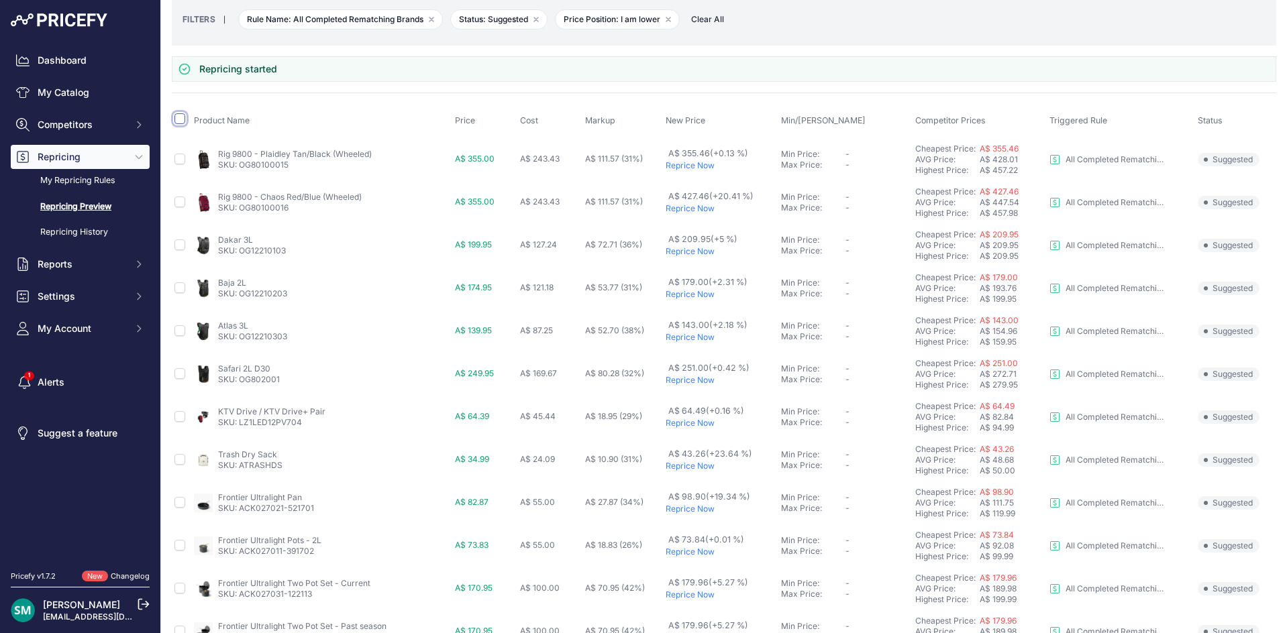
click at [177, 121] on input "checkbox" at bounding box center [179, 118] width 11 height 11
checkbox input "true"
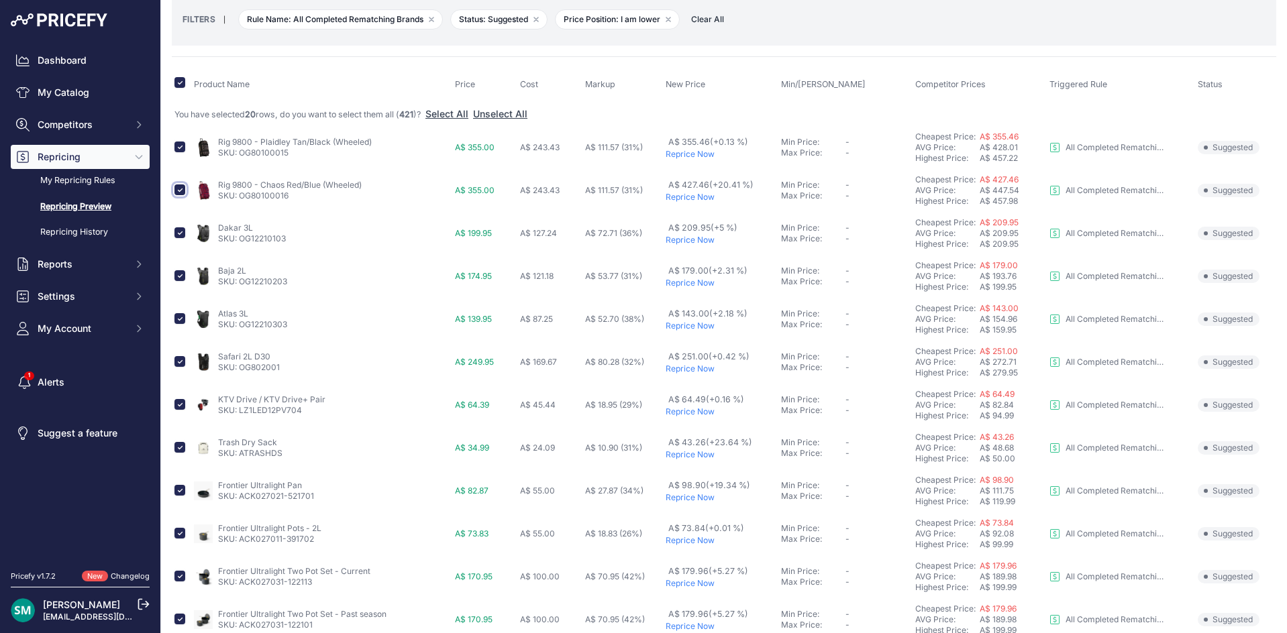
click at [176, 189] on input "checkbox" at bounding box center [179, 189] width 11 height 11
checkbox input "false"
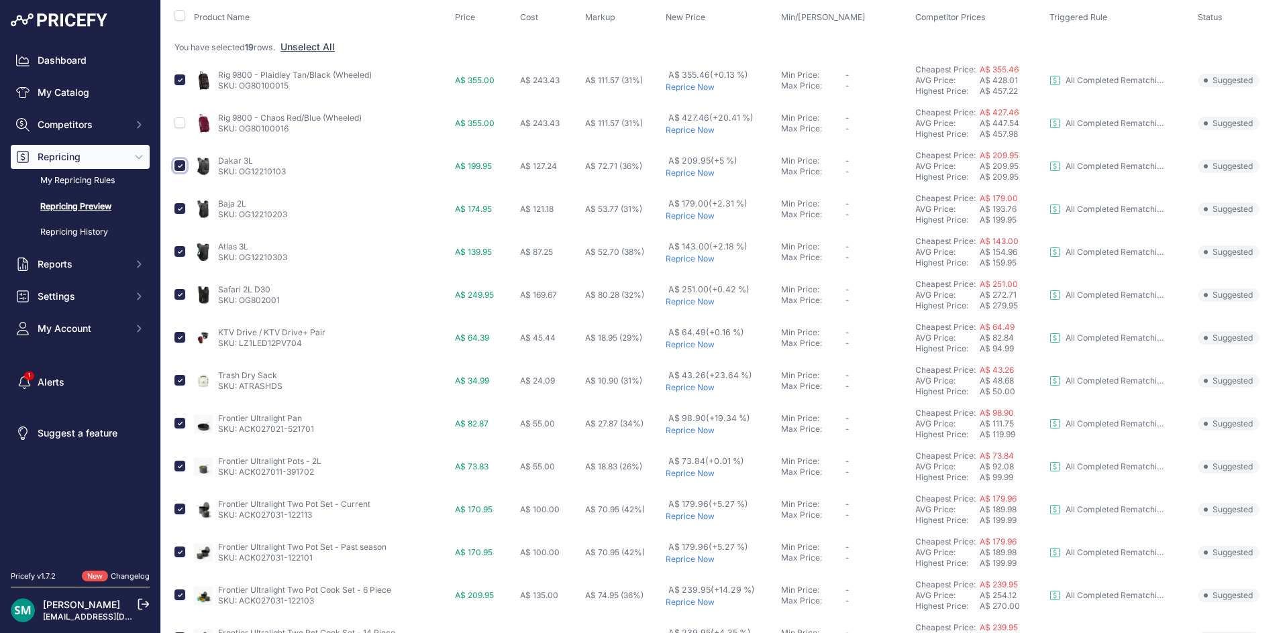
click at [180, 166] on input "checkbox" at bounding box center [179, 165] width 11 height 11
checkbox input "false"
click at [182, 210] on input "checkbox" at bounding box center [179, 208] width 11 height 11
checkbox input "false"
click at [182, 252] on input "checkbox" at bounding box center [179, 251] width 11 height 11
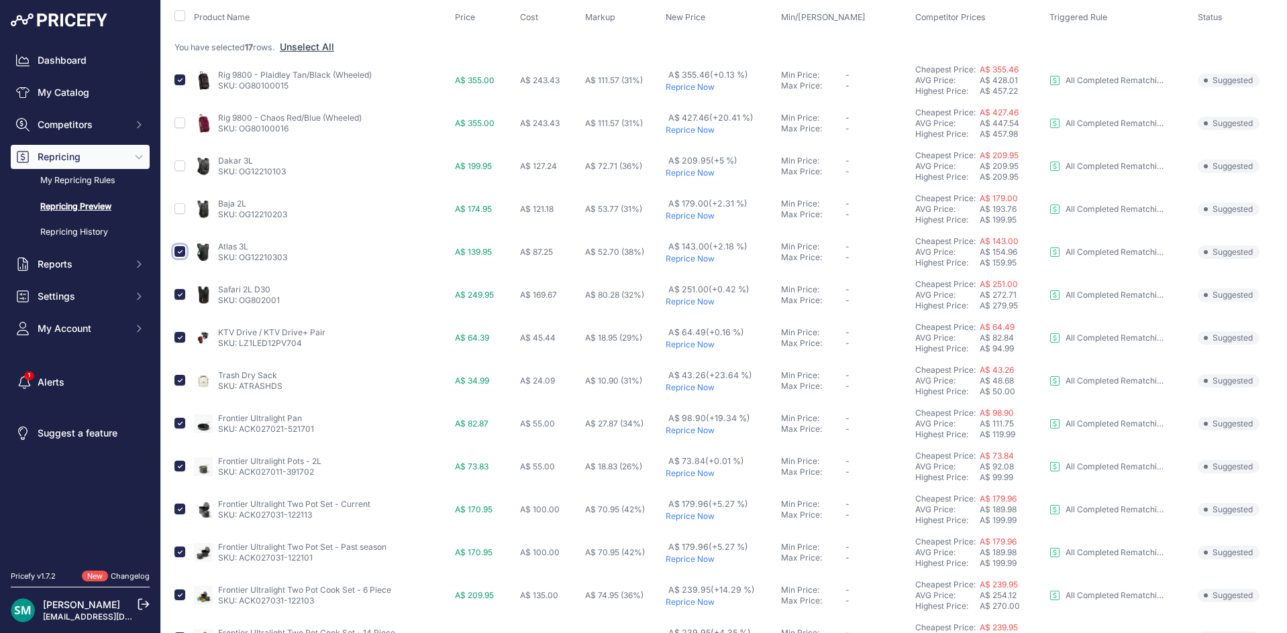
checkbox input "false"
click at [178, 295] on input "checkbox" at bounding box center [179, 294] width 11 height 11
checkbox input "false"
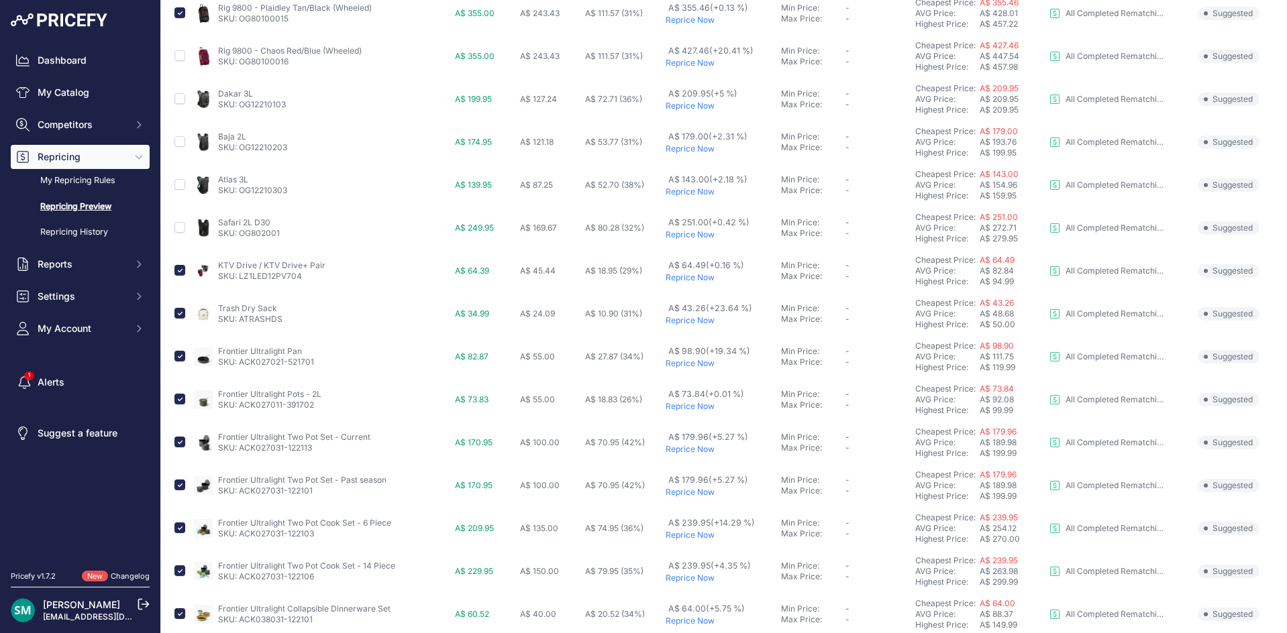
scroll to position [268, 0]
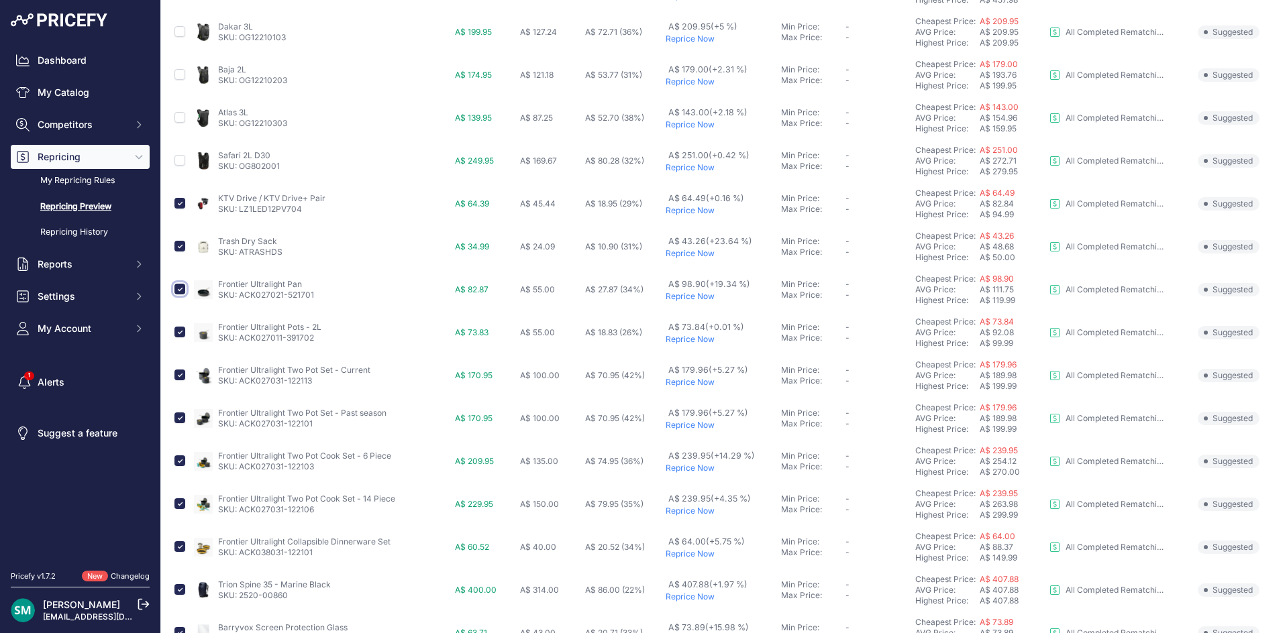
click at [177, 292] on input "checkbox" at bounding box center [179, 289] width 11 height 11
checkbox input "false"
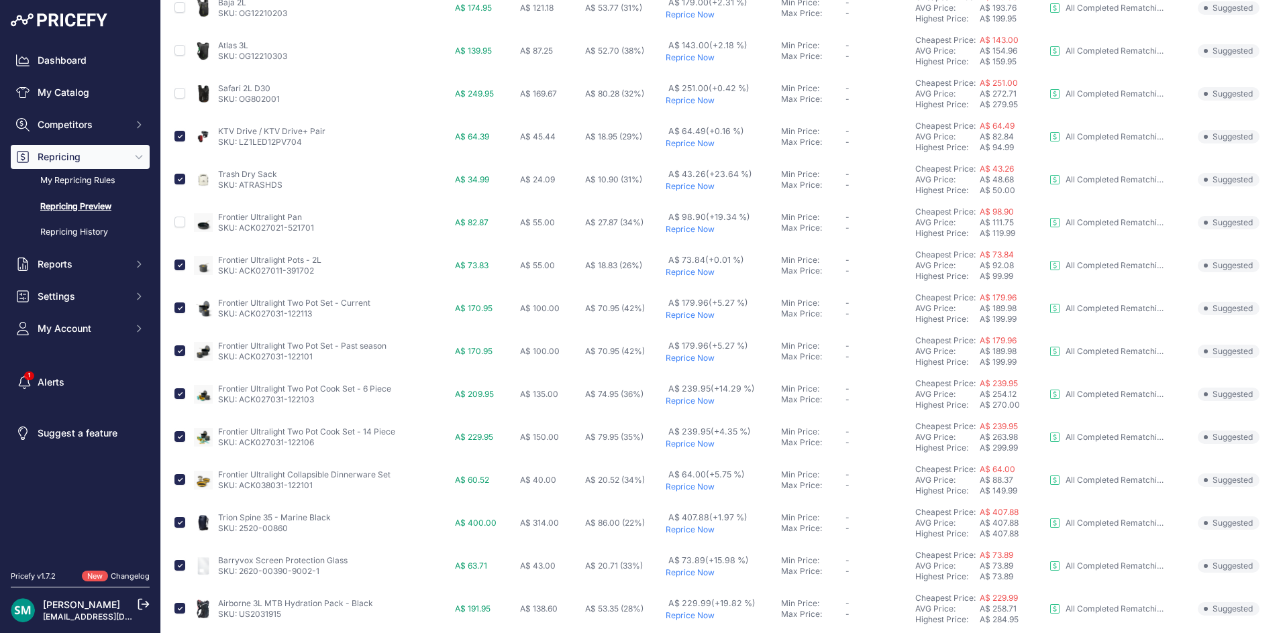
scroll to position [402, 0]
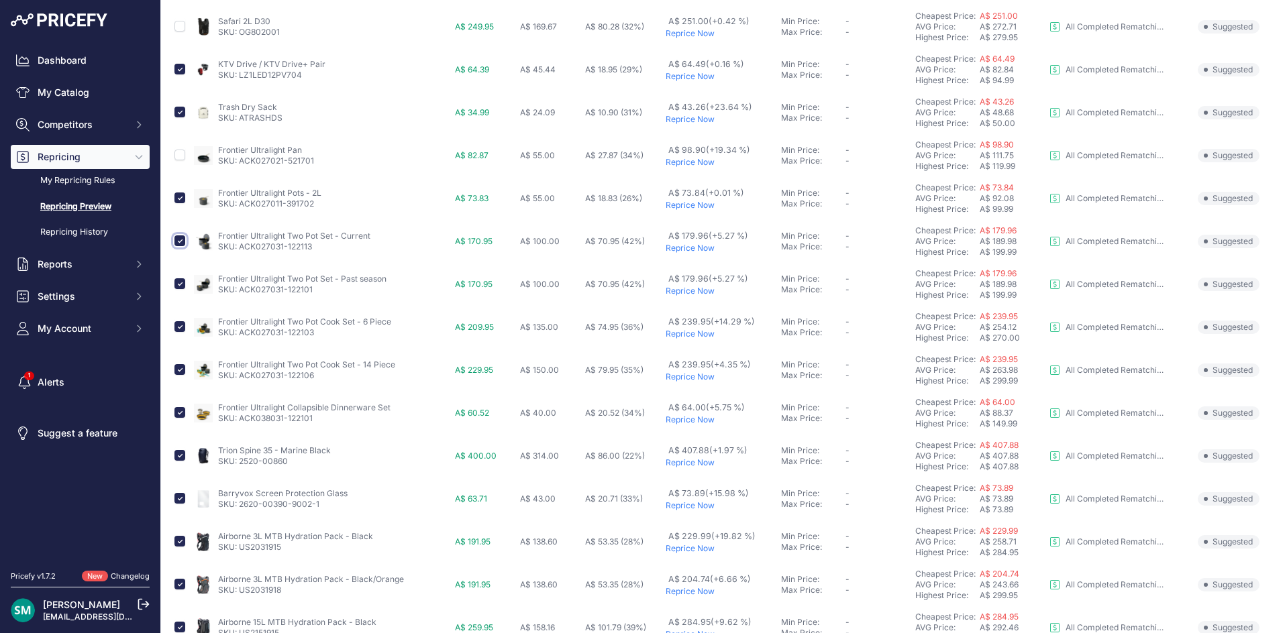
click at [180, 241] on input "checkbox" at bounding box center [179, 240] width 11 height 11
checkbox input "false"
click at [181, 286] on input "checkbox" at bounding box center [179, 283] width 11 height 11
checkbox input "false"
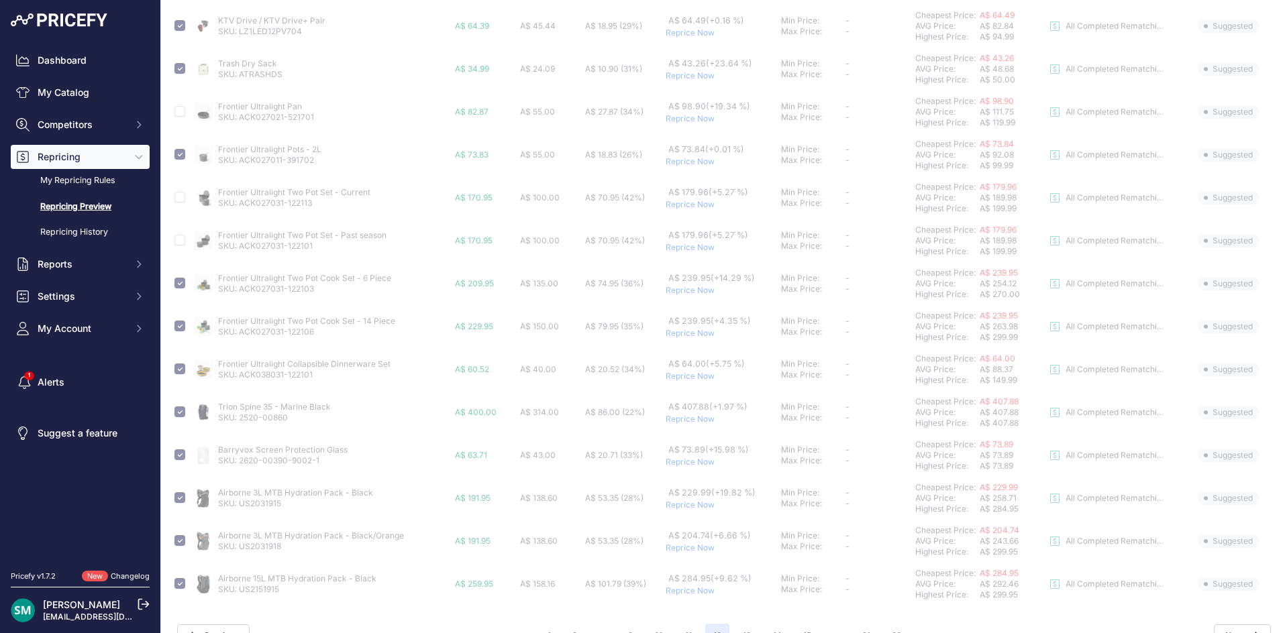
scroll to position [470, 0]
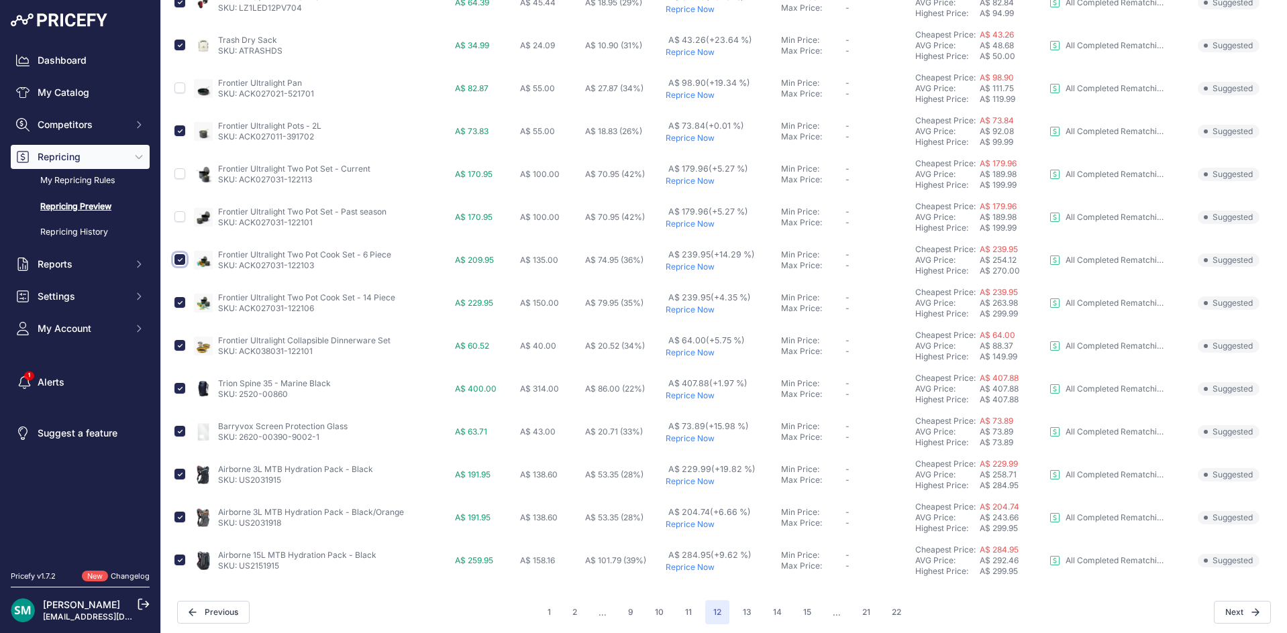
click at [178, 260] on input "checkbox" at bounding box center [179, 259] width 11 height 11
checkbox input "false"
click at [181, 300] on input "checkbox" at bounding box center [179, 302] width 11 height 11
checkbox input "false"
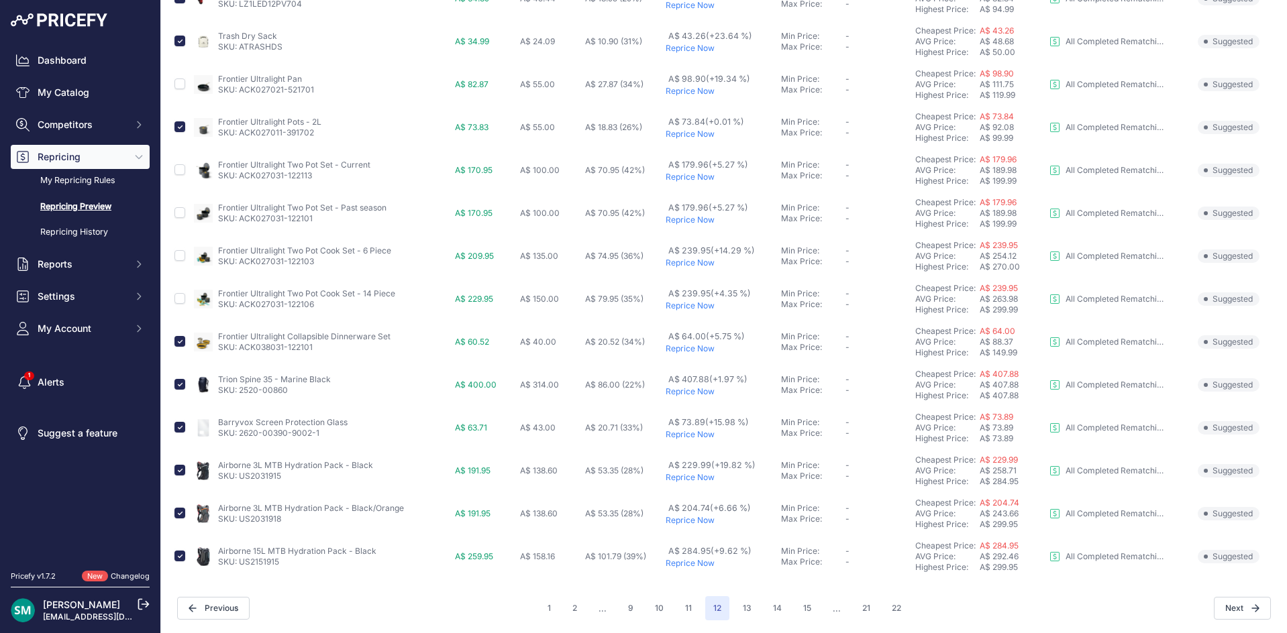
scroll to position [474, 0]
click at [180, 429] on input "checkbox" at bounding box center [179, 426] width 11 height 11
checkbox input "false"
click at [176, 556] on input "checkbox" at bounding box center [179, 555] width 11 height 11
checkbox input "false"
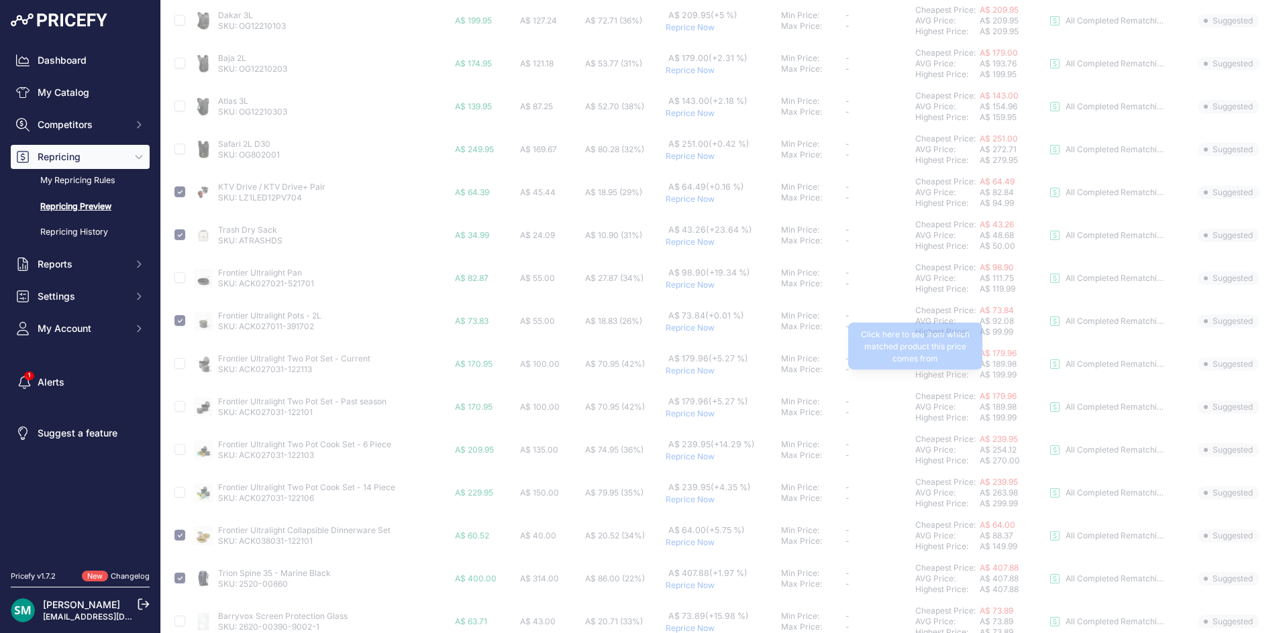
scroll to position [0, 0]
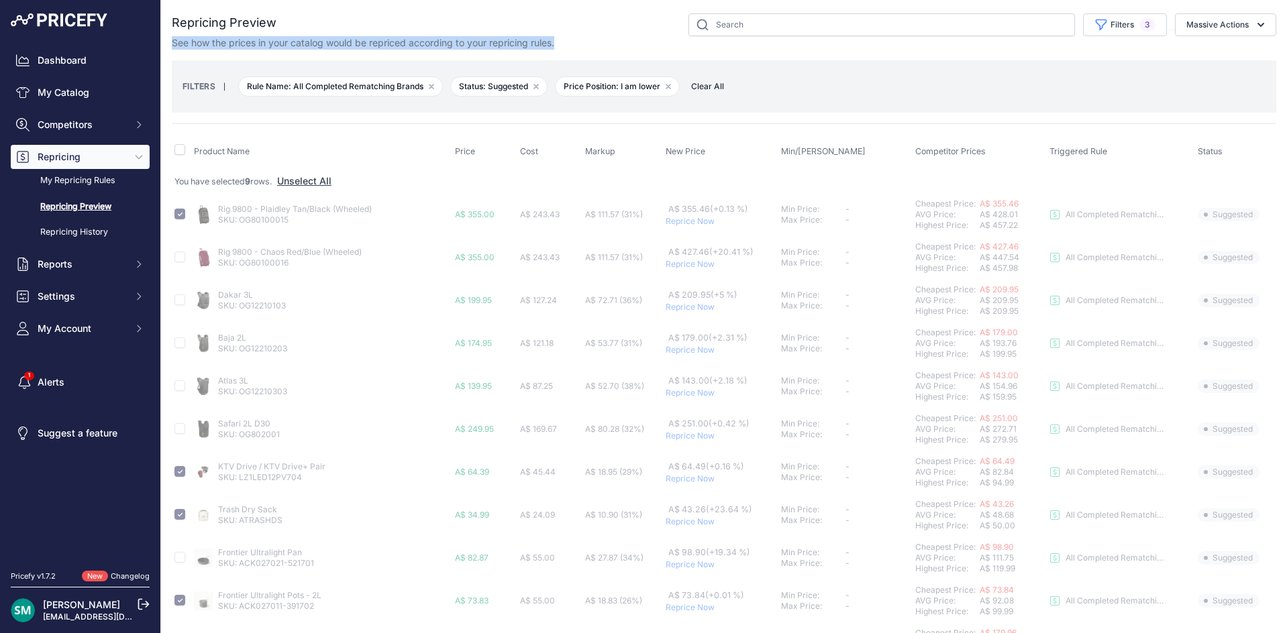
click at [1164, 36] on div "Repricing Preview" at bounding box center [724, 31] width 1104 height 36
click at [1182, 32] on button "Massive Actions" at bounding box center [1225, 24] width 101 height 23
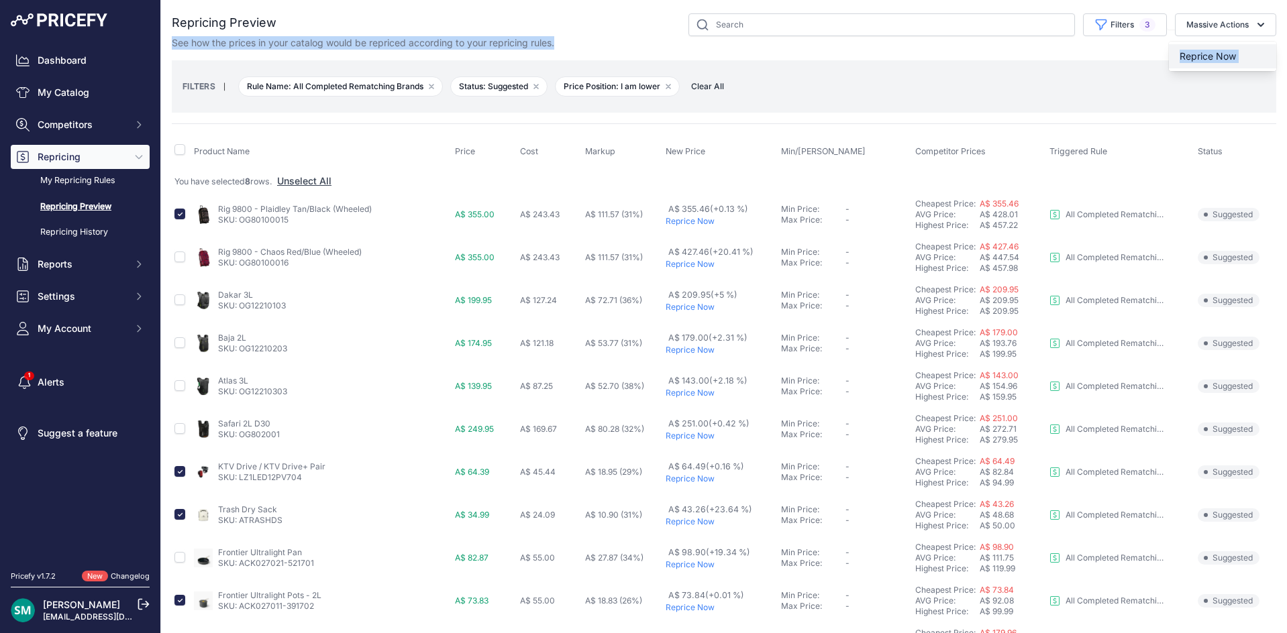
click at [1218, 60] on span "Reprice Now" at bounding box center [1207, 55] width 56 height 11
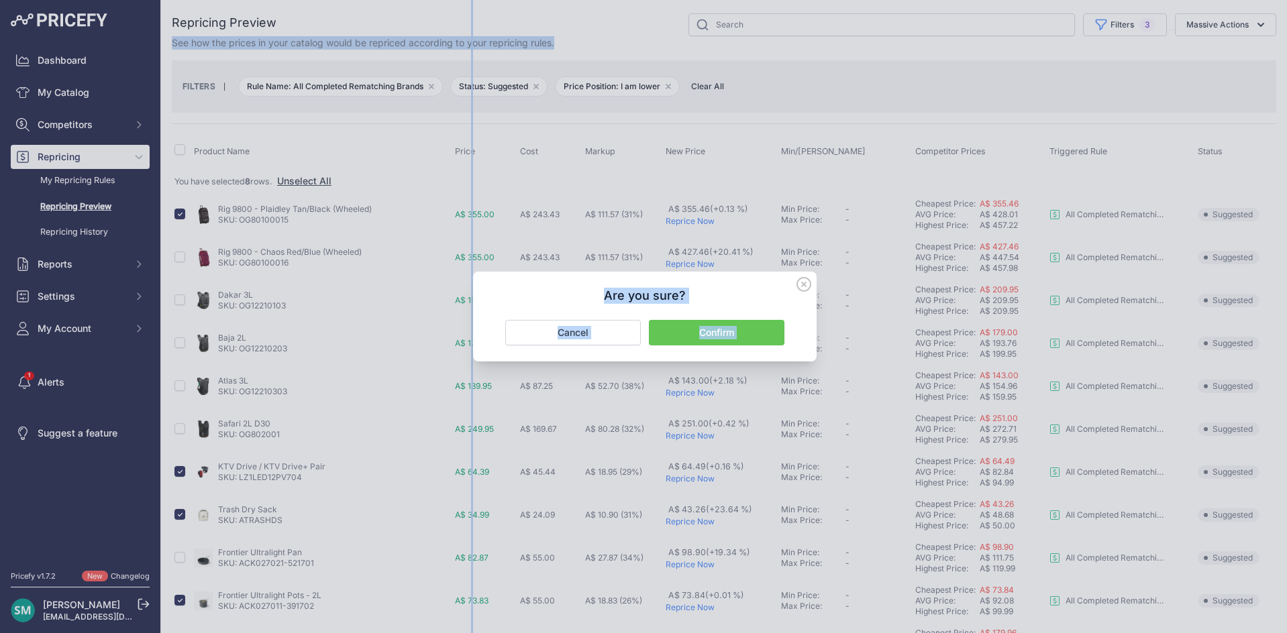
click at [729, 324] on button "Confirm" at bounding box center [717, 332] width 136 height 25
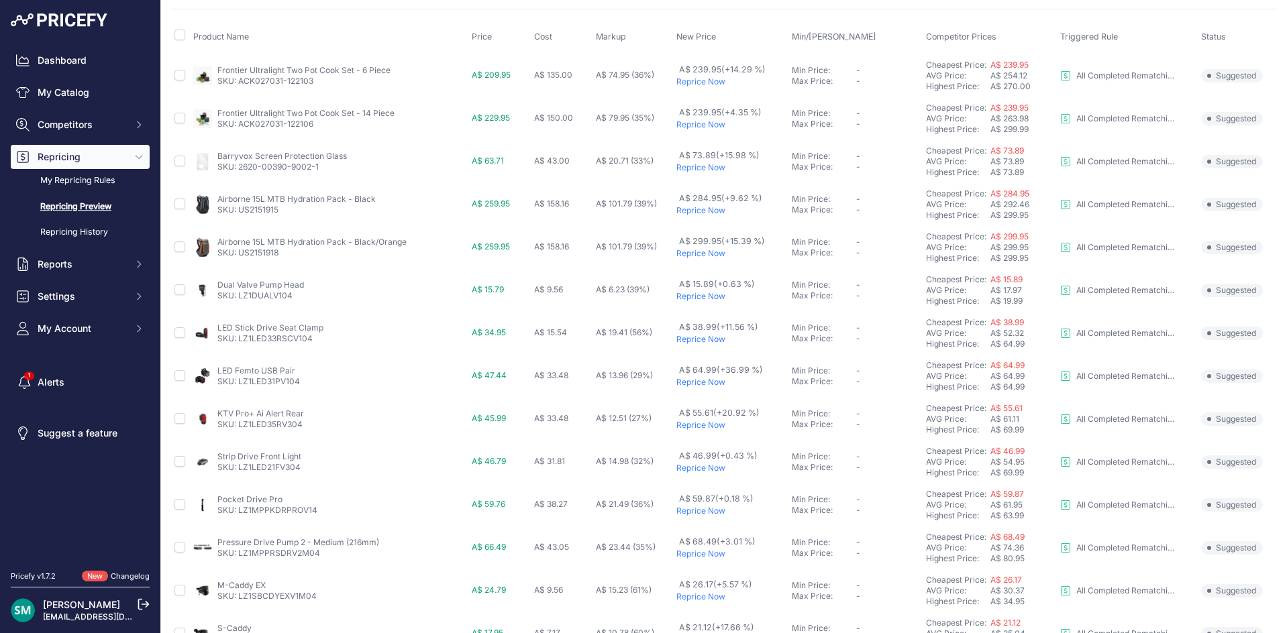
scroll to position [115, 0]
click at [705, 384] on p "Reprice Now" at bounding box center [731, 382] width 110 height 11
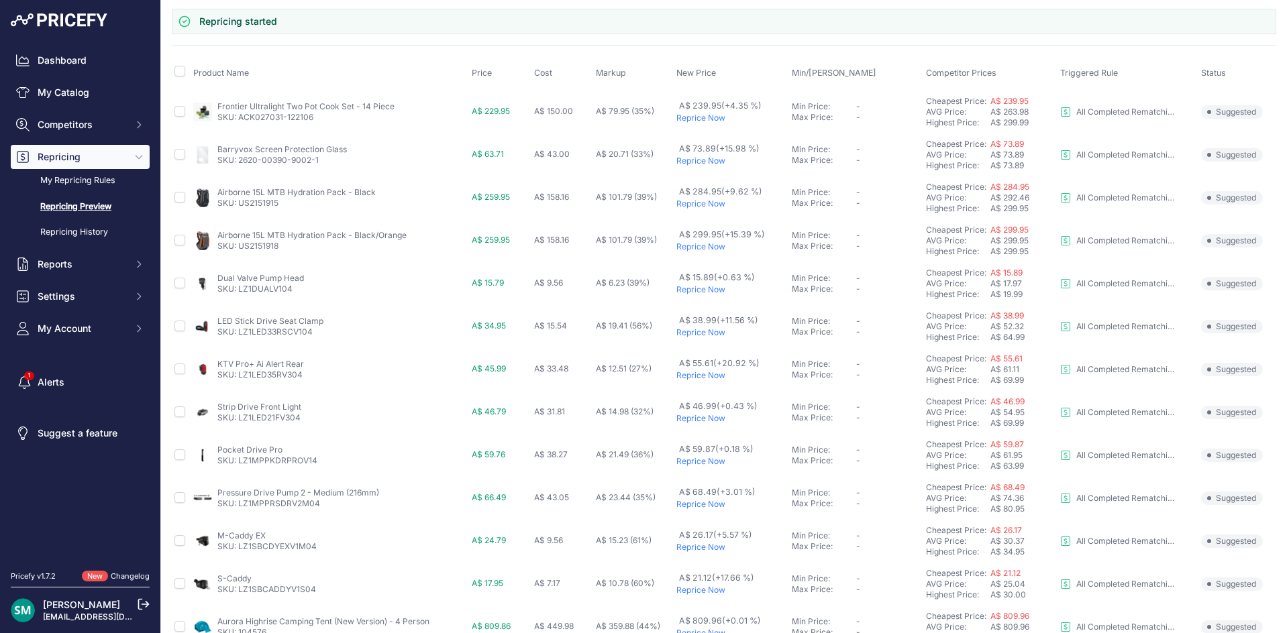
scroll to position [151, 0]
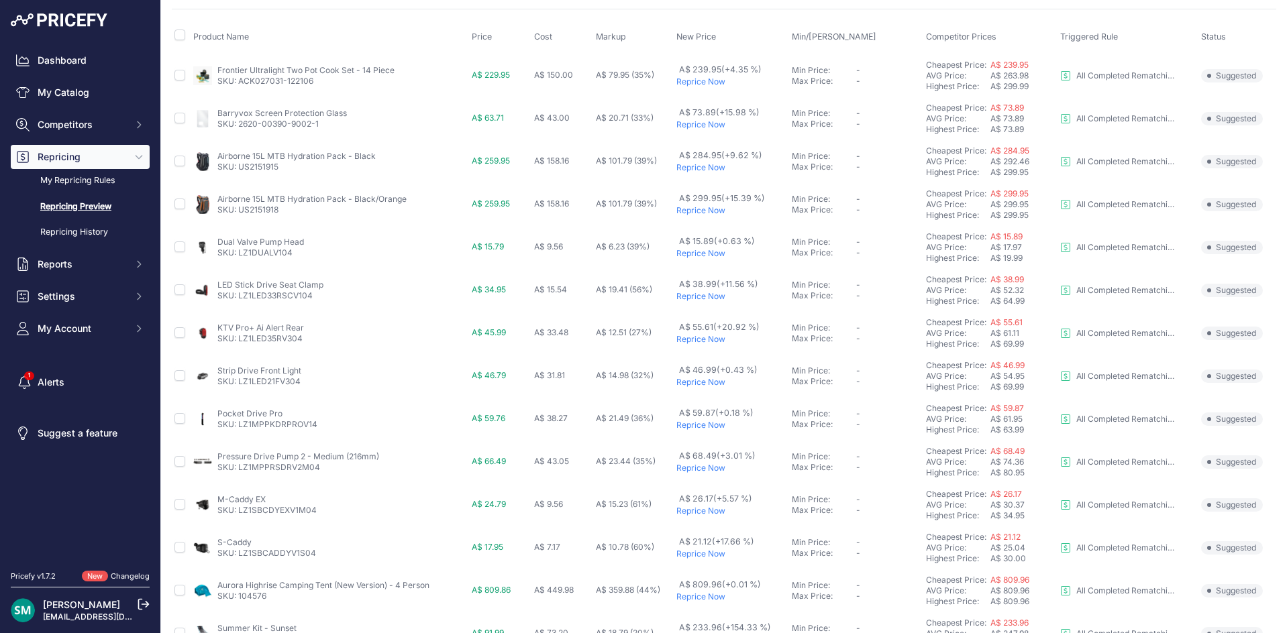
click at [706, 257] on p "Reprice Now" at bounding box center [731, 253] width 110 height 11
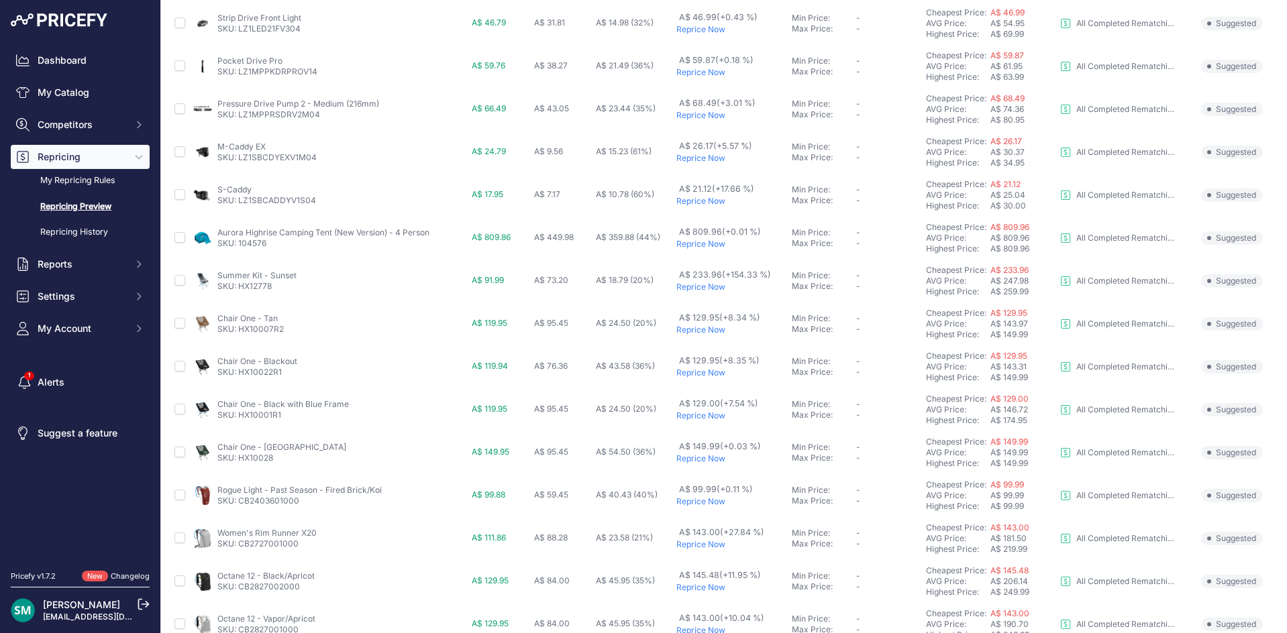
scroll to position [419, 0]
click at [682, 244] on p "Reprice Now" at bounding box center [731, 242] width 110 height 11
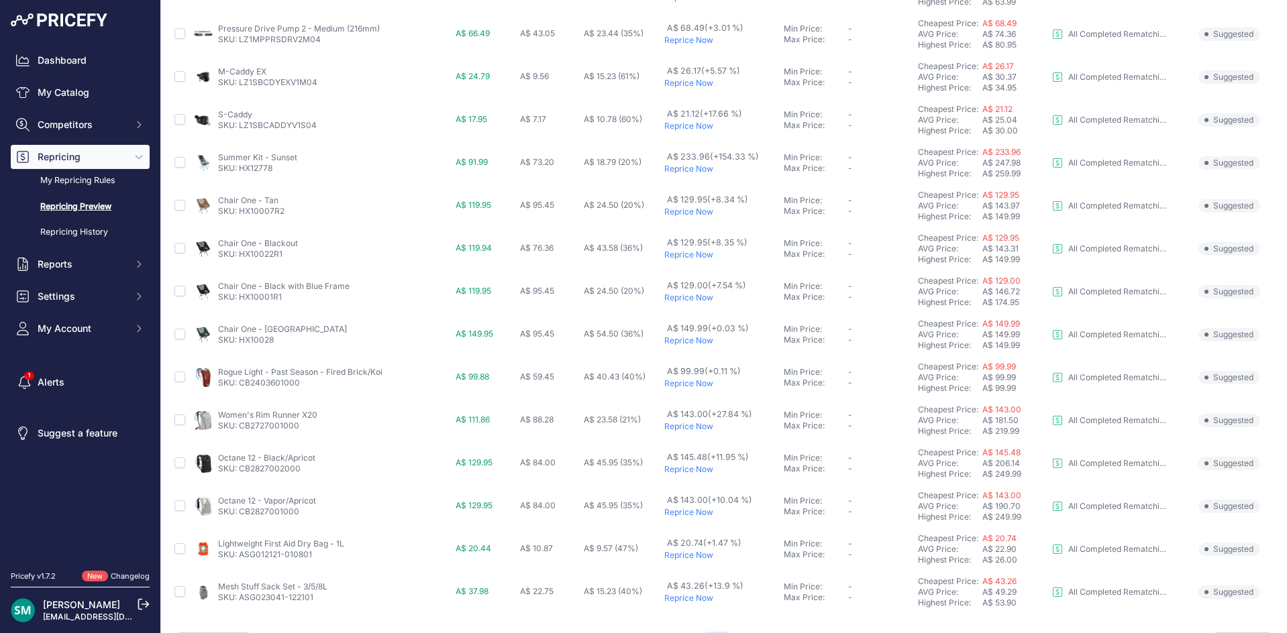
scroll to position [486, 0]
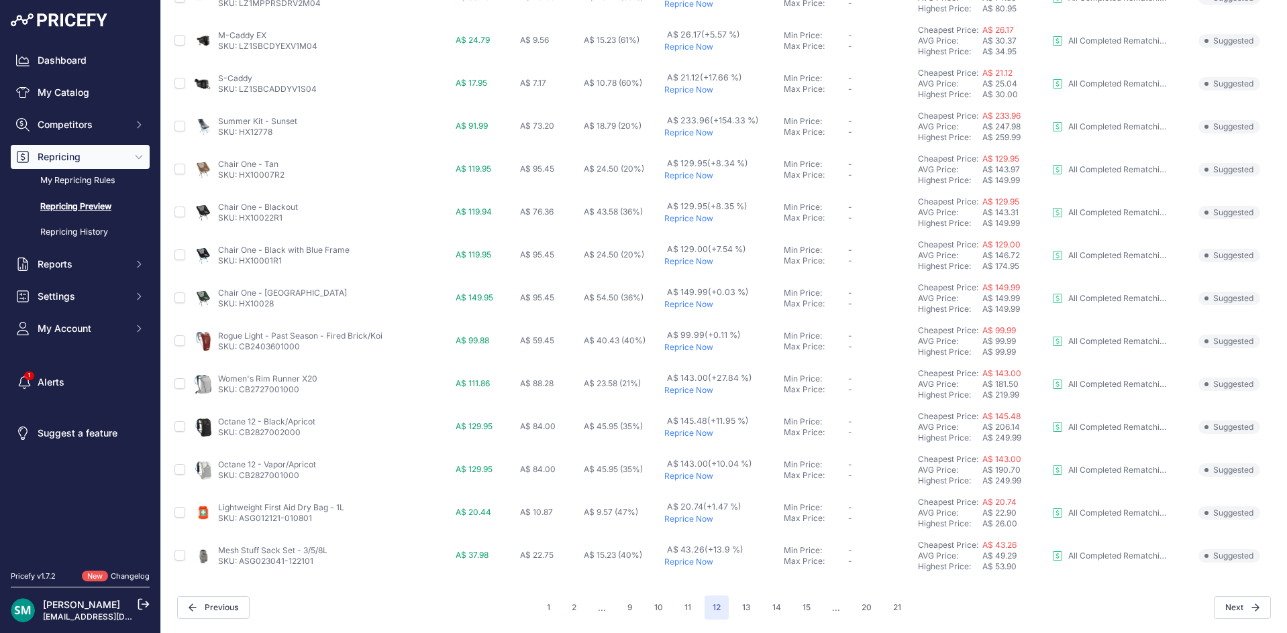
click at [692, 350] on p "Reprice Now" at bounding box center [721, 347] width 114 height 11
click at [683, 307] on p "Reprice Now" at bounding box center [721, 304] width 115 height 11
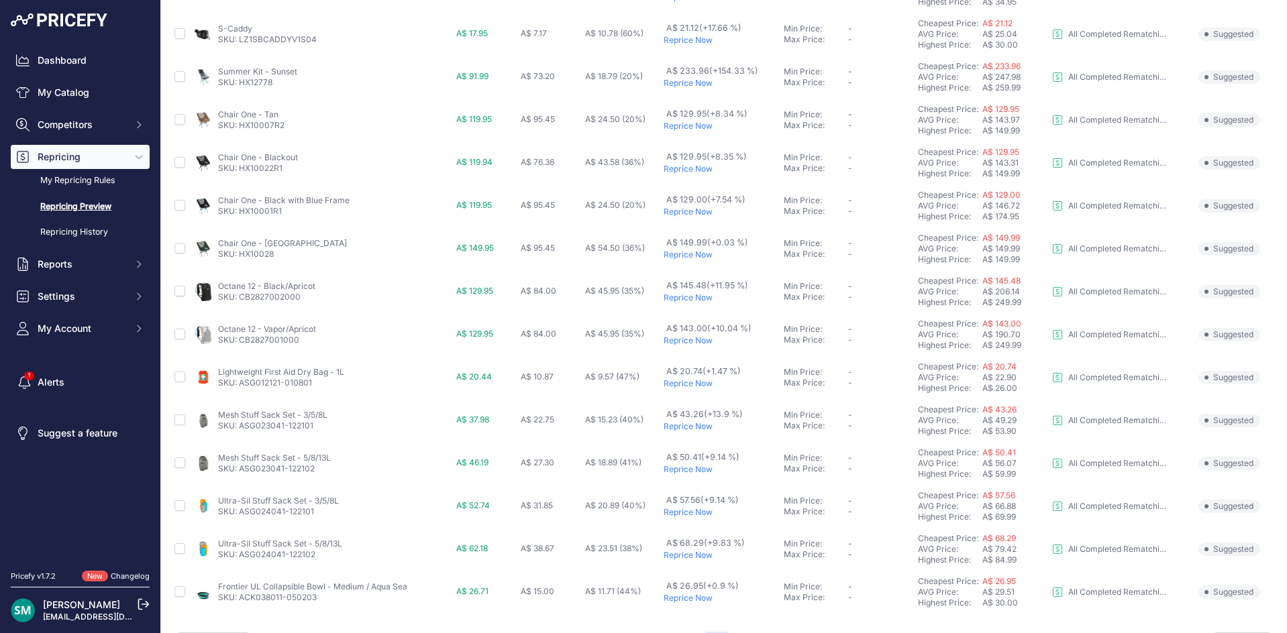
scroll to position [486, 0]
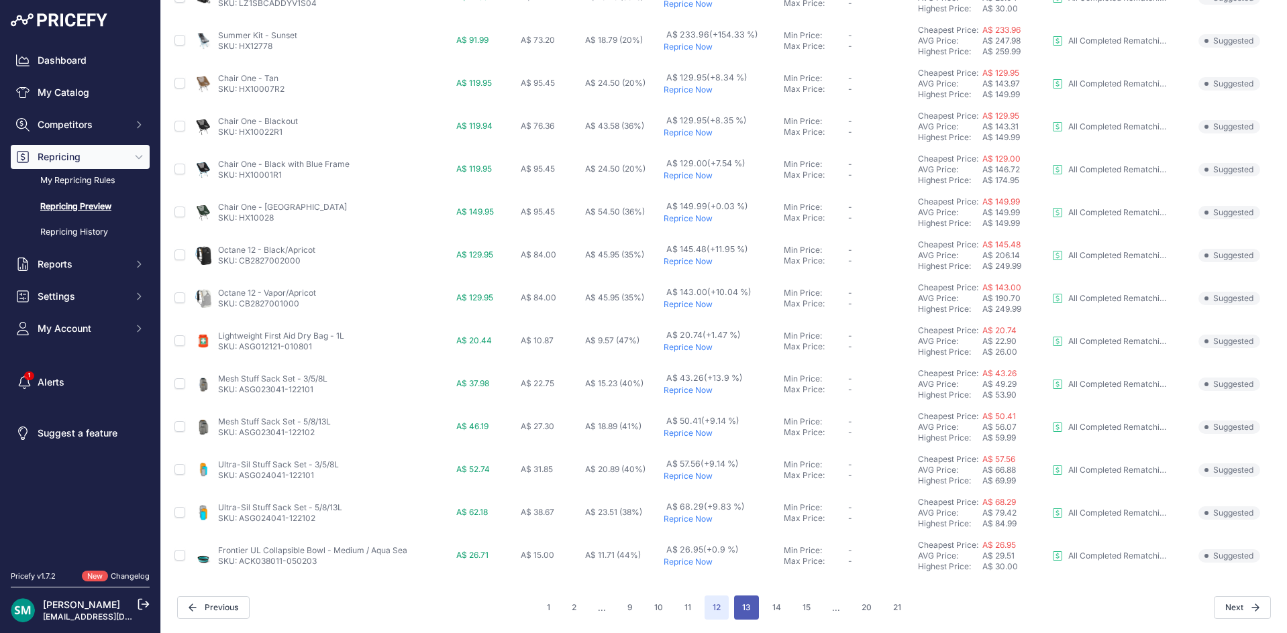
click at [748, 606] on button "13" at bounding box center [746, 608] width 25 height 24
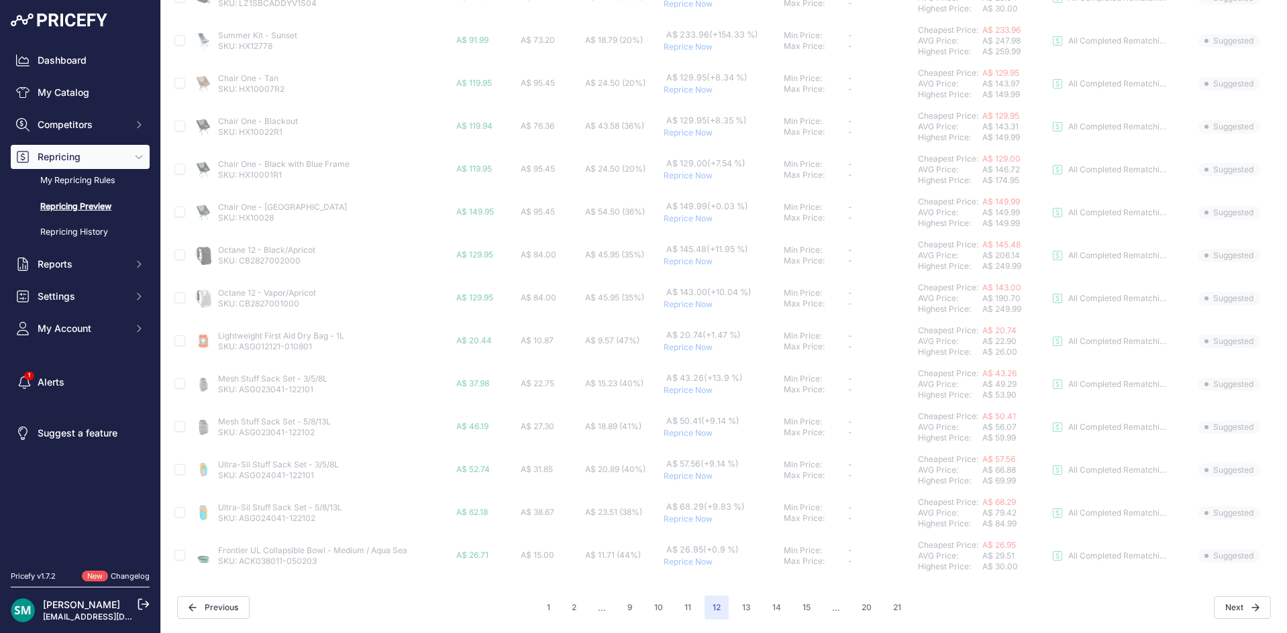
scroll to position [450, 0]
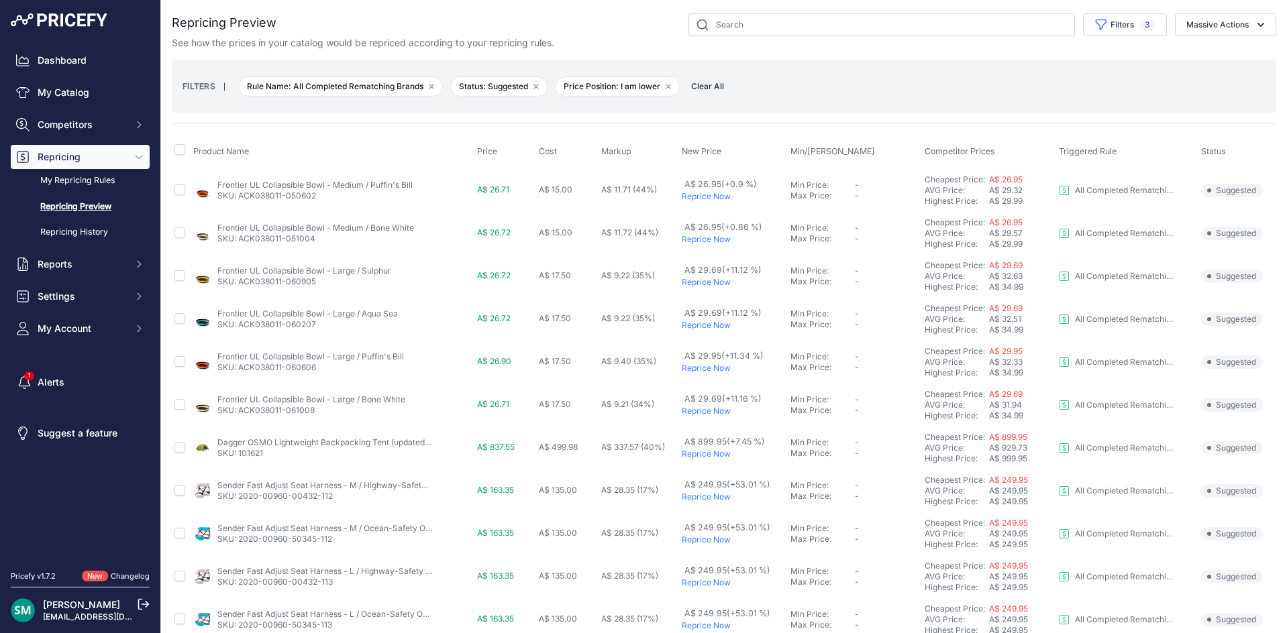
drag, startPoint x: 904, startPoint y: 83, endPoint x: 904, endPoint y: 96, distance: 12.8
click at [904, 83] on div "FILTERS | Rule Name: All Completed Rematching Brands Remove filter option Statu…" at bounding box center [723, 86] width 1083 height 36
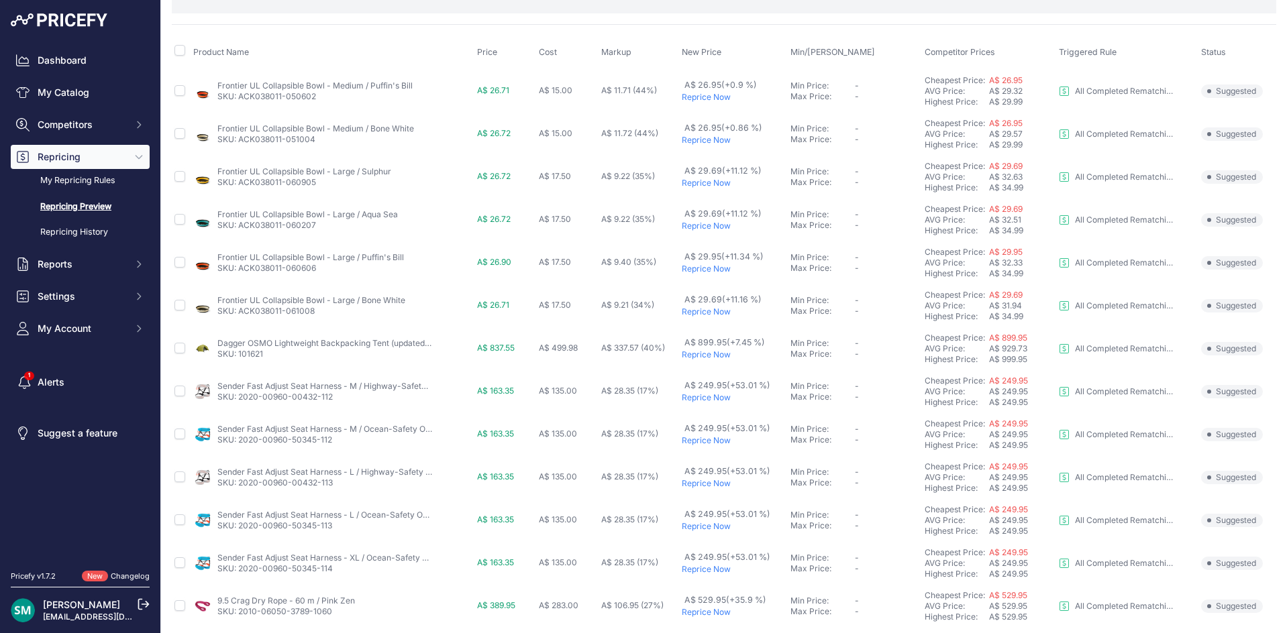
scroll to position [134, 0]
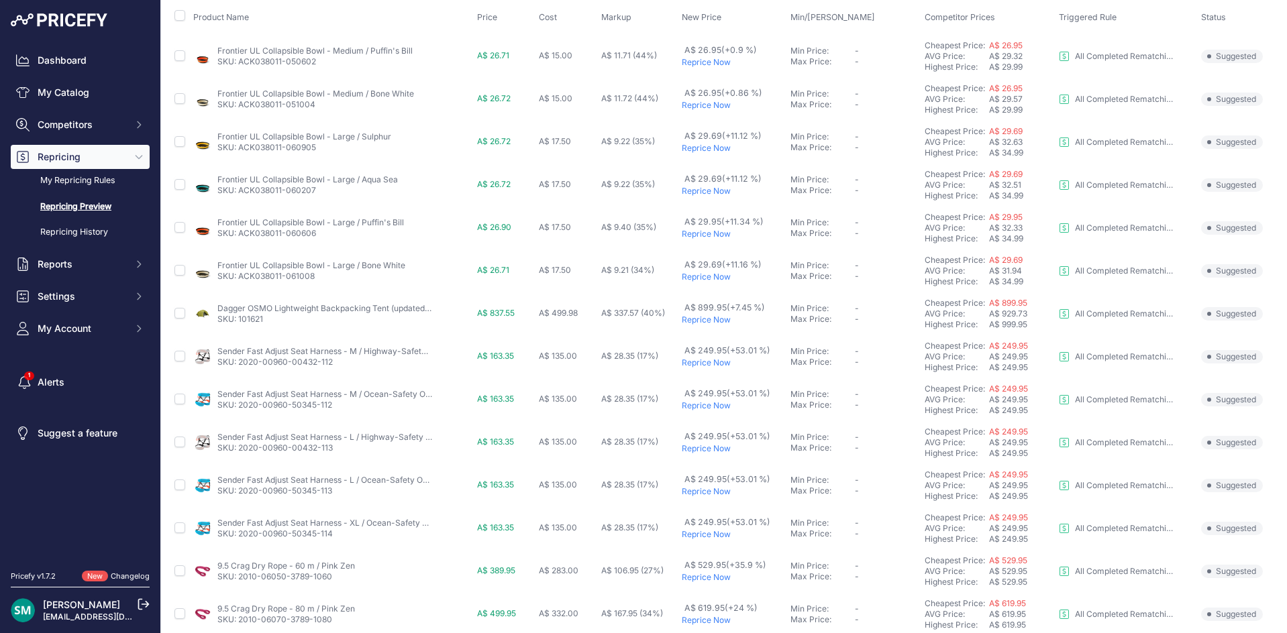
click at [692, 364] on p "Reprice Now" at bounding box center [734, 363] width 104 height 11
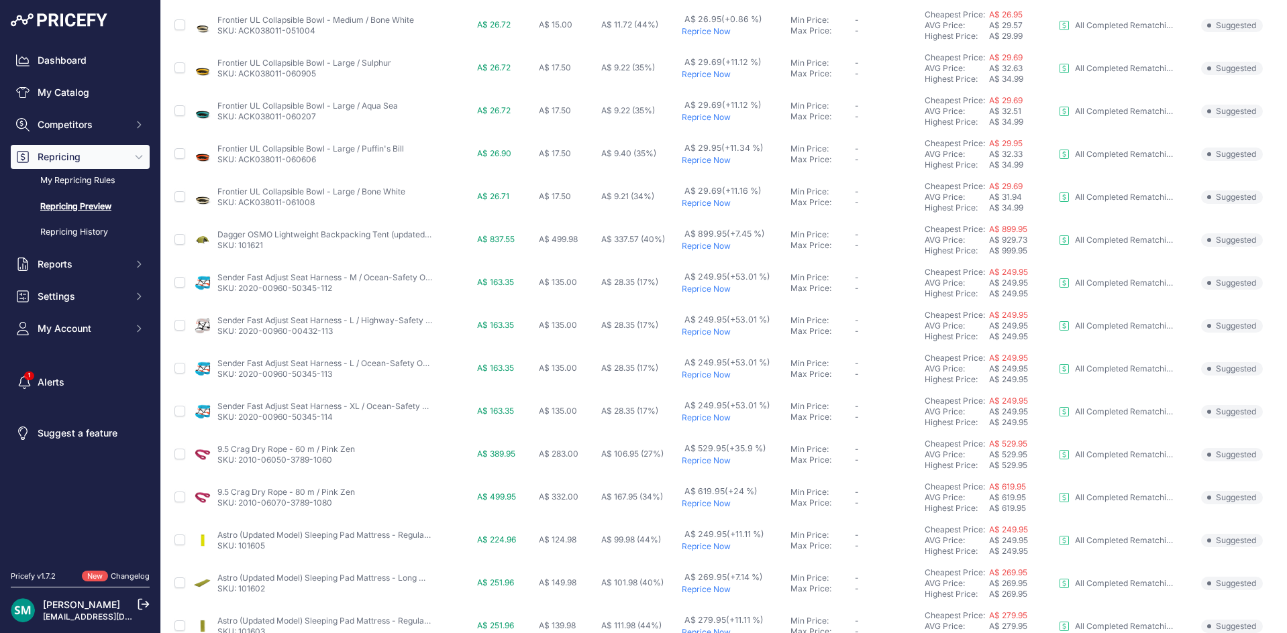
scroll to position [237, 0]
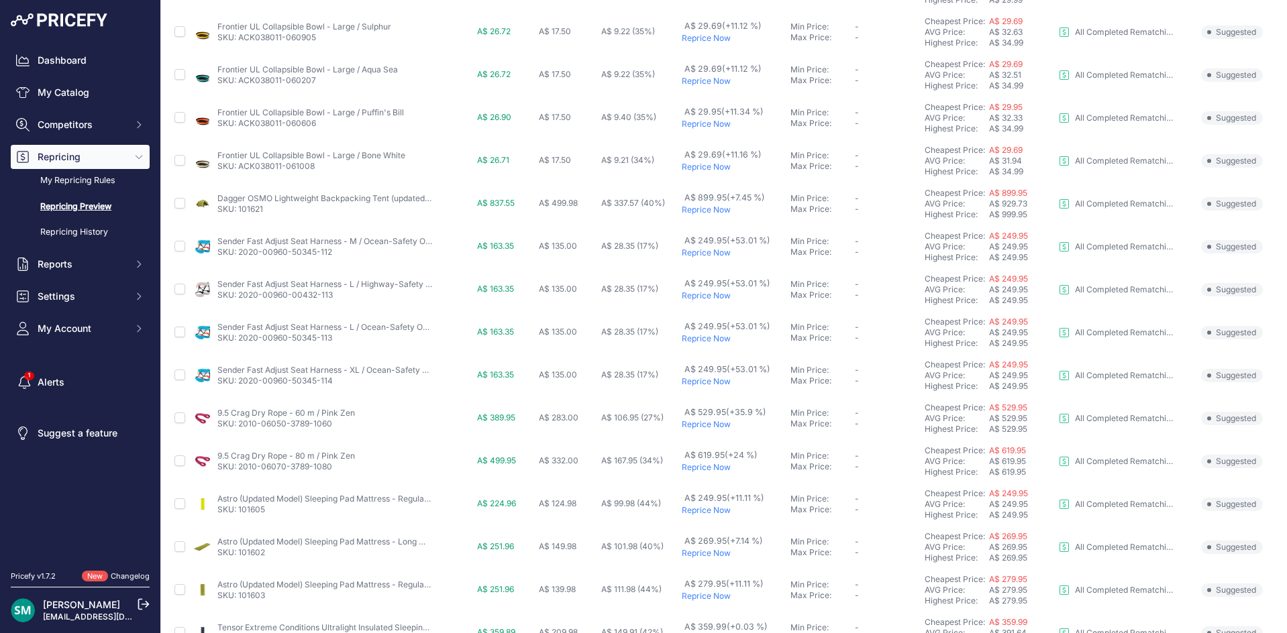
click at [694, 339] on p "Reprice Now" at bounding box center [734, 338] width 104 height 11
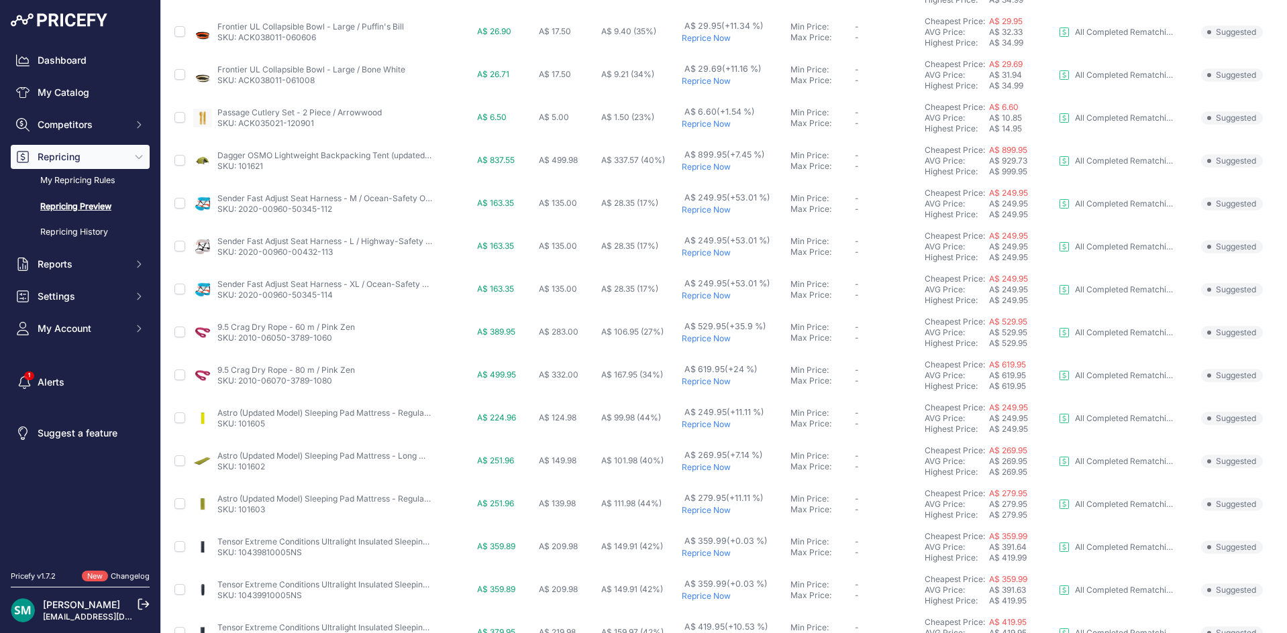
click at [710, 256] on p "Reprice Now" at bounding box center [734, 253] width 104 height 11
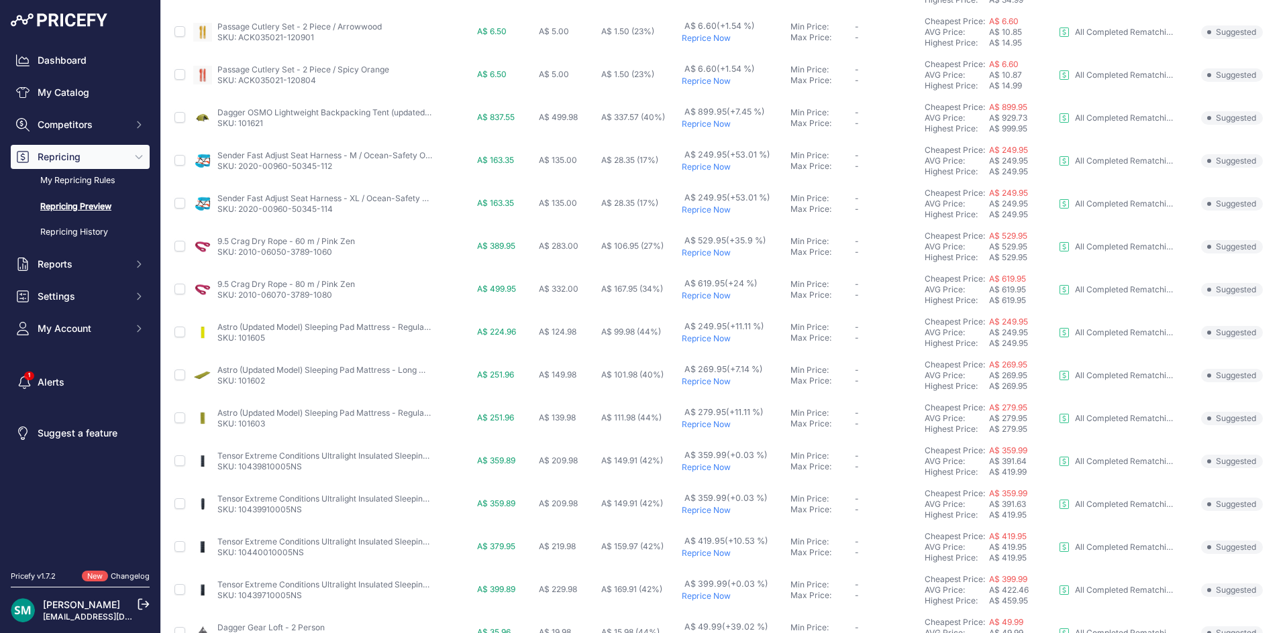
click at [706, 209] on p "Reprice Now" at bounding box center [734, 210] width 104 height 11
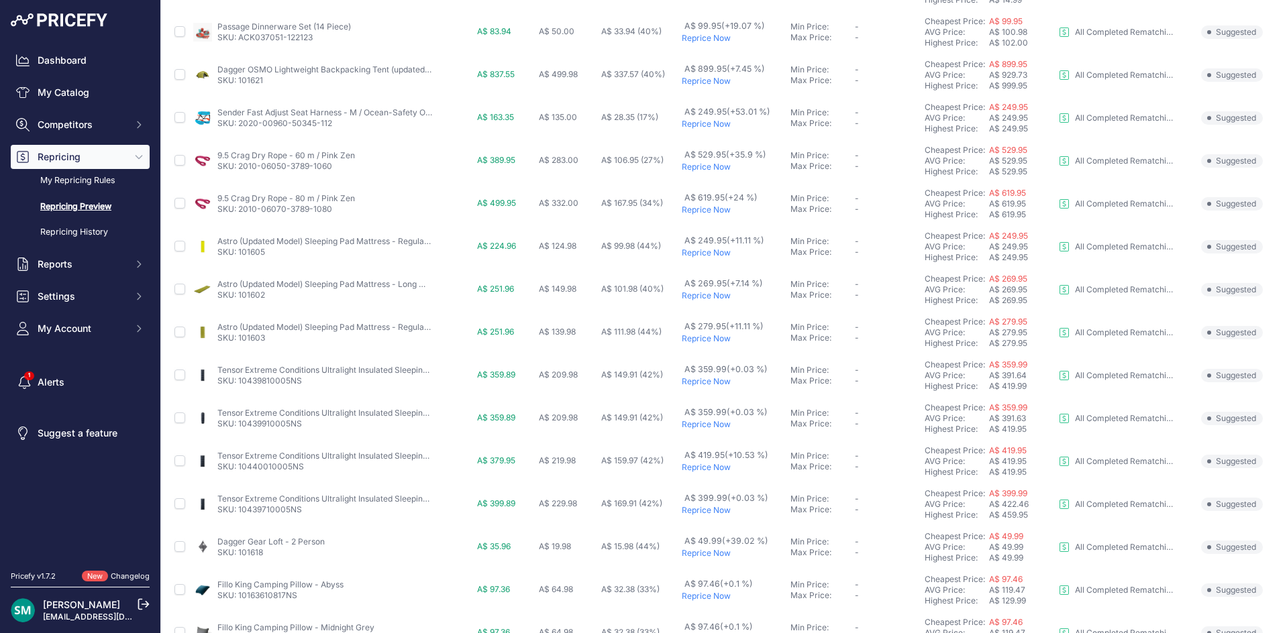
click at [692, 127] on p "Reprice Now" at bounding box center [734, 124] width 104 height 11
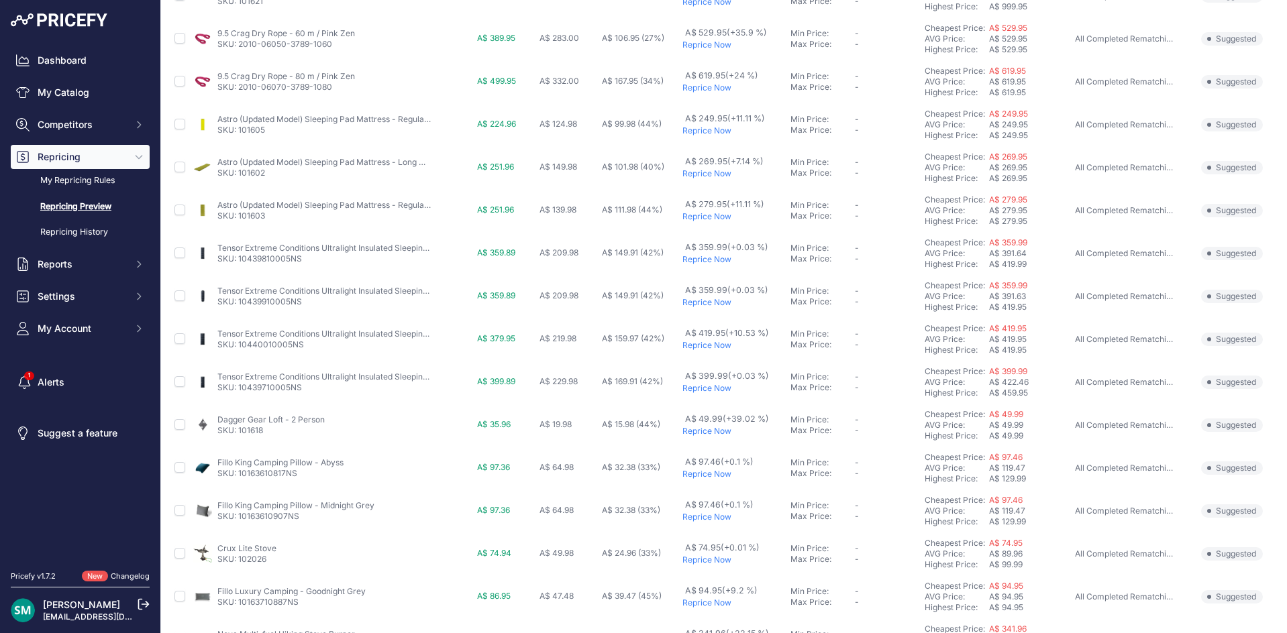
scroll to position [201, 0]
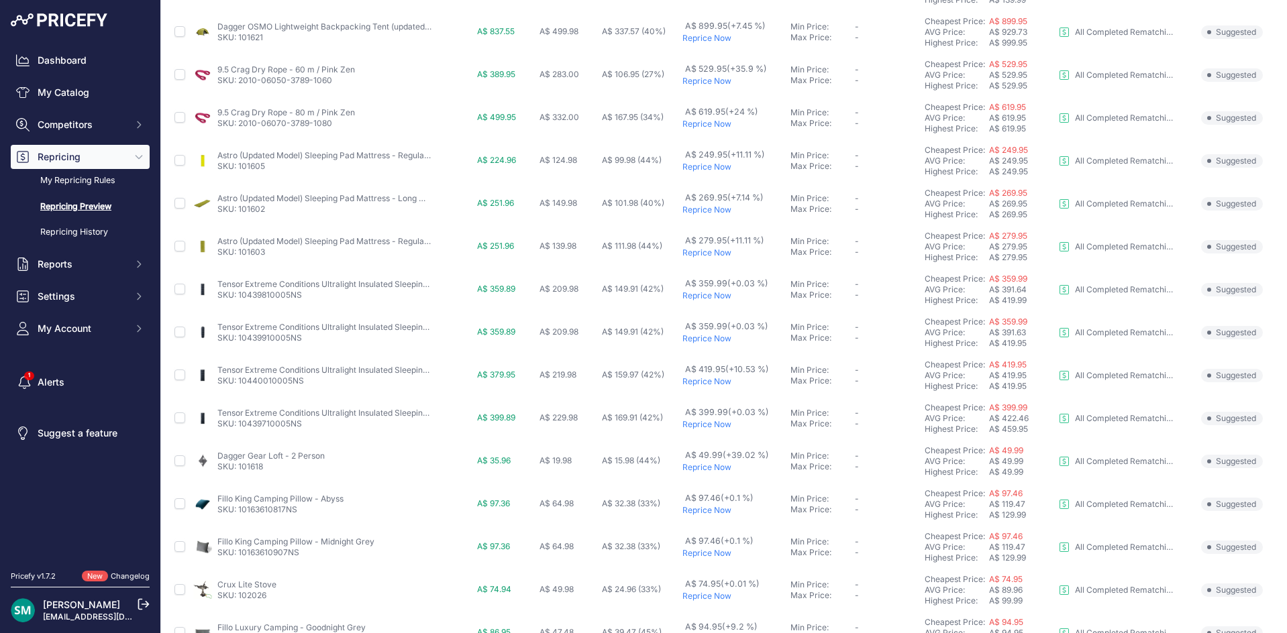
click at [712, 39] on p "Reprice Now" at bounding box center [733, 38] width 103 height 11
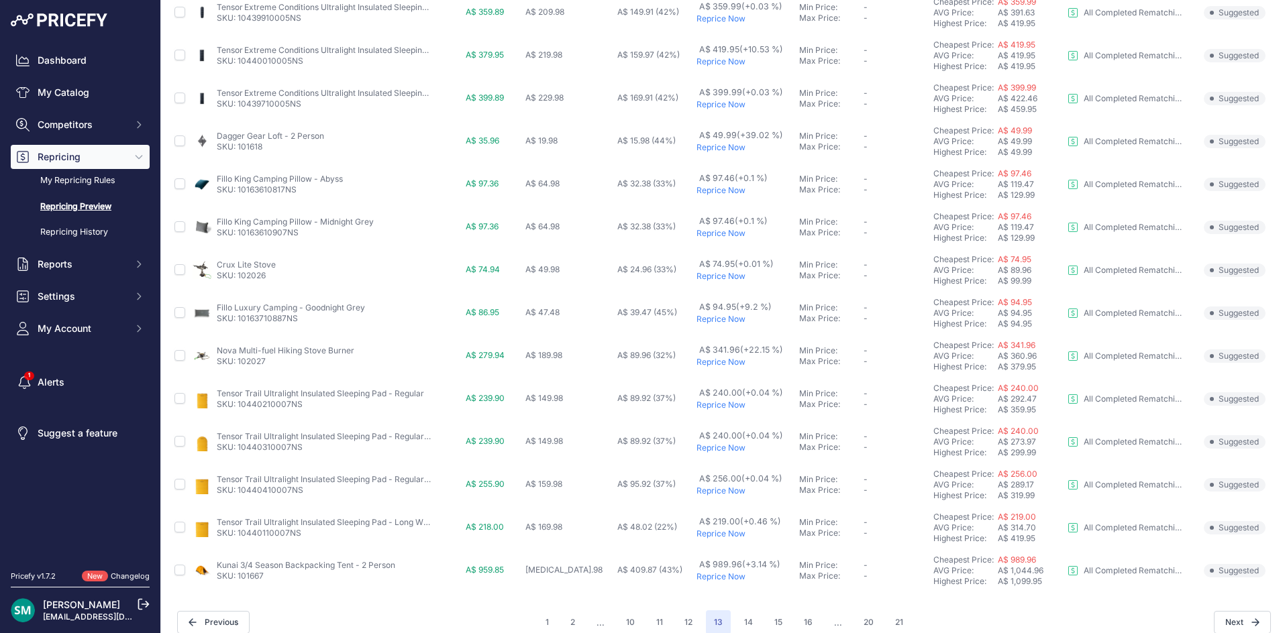
scroll to position [486, 0]
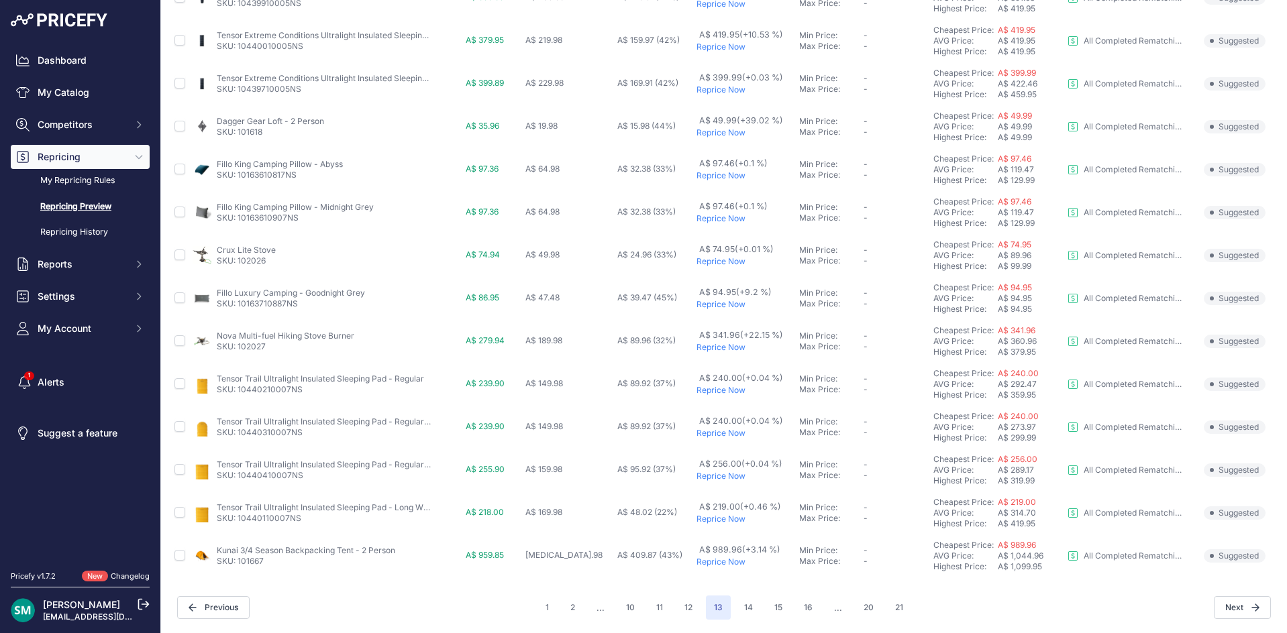
click at [704, 520] on p "Reprice Now" at bounding box center [744, 519] width 97 height 11
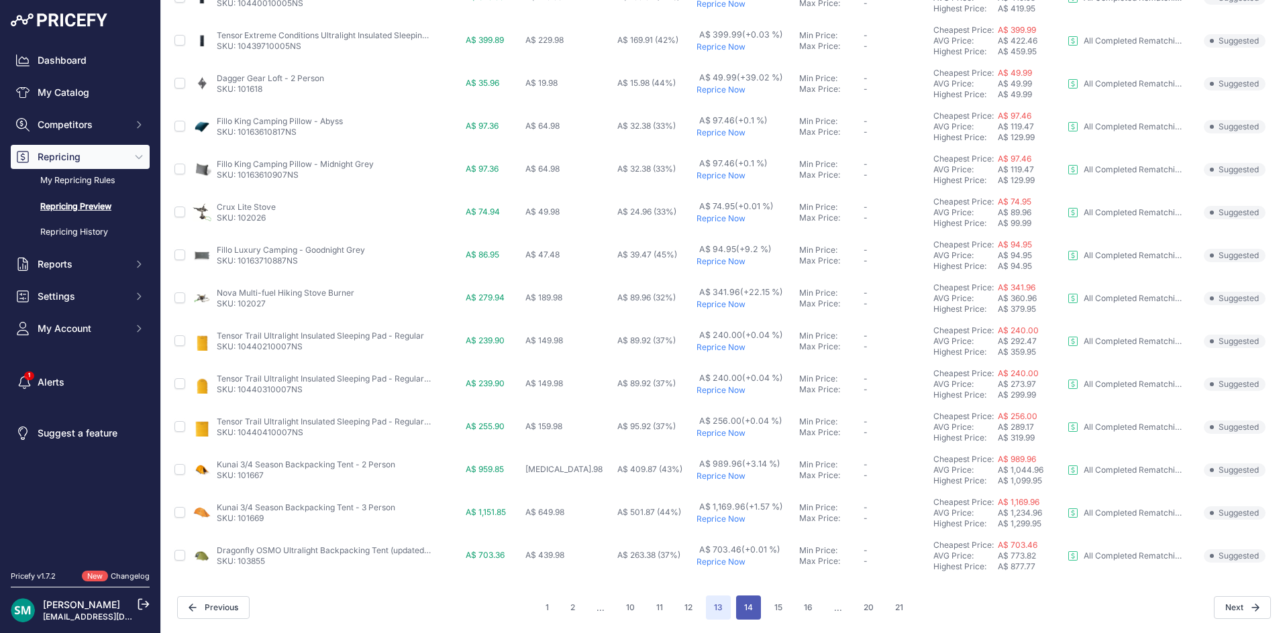
click at [745, 601] on button "14" at bounding box center [748, 608] width 25 height 24
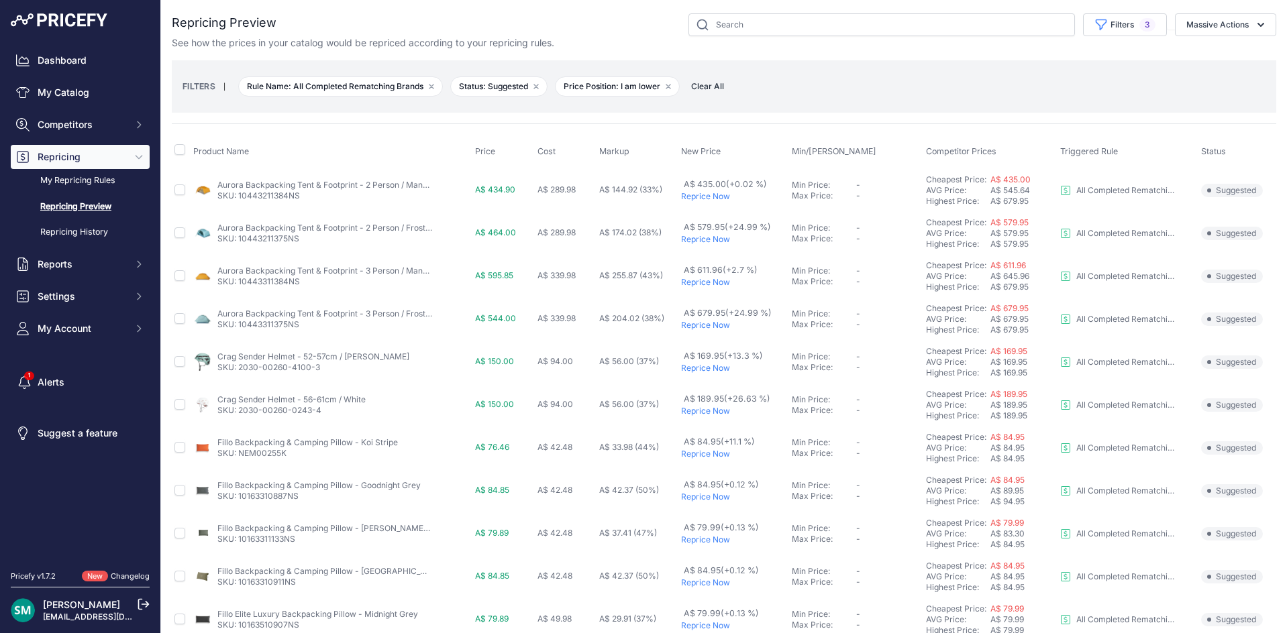
click at [714, 200] on p "Reprice Now" at bounding box center [733, 196] width 105 height 11
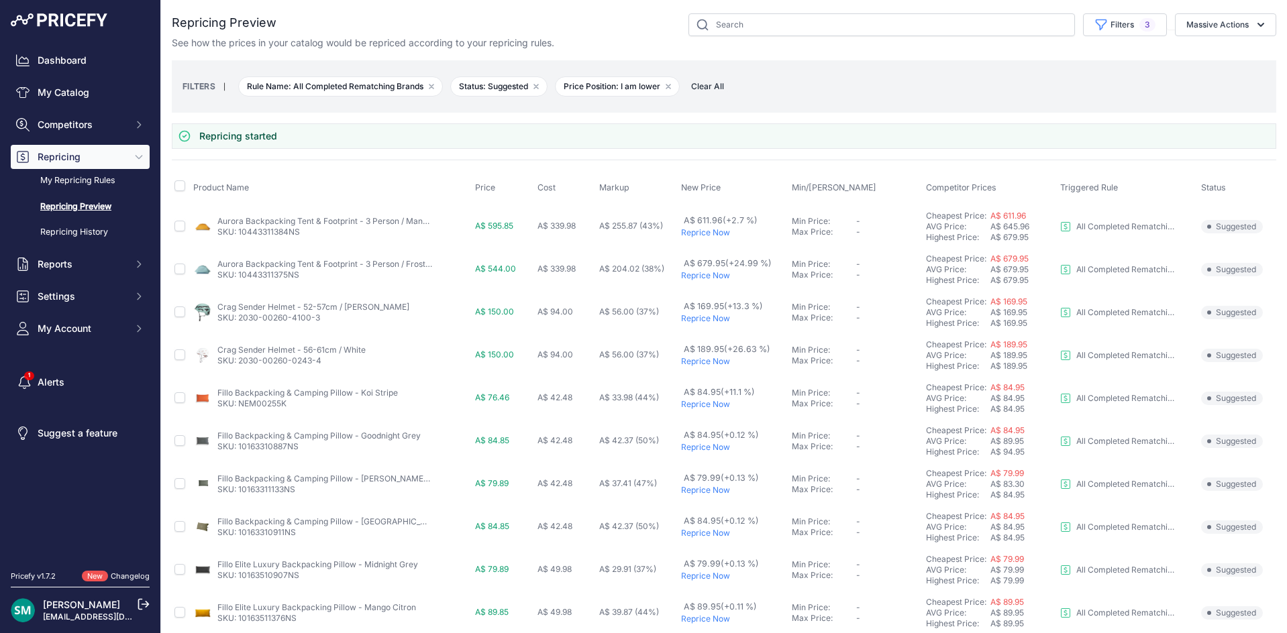
click at [708, 235] on p "Reprice Now" at bounding box center [733, 232] width 105 height 11
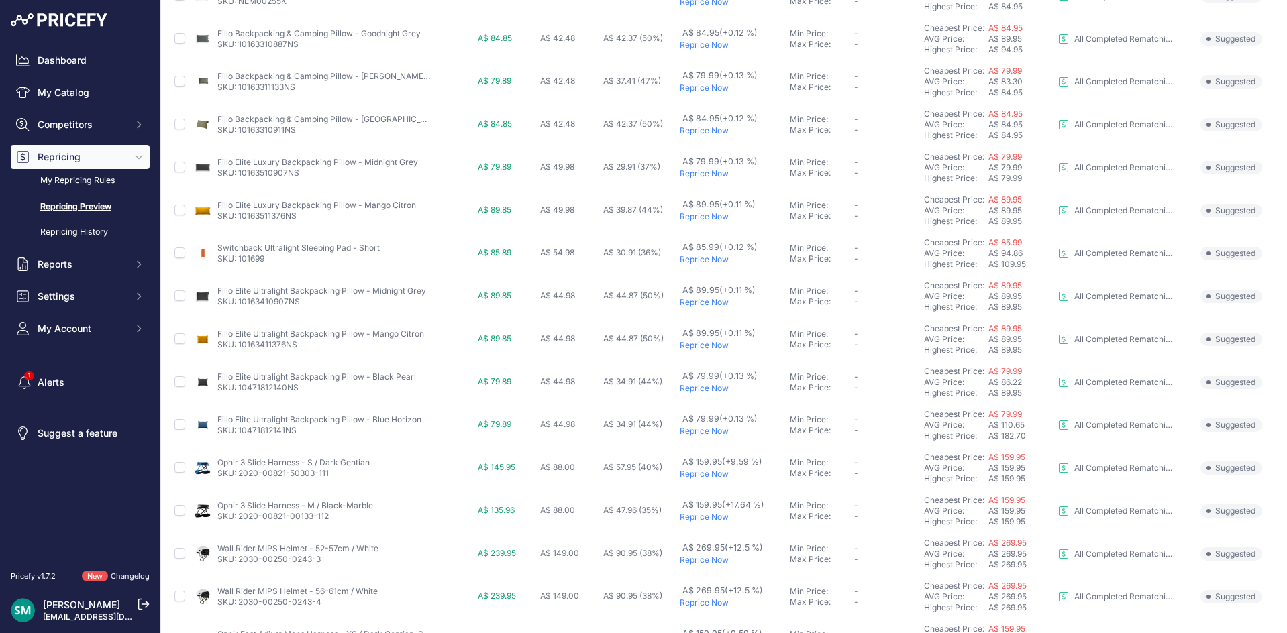
scroll to position [486, 0]
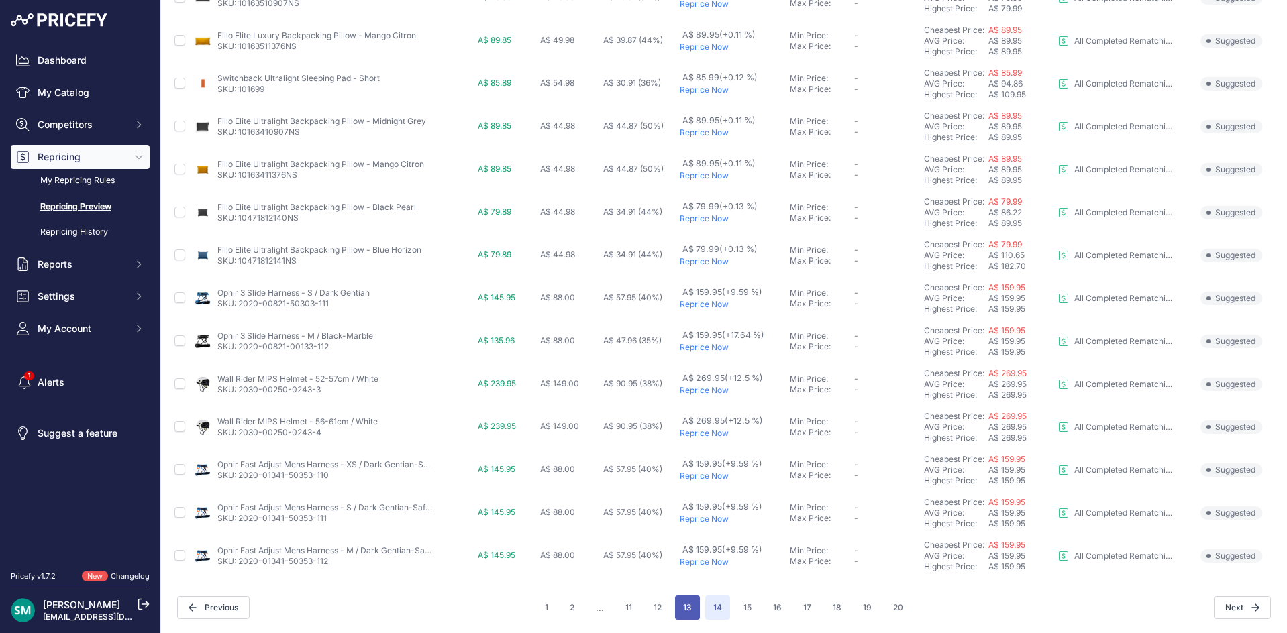
click at [680, 608] on button "13" at bounding box center [687, 608] width 25 height 24
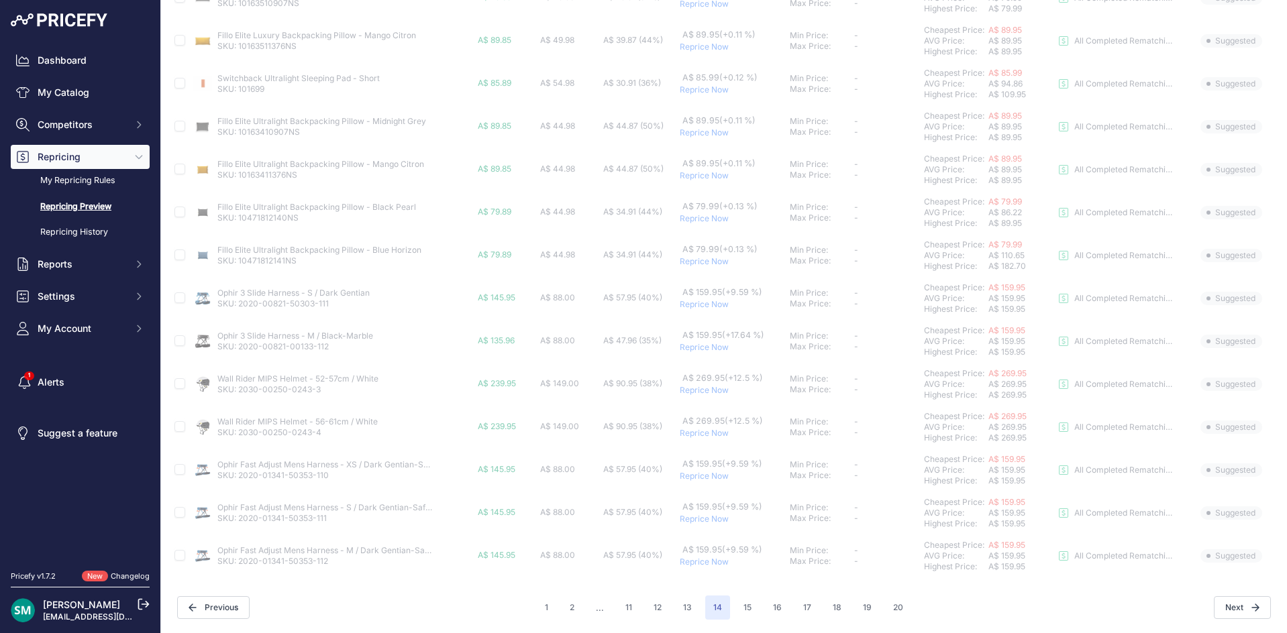
scroll to position [450, 0]
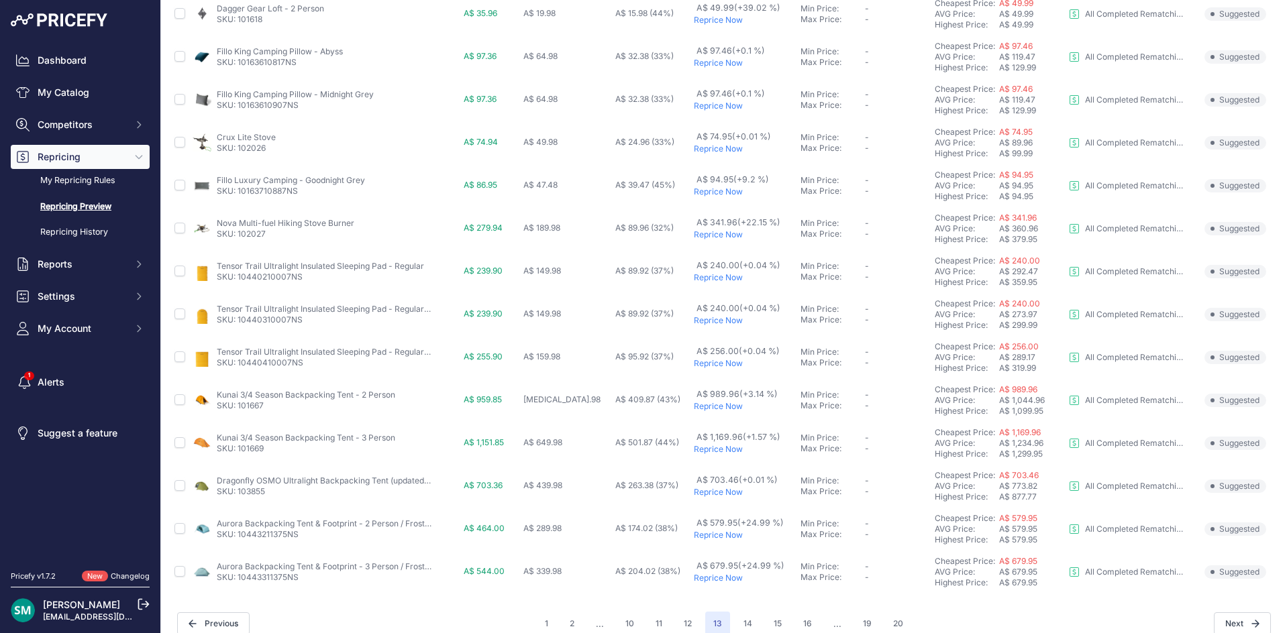
scroll to position [450, 0]
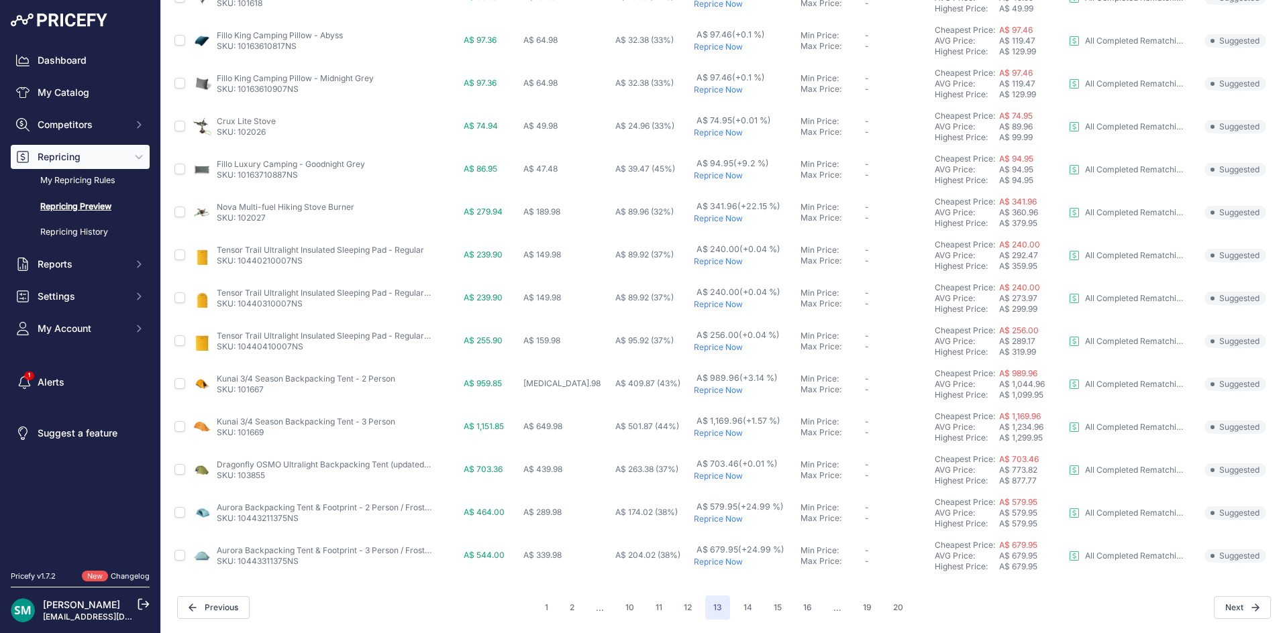
click at [711, 522] on p "Reprice Now" at bounding box center [744, 519] width 101 height 11
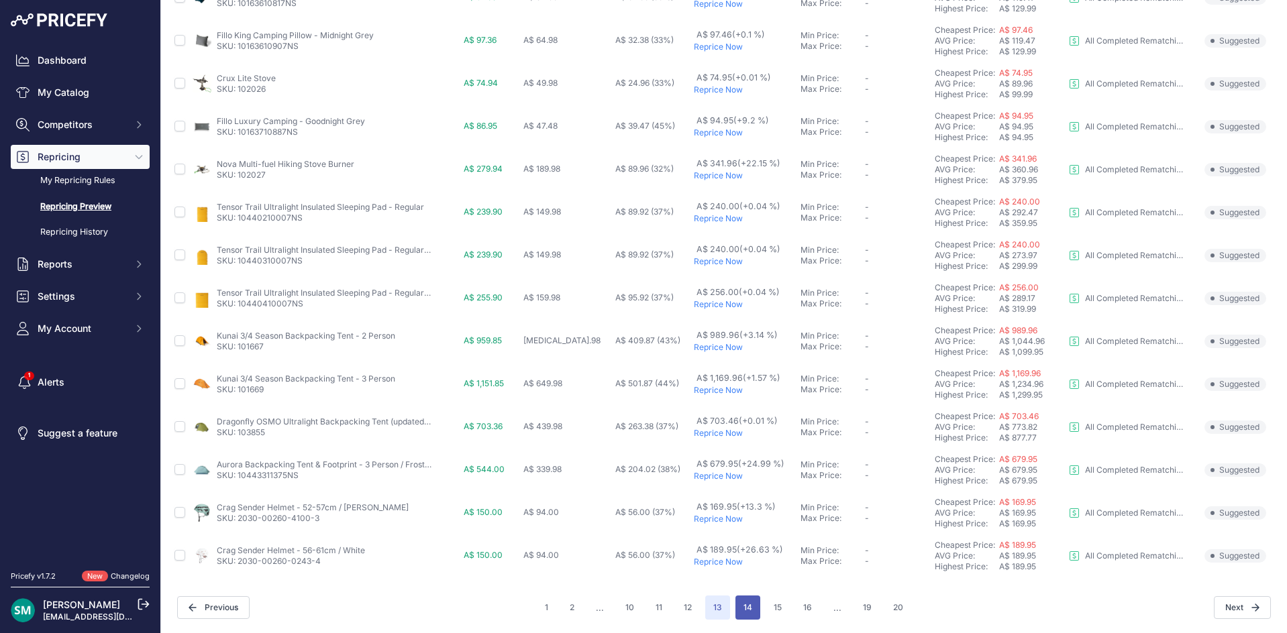
click at [750, 608] on button "14" at bounding box center [747, 608] width 25 height 24
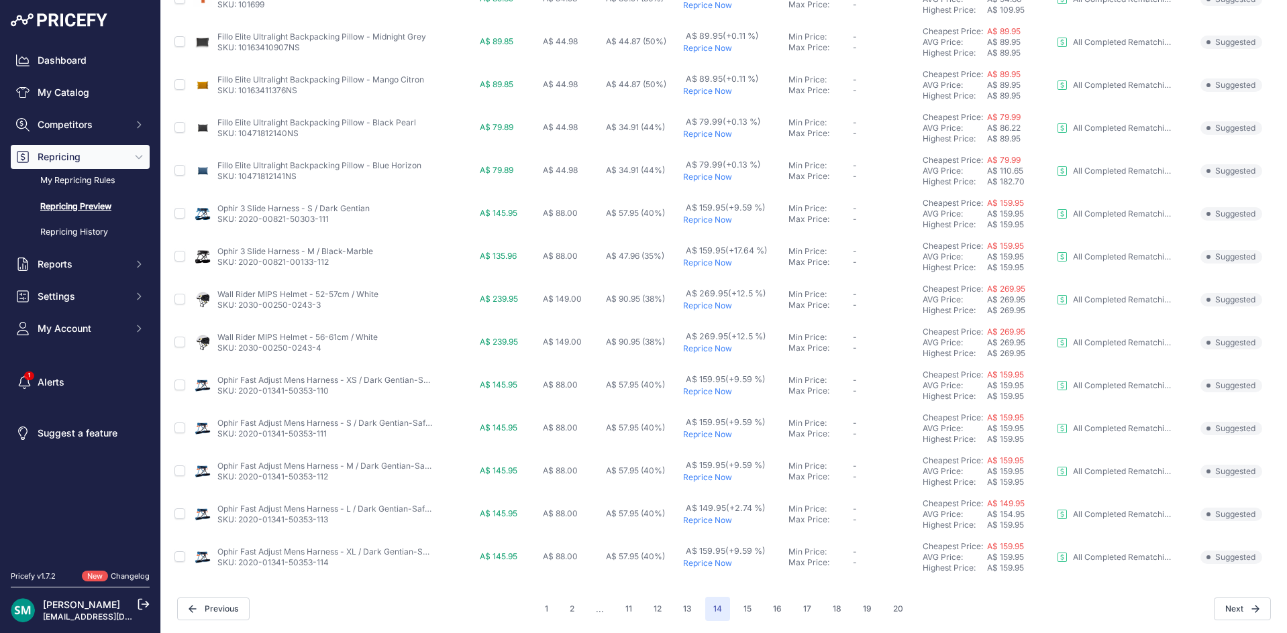
scroll to position [450, 0]
click at [737, 603] on button "15" at bounding box center [747, 608] width 24 height 24
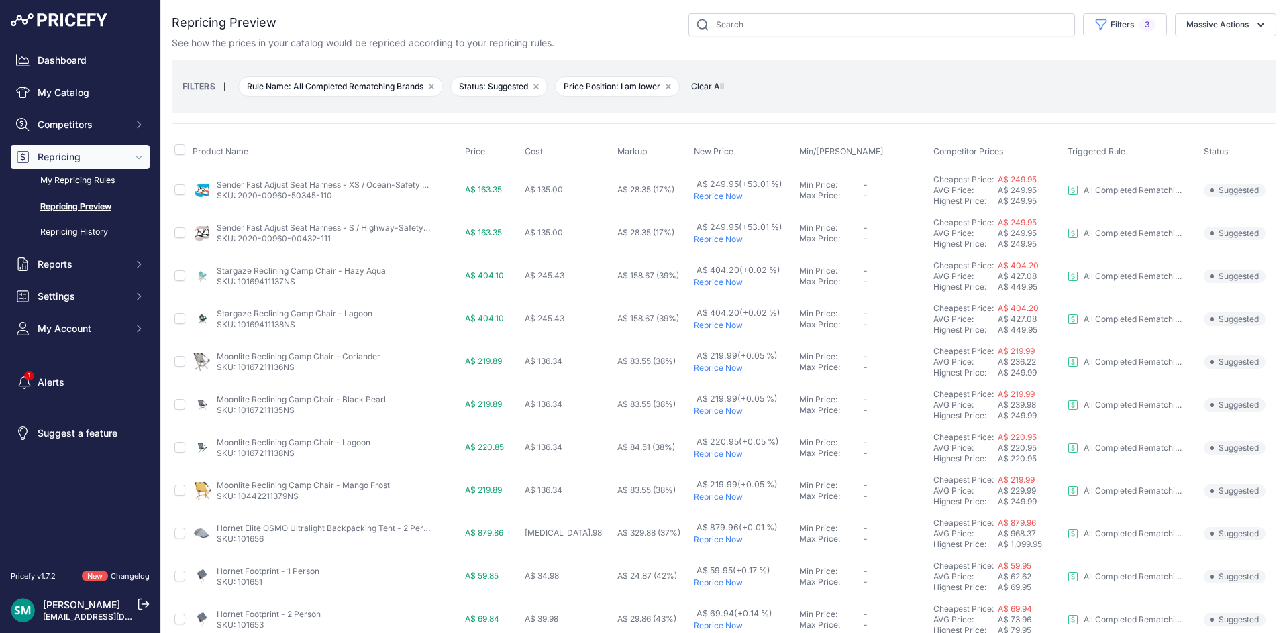
click at [707, 198] on p "Reprice Now" at bounding box center [744, 196] width 100 height 11
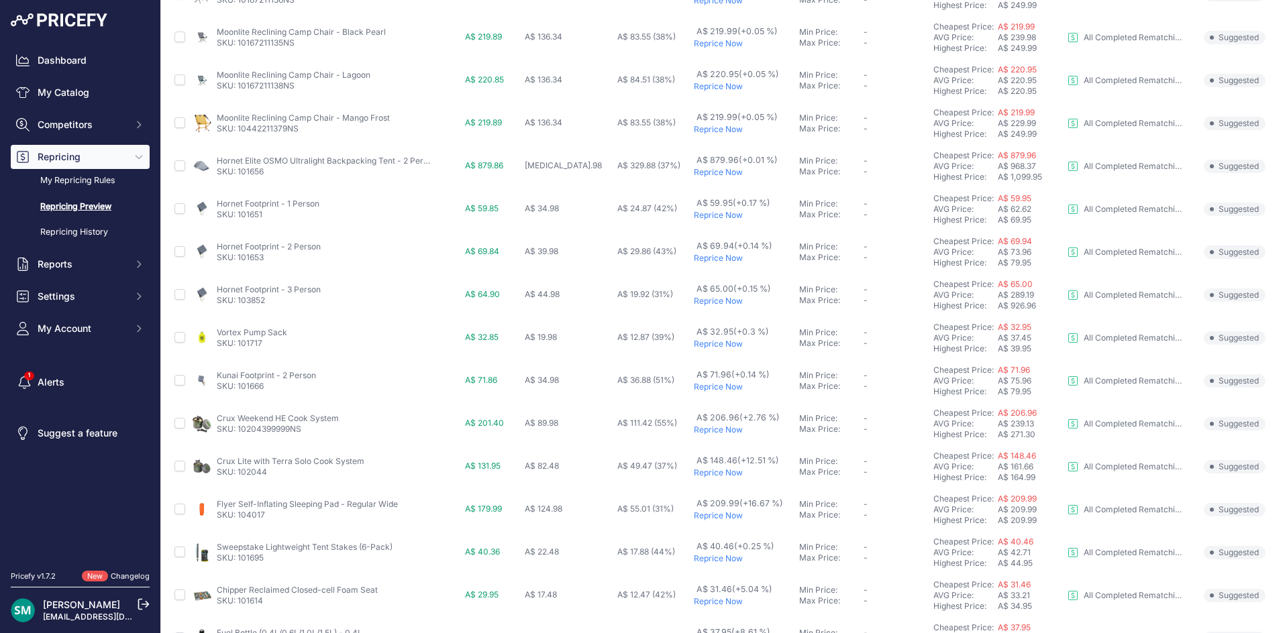
scroll to position [486, 0]
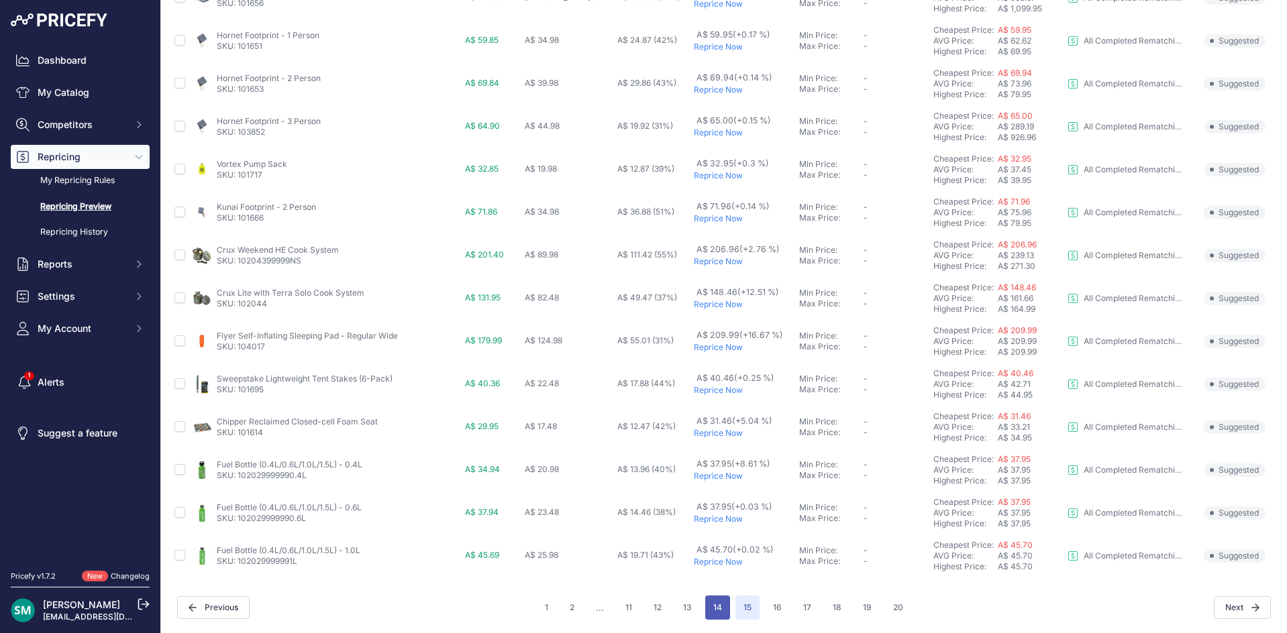
click at [714, 604] on button "14" at bounding box center [717, 608] width 25 height 24
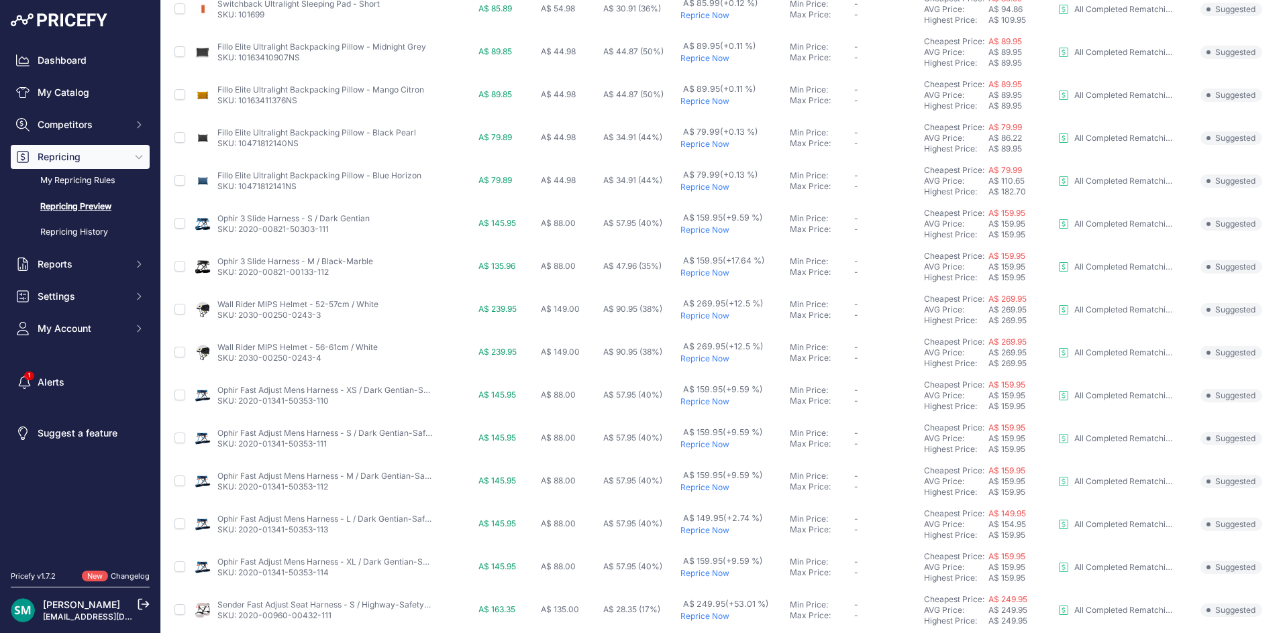
scroll to position [450, 0]
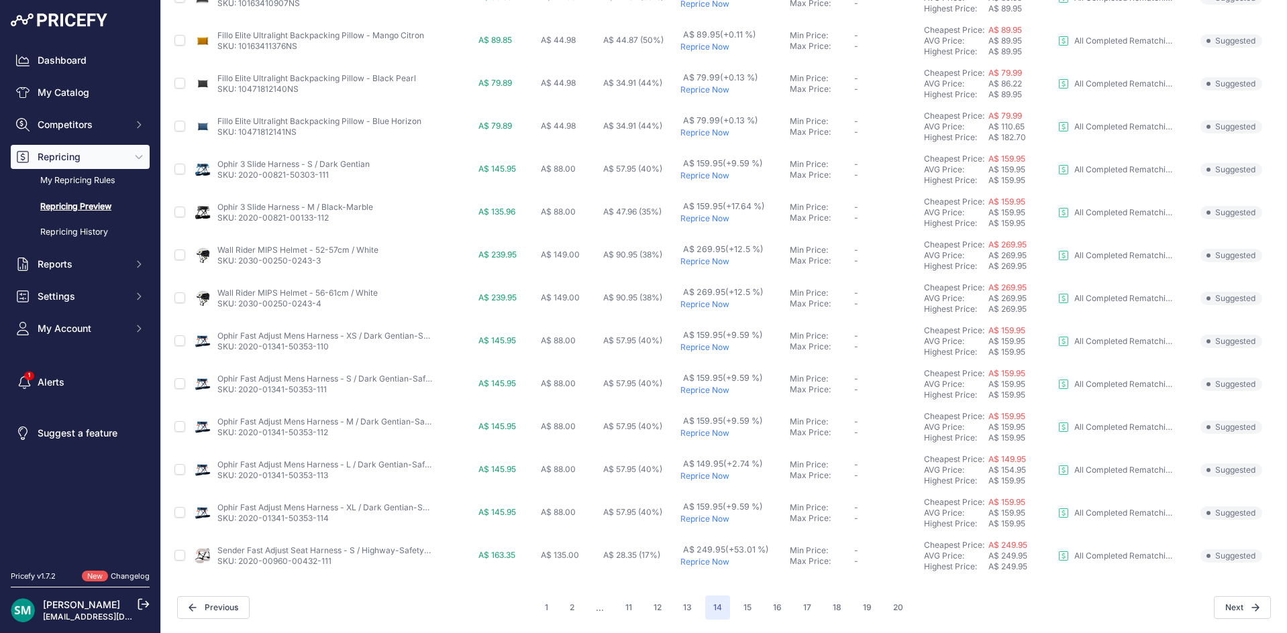
click at [710, 563] on p "Reprice Now" at bounding box center [732, 562] width 104 height 11
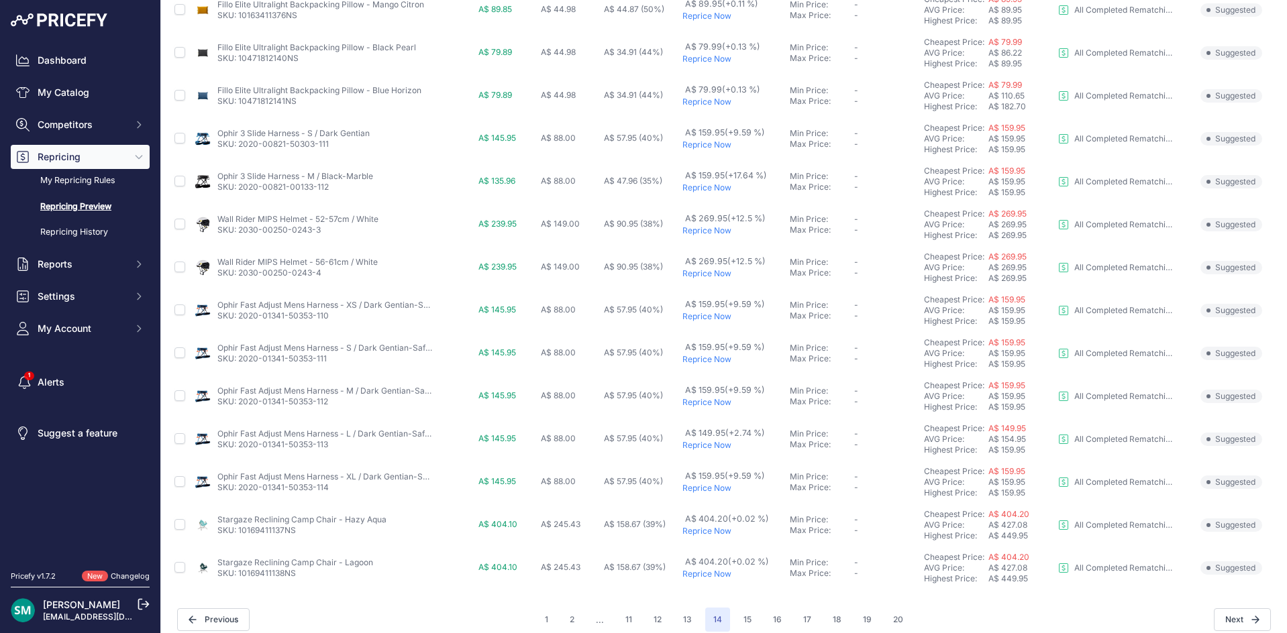
scroll to position [486, 0]
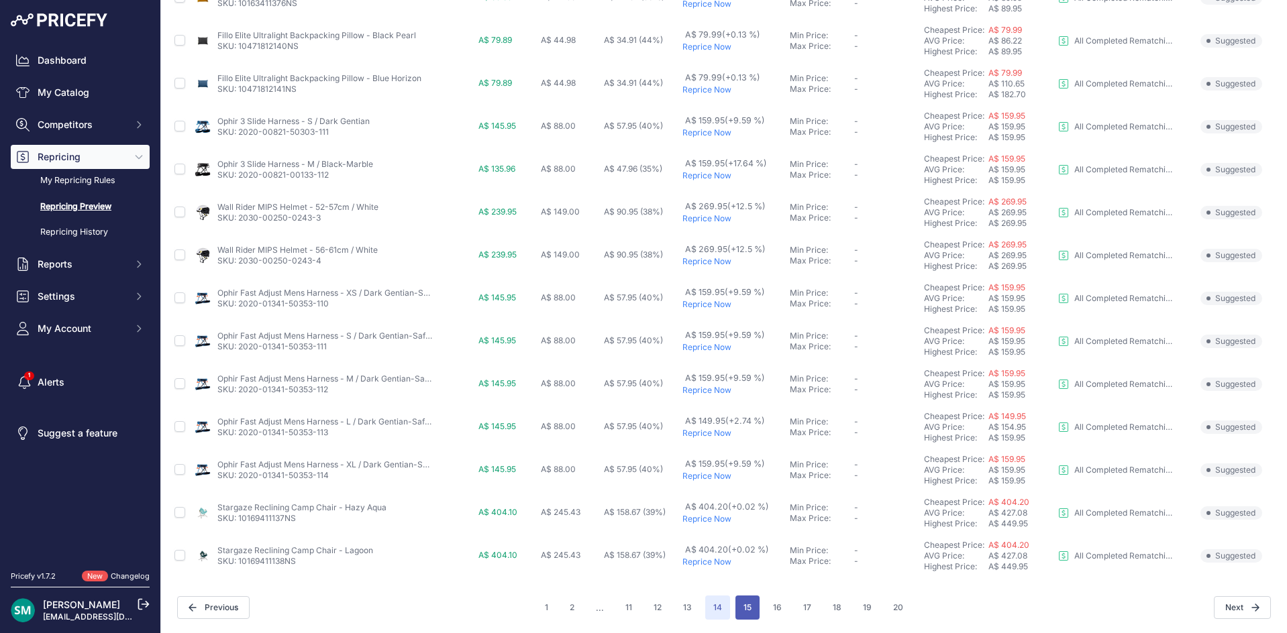
click at [742, 605] on button "15" at bounding box center [747, 608] width 24 height 24
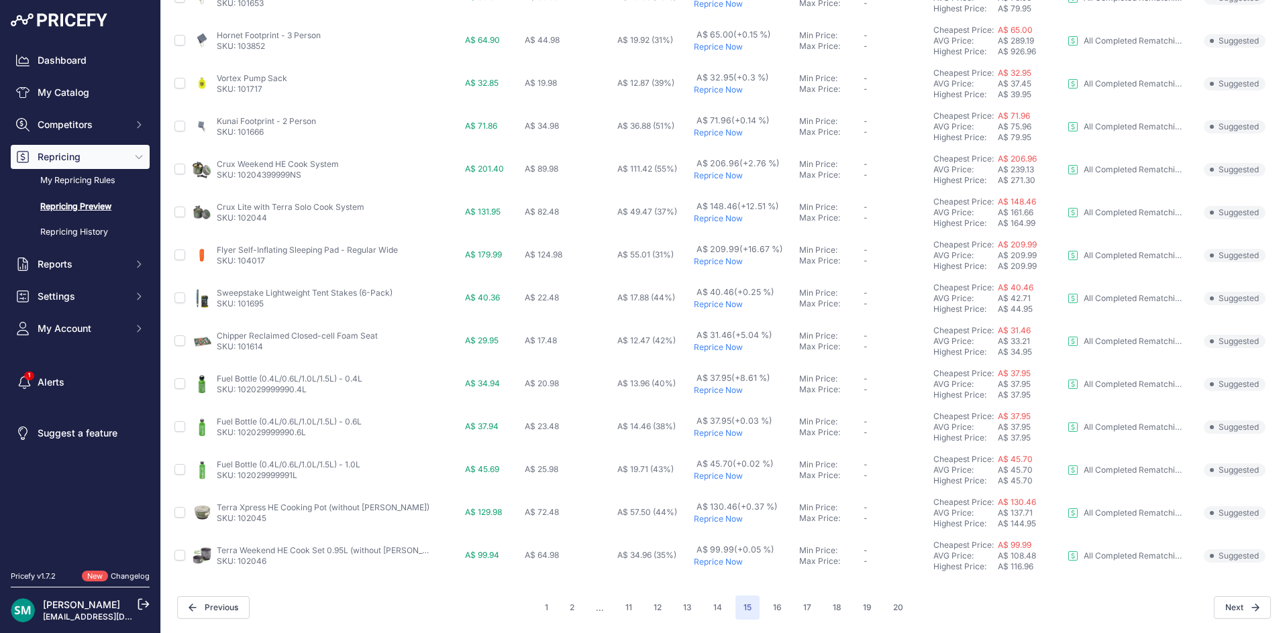
scroll to position [450, 0]
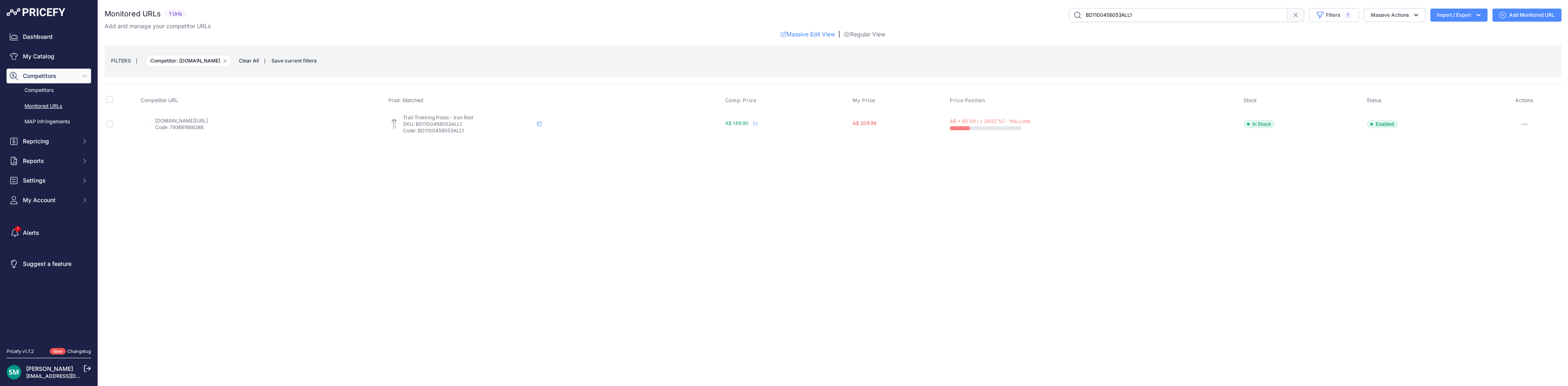
drag, startPoint x: 168, startPoint y: 116, endPoint x: 166, endPoint y: 122, distance: 6.3
click at [226, 61] on icon "button" at bounding box center [225, 60] width 3 height 3
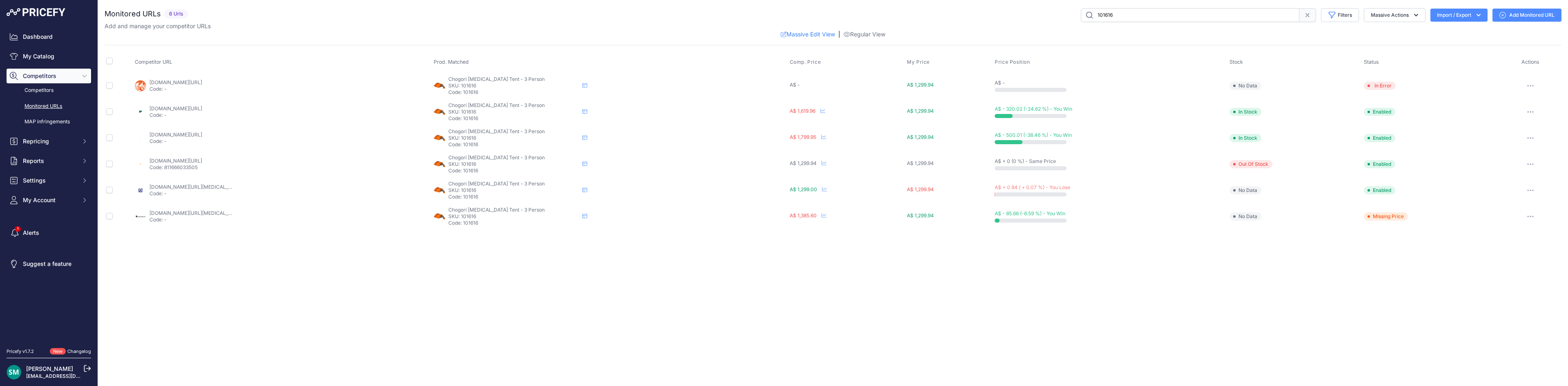
click at [1530, 220] on button "button" at bounding box center [1530, 216] width 16 height 12
click at [1514, 309] on button "Delete" at bounding box center [1518, 312] width 83 height 13
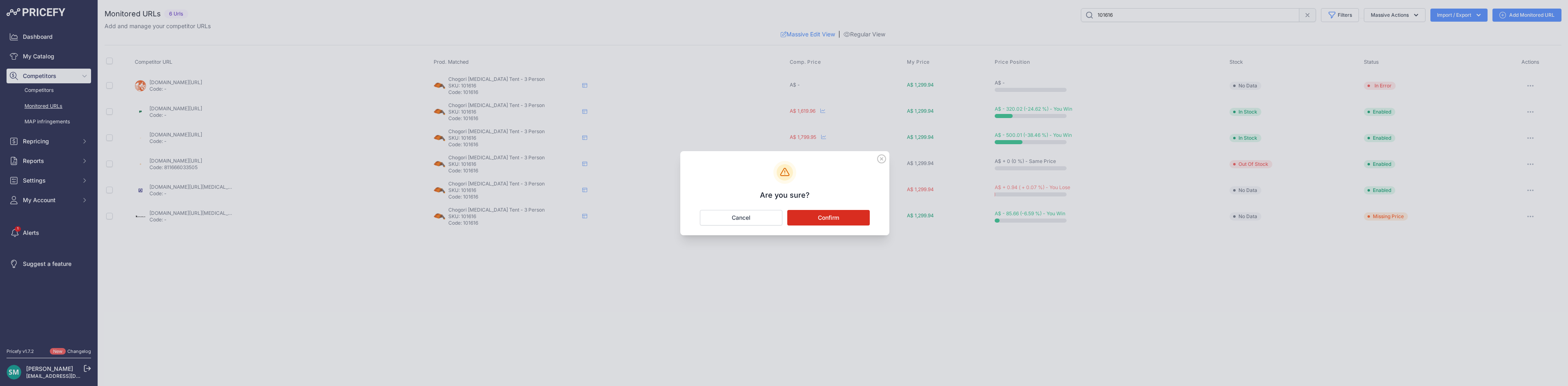
drag, startPoint x: 831, startPoint y: 221, endPoint x: 833, endPoint y: 236, distance: 15.1
click at [831, 222] on button "Confirm" at bounding box center [828, 217] width 83 height 15
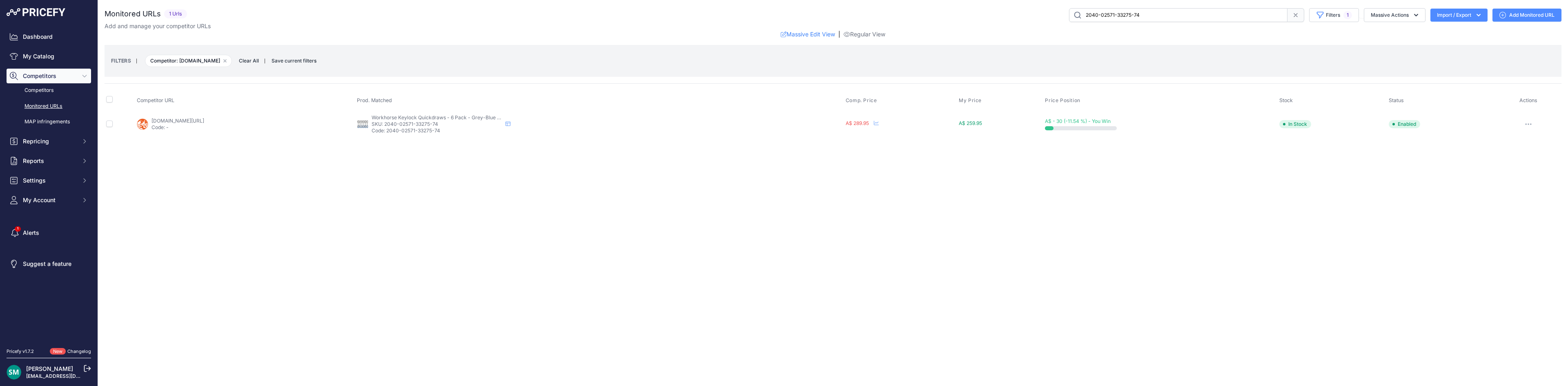
drag, startPoint x: 0, startPoint y: 0, endPoint x: 183, endPoint y: 120, distance: 218.8
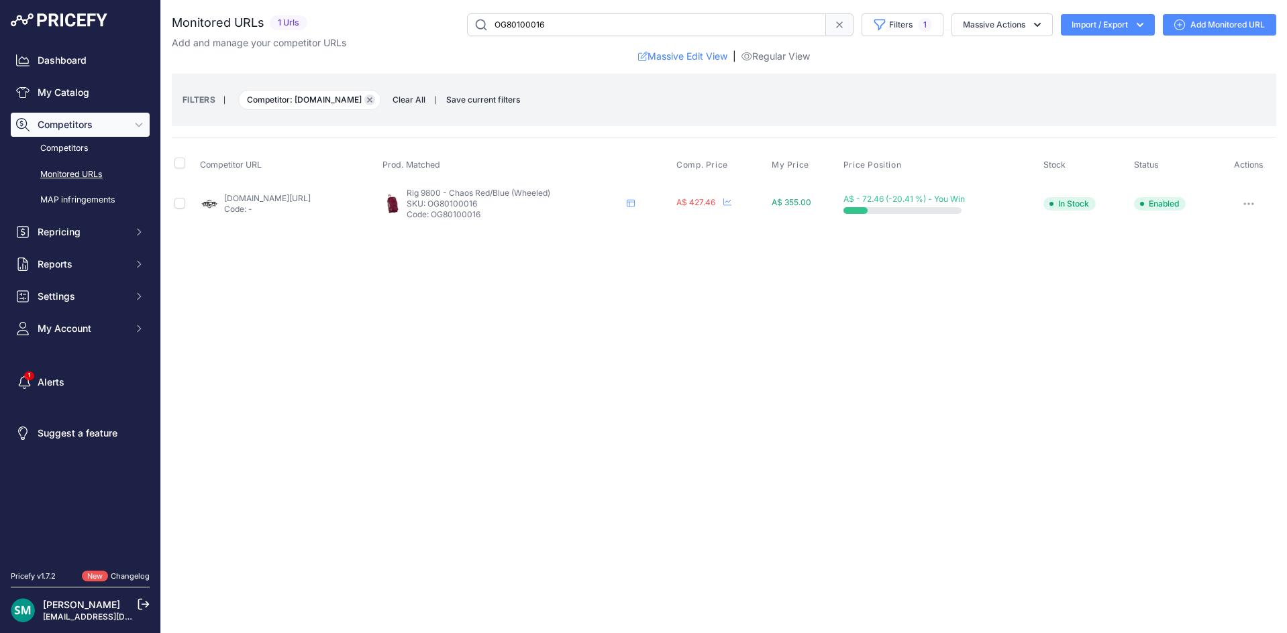
click at [367, 100] on icon "button" at bounding box center [369, 99] width 5 height 5
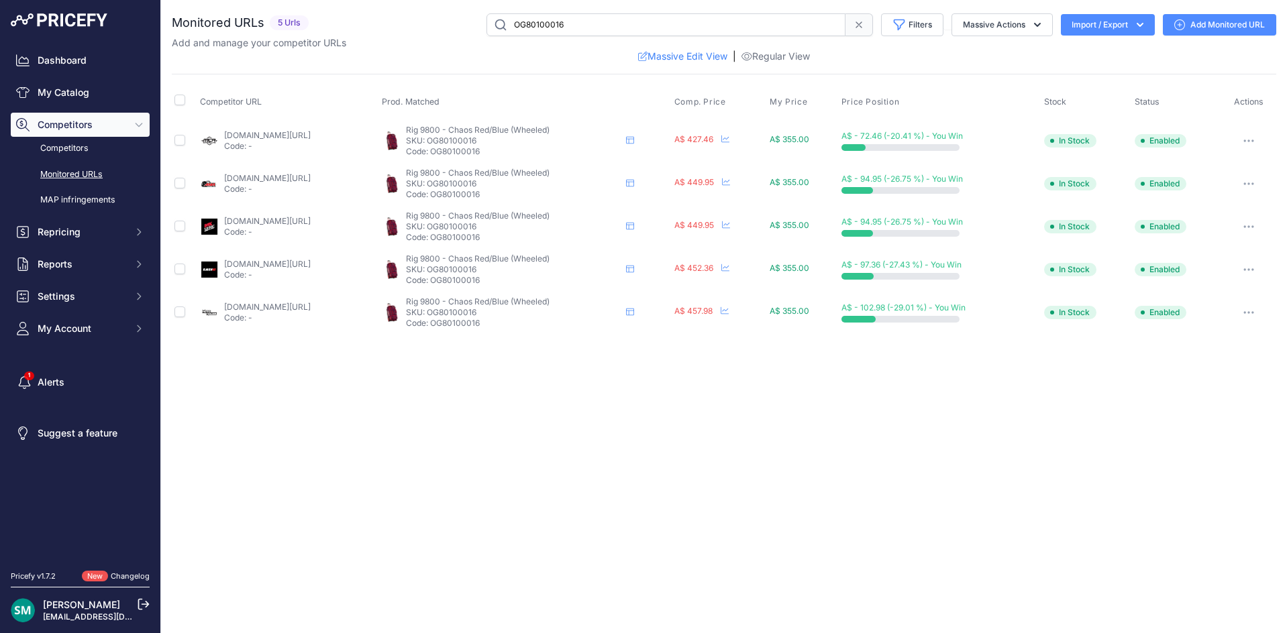
click at [1260, 272] on button "button" at bounding box center [1248, 269] width 27 height 19
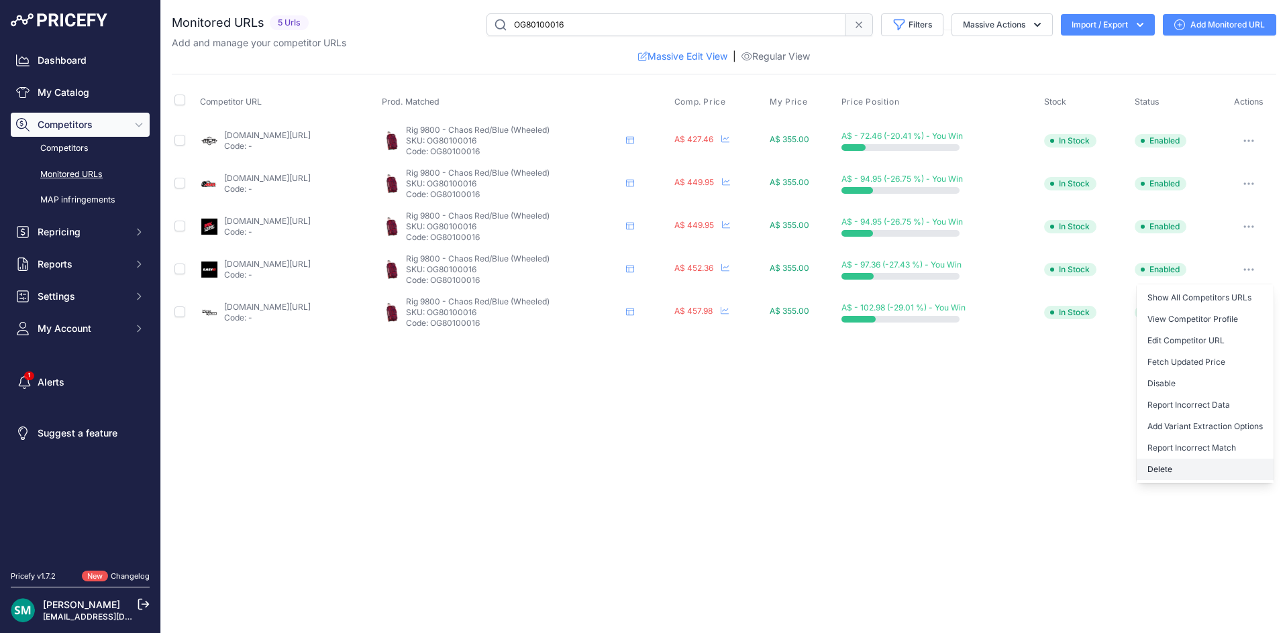
click at [1189, 475] on button "Delete" at bounding box center [1204, 469] width 137 height 21
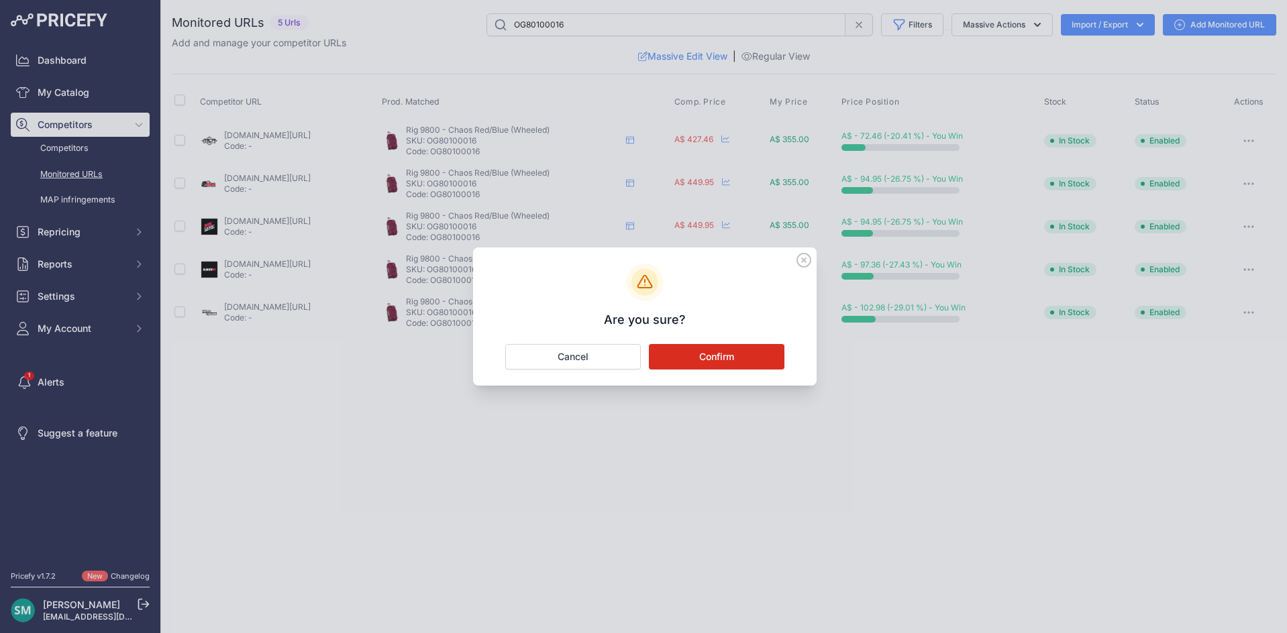
click at [743, 362] on button "Confirm" at bounding box center [717, 356] width 136 height 25
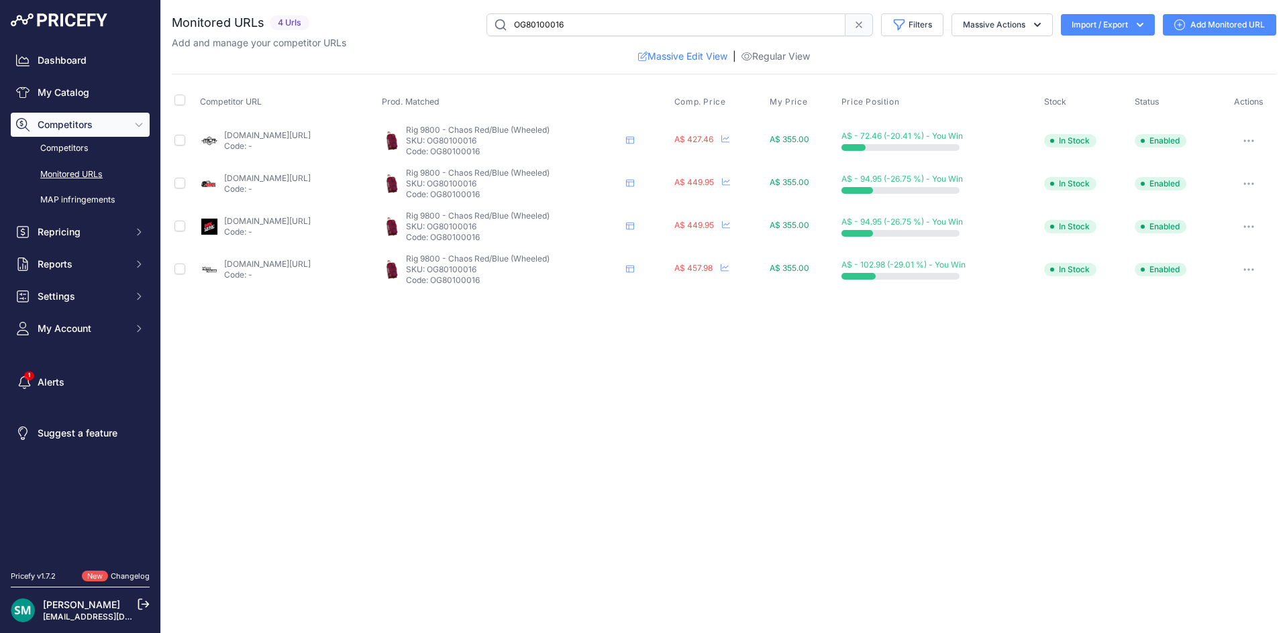
click at [1234, 24] on link "Add Monitored URL" at bounding box center [1219, 24] width 113 height 21
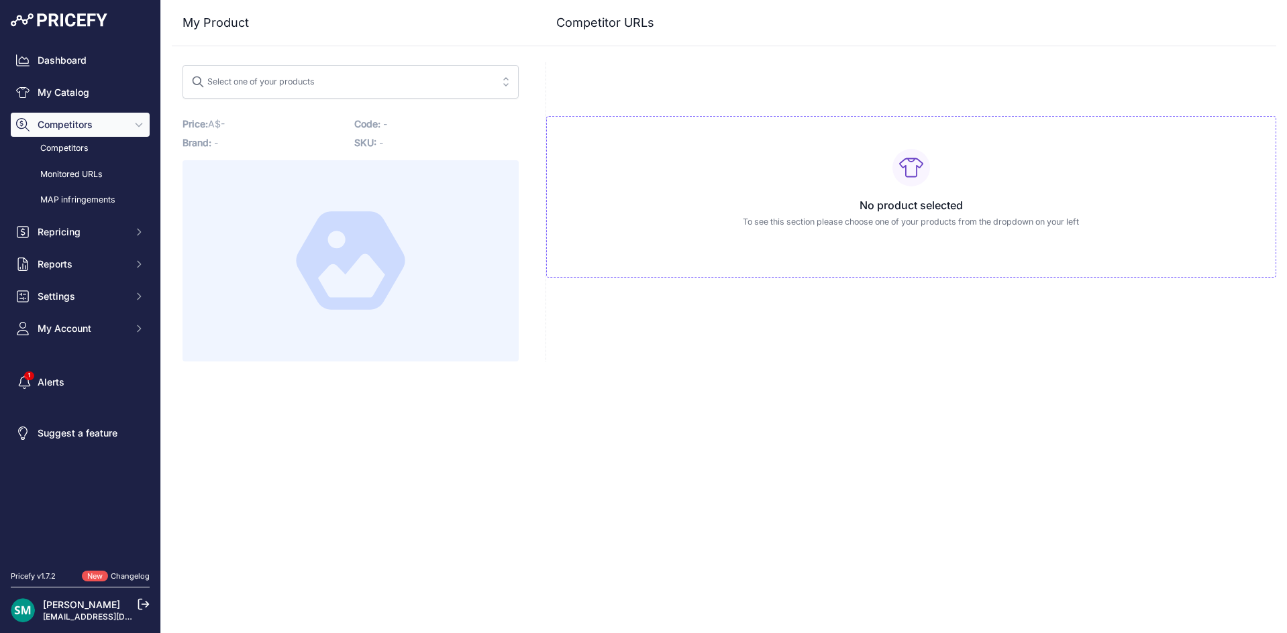
click at [311, 84] on div "Select one of your products" at bounding box center [252, 79] width 123 height 17
click at [182, 65] on button "Select one of your products rig" at bounding box center [350, 82] width 336 height 34
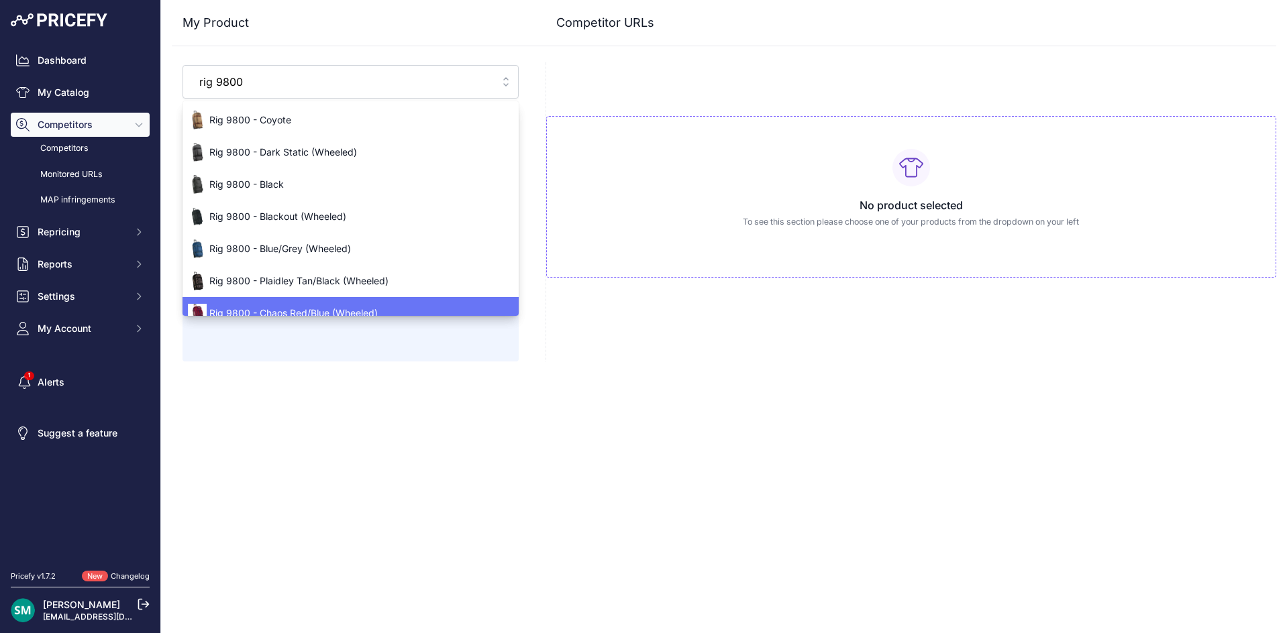
type input "rig 9800"
click at [307, 307] on span "Rig 9800 - Chaos Red/Blue (Wheeled)" at bounding box center [350, 313] width 336 height 13
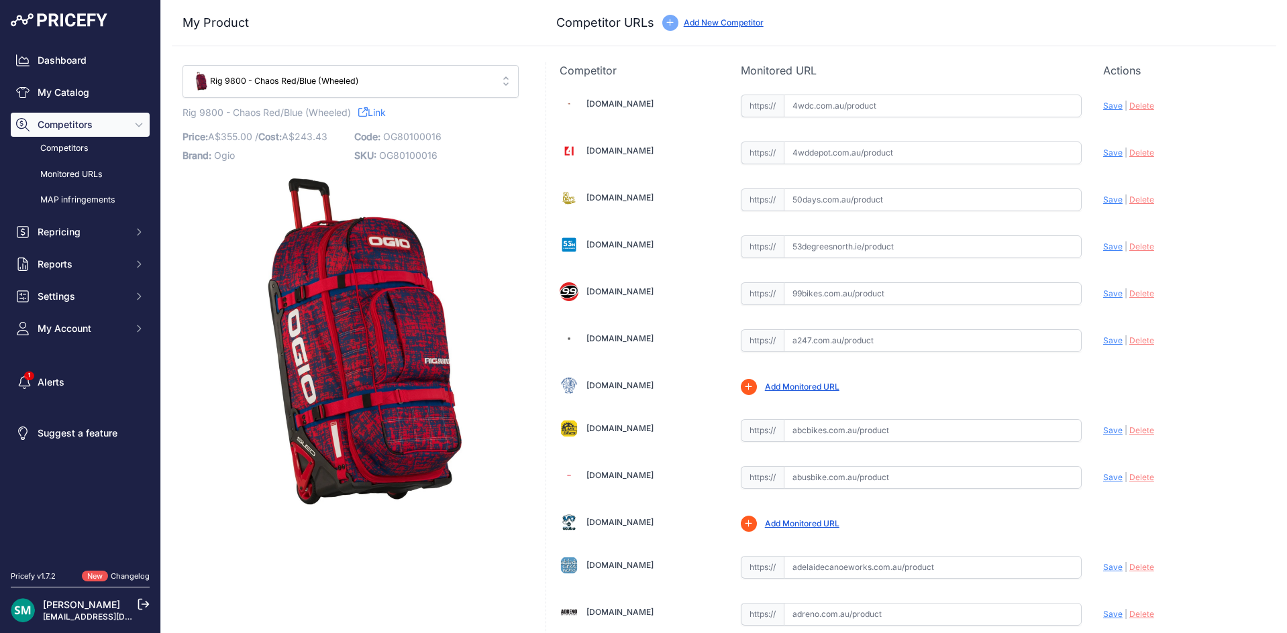
type input "amawarehouse.com.au/products/ogio-rig-9800-chaos-red-blue-gear-bag?prirule_jdsn…"
type input "www.mcas.com.au/g-bag-9800-whl-chaos-rd-bu-og80100016?prirule_jdsnikfkfjsd=7008"
type input "www.motohouse.com.au/products/ogio-rig-9800-chaos-red-blue-gear-bag?prirule_jds…"
type input "www.mxstore.com.au/p/Ogio-Rig-9800-Chaos-Red-Blue-Gear-Bag/OG80100016?prirule_j…"
type input "amawarehouse.com.au/products/ogio-rig-9800-chaos-red-blue-gear-bag?prirule_jdsn…"
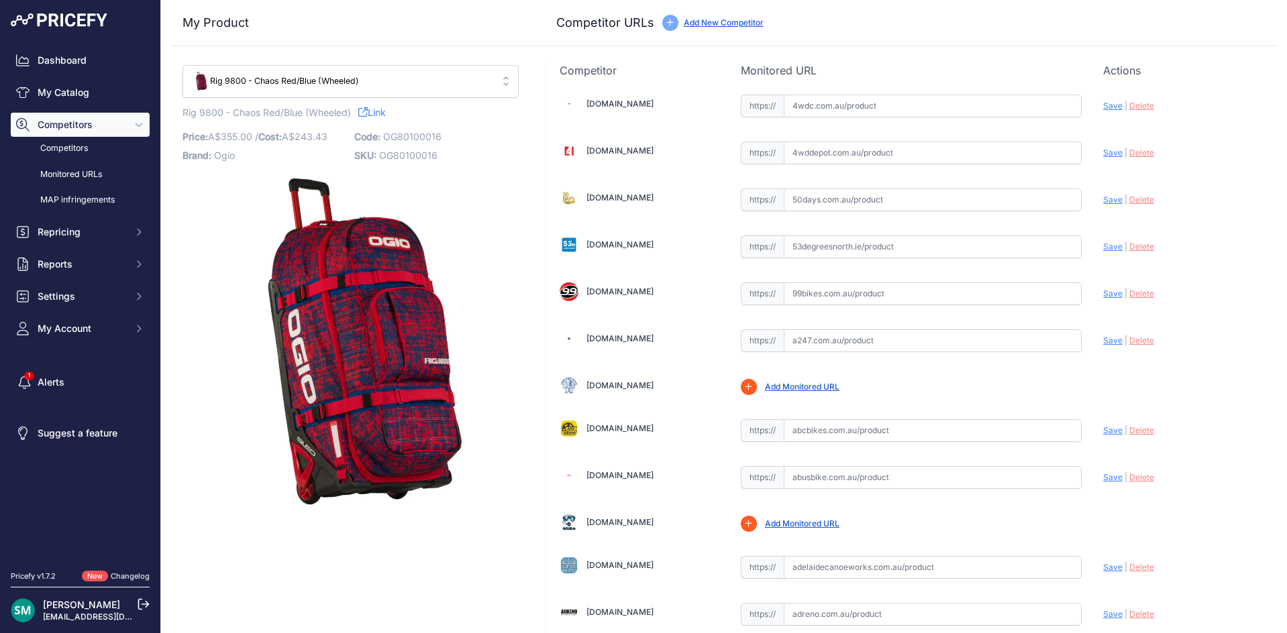
type input "www.mcas.com.au/g-bag-9800-whl-chaos-rd-bu-og80100016?prirule_jdsnikfkfjsd=7008"
type input "www.motohouse.com.au/products/ogio-rig-9800-chaos-red-blue-gear-bag?prirule_jds…"
type input "www.mxstore.com.au/p/Ogio-Rig-9800-Chaos-Red-Blue-Gear-Bag/OG80100016?prirule_j…"
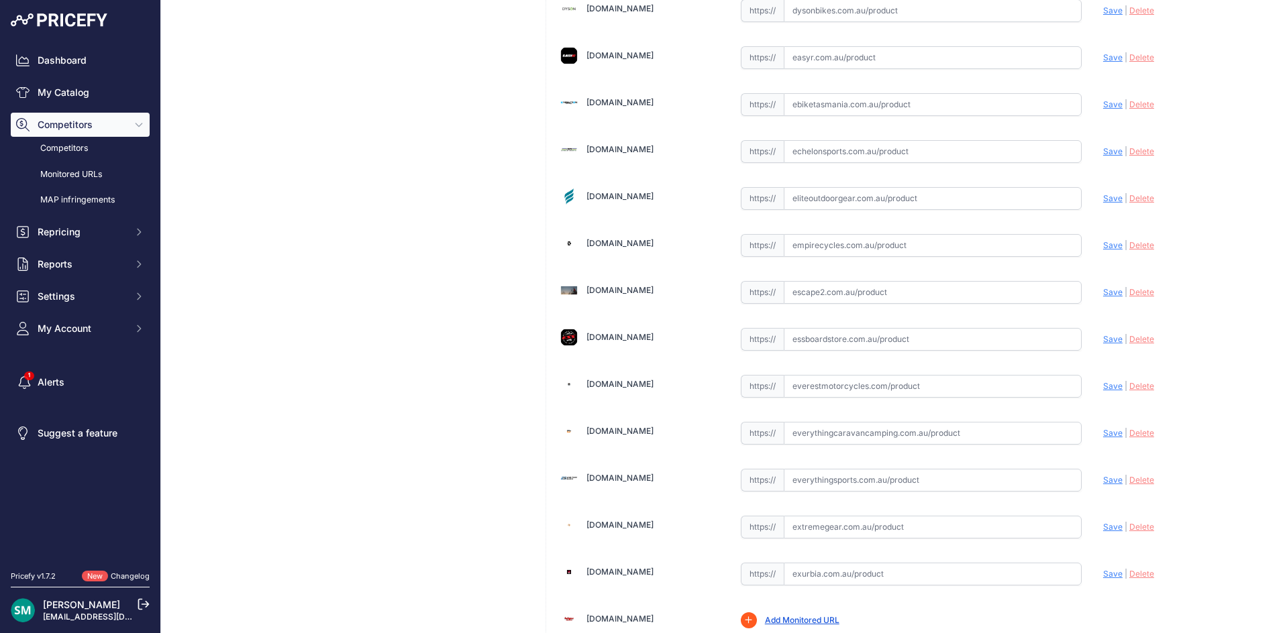
scroll to position [4696, 0]
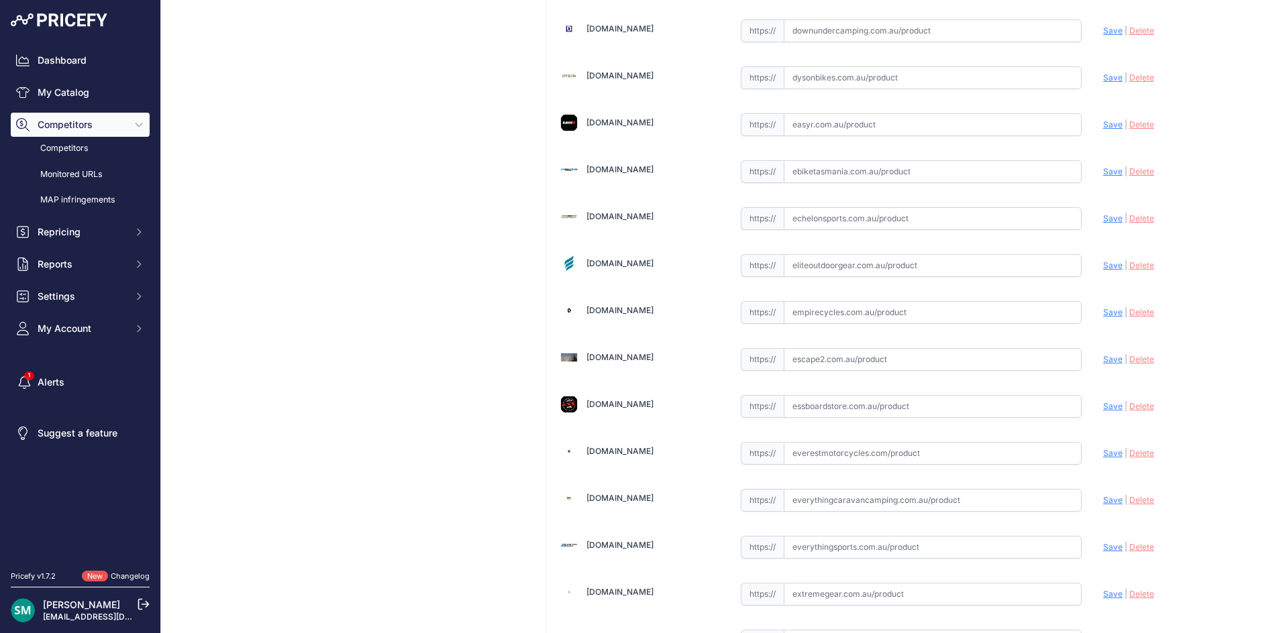
click at [842, 127] on input "text" at bounding box center [933, 124] width 298 height 23
paste input "https://easyr.com.au/products/ogio-rig-9800-wheeled-chaos-red-blue-gear-bag"
click at [1108, 129] on span "Save" at bounding box center [1112, 124] width 19 height 10
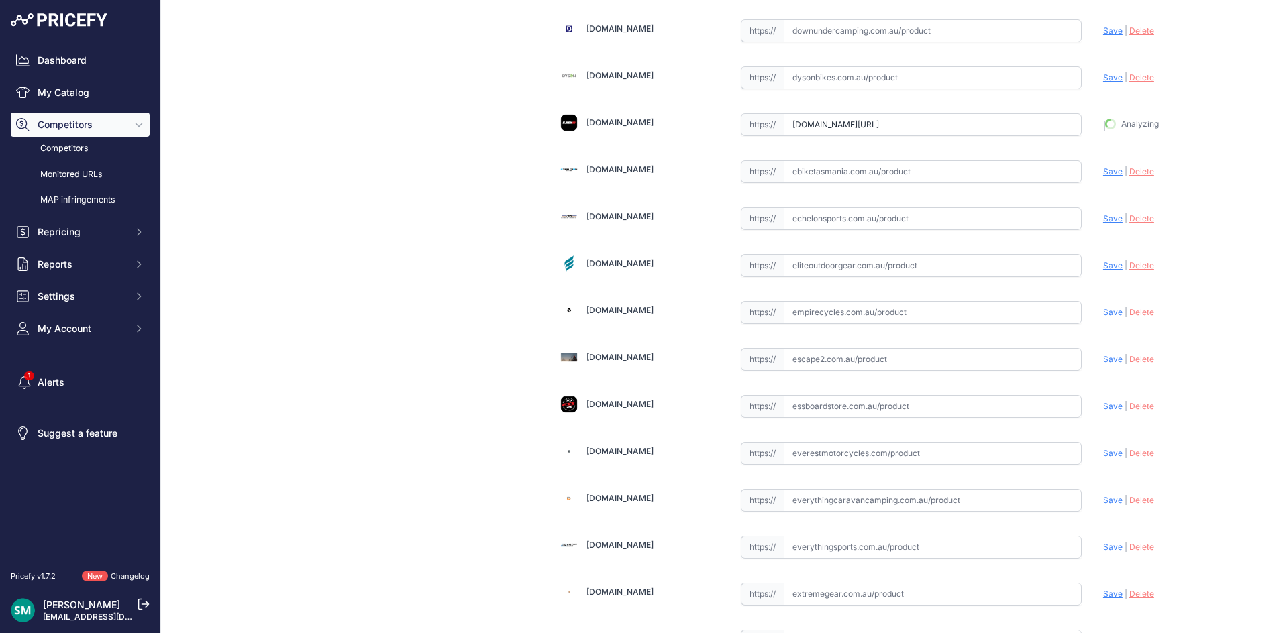
type input "https://easyr.com.au/products/ogio-rig-9800-wheeled-chaos-red-blue-gear-bag?pri…"
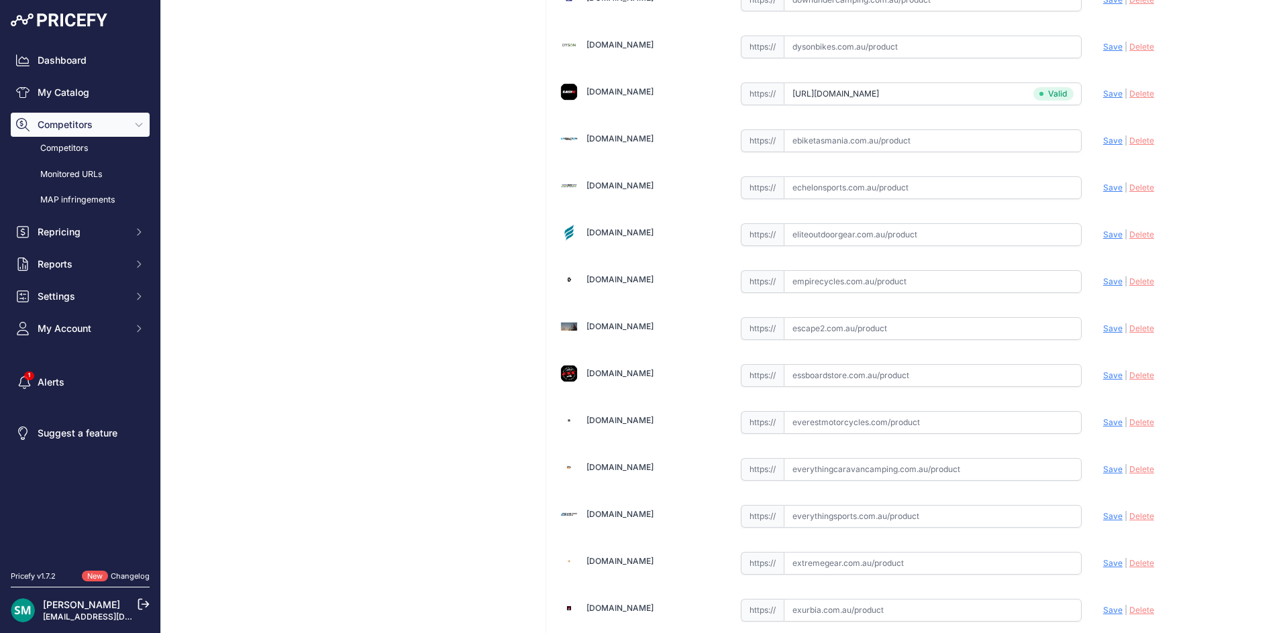
scroll to position [4696, 0]
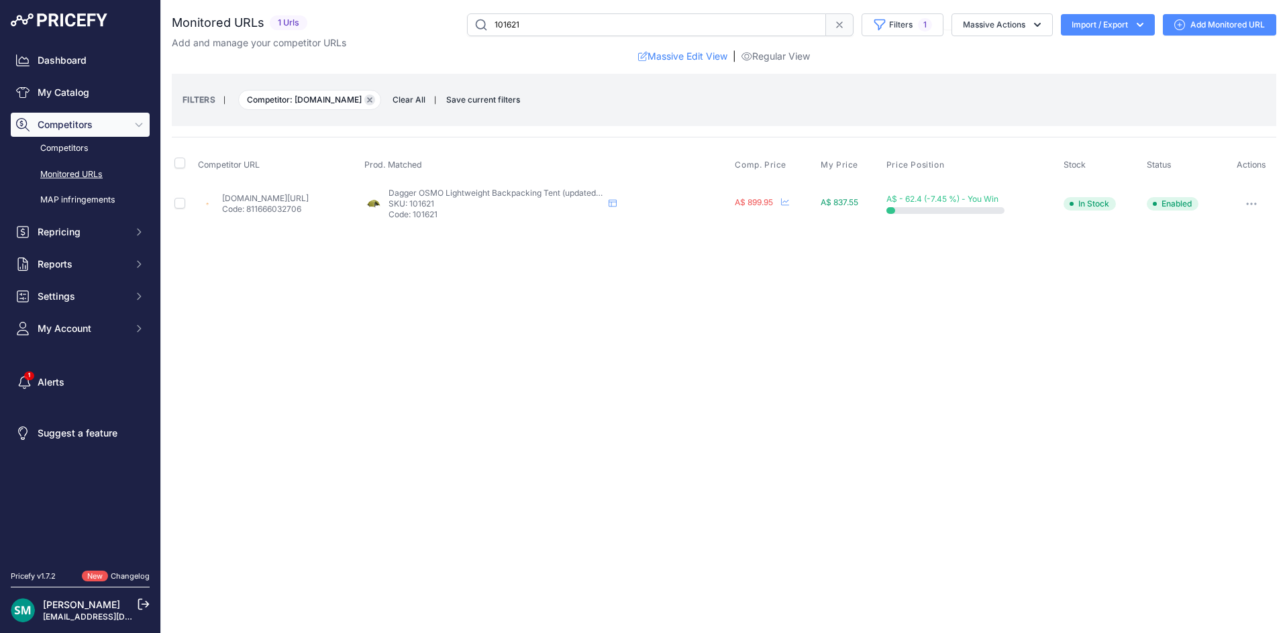
click at [372, 99] on icon "button" at bounding box center [370, 100] width 4 height 4
click at [368, 97] on button "Remove filter option" at bounding box center [369, 100] width 11 height 11
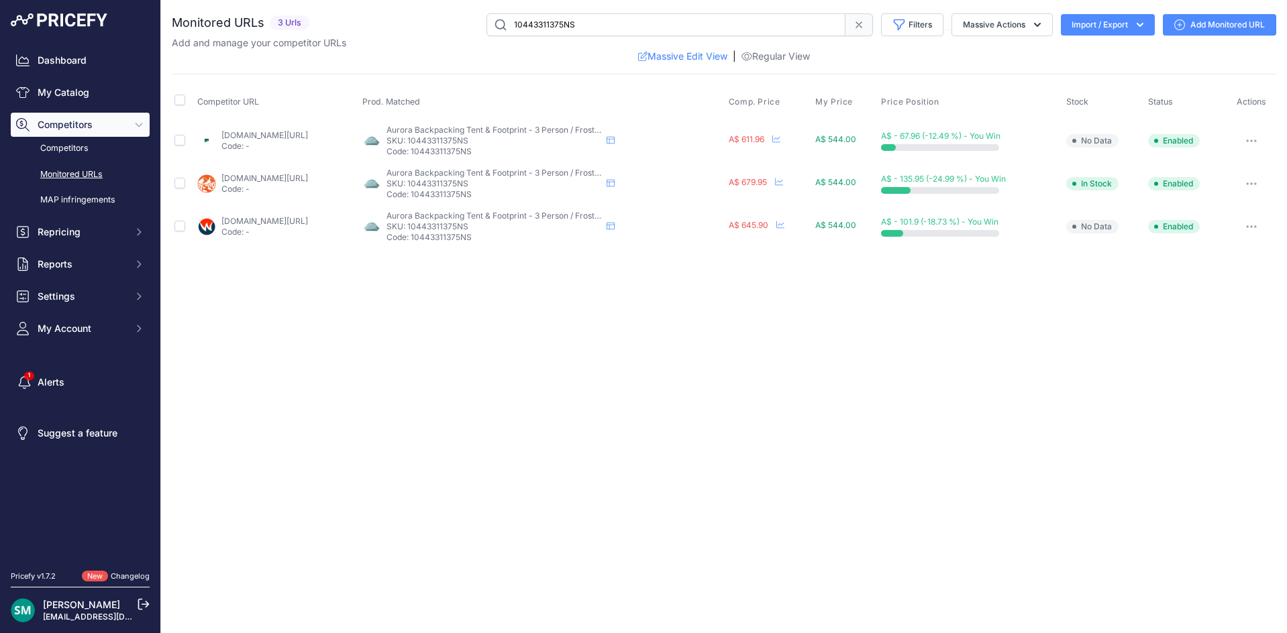
drag, startPoint x: 245, startPoint y: 225, endPoint x: 329, endPoint y: 217, distance: 84.3
